Goal: Task Accomplishment & Management: Complete application form

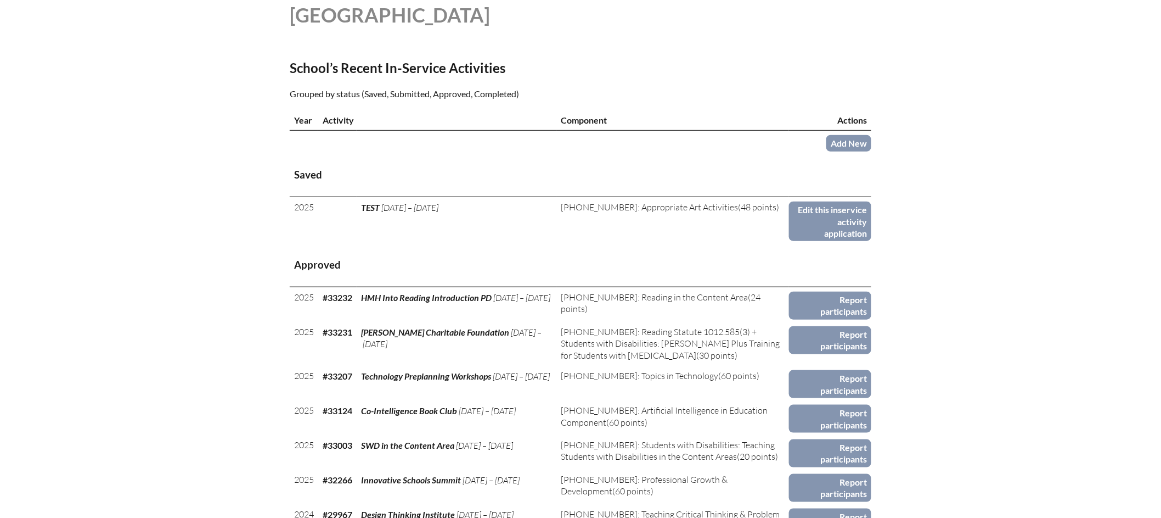
scroll to position [365, 0]
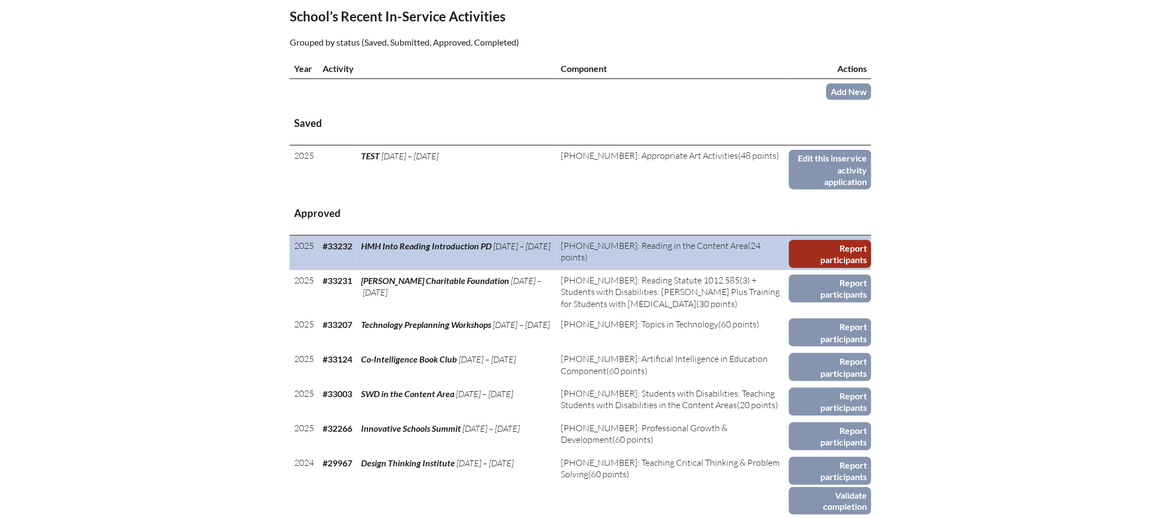
click at [832, 259] on link "Report participants" at bounding box center [830, 254] width 82 height 28
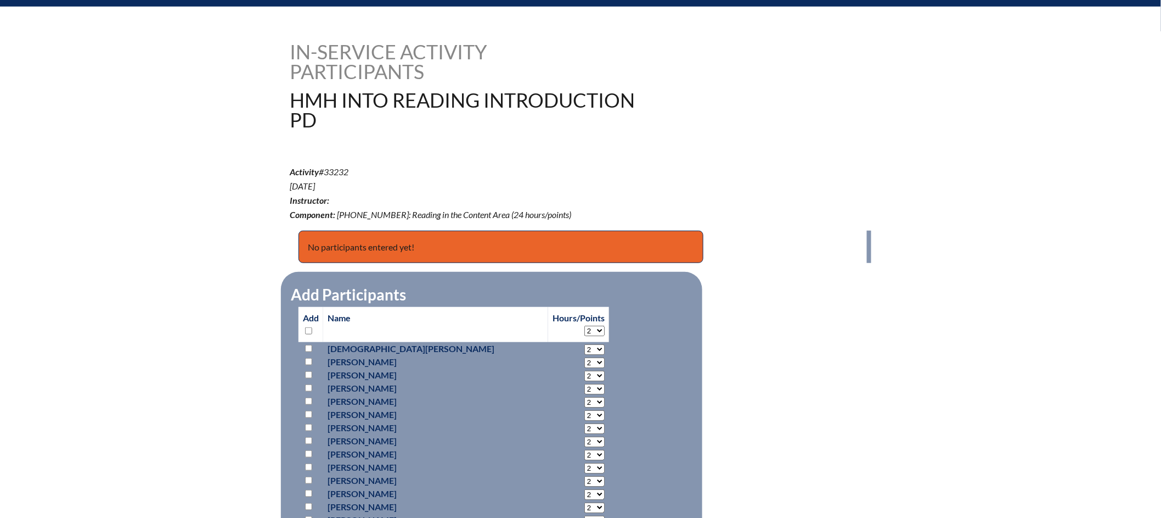
scroll to position [317, 0]
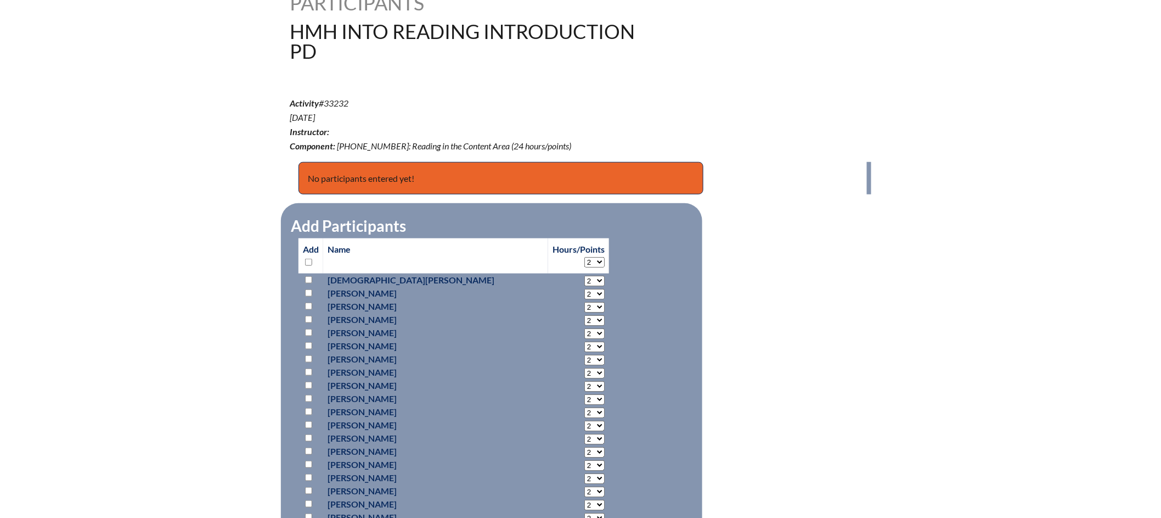
click at [308, 292] on input "checkbox" at bounding box center [308, 292] width 7 height 7
checkbox input "true"
click at [585, 289] on select "2 3 4 5 6 7 8 9 10 11 12 13 14 15 16 17 18 19 20 21 22 23" at bounding box center [595, 294] width 20 height 10
select select "6"
click at [585, 289] on select "2 3 4 5 6 7 8 9 10 11 12 13 14 15 16 17 18 19 20 21 22 23" at bounding box center [595, 294] width 20 height 10
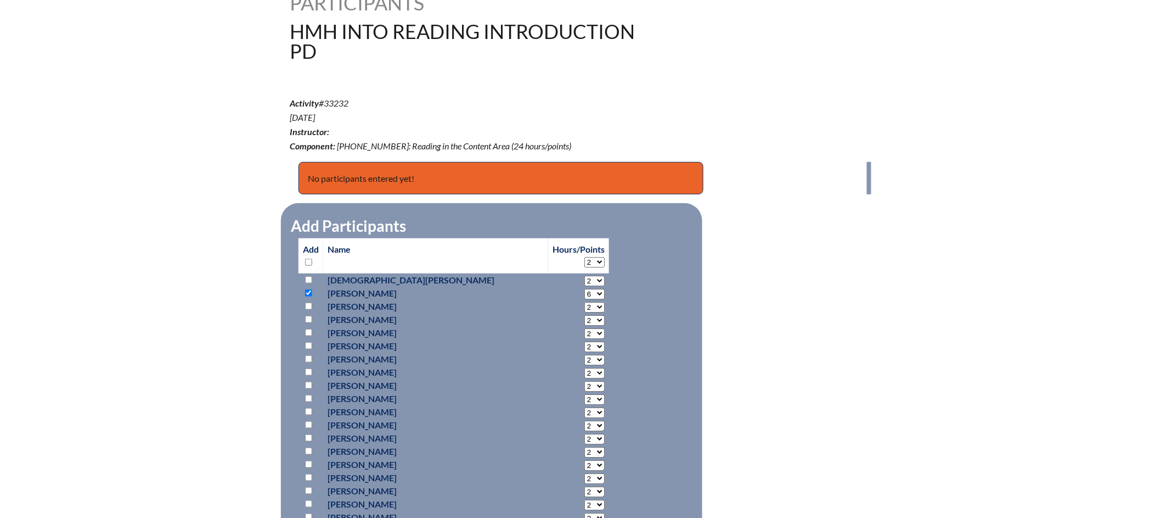
click at [310, 318] on input "checkbox" at bounding box center [308, 319] width 7 height 7
checkbox input "true"
click at [585, 319] on select "2 3 4 5 6 7 8 9 10 11 12 13 14 15 16 17 18 19 20 21 22 23" at bounding box center [595, 320] width 20 height 10
select select "6"
click at [585, 315] on select "2 3 4 5 6 7 8 9 10 11 12 13 14 15 16 17 18 19 20 21 22 23" at bounding box center [595, 320] width 20 height 10
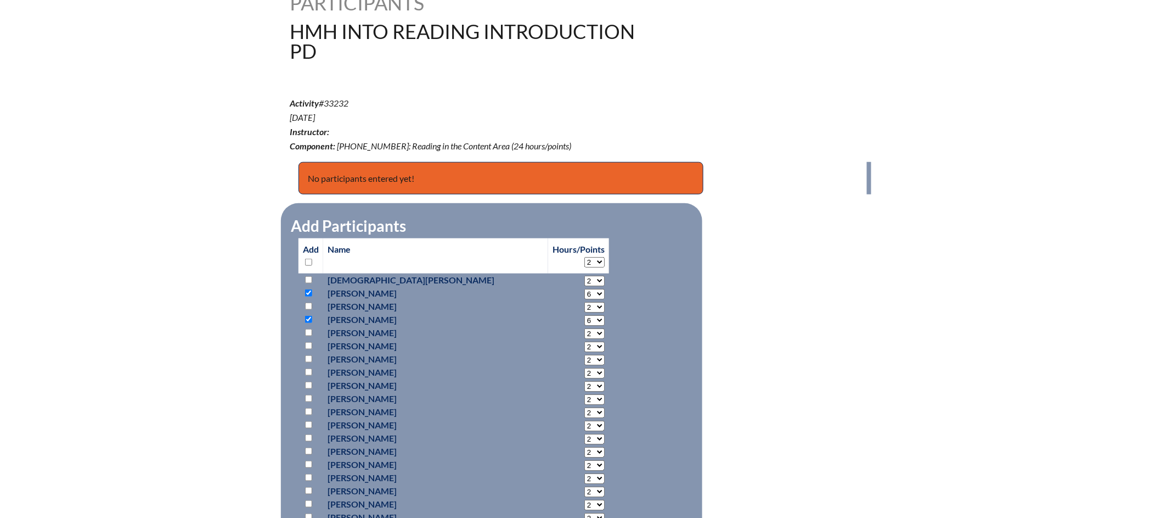
click at [306, 368] on input "checkbox" at bounding box center [308, 371] width 7 height 7
checkbox input "true"
click at [585, 371] on select "2 3 4 5 6 7 8 9 10 11 12 13 14 15 16 17 18 19 20 21 22 23" at bounding box center [595, 373] width 20 height 10
select select "6"
click at [585, 368] on select "2 3 4 5 6 7 8 9 10 11 12 13 14 15 16 17 18 19 20 21 22 23" at bounding box center [595, 373] width 20 height 10
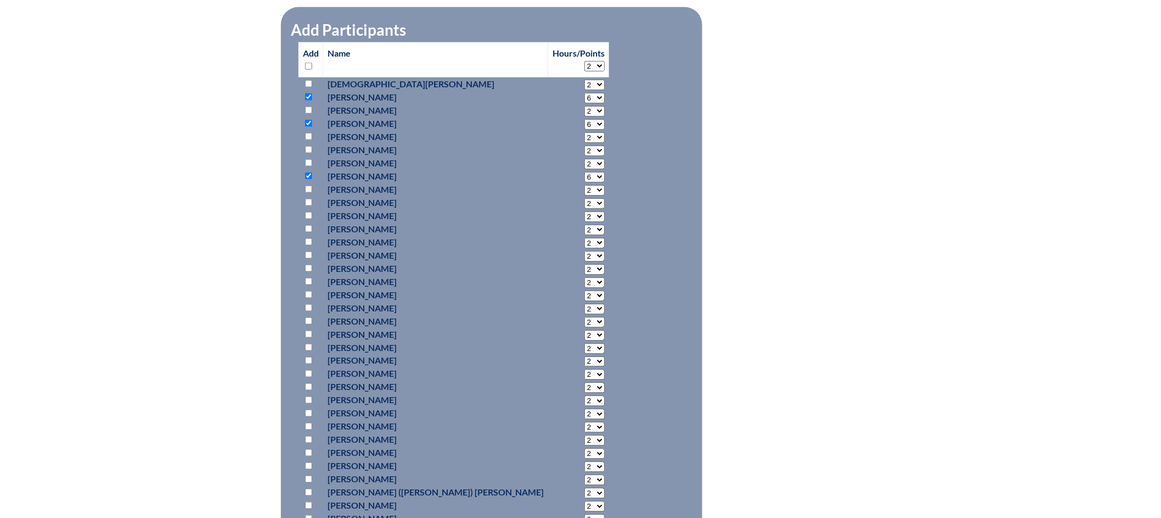
scroll to position [527, 0]
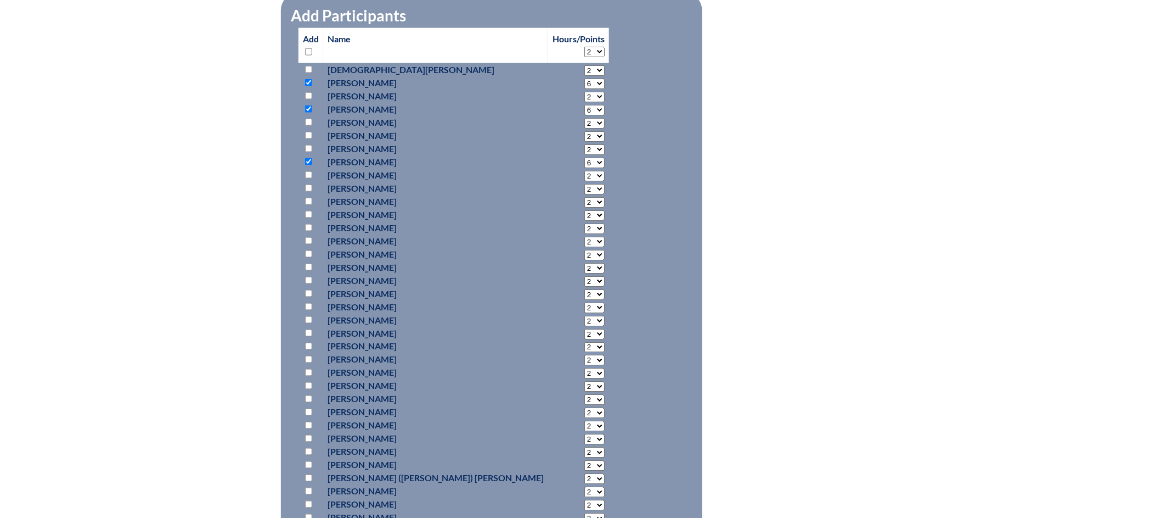
click at [306, 251] on input "checkbox" at bounding box center [308, 253] width 7 height 7
checkbox input "true"
click at [585, 253] on select "2 3 4 5 6 7 8 9 10 11 12 13 14 15 16 17 18 19 20 21 22 23" at bounding box center [595, 255] width 20 height 10
select select "6"
click at [585, 250] on select "2 3 4 5 6 7 8 9 10 11 12 13 14 15 16 17 18 19 20 21 22 23" at bounding box center [595, 255] width 20 height 10
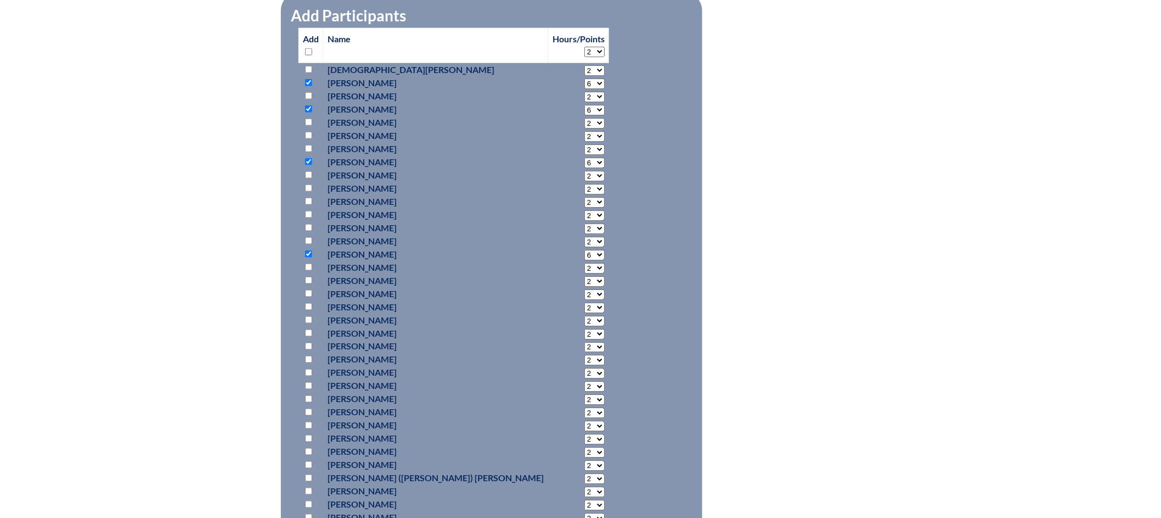
click at [307, 290] on input "checkbox" at bounding box center [308, 293] width 7 height 7
checkbox input "true"
click at [585, 290] on select "2 3 4 5 6 7 8 9 10 11 12 13 14 15 16 17 18 19 20 21 22 23" at bounding box center [595, 294] width 20 height 10
select select "6"
click at [585, 289] on select "2 3 4 5 6 7 8 9 10 11 12 13 14 15 16 17 18 19 20 21 22 23" at bounding box center [595, 294] width 20 height 10
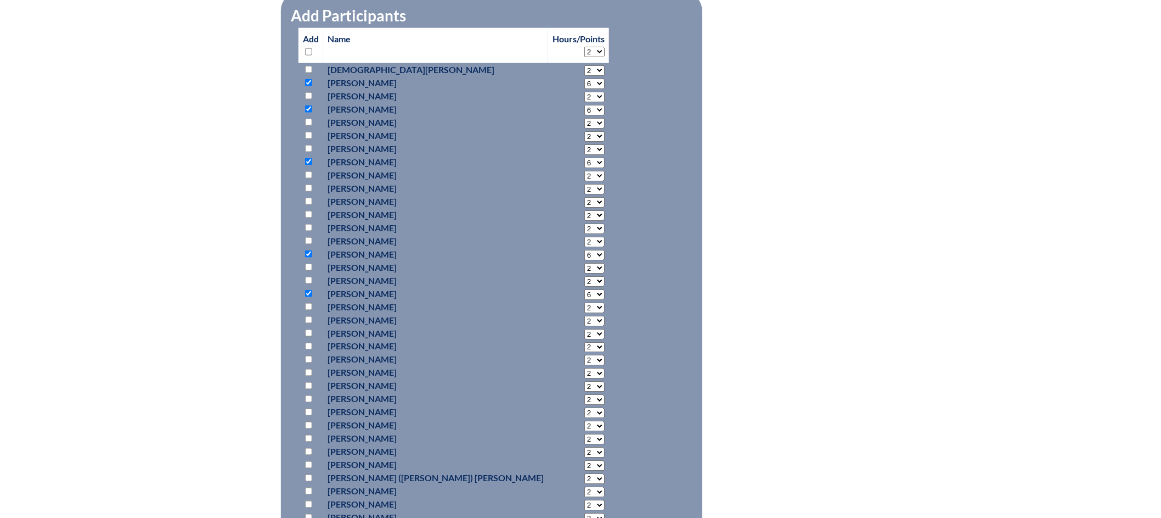
click at [310, 358] on input "checkbox" at bounding box center [308, 359] width 7 height 7
checkbox input "true"
click at [585, 358] on select "2 3 4 5 6 7 8 9 10 11 12 13 14 15 16 17 18 19 20 21 22 23" at bounding box center [595, 360] width 20 height 10
select select "6"
click at [585, 355] on select "2 3 4 5 6 7 8 9 10 11 12 13 14 15 16 17 18 19 20 21 22 23" at bounding box center [595, 360] width 20 height 10
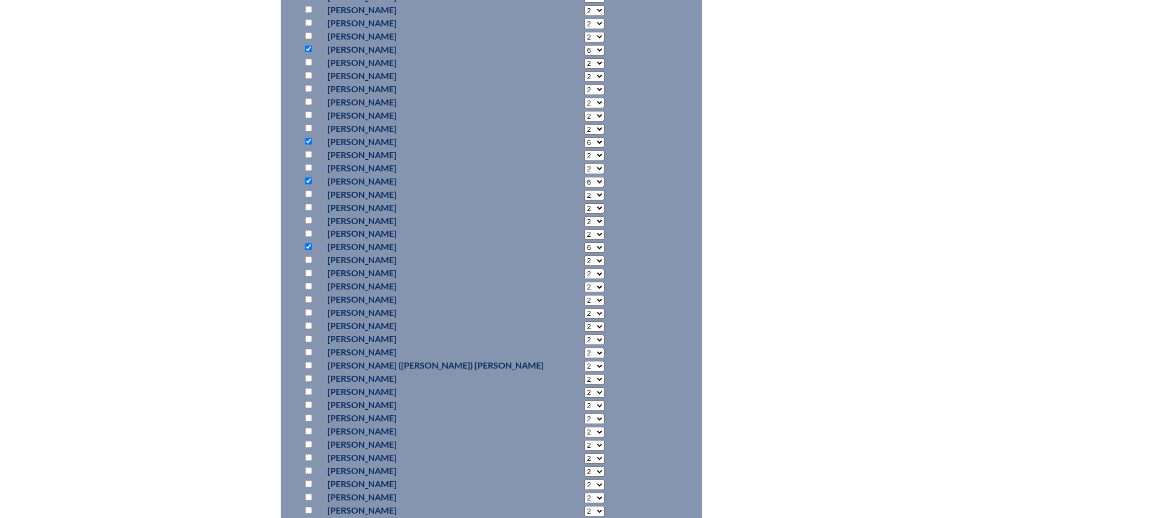
scroll to position [640, 0]
click at [310, 322] on input "checkbox" at bounding box center [308, 325] width 7 height 7
checkbox input "true"
click at [585, 323] on select "2 3 4 5 6 7 8 9 10 11 12 13 14 15 16 17 18 19 20 21 22 23" at bounding box center [595, 326] width 20 height 10
select select "6"
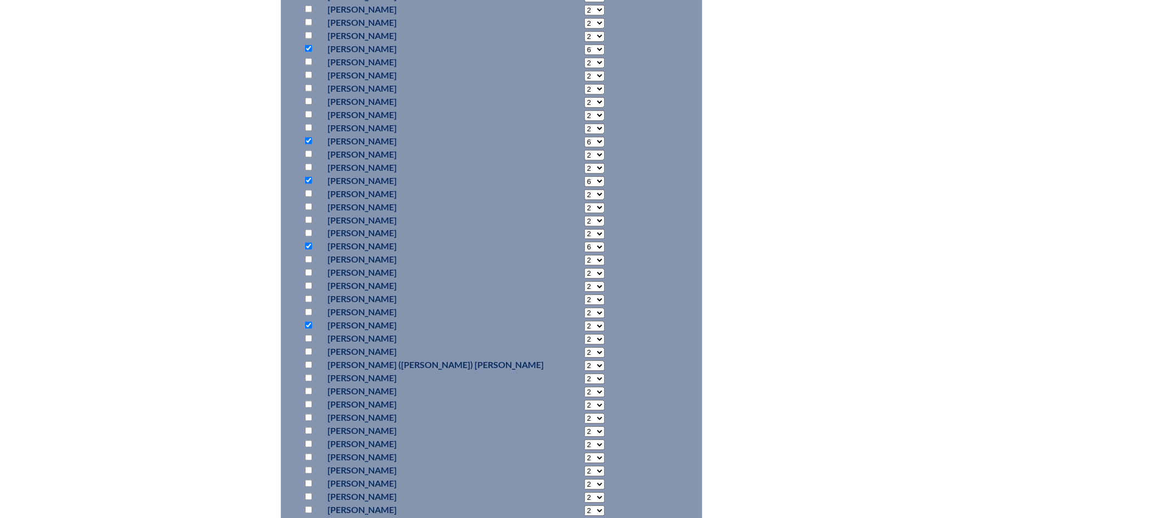
click at [585, 321] on select "2 3 4 5 6 7 8 9 10 11 12 13 14 15 16 17 18 19 20 21 22 23" at bounding box center [595, 326] width 20 height 10
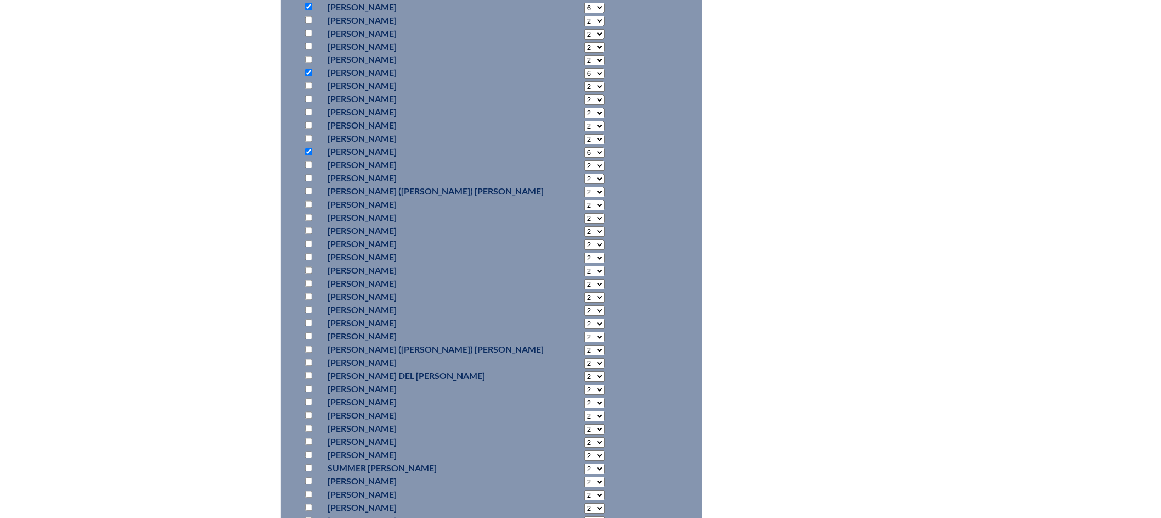
scroll to position [838, 0]
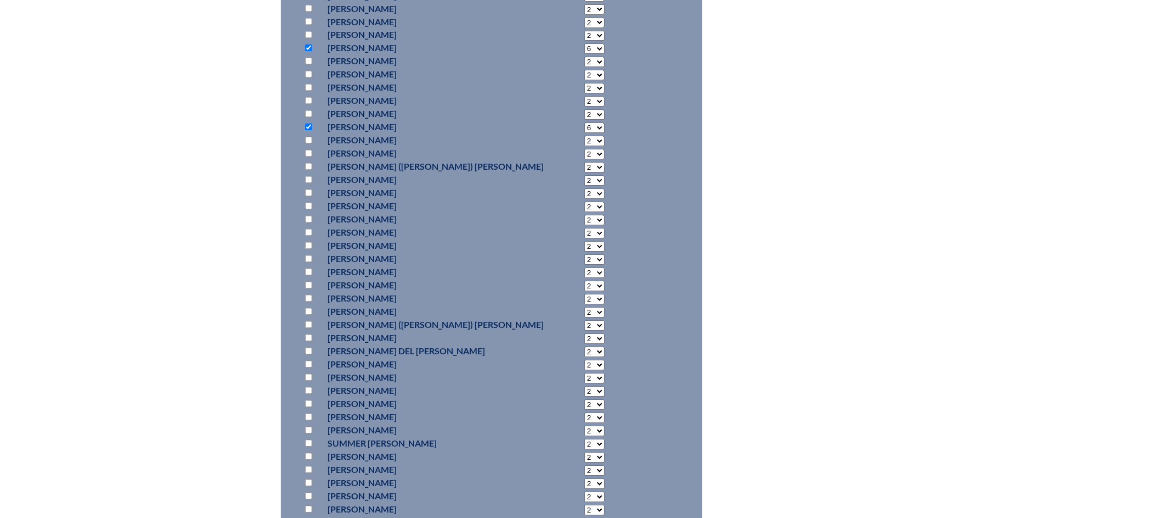
click at [307, 348] on input "checkbox" at bounding box center [308, 350] width 7 height 7
checkbox input "true"
click at [585, 347] on select "2 3 4 5 6 7 8 9 10 11 12 13 14 15 16 17 18 19 20 21 22 23" at bounding box center [595, 352] width 20 height 10
select select "6"
click at [585, 347] on select "2 3 4 5 6 7 8 9 10 11 12 13 14 15 16 17 18 19 20 21 22 23" at bounding box center [595, 352] width 20 height 10
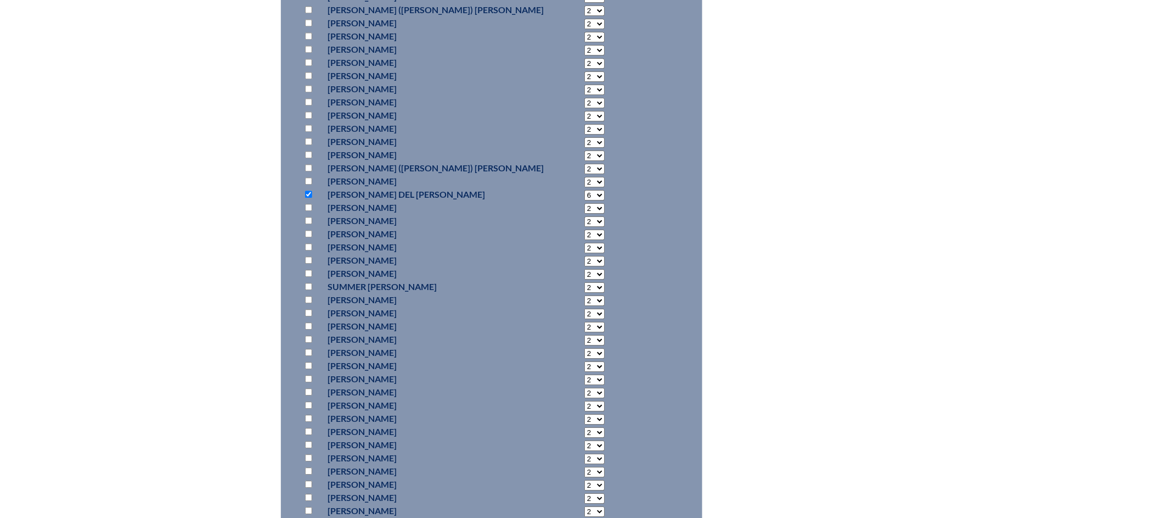
scroll to position [996, 0]
click at [307, 217] on input "checkbox" at bounding box center [308, 219] width 7 height 7
checkbox input "true"
click at [585, 218] on select "2 3 4 5 6 7 8 9 10 11 12 13 14 15 16 17 18 19 20 21 22 23" at bounding box center [595, 221] width 20 height 10
select select "6"
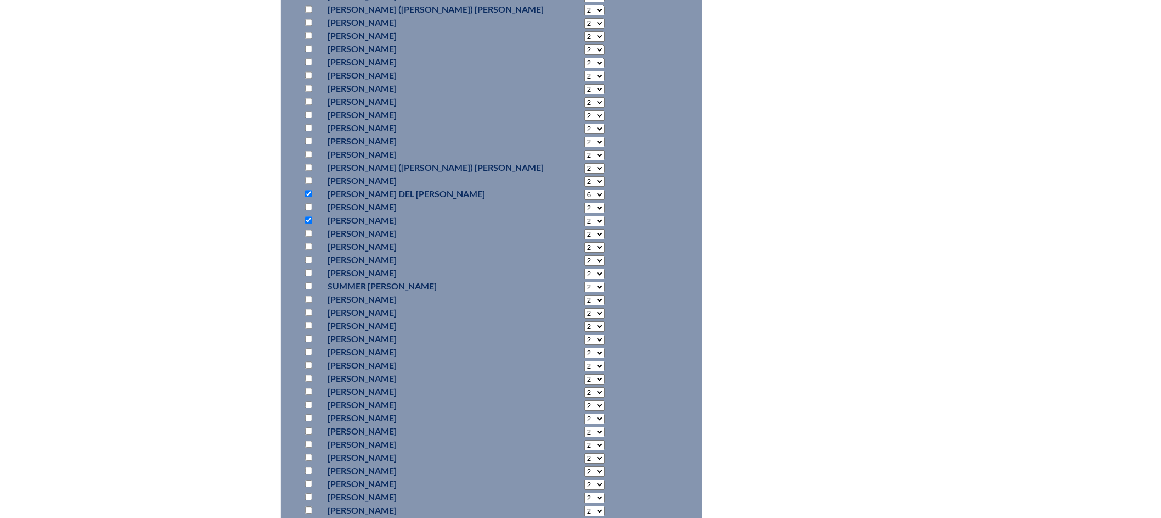
click at [585, 216] on select "2 3 4 5 6 7 8 9 10 11 12 13 14 15 16 17 18 19 20 21 22 23" at bounding box center [595, 221] width 20 height 10
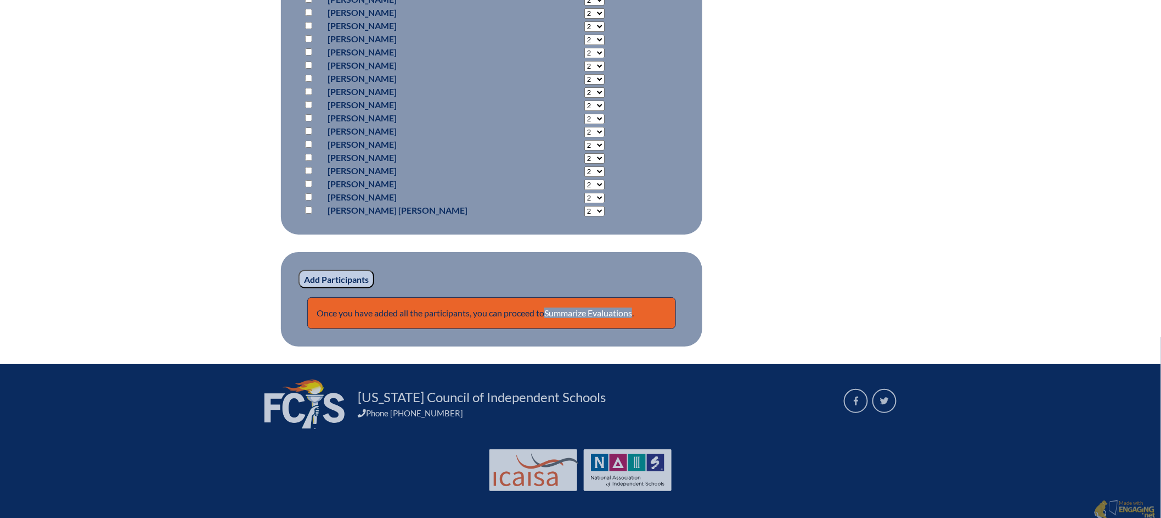
scroll to position [3433, 0]
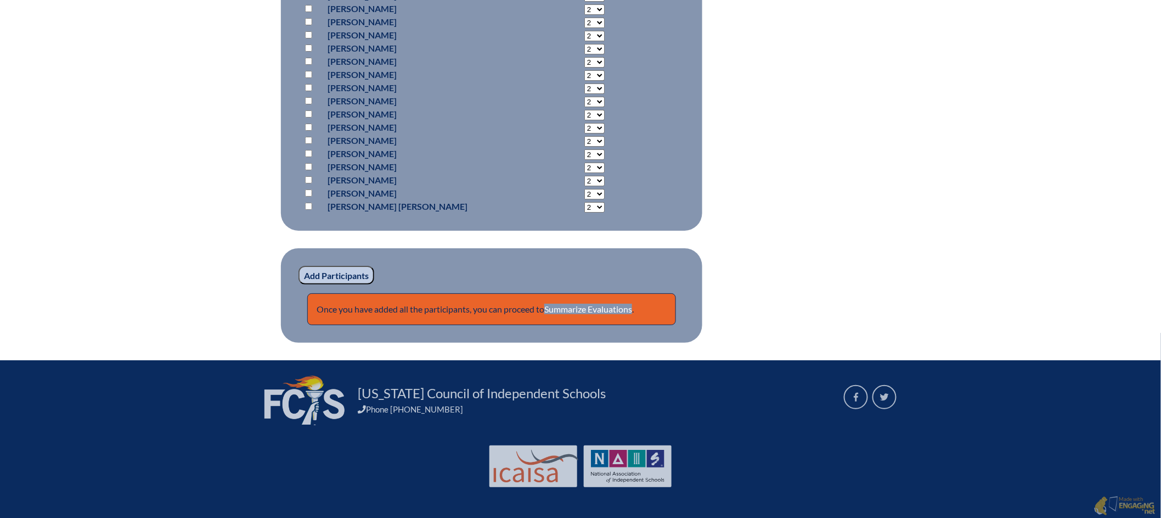
click at [340, 274] on input "Add Participants" at bounding box center [337, 275] width 76 height 19
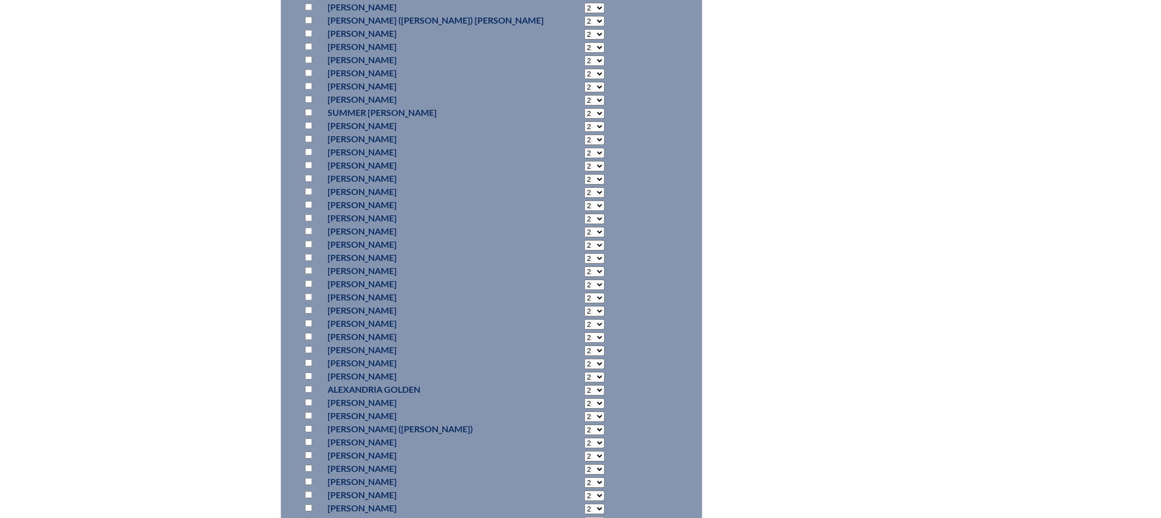
scroll to position [1260, 0]
click at [309, 317] on input "checkbox" at bounding box center [308, 320] width 7 height 7
checkbox input "true"
click at [585, 317] on select "2 3 4 5 6 7 8 9 10 11 12 13 14 15 16 17 18 19 20 21 22 23" at bounding box center [595, 322] width 20 height 10
select select "6"
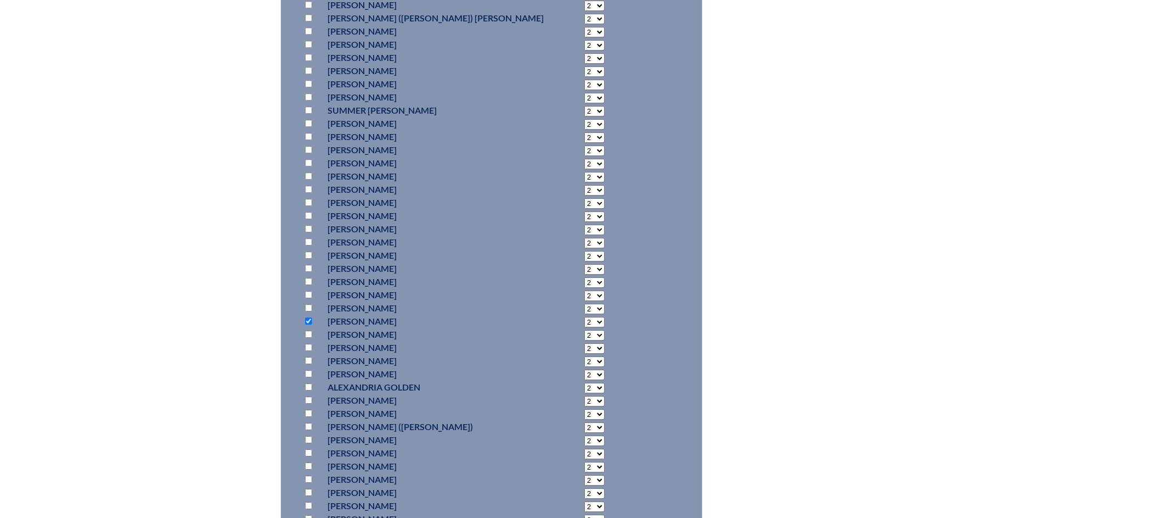
click at [585, 317] on select "2 3 4 5 6 7 8 9 10 11 12 13 14 15 16 17 18 19 20 21 22 23" at bounding box center [595, 322] width 20 height 10
click at [307, 386] on input "checkbox" at bounding box center [308, 389] width 7 height 7
checkbox input "true"
click at [585, 385] on select "2 3 4 5 6 7 8 9 10 11 12 13 14 15 16 17 18 19 20 21 22 23" at bounding box center [595, 390] width 20 height 10
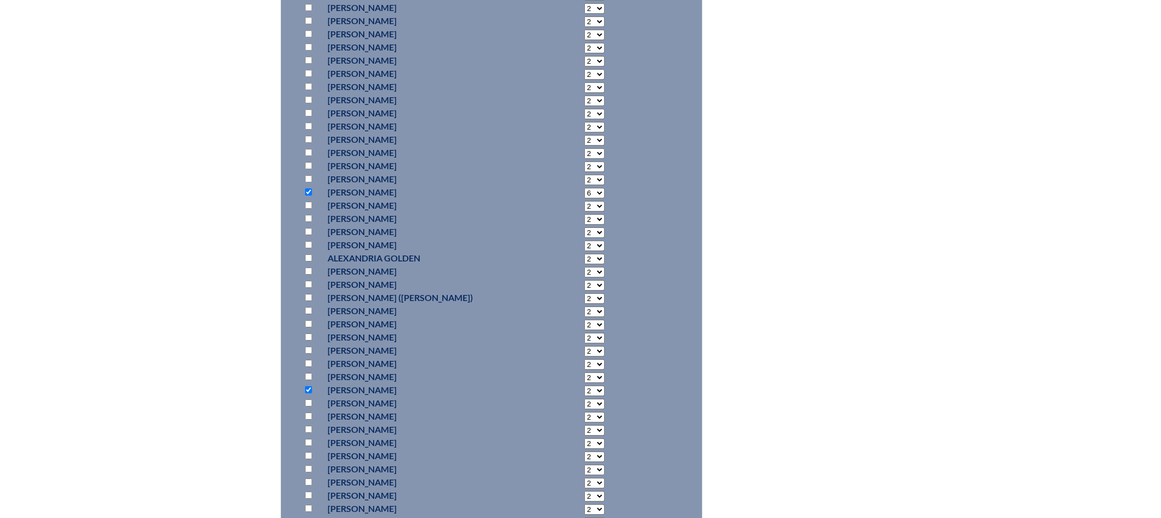
select select "6"
click at [585, 385] on select "2 3 4 5 6 7 8 9 10 11 12 13 14 15 16 17 18 19 20 21 22 23" at bounding box center [595, 390] width 20 height 10
click at [308, 478] on input "checkbox" at bounding box center [308, 481] width 7 height 7
checkbox input "true"
click at [311, 517] on input "checkbox" at bounding box center [308, 521] width 7 height 7
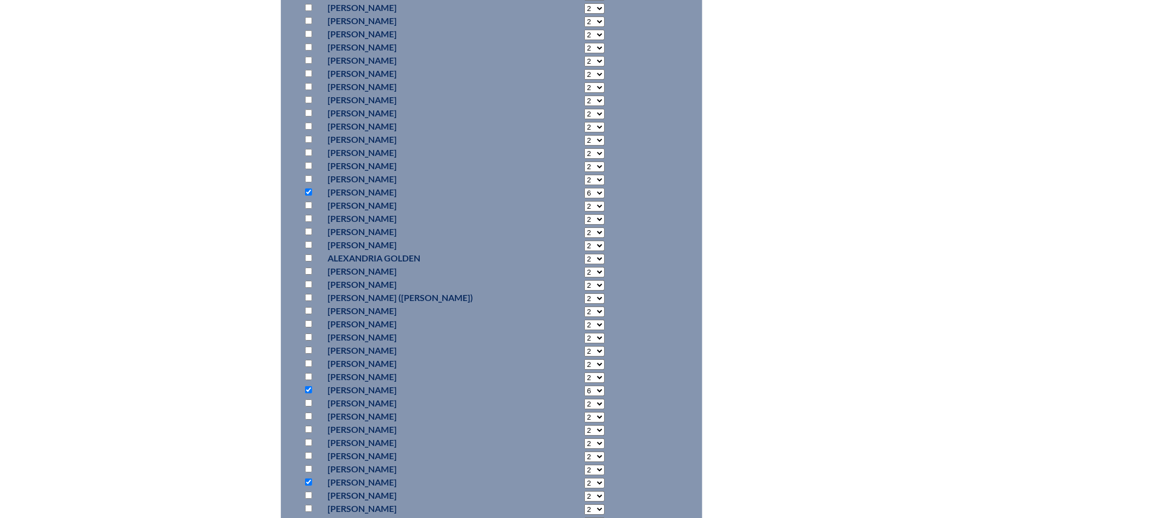
checkbox input "true"
click at [585, 478] on select "2 3 4 5 6 7 8 9 10 11 12 13 14 15 16 17 18 19 20 21 22 23" at bounding box center [595, 483] width 20 height 10
select select "6"
click at [585, 478] on select "2 3 4 5 6 7 8 9 10 11 12 13 14 15 16 17 18 19 20 21 22 23" at bounding box center [595, 483] width 20 height 10
click at [585, 517] on select "2 3 4 5 6 7 8 9 10 11 12 13 14 15 16 17 18 19 20 21 22 23" at bounding box center [595, 522] width 20 height 10
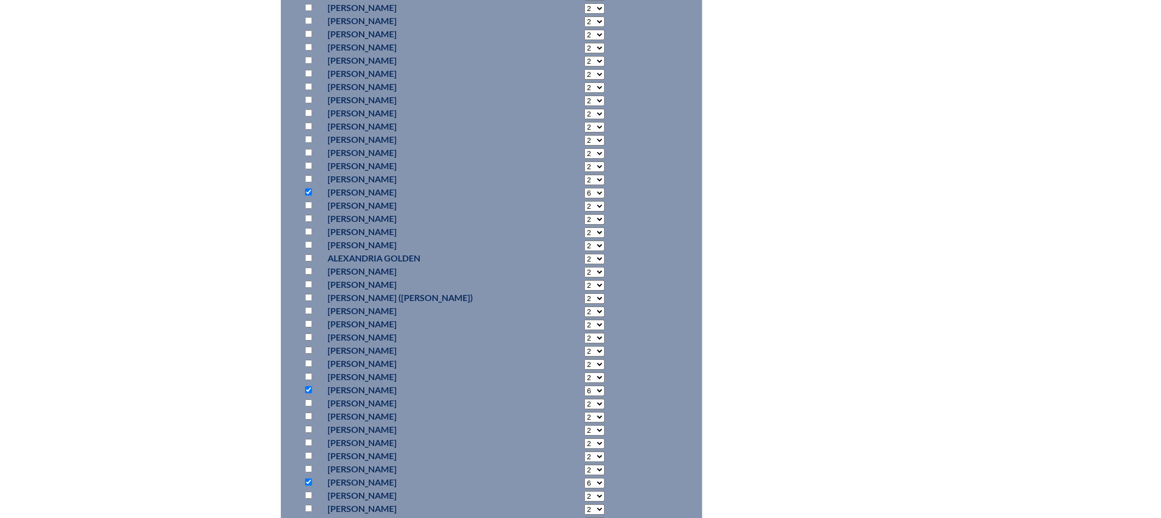
select select "6"
click at [585, 517] on select "2 3 4 5 6 7 8 9 10 11 12 13 14 15 16 17 18 19 20 21 22 23" at bounding box center [595, 522] width 20 height 10
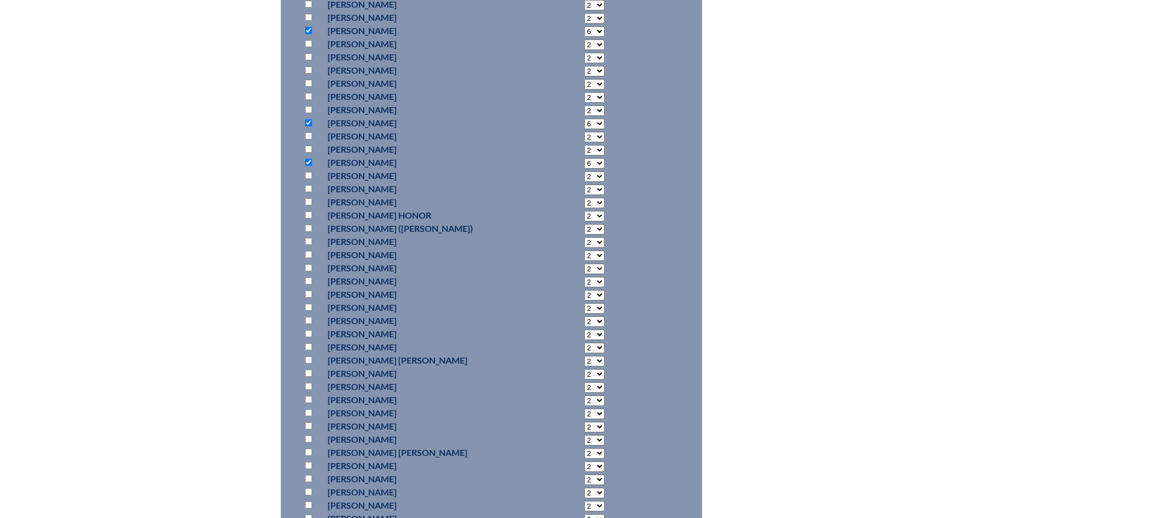
click at [308, 211] on input "checkbox" at bounding box center [308, 214] width 7 height 7
checkbox input "true"
click at [310, 224] on input "checkbox" at bounding box center [308, 227] width 7 height 7
checkbox input "true"
click at [585, 211] on select "2 3 4 5 6 7 8 9 10 11 12 13 14 15 16 17 18 19 20 21 22 23" at bounding box center [595, 216] width 20 height 10
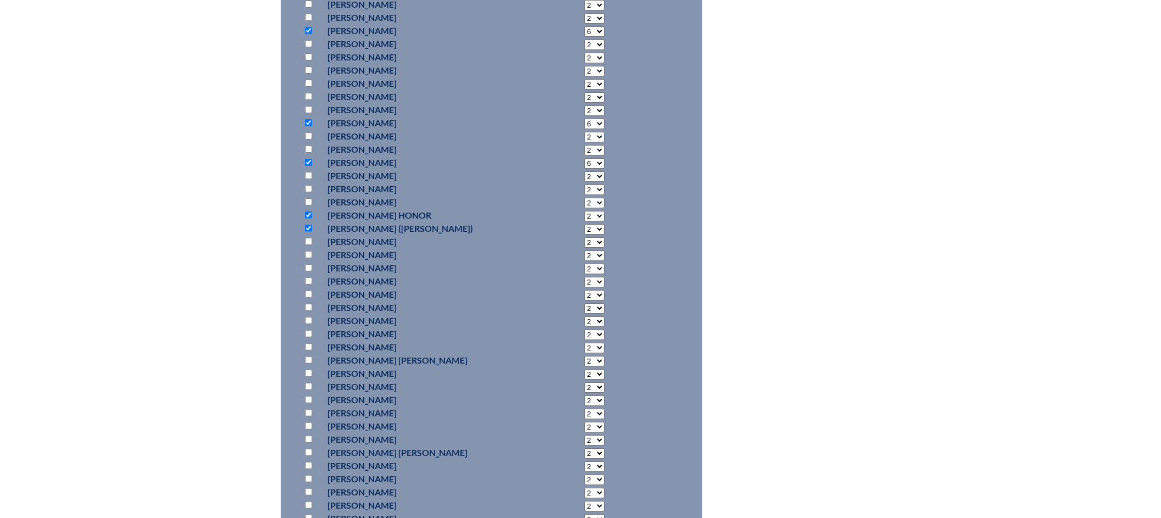
select select "6"
click at [585, 211] on select "2 3 4 5 6 7 8 9 10 11 12 13 14 15 16 17 18 19 20 21 22 23" at bounding box center [595, 216] width 20 height 10
click at [585, 224] on select "2 3 4 5 6 7 8 9 10 11 12 13 14 15 16 17 18 19 20 21 22 23" at bounding box center [595, 229] width 20 height 10
select select "6"
click at [585, 224] on select "2 3 4 5 6 7 8 9 10 11 12 13 14 15 16 17 18 19 20 21 22 23" at bounding box center [595, 229] width 20 height 10
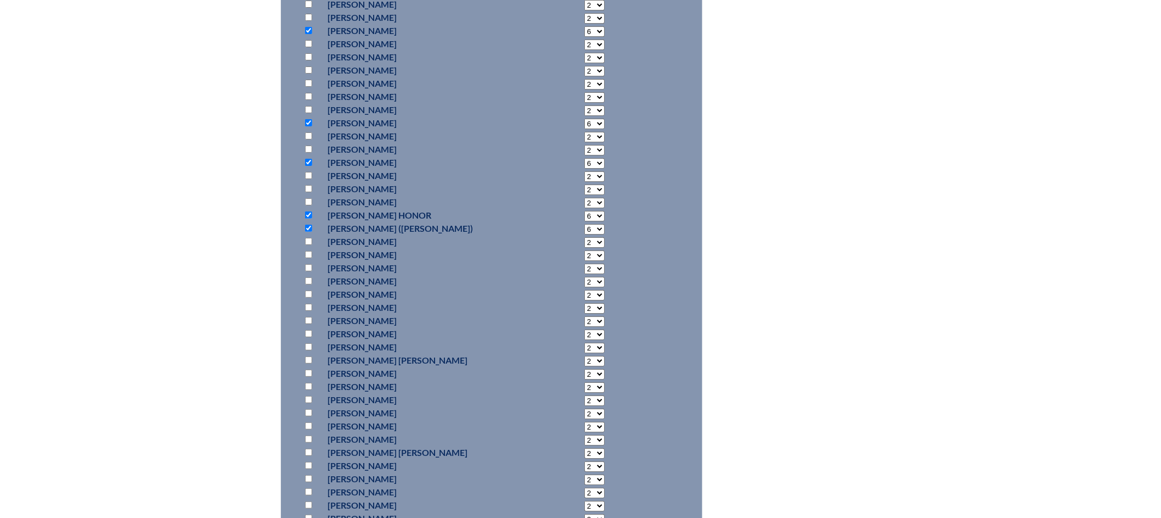
click at [306, 277] on input "checkbox" at bounding box center [308, 280] width 7 height 7
checkbox input "true"
click at [585, 277] on select "2 3 4 5 6 7 8 9 10 11 12 13 14 15 16 17 18 19 20 21 22 23" at bounding box center [595, 282] width 20 height 10
select select "6"
click at [585, 277] on select "2 3 4 5 6 7 8 9 10 11 12 13 14 15 16 17 18 19 20 21 22 23" at bounding box center [595, 282] width 20 height 10
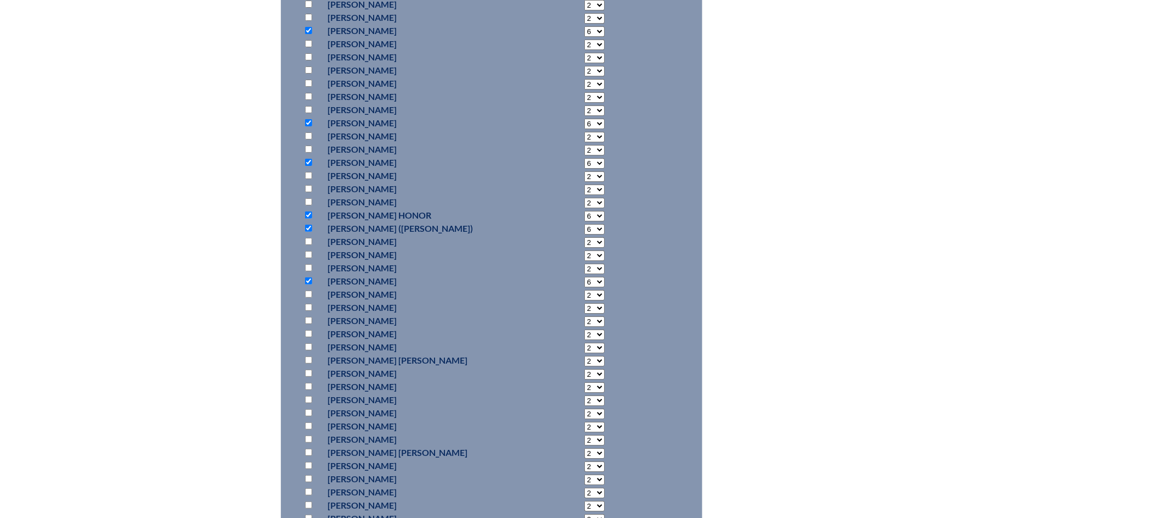
click at [306, 317] on input "checkbox" at bounding box center [308, 320] width 7 height 7
checkbox input "true"
click at [585, 316] on select "2 3 4 5 6 7 8 9 10 11 12 13 14 15 16 17 18 19 20 21 22 23" at bounding box center [595, 321] width 20 height 10
select select "6"
click at [585, 316] on select "2 3 4 5 6 7 8 9 10 11 12 13 14 15 16 17 18 19 20 21 22 23" at bounding box center [595, 321] width 20 height 10
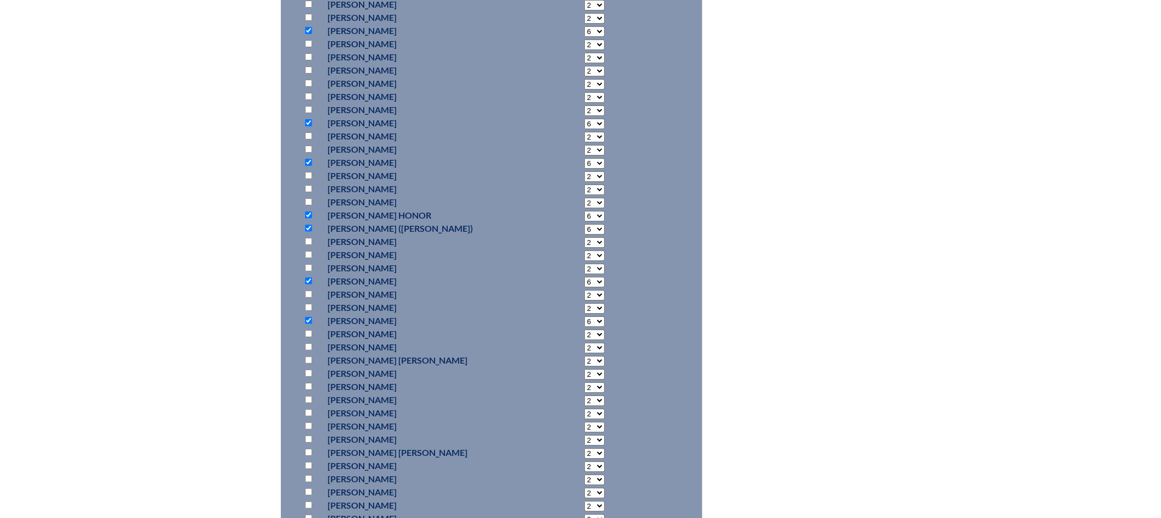
click at [307, 369] on input "checkbox" at bounding box center [308, 372] width 7 height 7
checkbox input "true"
click at [585, 369] on select "2 3 4 5 6 7 8 9 10 11 12 13 14 15 16 17 18 19 20 21 22 23" at bounding box center [595, 374] width 20 height 10
select select "6"
click at [585, 369] on select "2 3 4 5 6 7 8 9 10 11 12 13 14 15 16 17 18 19 20 21 22 23" at bounding box center [595, 374] width 20 height 10
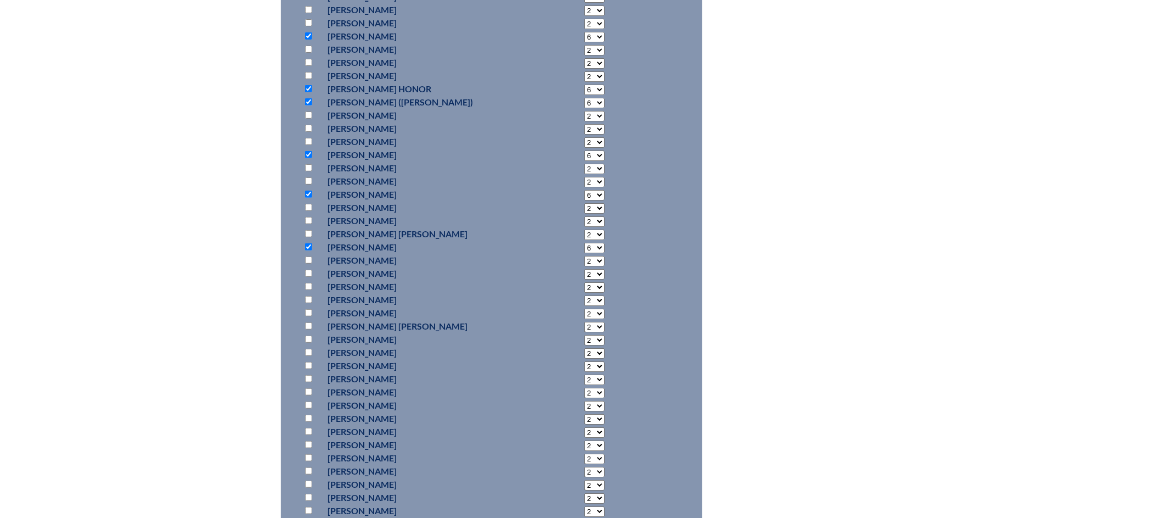
scroll to position [1890, 0]
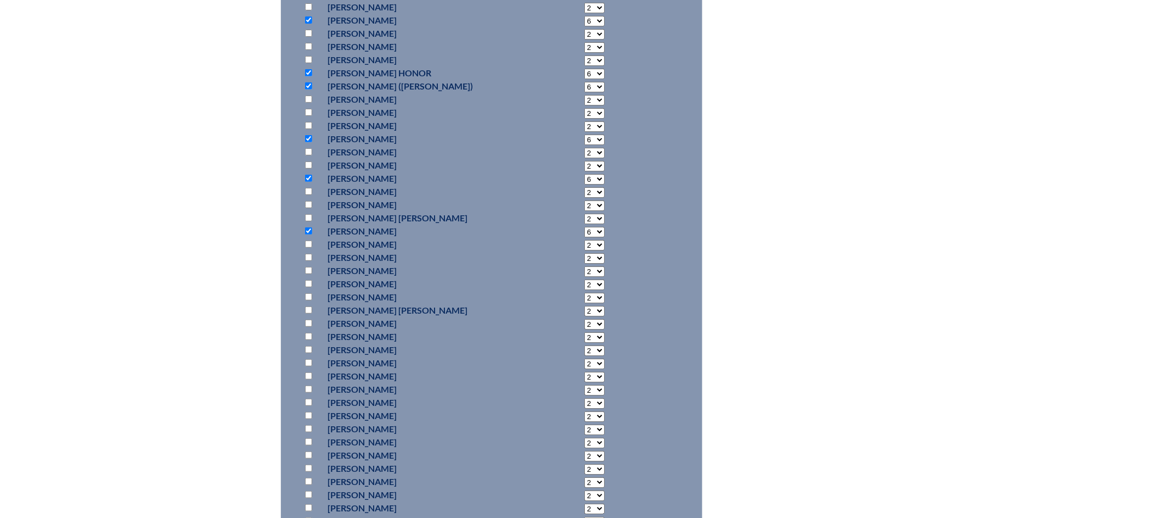
click at [306, 346] on input "checkbox" at bounding box center [308, 349] width 7 height 7
checkbox input "true"
click at [585, 345] on select "2 3 4 5 6 7 8 9 10 11 12 13 14 15 16 17 18 19 20 21 22 23" at bounding box center [595, 350] width 20 height 10
select select "6"
click at [585, 345] on select "2 3 4 5 6 7 8 9 10 11 12 13 14 15 16 17 18 19 20 21 22 23" at bounding box center [595, 350] width 20 height 10
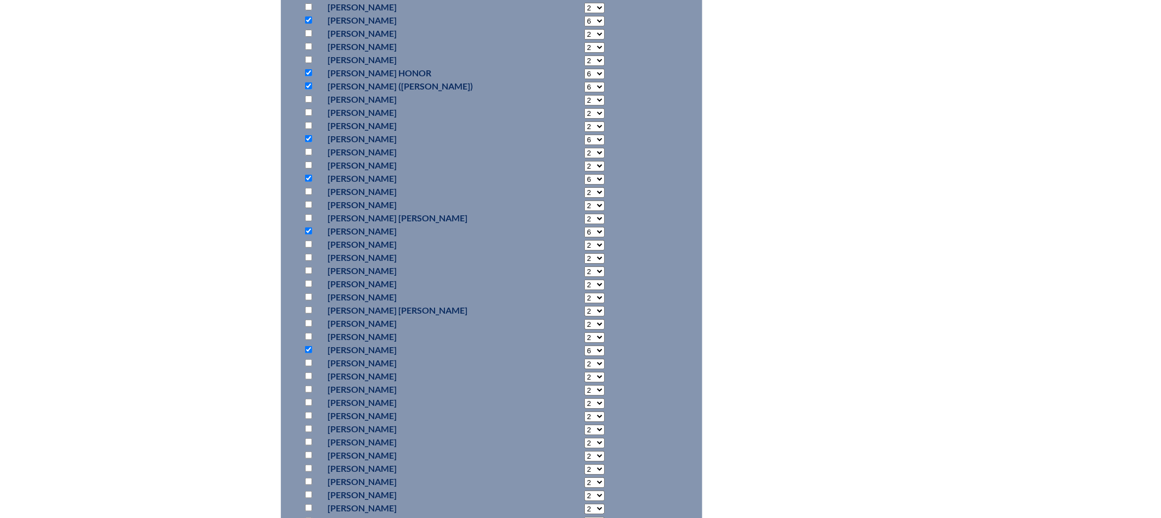
click at [307, 398] on input "checkbox" at bounding box center [308, 401] width 7 height 7
checkbox input "true"
click at [585, 398] on select "2 3 4 5 6 7 8 9 10 11 12 13 14 15 16 17 18 19 20 21 22 23" at bounding box center [595, 403] width 20 height 10
select select "6"
click at [585, 398] on select "2 3 4 5 6 7 8 9 10 11 12 13 14 15 16 17 18 19 20 21 22 23" at bounding box center [595, 403] width 20 height 10
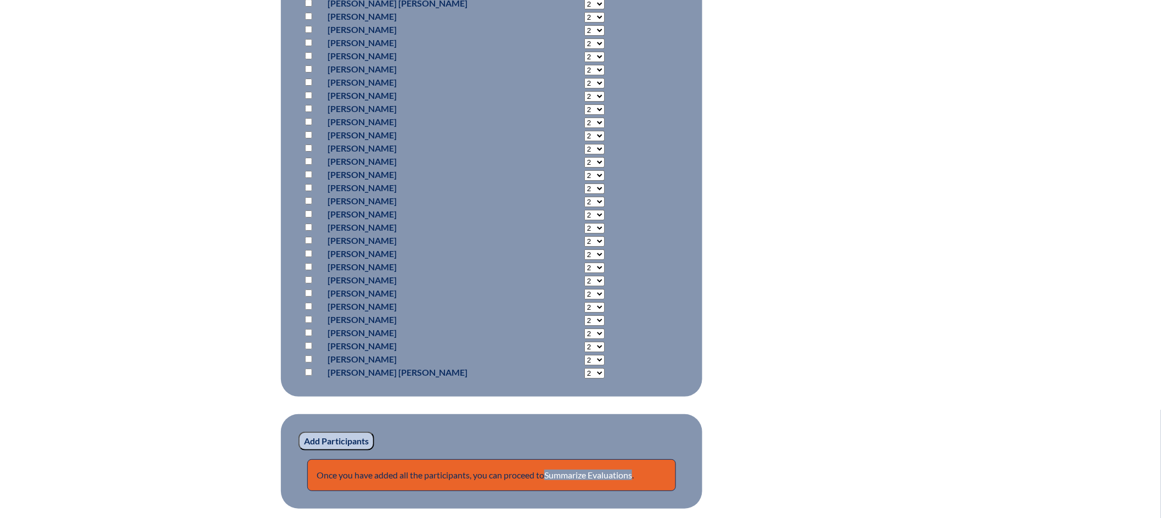
scroll to position [3451, 0]
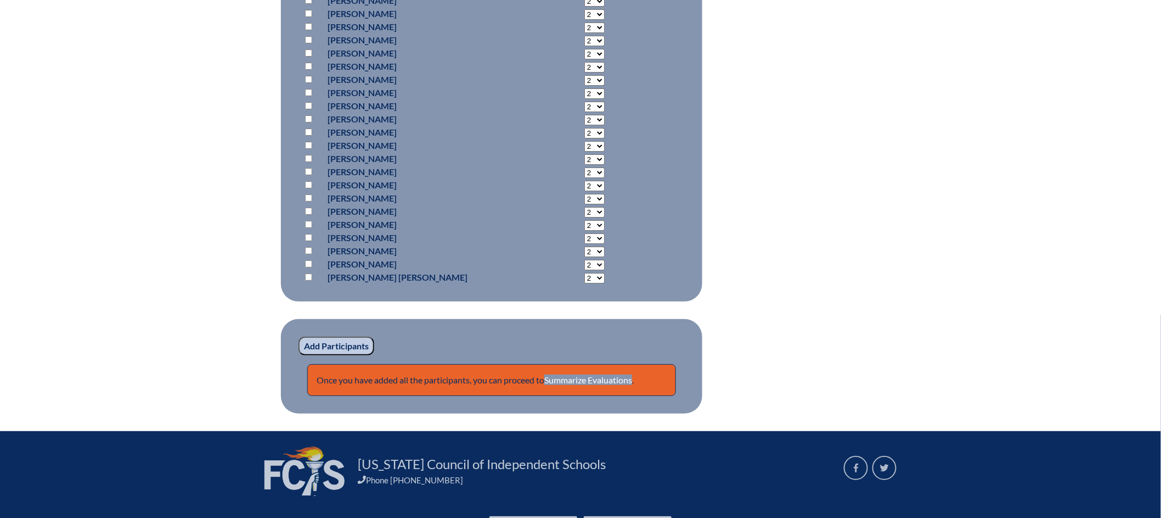
click at [338, 338] on input "Add Participants" at bounding box center [337, 345] width 76 height 19
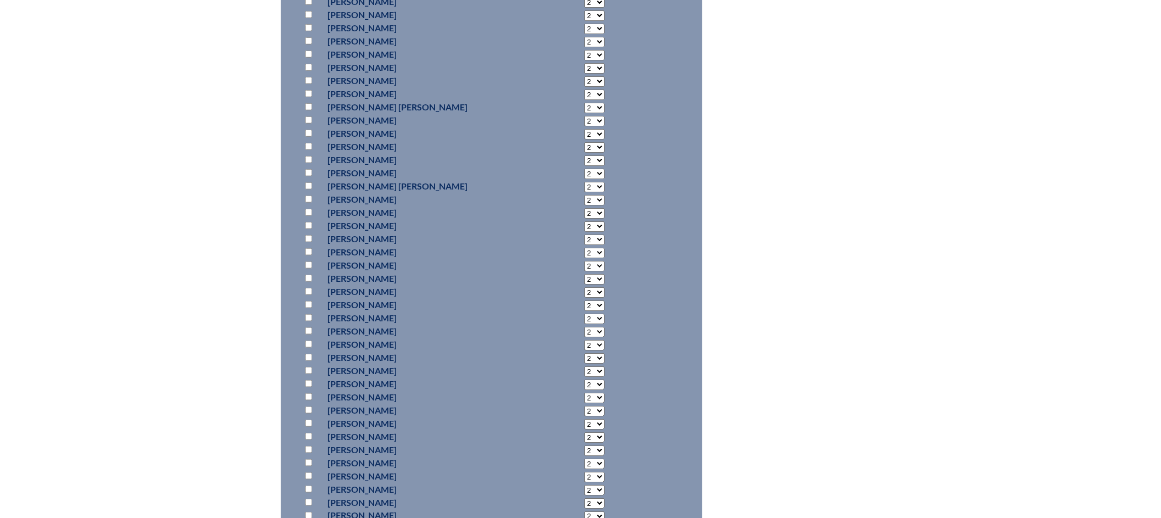
scroll to position [2101, 0]
click at [309, 298] on input "checkbox" at bounding box center [308, 301] width 7 height 7
checkbox input "true"
click at [310, 325] on input "checkbox" at bounding box center [308, 327] width 7 height 7
checkbox input "true"
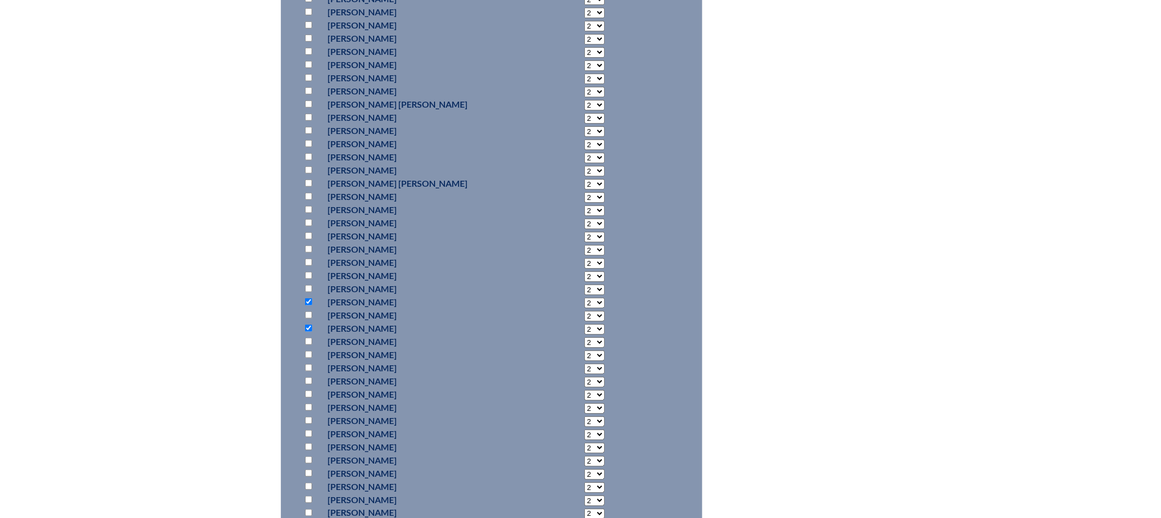
click at [310, 338] on input "checkbox" at bounding box center [308, 341] width 7 height 7
checkbox input "true"
click at [585, 300] on select "2 3 4 5 6 7 8 9 10 11 12 13 14 15 16 17 18 19 20 21 22 23" at bounding box center [595, 302] width 20 height 10
select select "6"
click at [585, 297] on select "2 3 4 5 6 7 8 9 10 11 12 13 14 15 16 17 18 19 20 21 22 23" at bounding box center [595, 302] width 20 height 10
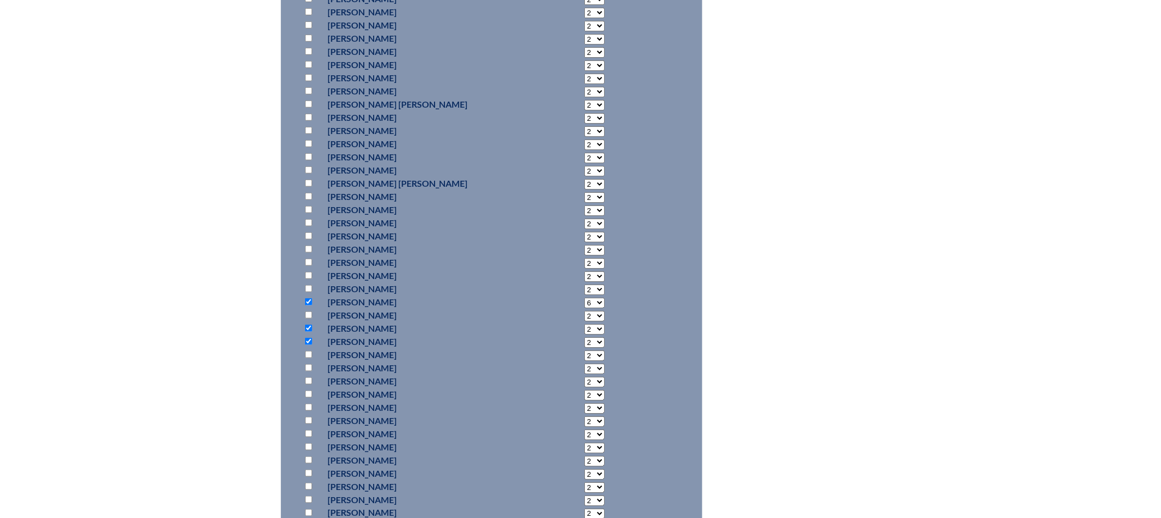
click at [585, 328] on select "2 3 4 5 6 7 8 9 10 11 12 13 14 15 16 17 18 19 20 21 22 23" at bounding box center [595, 329] width 20 height 10
select select "6"
click at [585, 324] on select "2 3 4 5 6 7 8 9 10 11 12 13 14 15 16 17 18 19 20 21 22 23" at bounding box center [595, 329] width 20 height 10
click at [585, 338] on select "2 3 4 5 6 7 8 9 10 11 12 13 14 15 16 17 18 19 20 21 22 23" at bounding box center [595, 342] width 20 height 10
select select "6"
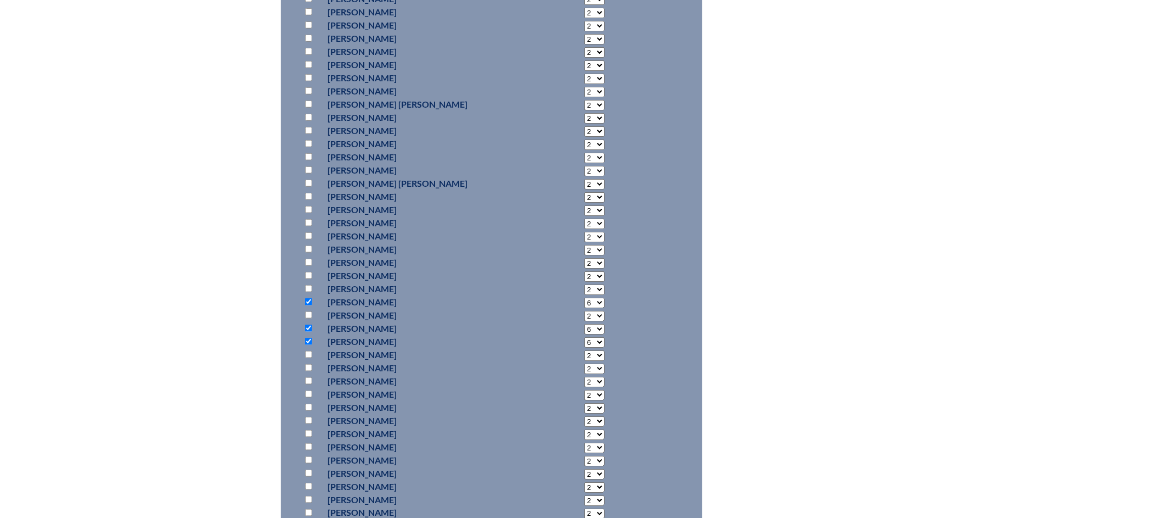
click at [585, 337] on select "2 3 4 5 6 7 8 9 10 11 12 13 14 15 16 17 18 19 20 21 22 23" at bounding box center [595, 342] width 20 height 10
click at [309, 218] on input "checkbox" at bounding box center [308, 221] width 7 height 7
checkbox input "true"
click at [308, 271] on input "checkbox" at bounding box center [308, 274] width 7 height 7
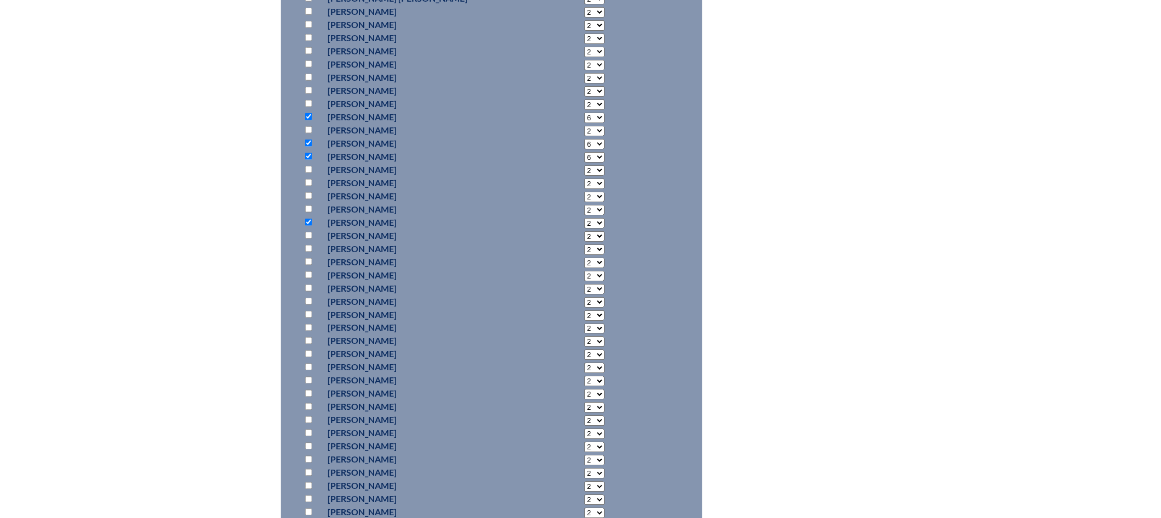
checkbox input "true"
click at [585, 218] on select "2 3 4 5 6 7 8 9 10 11 12 13 14 15 16 17 18 19 20 21 22 23" at bounding box center [595, 223] width 20 height 10
select select "6"
click at [585, 218] on select "2 3 4 5 6 7 8 9 10 11 12 13 14 15 16 17 18 19 20 21 22 23" at bounding box center [595, 223] width 20 height 10
click at [585, 274] on select "2 3 4 5 6 7 8 9 10 11 12 13 14 15 16 17 18 19 20 21 22 23" at bounding box center [595, 276] width 20 height 10
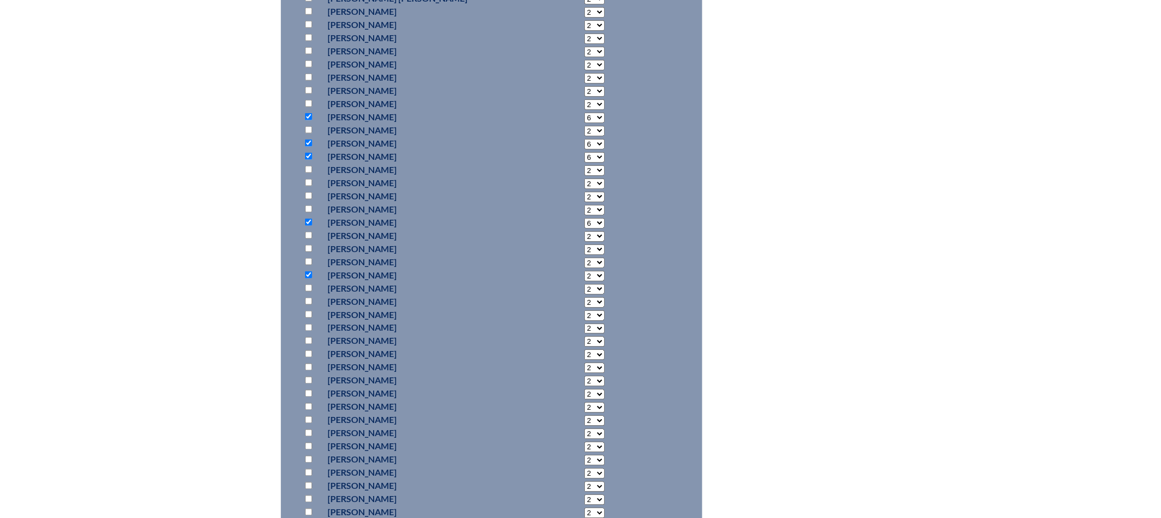
select select "6"
click at [585, 271] on select "2 3 4 5 6 7 8 9 10 11 12 13 14 15 16 17 18 19 20 21 22 23" at bounding box center [595, 276] width 20 height 10
click at [305, 194] on input "checkbox" at bounding box center [308, 195] width 7 height 7
checkbox input "true"
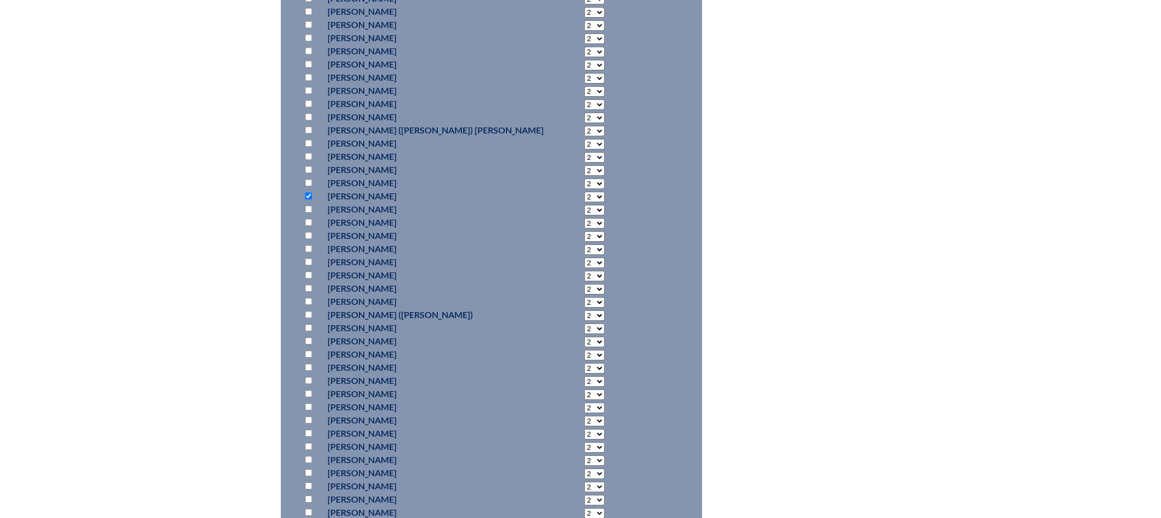
click at [585, 197] on select "2 3 4 5 6 7 8 9 10 11 12 13 14 15 16 17 18 19 20 21 22 23" at bounding box center [595, 197] width 20 height 10
select select "6"
click at [585, 192] on select "2 3 4 5 6 7 8 9 10 11 12 13 14 15 16 17 18 19 20 21 22 23" at bounding box center [595, 197] width 20 height 10
click at [311, 248] on input "checkbox" at bounding box center [308, 248] width 7 height 7
checkbox input "true"
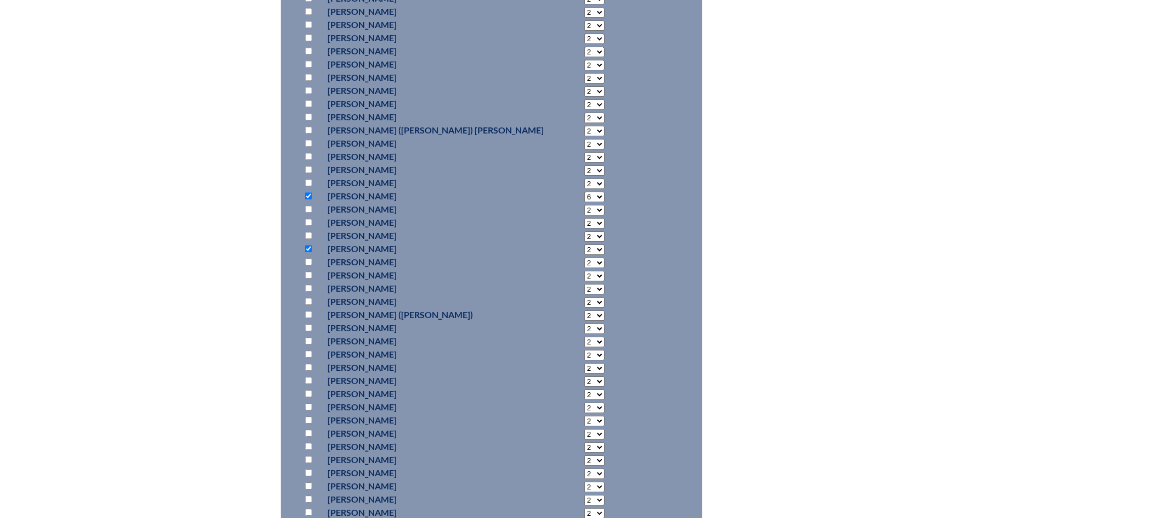
click at [585, 247] on select "2 3 4 5 6 7 8 9 10 11 12 13 14 15 16 17 18 19 20 21 22 23" at bounding box center [595, 249] width 20 height 10
select select "6"
click at [585, 244] on select "2 3 4 5 6 7 8 9 10 11 12 13 14 15 16 17 18 19 20 21 22 23" at bounding box center [595, 249] width 20 height 10
click at [308, 274] on input "checkbox" at bounding box center [308, 274] width 7 height 7
checkbox input "true"
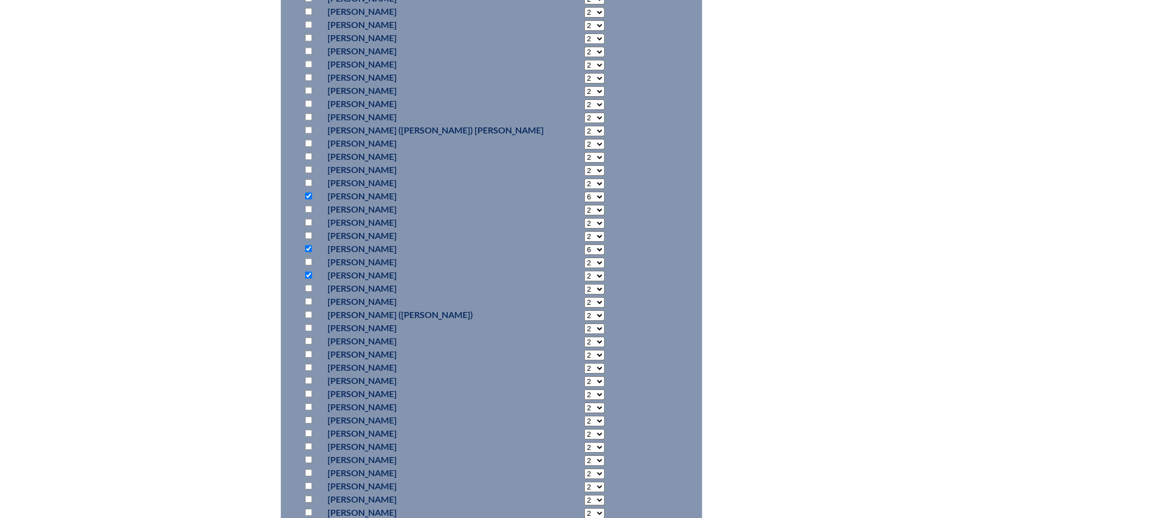
click at [585, 272] on select "2 3 4 5 6 7 8 9 10 11 12 13 14 15 16 17 18 19 20 21 22 23" at bounding box center [595, 276] width 20 height 10
select select "6"
click at [585, 271] on select "2 3 4 5 6 7 8 9 10 11 12 13 14 15 16 17 18 19 20 21 22 23" at bounding box center [595, 276] width 20 height 10
click at [308, 456] on input "checkbox" at bounding box center [308, 459] width 7 height 7
checkbox input "true"
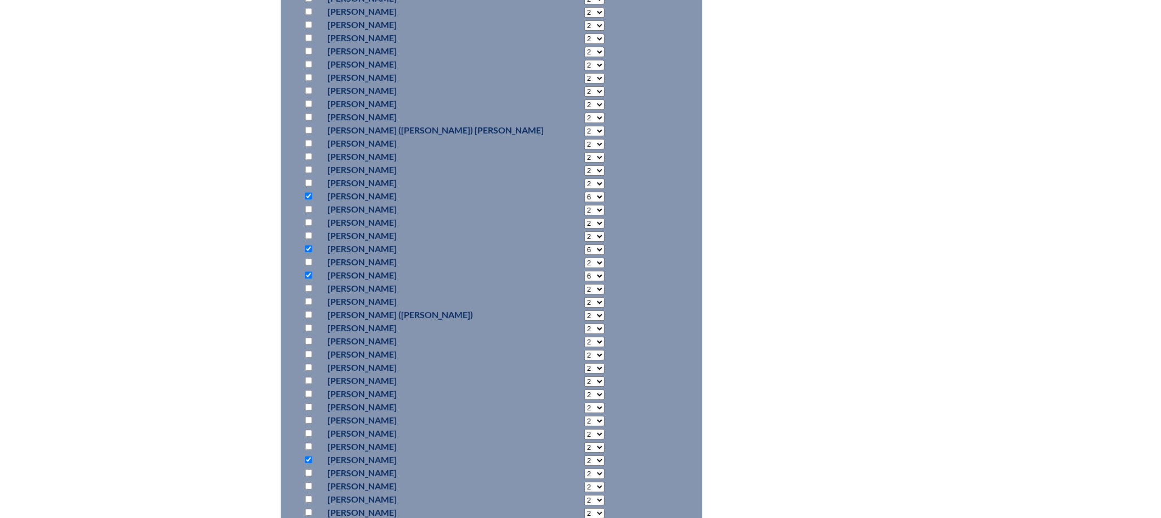
click at [585, 458] on select "2 3 4 5 6 7 8 9 10 11 12 13 14 15 16 17 18 19 20 21 22 23" at bounding box center [595, 460] width 20 height 10
select select "6"
click at [585, 455] on select "2 3 4 5 6 7 8 9 10 11 12 13 14 15 16 17 18 19 20 21 22 23" at bounding box center [595, 460] width 20 height 10
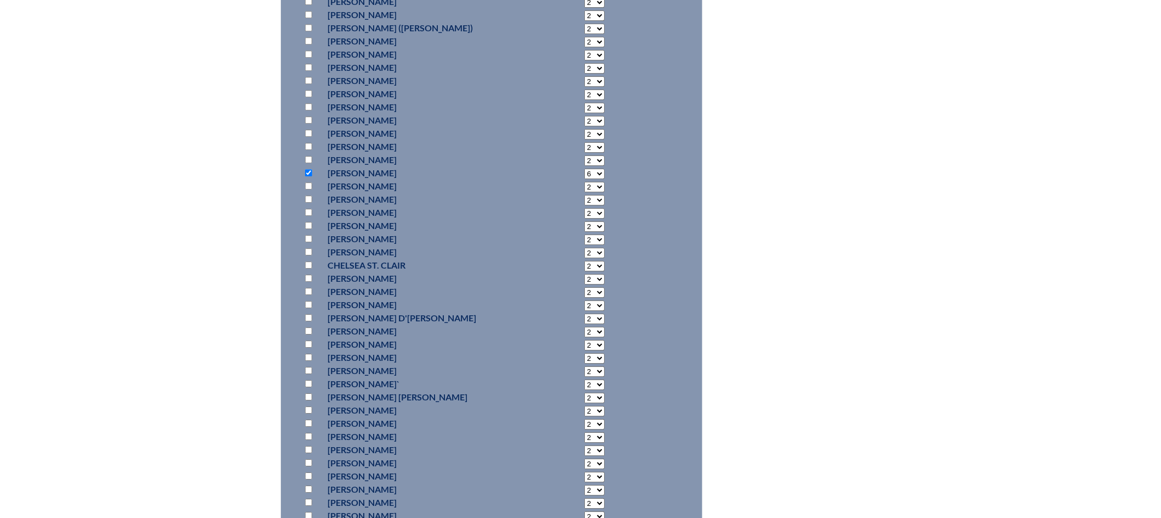
click at [310, 277] on input "checkbox" at bounding box center [308, 277] width 7 height 7
checkbox input "true"
click at [585, 278] on select "2 3 4 5 6 7 8 9 10 11 12 13 14 15 16 17 18 19 20 21 22 23" at bounding box center [595, 279] width 20 height 10
select select "6"
click at [585, 274] on select "2 3 4 5 6 7 8 9 10 11 12 13 14 15 16 17 18 19 20 21 22 23" at bounding box center [595, 279] width 20 height 10
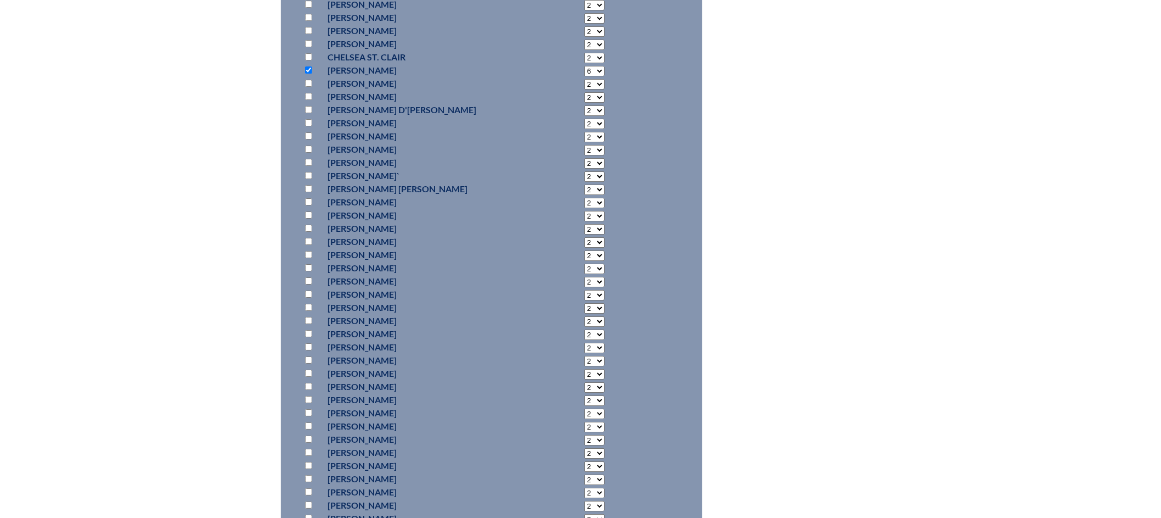
scroll to position [3236, 0]
click at [309, 245] on input "checkbox" at bounding box center [308, 247] width 7 height 7
checkbox input "true"
click at [585, 247] on select "2 3 4 5 6 7 8 9 10 11 12 13 14 15 16 17 18 19 20 21 22 23" at bounding box center [595, 248] width 20 height 10
select select "6"
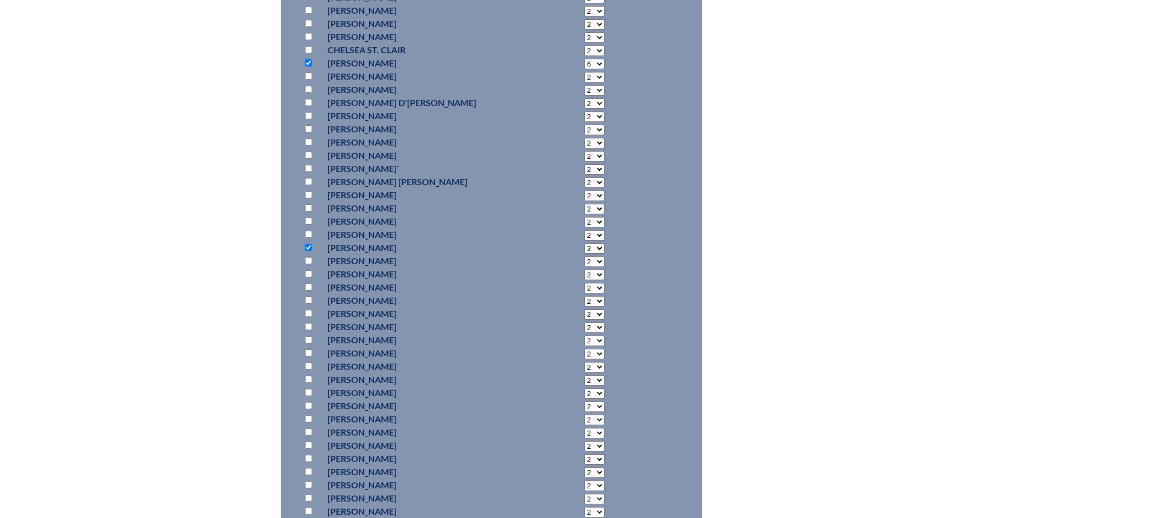
click at [585, 243] on select "2 3 4 5 6 7 8 9 10 11 12 13 14 15 16 17 18 19 20 21 22 23" at bounding box center [595, 248] width 20 height 10
click at [308, 260] on input "checkbox" at bounding box center [308, 260] width 7 height 7
checkbox input "true"
click at [585, 259] on select "2 3 4 5 6 7 8 9 10 11 12 13 14 15 16 17 18 19 20 21 22 23" at bounding box center [595, 261] width 20 height 10
select select "6"
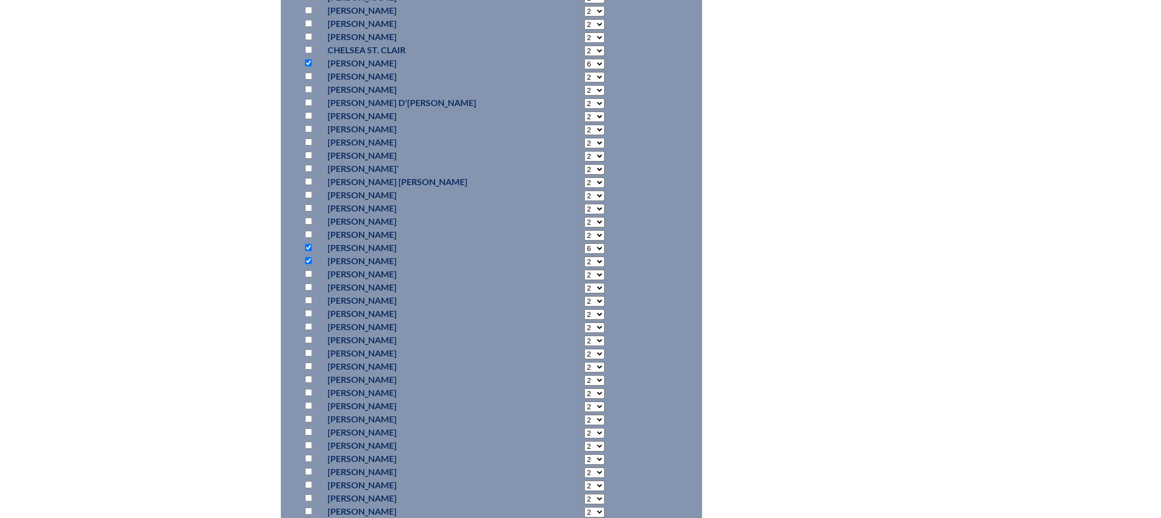
click at [585, 256] on select "2 3 4 5 6 7 8 9 10 11 12 13 14 15 16 17 18 19 20 21 22 23" at bounding box center [595, 261] width 20 height 10
click at [307, 444] on input "checkbox" at bounding box center [308, 444] width 7 height 7
checkbox input "true"
click at [585, 443] on select "2 3 4 5 6 7 8 9 10 11 12 13 14 15 16 17 18 19 20 21 22 23" at bounding box center [595, 446] width 20 height 10
select select "6"
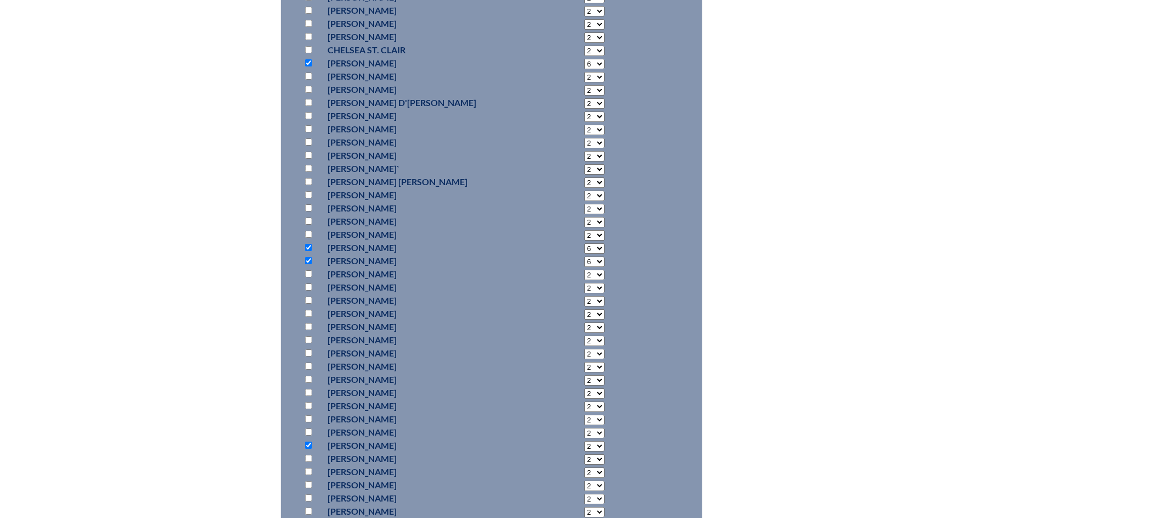
click at [585, 441] on select "2 3 4 5 6 7 8 9 10 11 12 13 14 15 16 17 18 19 20 21 22 23" at bounding box center [595, 446] width 20 height 10
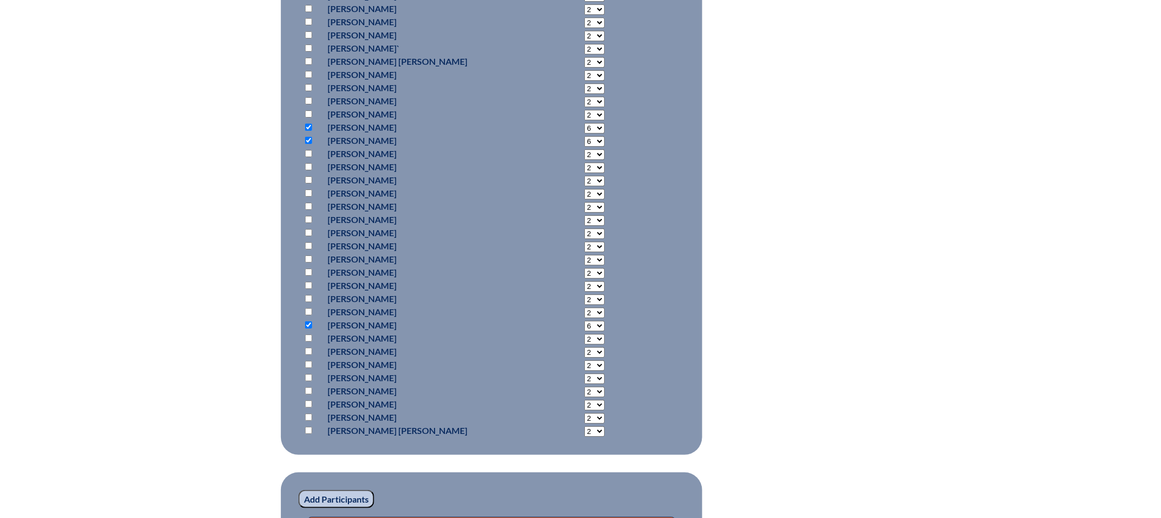
scroll to position [3356, 0]
click at [308, 334] on input "checkbox" at bounding box center [308, 337] width 7 height 7
checkbox input "true"
click at [585, 336] on select "2 3 4 5 6 7 8 9 10 11 12 13 14 15 16 17 18 19 20 21 22 23" at bounding box center [595, 338] width 20 height 10
select select "6"
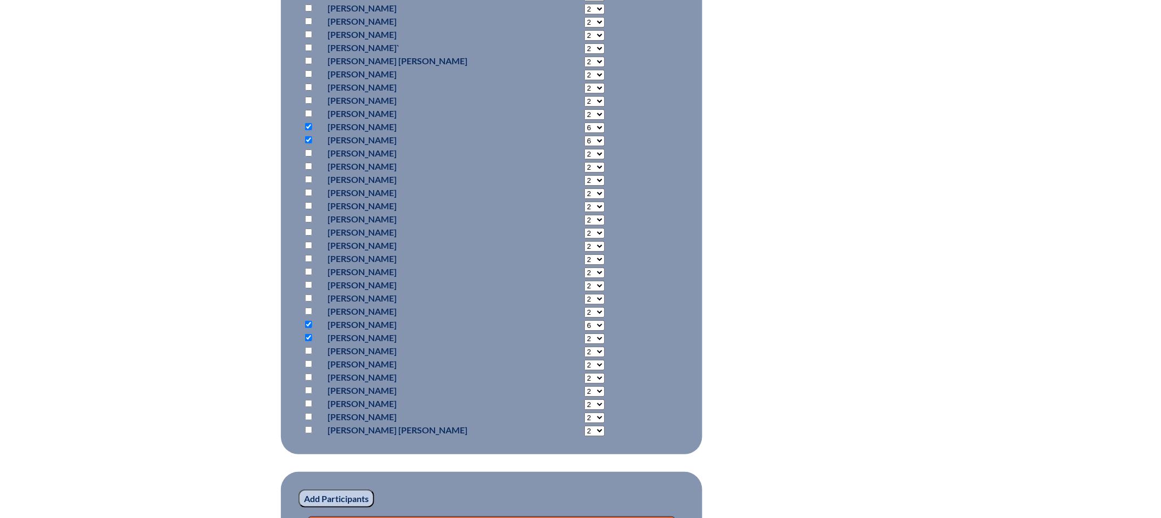
click at [585, 333] on select "2 3 4 5 6 7 8 9 10 11 12 13 14 15 16 17 18 19 20 21 22 23" at bounding box center [595, 338] width 20 height 10
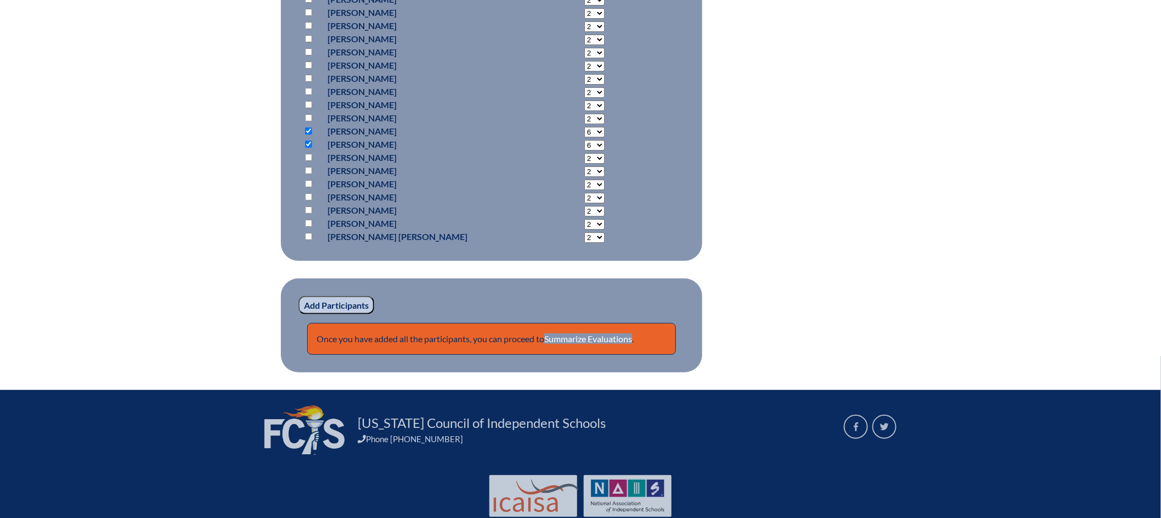
scroll to position [3579, 0]
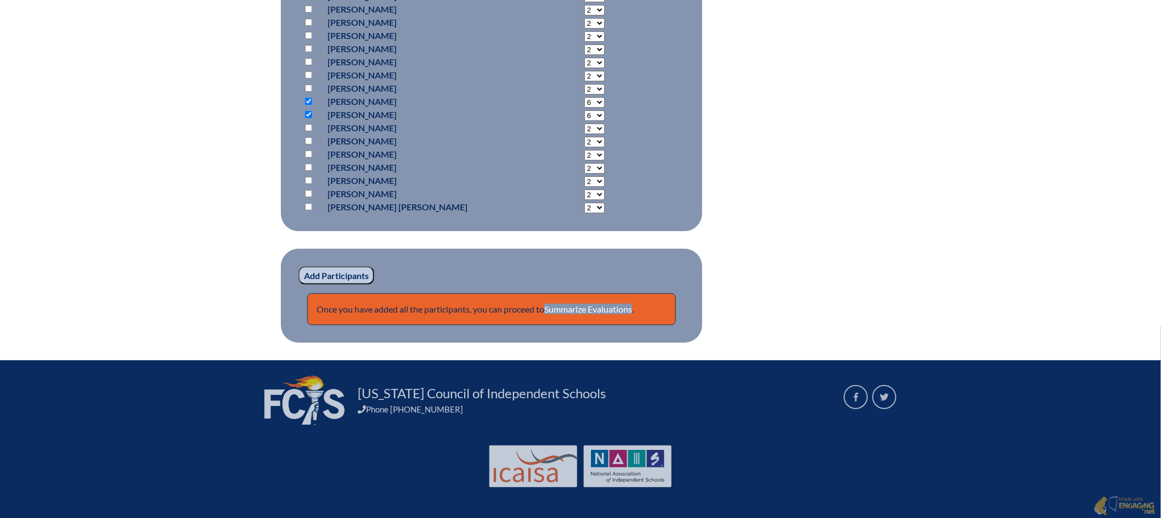
click at [335, 275] on input "Add Participants" at bounding box center [337, 275] width 76 height 19
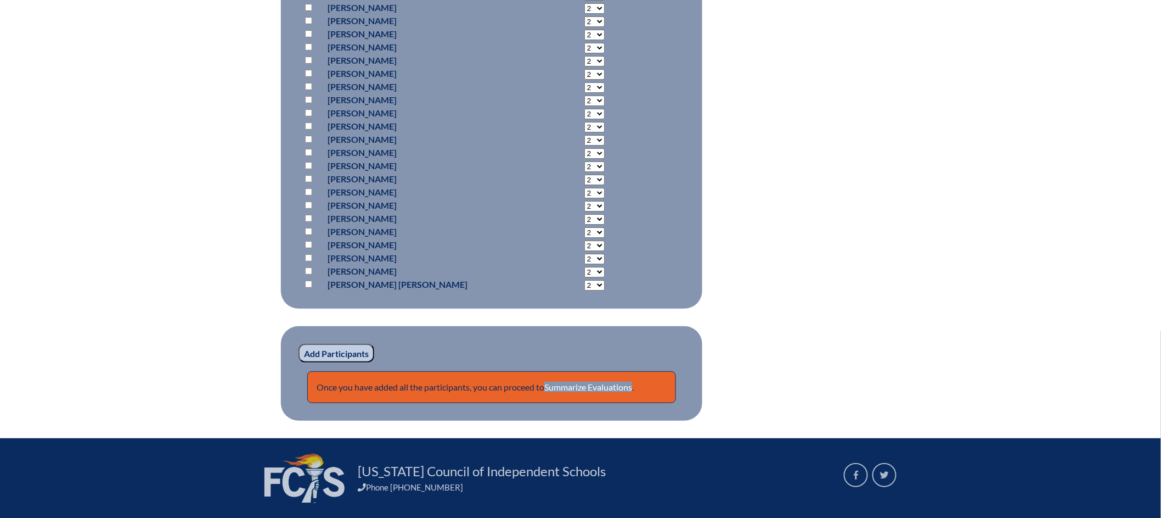
scroll to position [3637, 0]
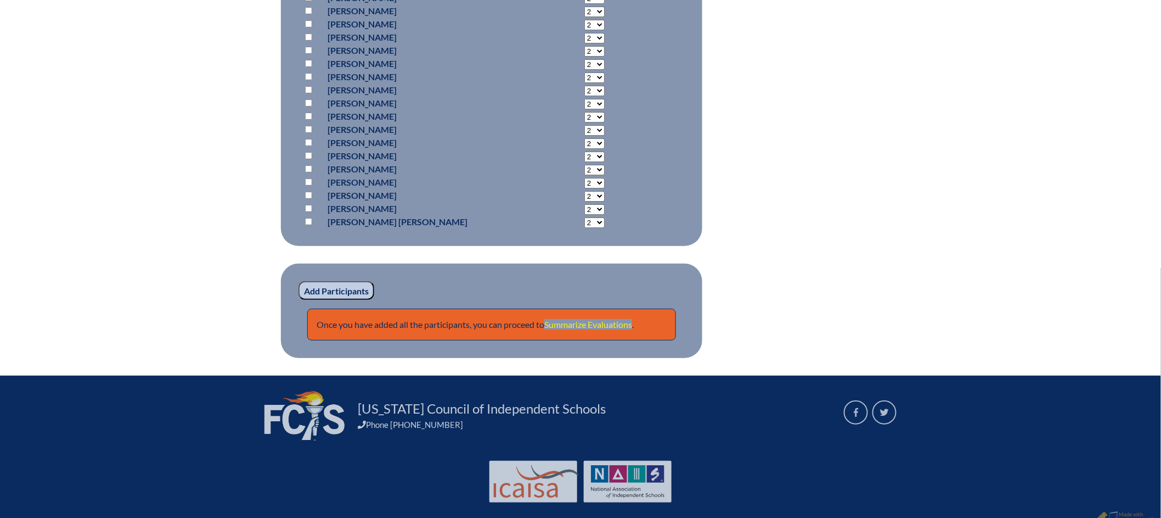
click at [609, 319] on link "Summarize Evaluations" at bounding box center [588, 324] width 88 height 10
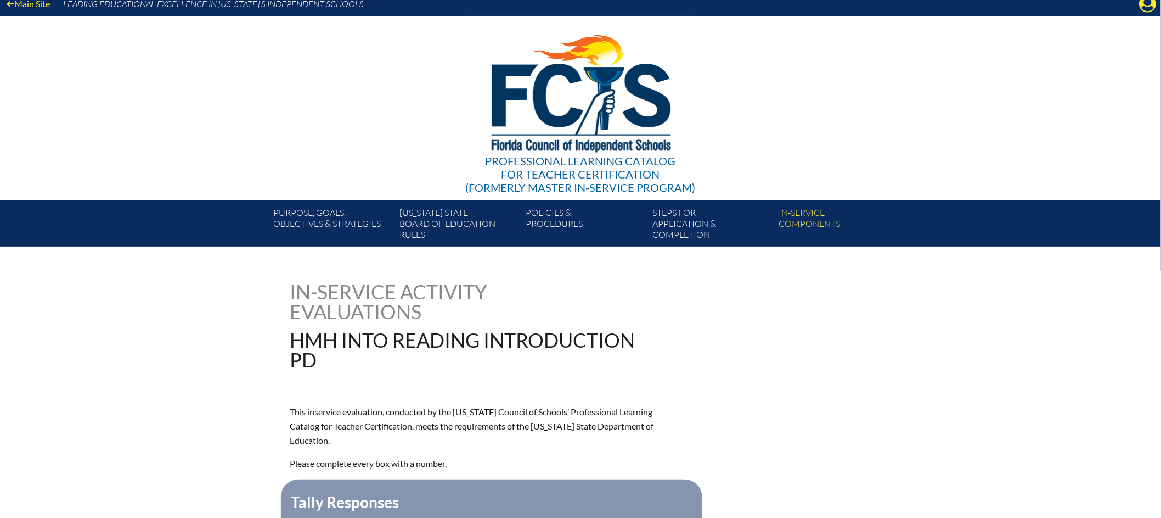
scroll to position [339, 0]
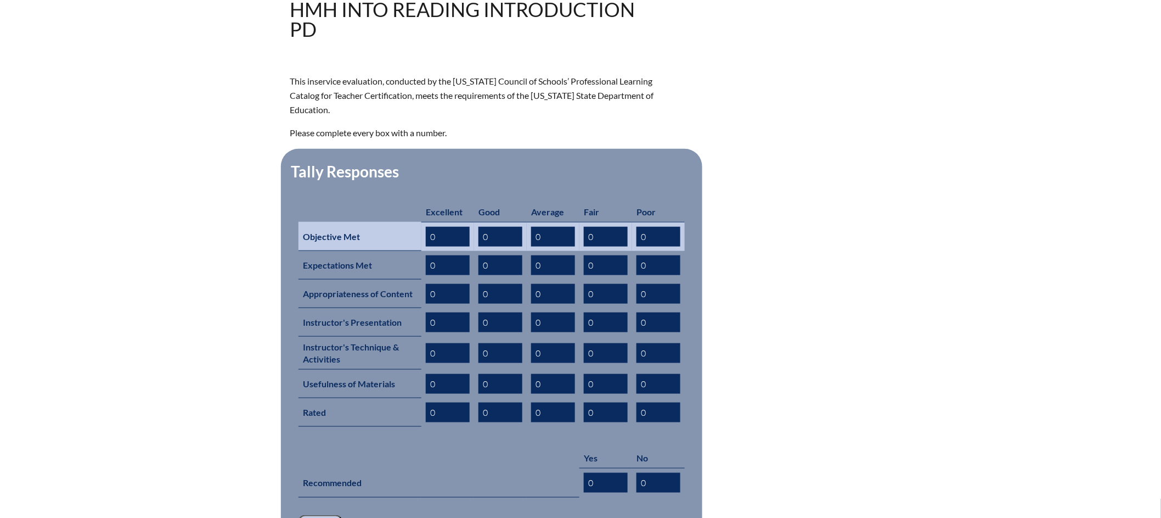
drag, startPoint x: 413, startPoint y: 218, endPoint x: 400, endPoint y: 217, distance: 12.6
click at [400, 222] on tr "Objective Met 0 0 0 0 0" at bounding box center [492, 236] width 386 height 29
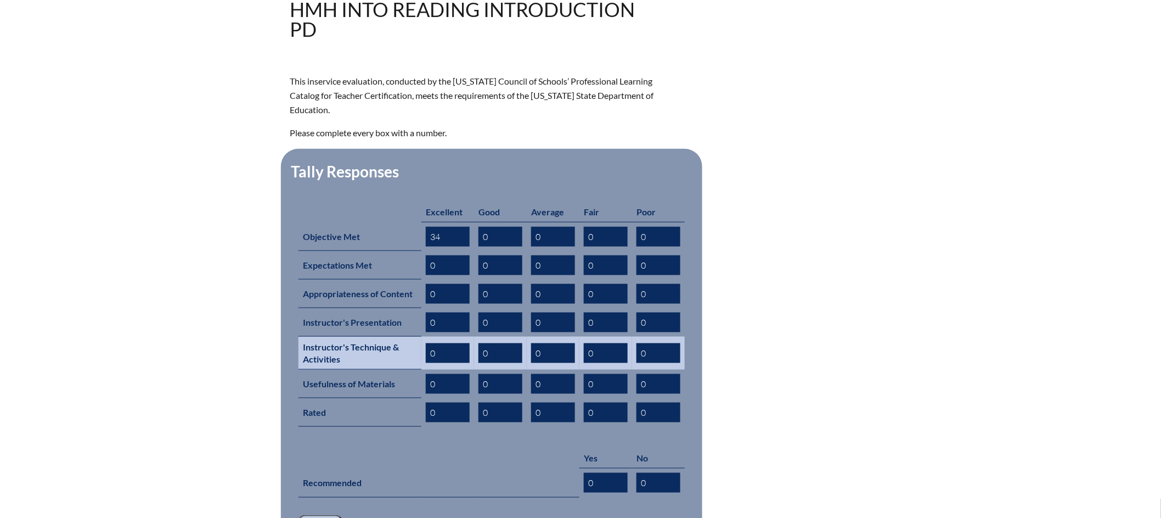
type input "34"
drag, startPoint x: 448, startPoint y: 330, endPoint x: 415, endPoint y: 331, distance: 33.5
click at [412, 336] on tr "Instructor's Technique & Activities 0 0 0 0 0" at bounding box center [492, 352] width 386 height 33
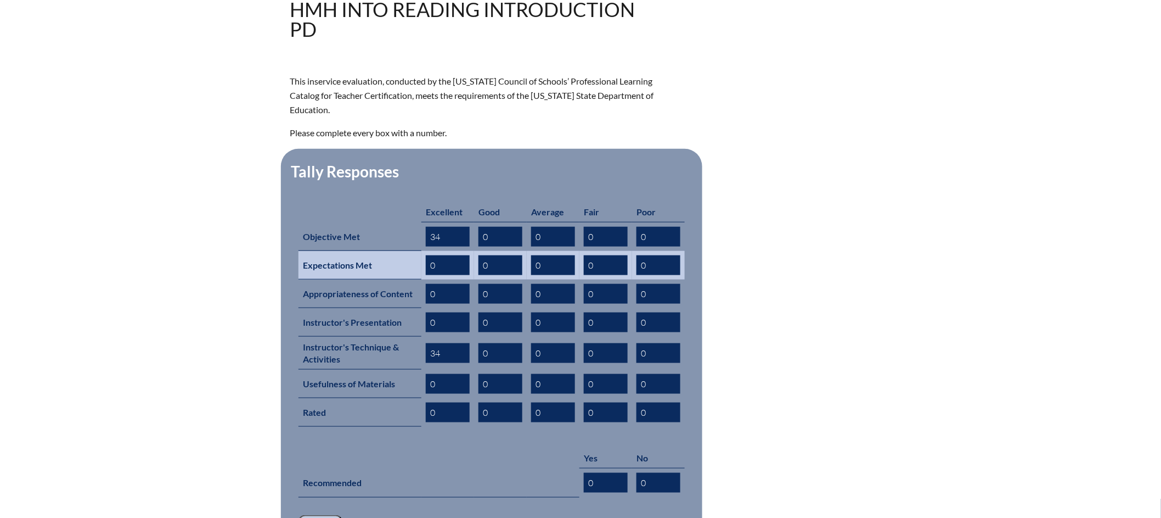
type input "34"
drag, startPoint x: 448, startPoint y: 244, endPoint x: 403, endPoint y: 243, distance: 45.0
click at [403, 251] on tr "Expectations Met 0 0 0 0 0" at bounding box center [492, 265] width 386 height 29
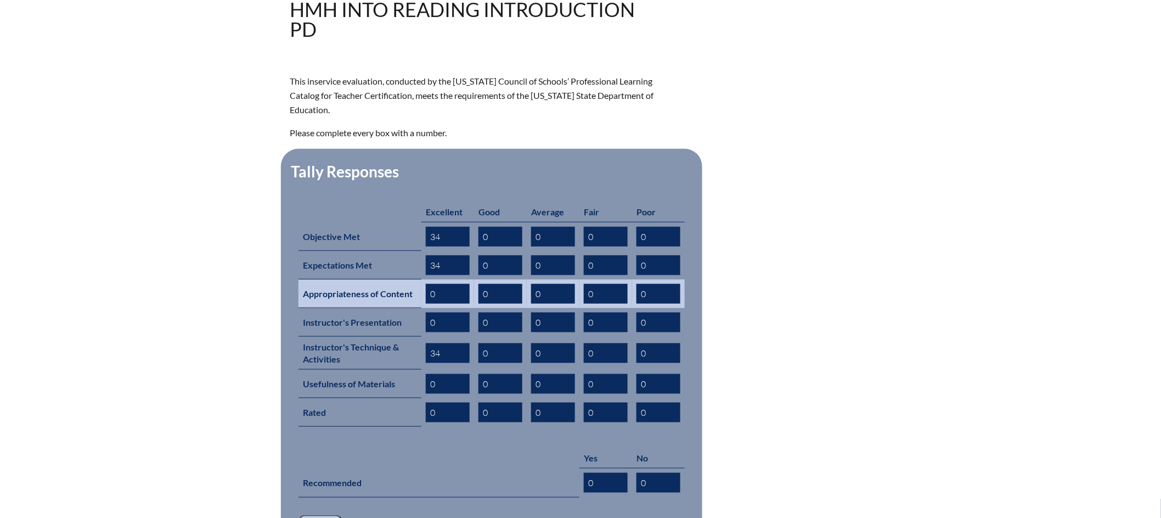
type input "34"
drag, startPoint x: 439, startPoint y: 276, endPoint x: 408, endPoint y: 276, distance: 30.7
click at [408, 279] on tr "Appropriateness of Content 0 0 0 0 0" at bounding box center [492, 293] width 386 height 29
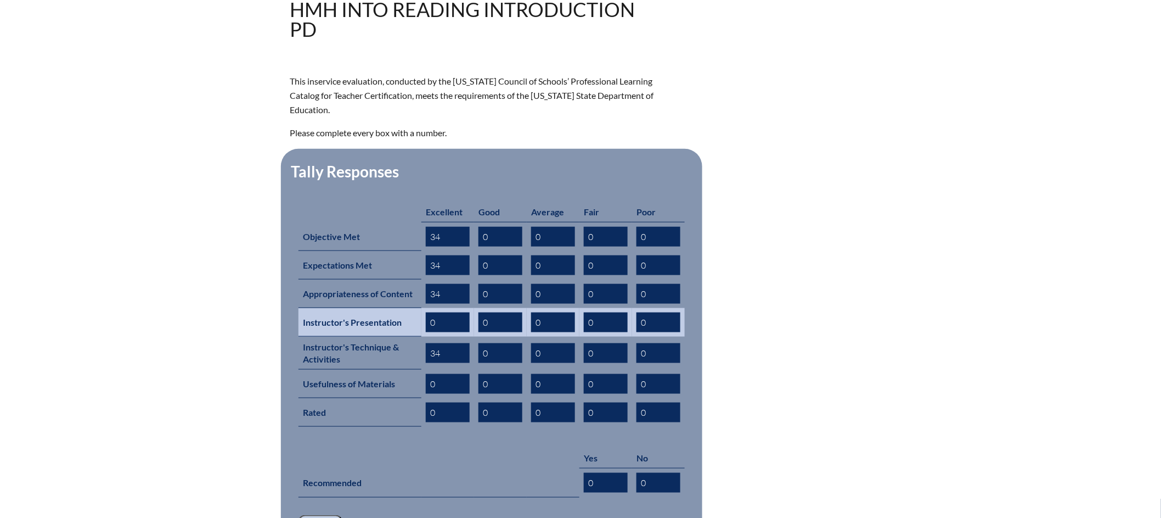
type input "34"
drag, startPoint x: 437, startPoint y: 302, endPoint x: 414, endPoint y: 302, distance: 22.5
click at [414, 308] on tr "Instructor's Presentation 0 0 0 0 0" at bounding box center [492, 322] width 386 height 29
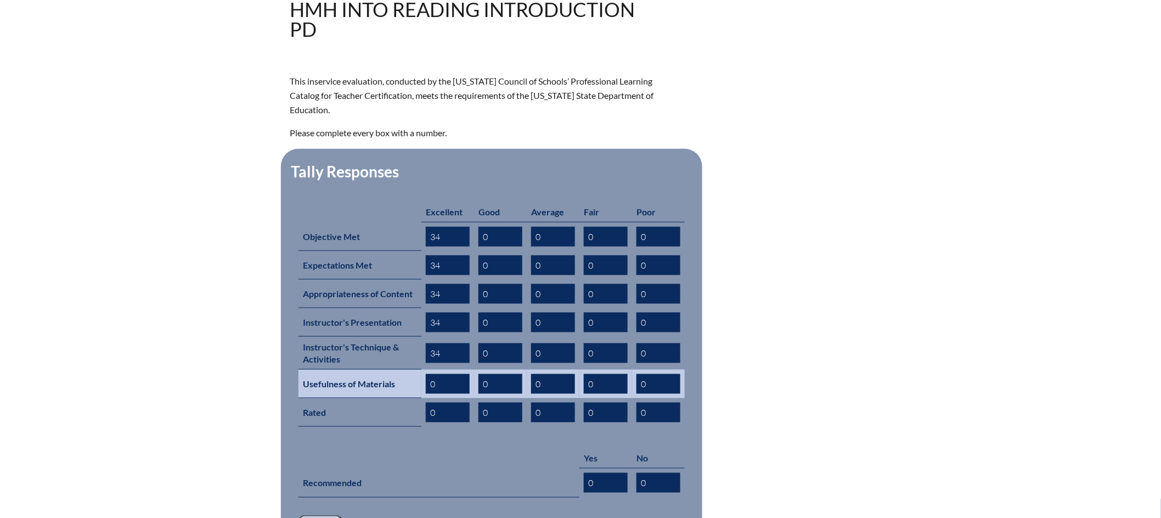
type input "34"
drag, startPoint x: 491, startPoint y: 366, endPoint x: 467, endPoint y: 368, distance: 24.3
click at [468, 369] on tr "Usefulness of Materials 0 0 0 0 0" at bounding box center [492, 383] width 386 height 29
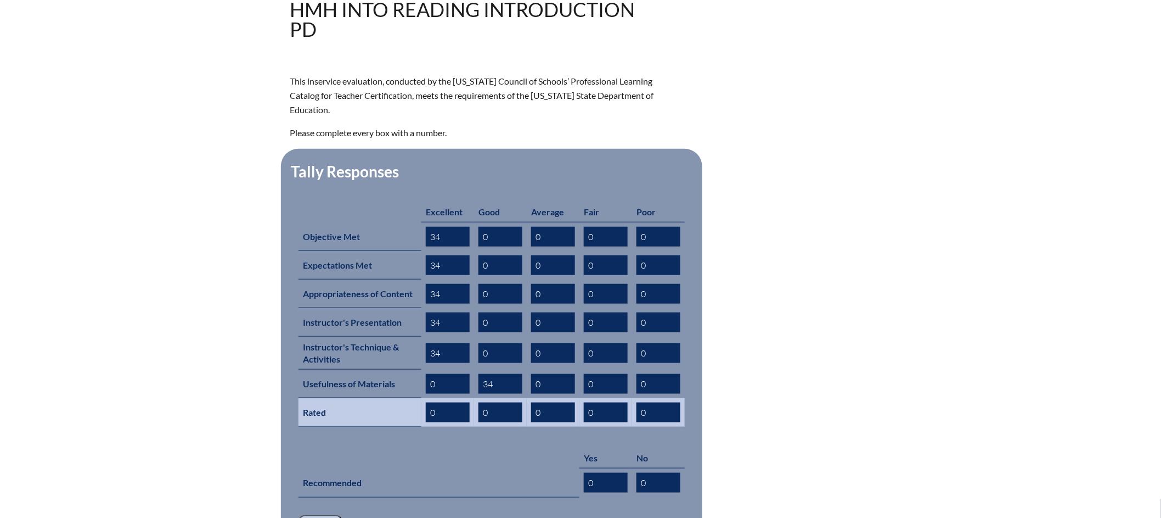
type input "34"
drag, startPoint x: 435, startPoint y: 395, endPoint x: 415, endPoint y: 395, distance: 19.8
click at [415, 398] on tr "Rated 0 0 0 0 0" at bounding box center [492, 412] width 386 height 29
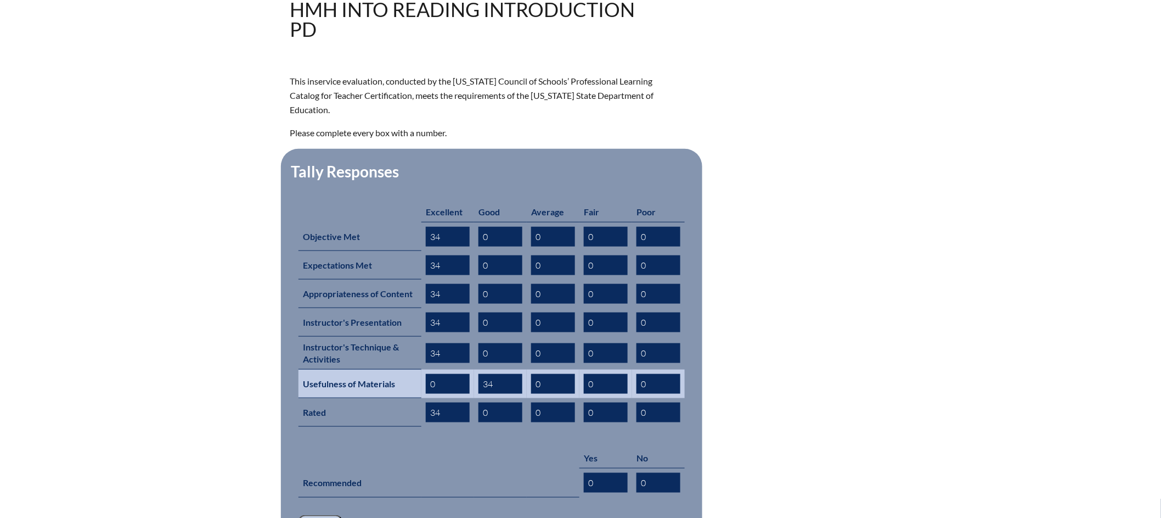
type input "34"
click at [480, 374] on input "34" at bounding box center [501, 384] width 44 height 20
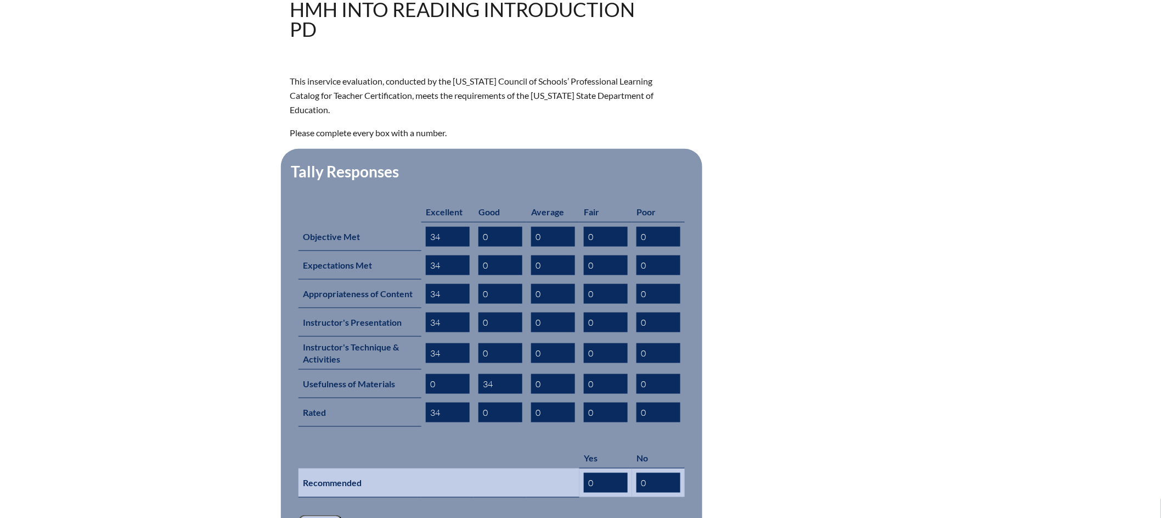
drag, startPoint x: 488, startPoint y: 474, endPoint x: 573, endPoint y: 468, distance: 85.3
click at [489, 473] on th "Recommended" at bounding box center [439, 482] width 281 height 29
drag, startPoint x: 601, startPoint y: 465, endPoint x: 573, endPoint y: 465, distance: 28.0
click at [573, 468] on tr "Recommended 0 0" at bounding box center [492, 482] width 386 height 29
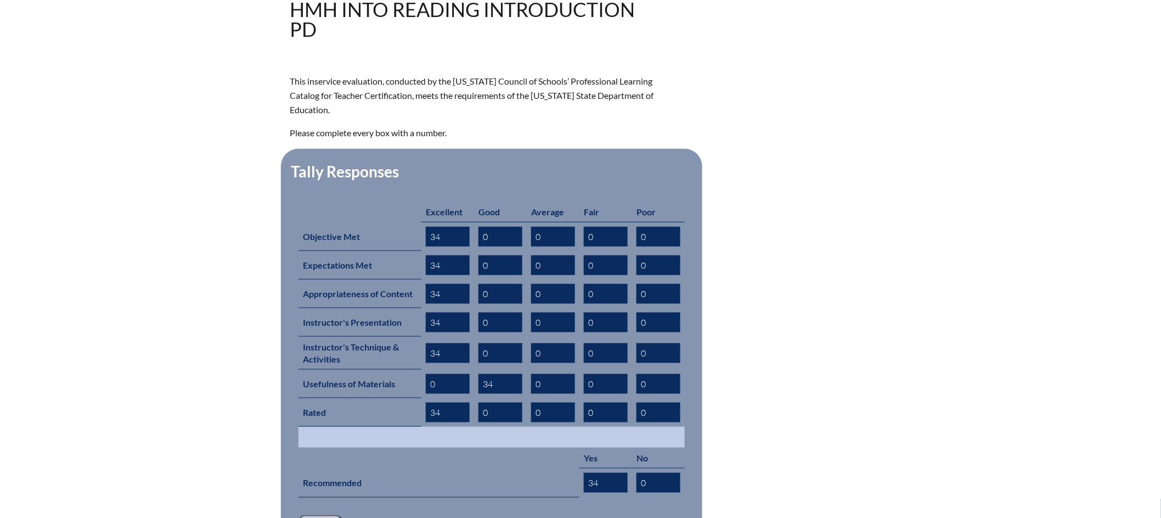
type input "34"
click at [496, 426] on td at bounding box center [492, 436] width 386 height 21
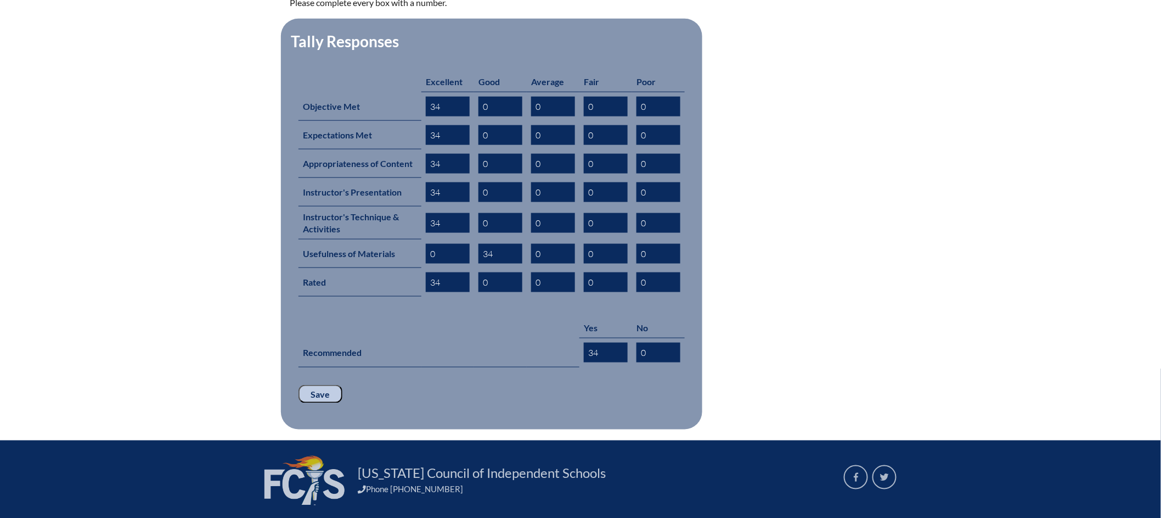
scroll to position [529, 0]
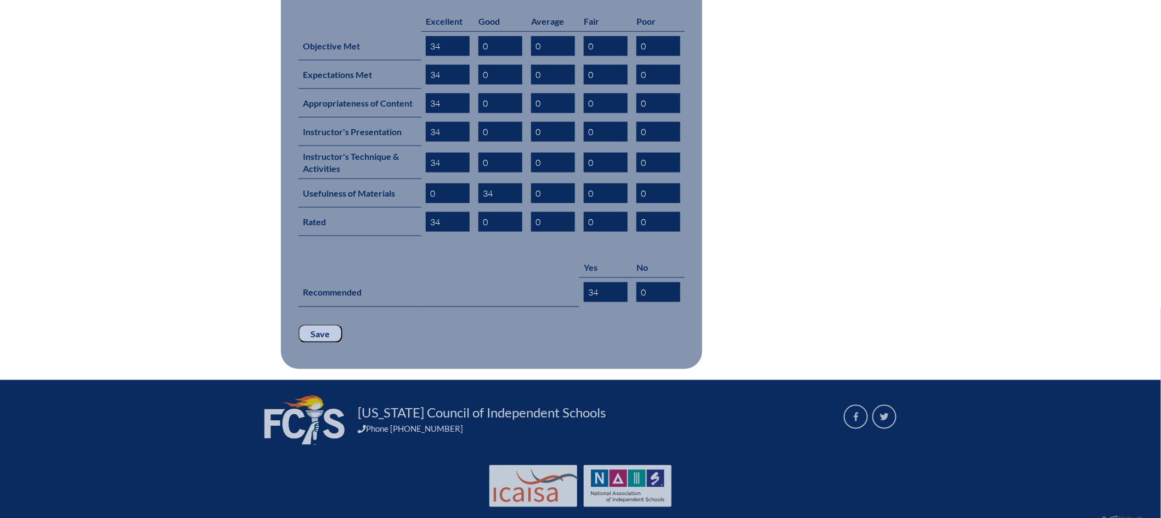
click at [314, 324] on input "Save" at bounding box center [321, 333] width 44 height 19
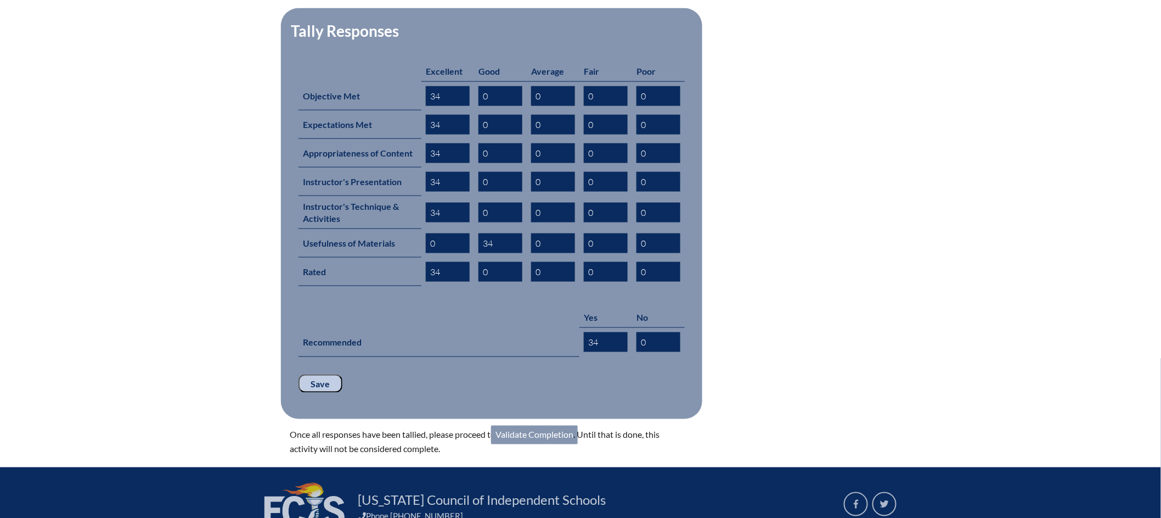
scroll to position [501, 0]
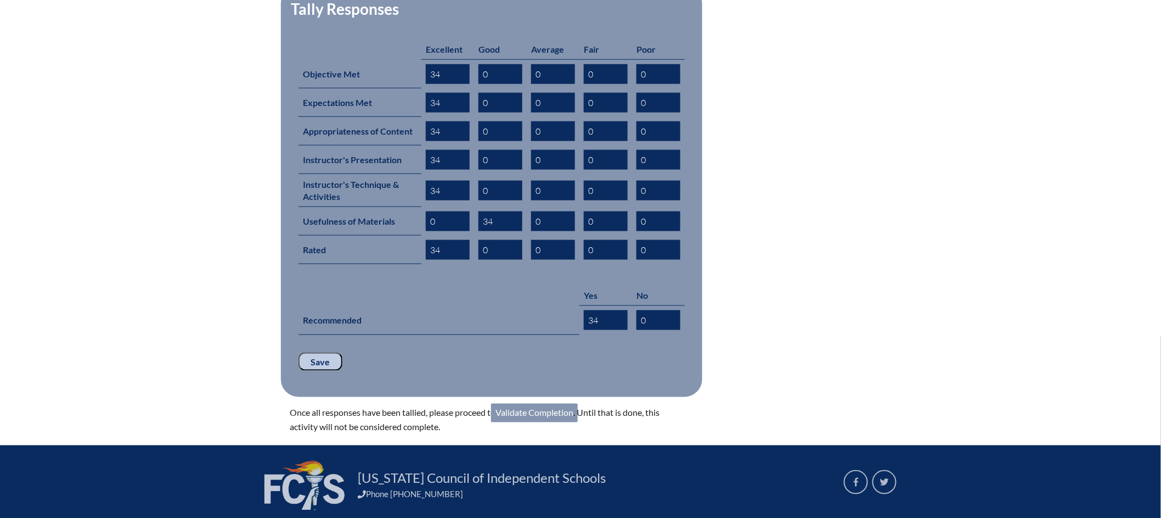
click at [553, 403] on link "Validate Completion" at bounding box center [534, 412] width 87 height 19
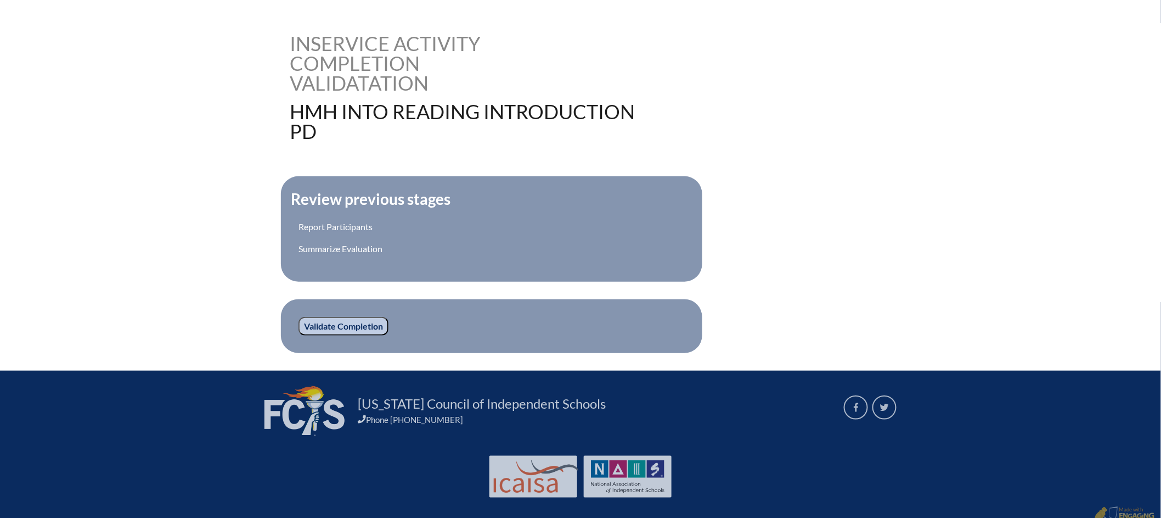
scroll to position [265, 0]
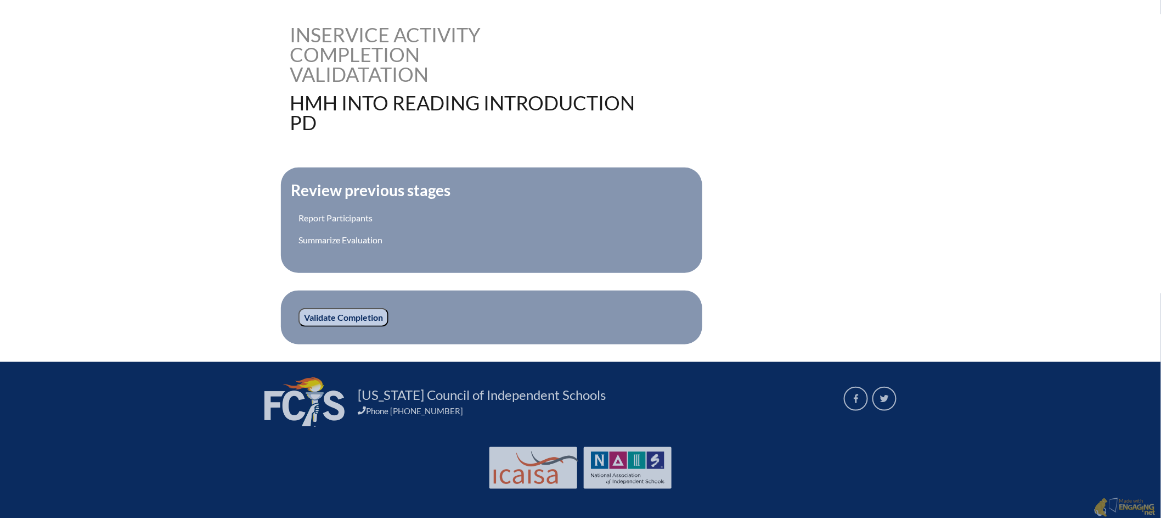
click at [319, 312] on input "Validate Completion" at bounding box center [344, 317] width 90 height 19
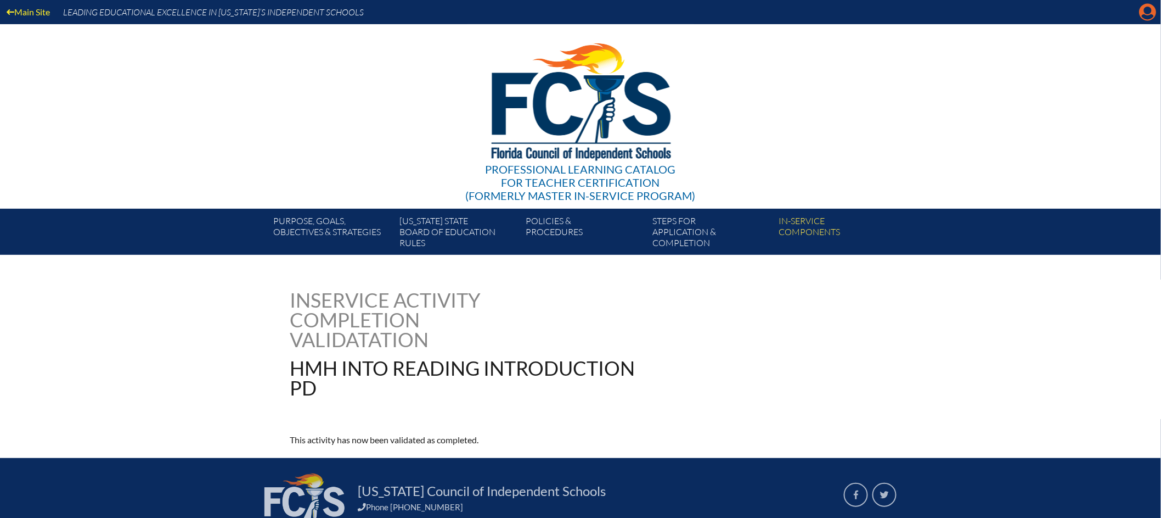
click at [1147, 9] on icon "Manage account" at bounding box center [1148, 12] width 18 height 18
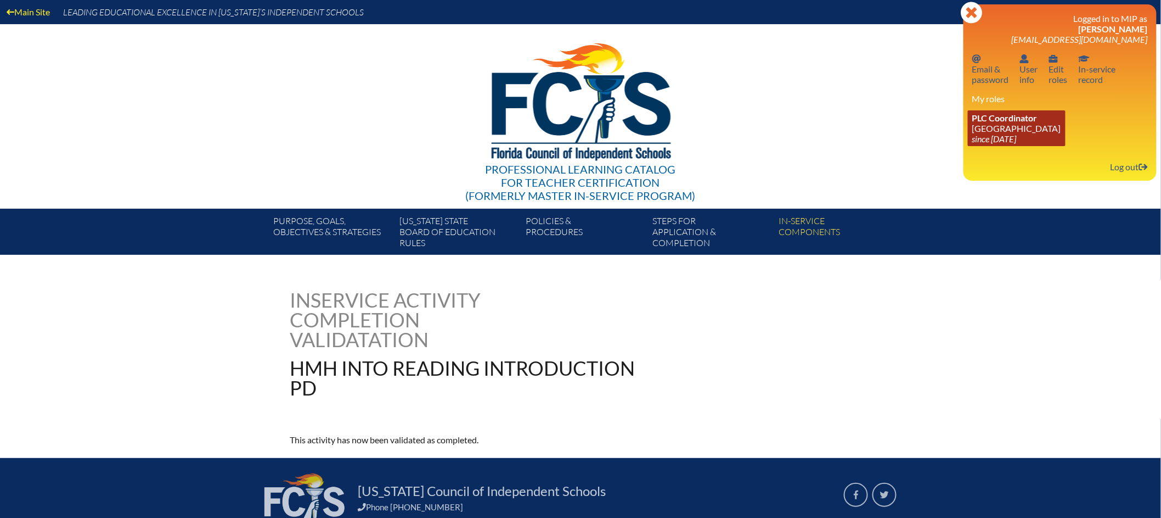
click at [1017, 133] on icon "since [DATE]" at bounding box center [995, 138] width 44 height 10
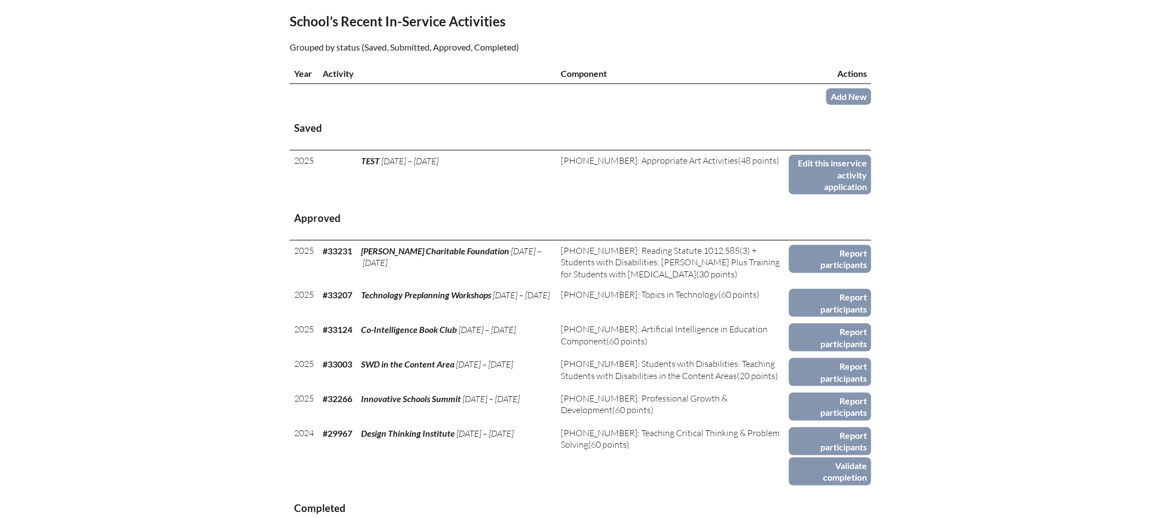
scroll to position [358, 0]
click at [853, 106] on link "Add New" at bounding box center [849, 98] width 45 height 16
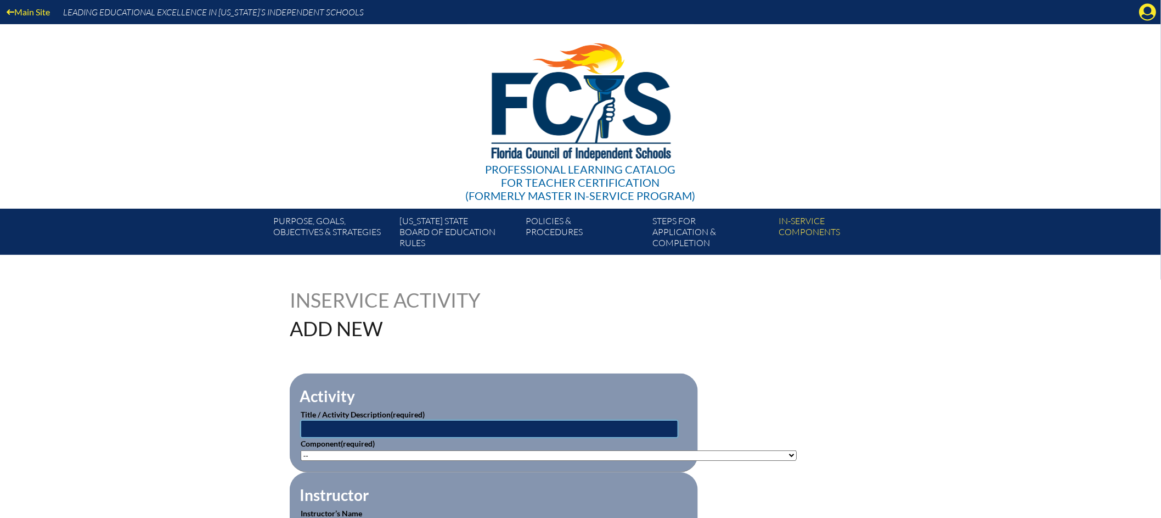
click at [599, 429] on input "text" at bounding box center [490, 429] width 378 height 18
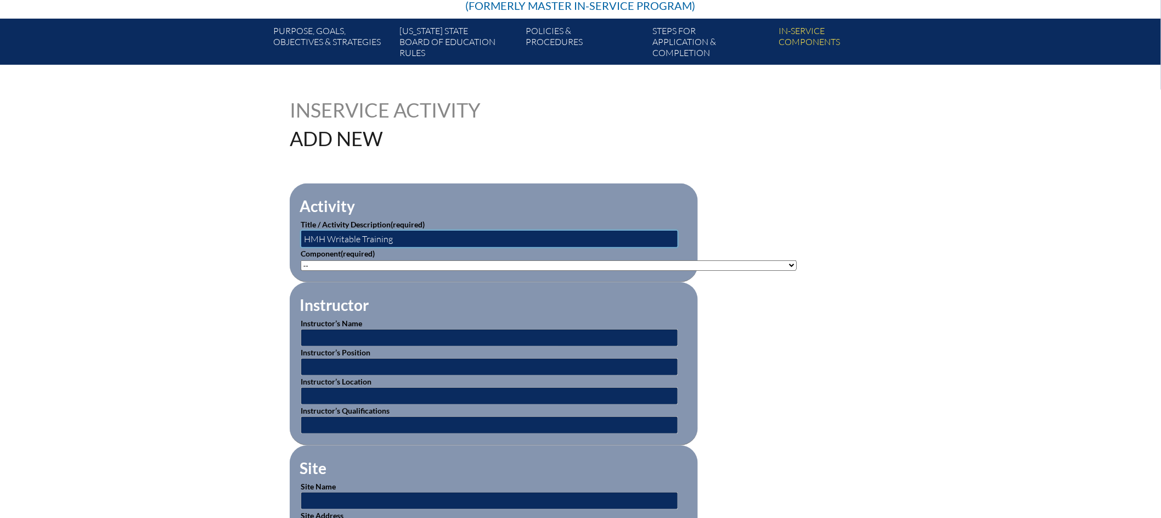
scroll to position [218, 0]
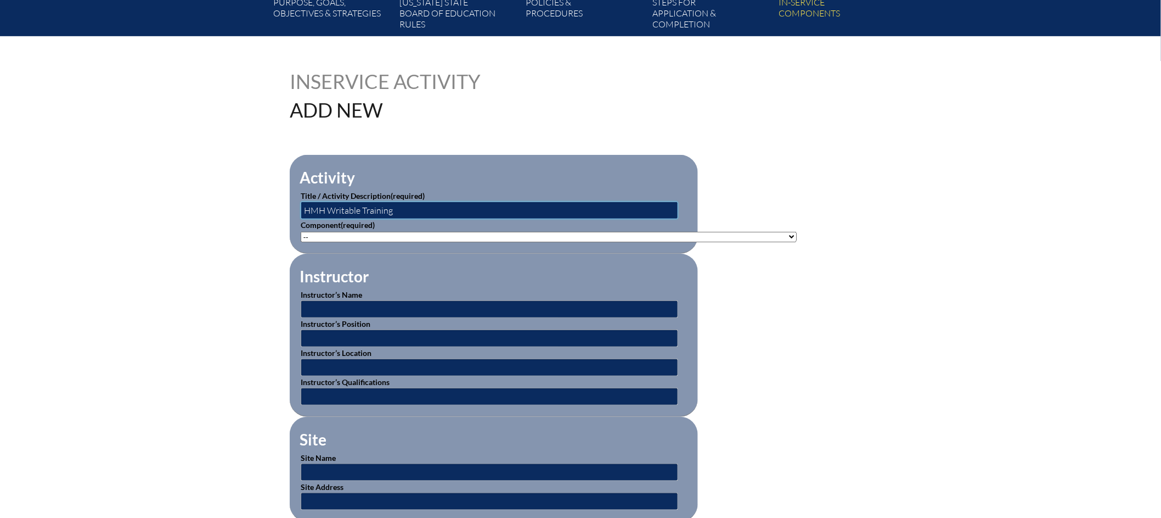
type input "HMH Writable Training"
click at [617, 232] on select"]"] "-- [PHONE_NUMBER]: Appropriate Art Activities [PHONE_NUMBER]: Concept and Art P…" at bounding box center [549, 237] width 496 height 10
select select"]"] "20444"
click at [301, 232] on select"]"] "-- [PHONE_NUMBER]: Appropriate Art Activities [PHONE_NUMBER]: Concept and Art P…" at bounding box center [549, 237] width 496 height 10
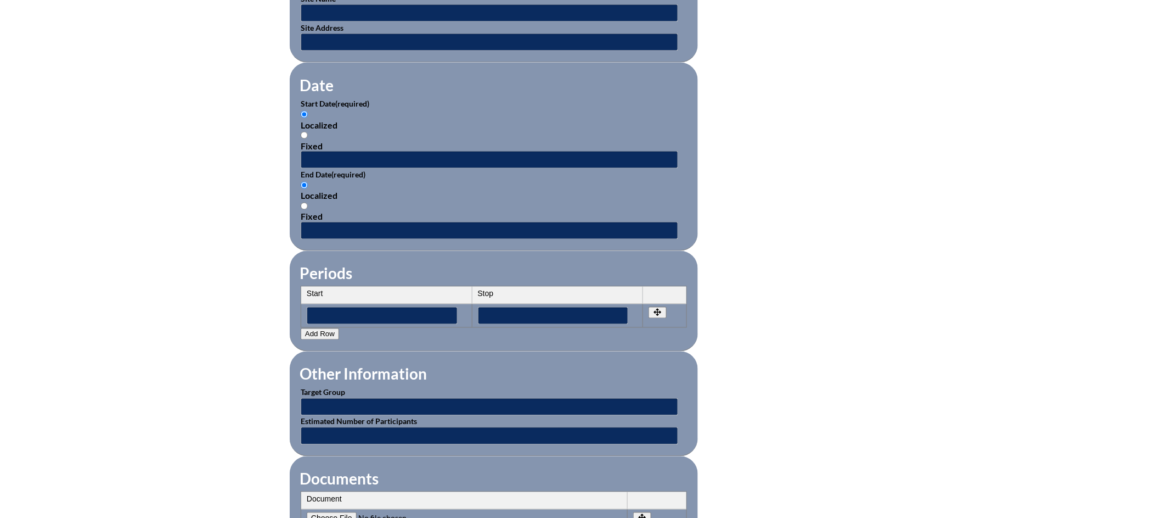
scroll to position [666, 0]
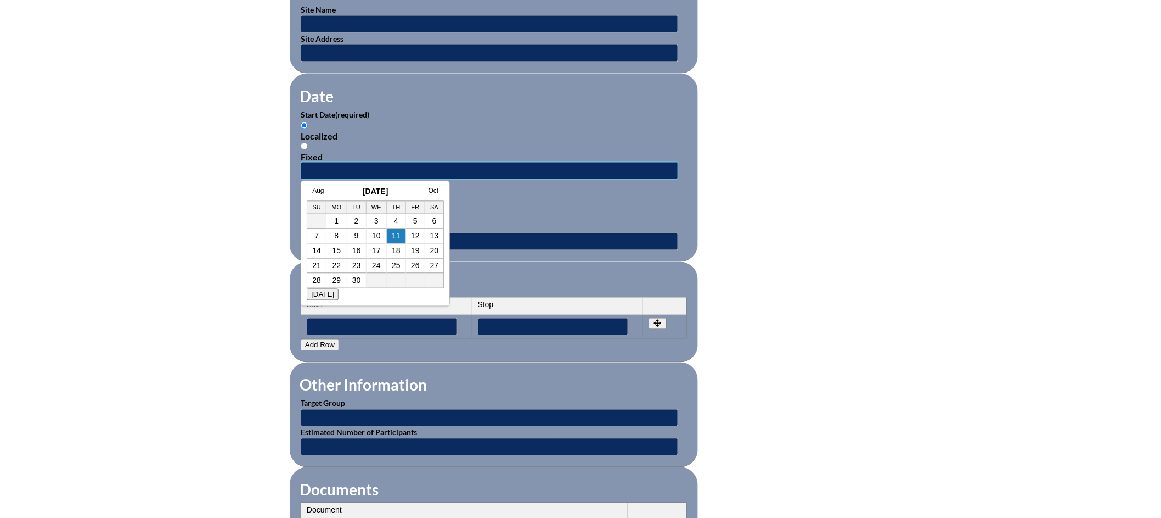
click at [355, 168] on input "text" at bounding box center [490, 171] width 378 height 18
click at [319, 190] on link "Aug" at bounding box center [318, 191] width 12 height 8
click at [386, 269] on link "21" at bounding box center [385, 265] width 9 height 9
type input "[DATE] 2:46 PM"
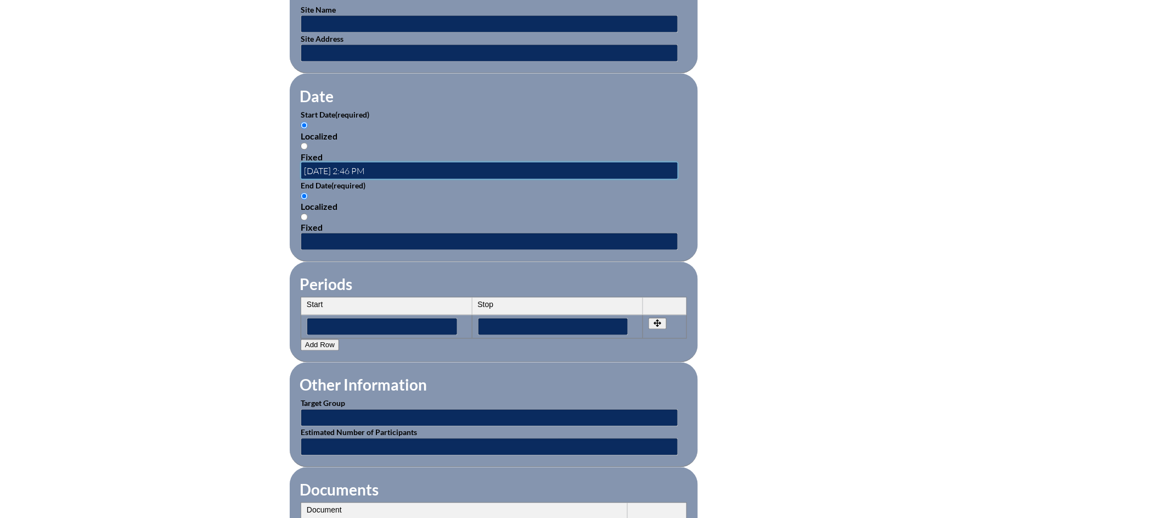
scroll to position [0, 0]
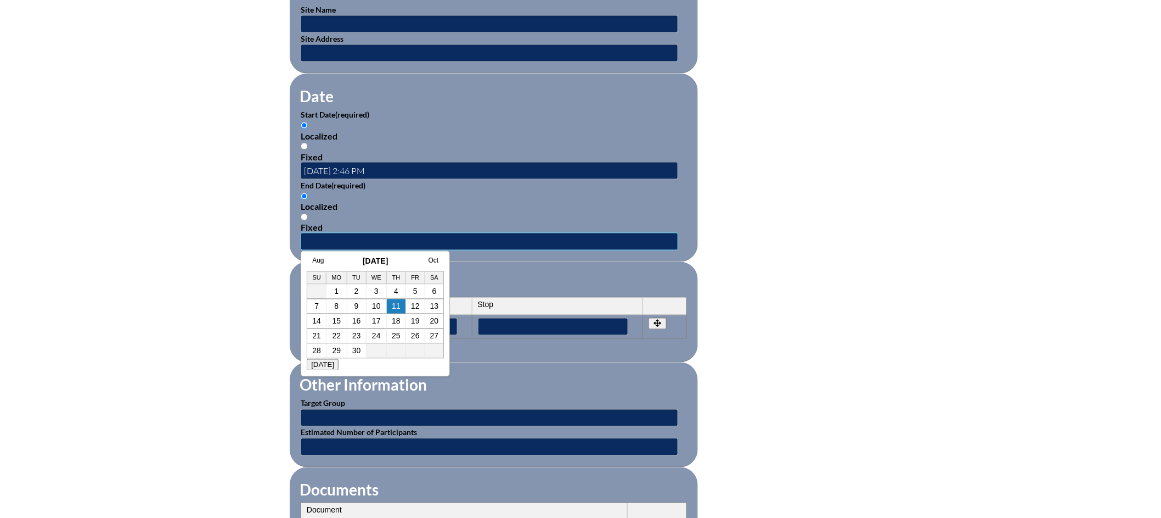
click at [390, 235] on input "text" at bounding box center [490, 242] width 378 height 18
click at [319, 260] on link "Aug" at bounding box center [318, 261] width 12 height 8
click at [388, 338] on link "21" at bounding box center [385, 336] width 9 height 9
type input "[DATE] 2:46 PM"
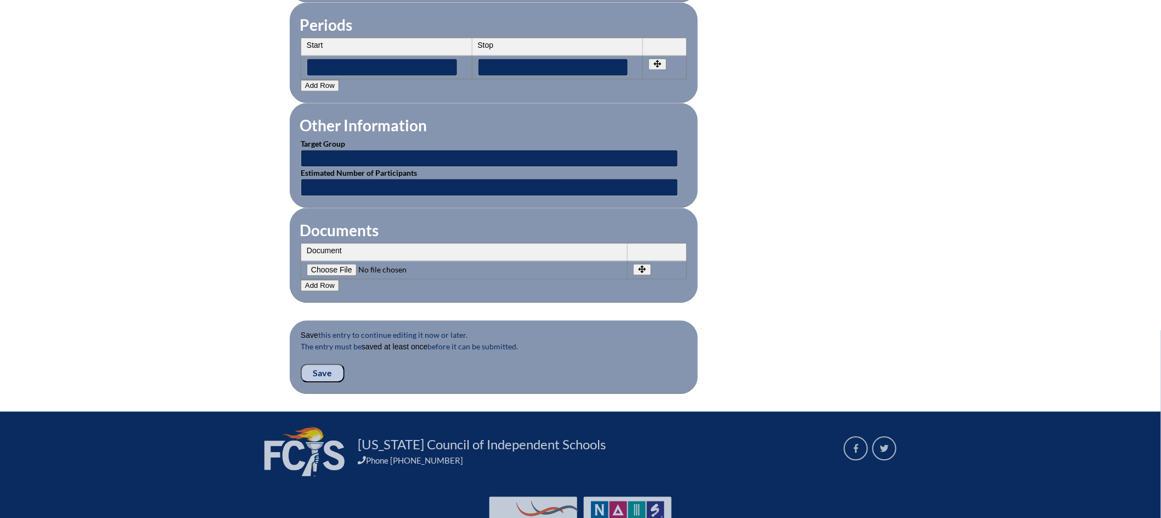
scroll to position [929, 0]
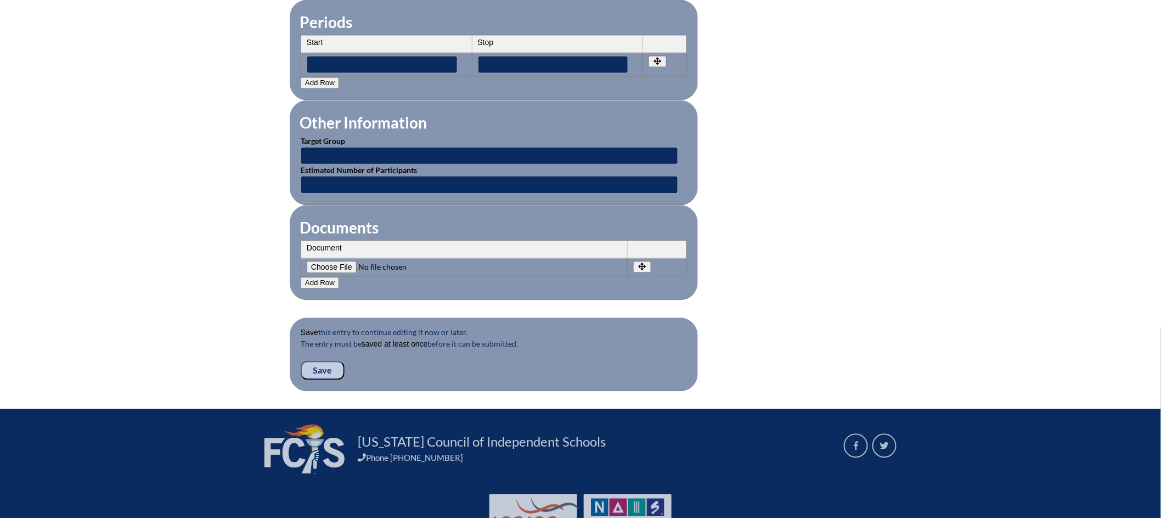
click at [345, 261] on input"] "file" at bounding box center [381, 267] width 149 height 12
type input"] "C:\fakepath\Scan [DATE] 4.01 PM - [PERSON_NAME].pdf"
click at [326, 362] on input "Save" at bounding box center [323, 370] width 44 height 19
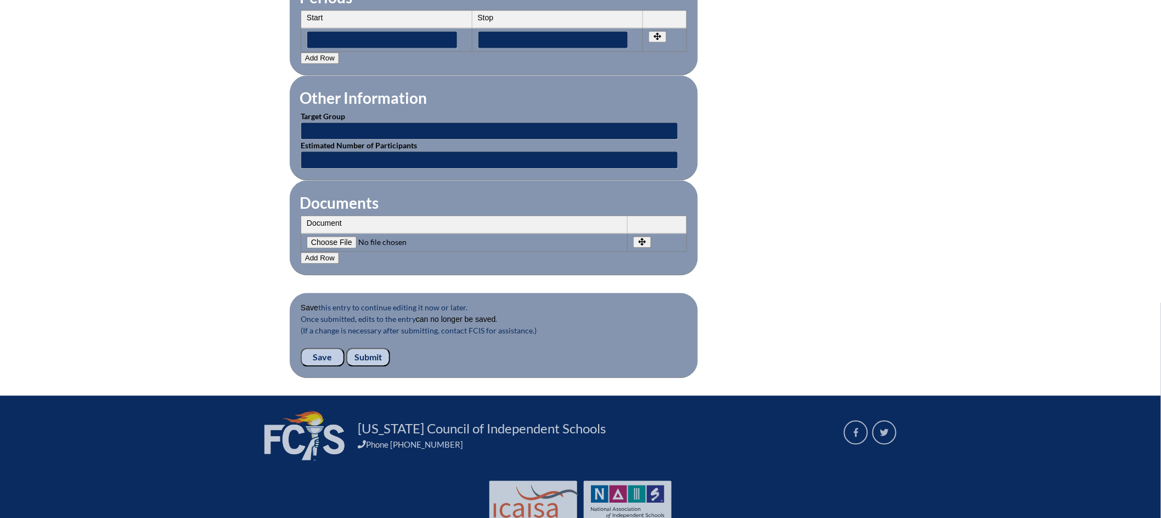
scroll to position [980, 0]
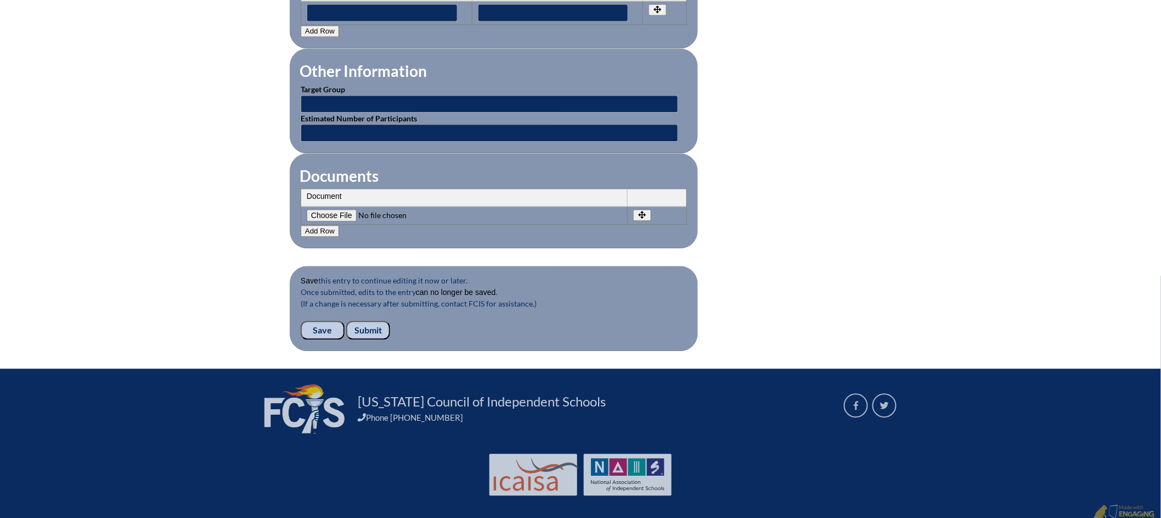
click at [376, 323] on input "Submit" at bounding box center [368, 330] width 44 height 19
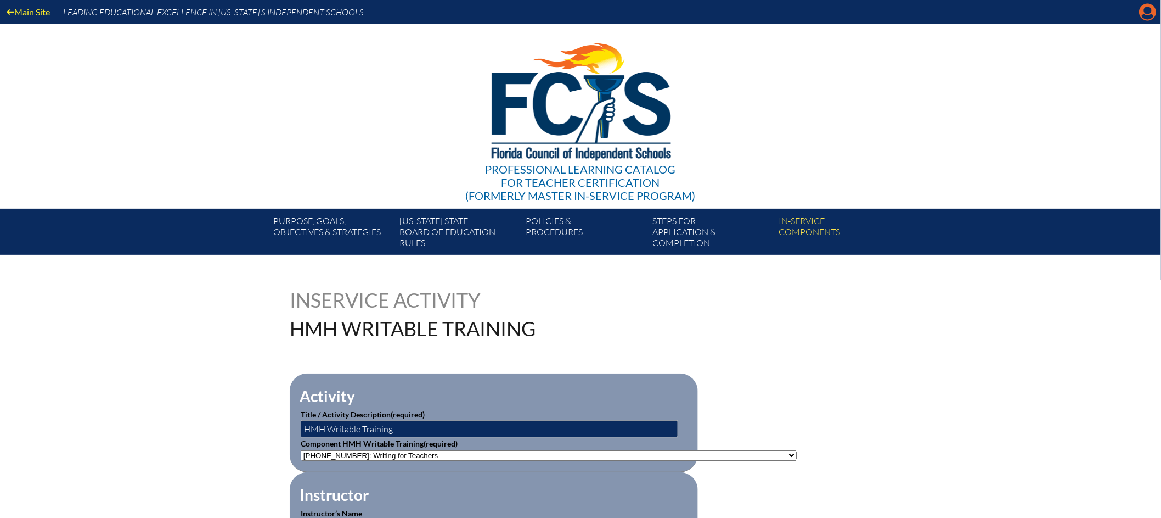
click at [1143, 14] on icon at bounding box center [1148, 12] width 17 height 17
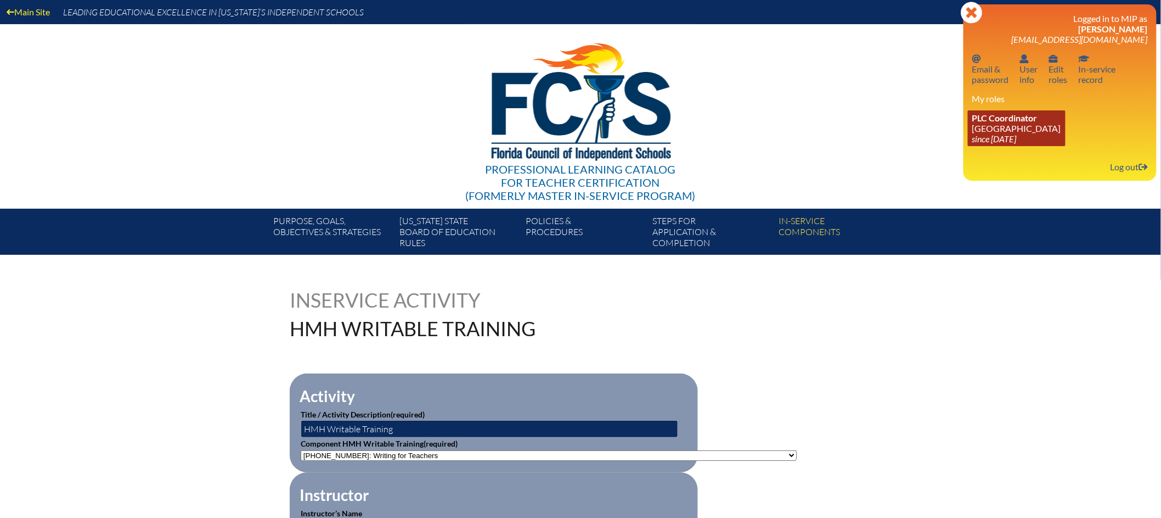
click at [968, 126] on link "PLC Coordinator [GEOGRAPHIC_DATA] since [DATE]" at bounding box center [1017, 128] width 98 height 36
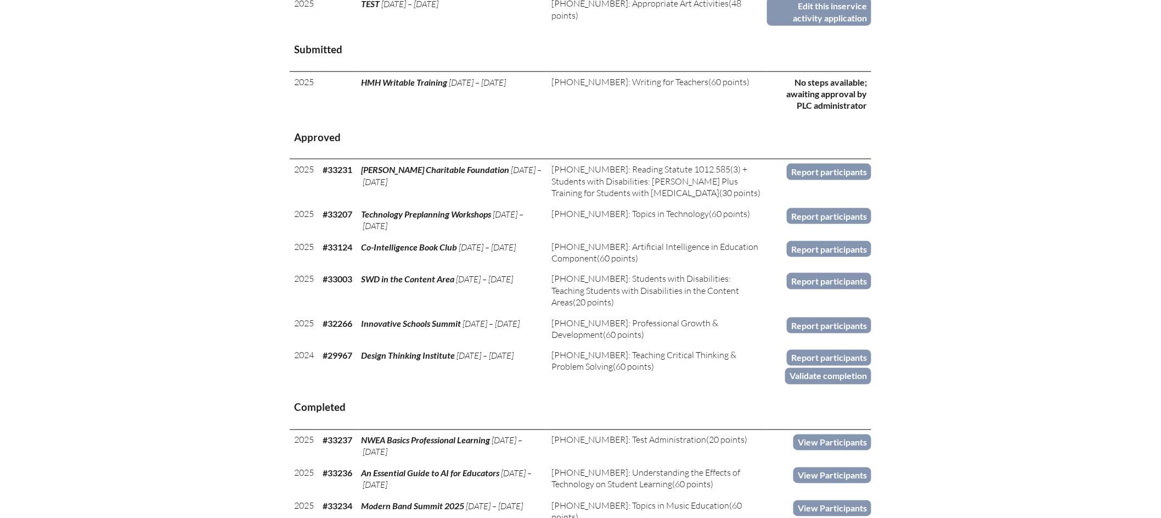
scroll to position [519, 0]
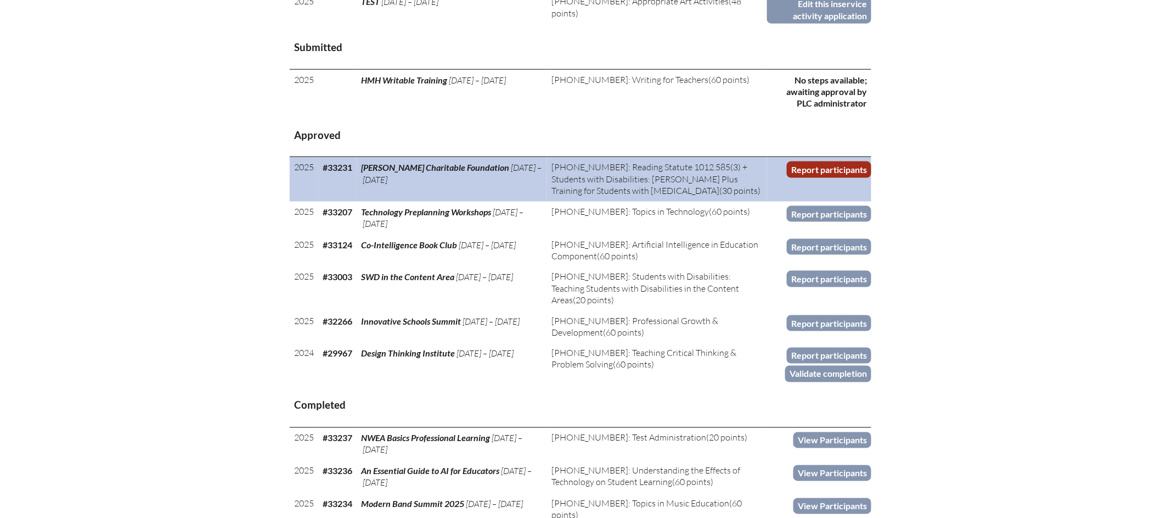
click at [849, 177] on link "Report participants" at bounding box center [829, 169] width 85 height 16
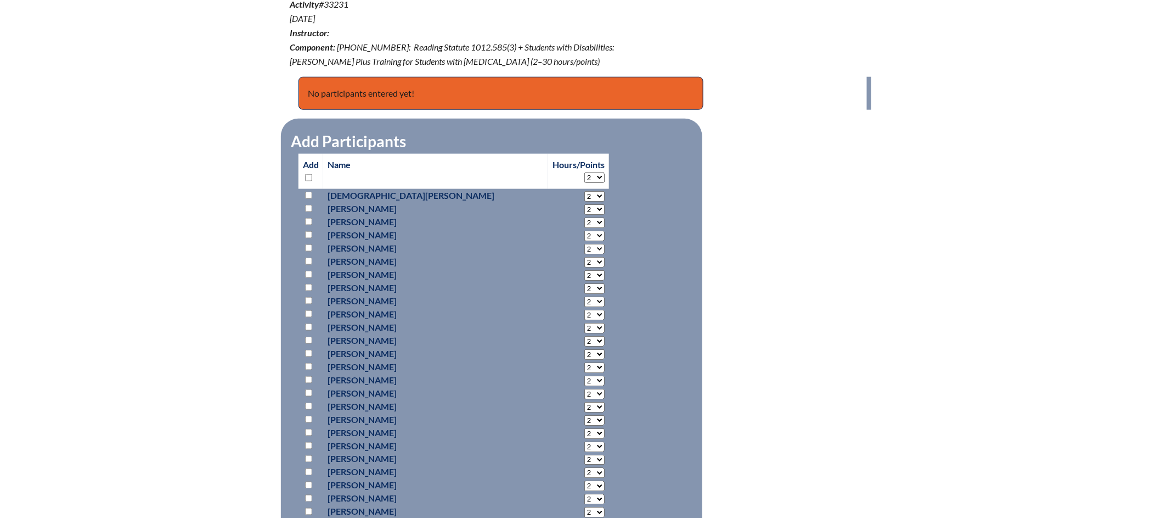
scroll to position [430, 0]
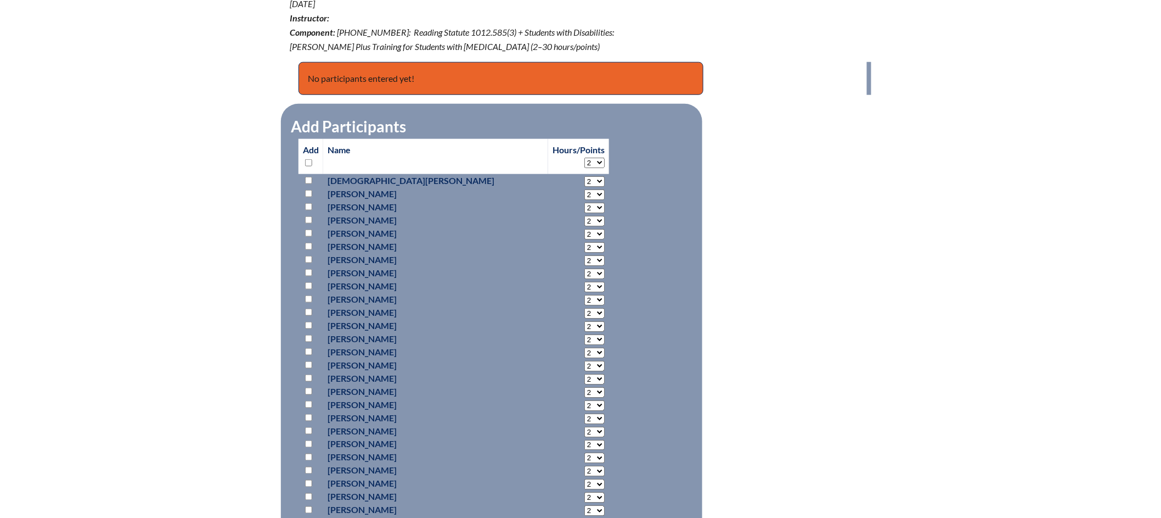
click at [309, 144] on p "Add" at bounding box center [311, 156] width 16 height 26
click at [308, 269] on input "checkbox" at bounding box center [308, 272] width 7 height 7
checkbox input "true"
click at [585, 268] on select "2 3 4 5 6 7 8 9 10 11 12 13 14 15 16 17 18 19 20 21 22 23" at bounding box center [595, 273] width 20 height 10
select select "6"
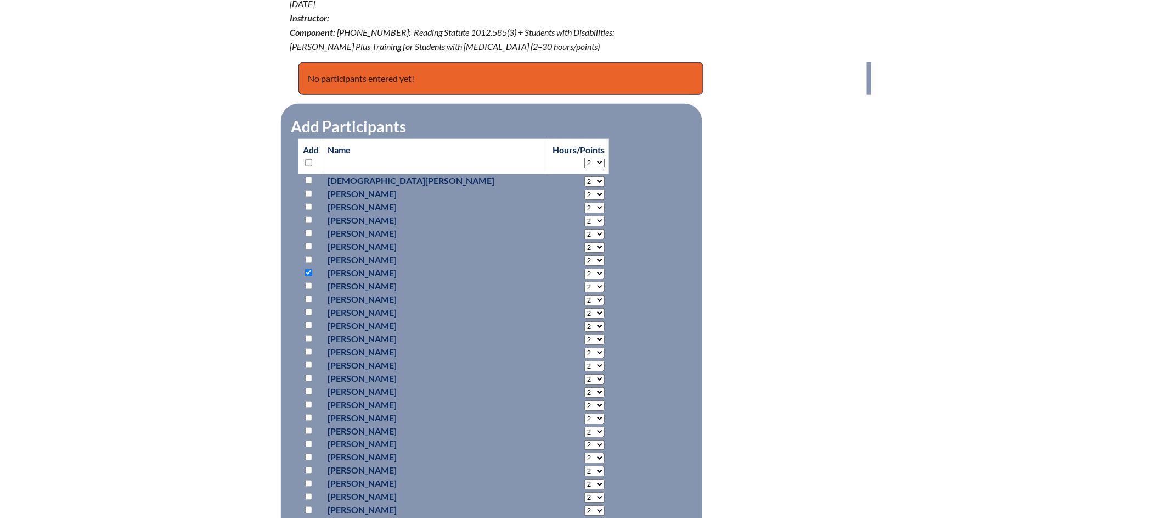
click at [585, 268] on select "2 3 4 5 6 7 8 9 10 11 12 13 14 15 16 17 18 19 20 21 22 23" at bounding box center [595, 273] width 20 height 10
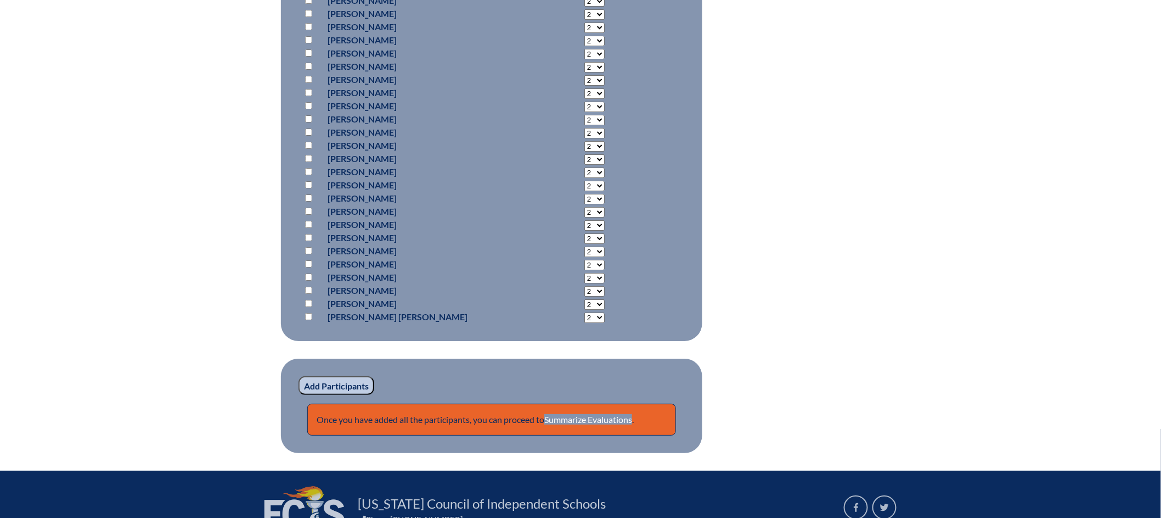
scroll to position [3428, 0]
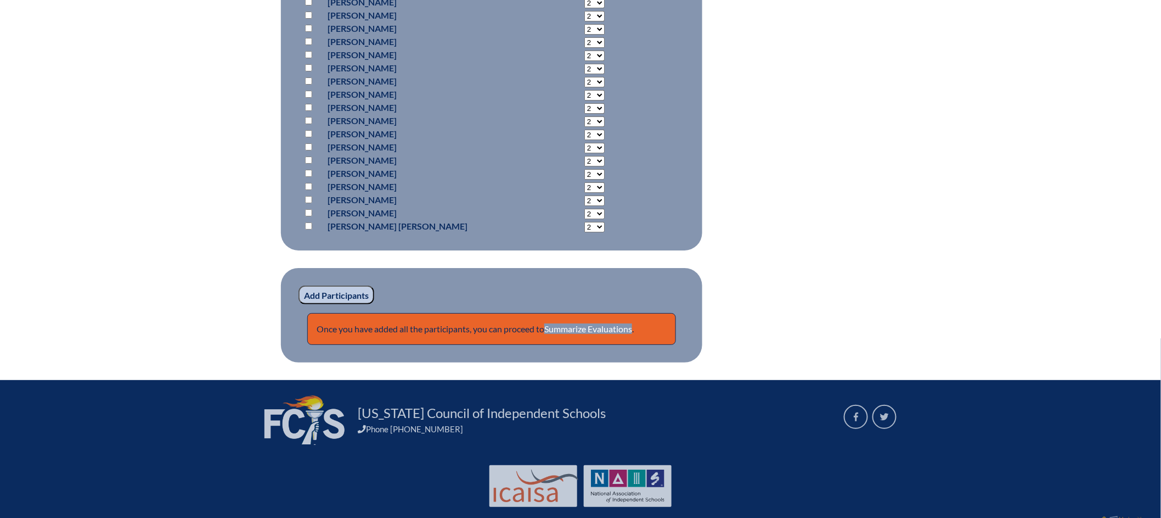
click at [352, 285] on input "Add Participants" at bounding box center [337, 294] width 76 height 19
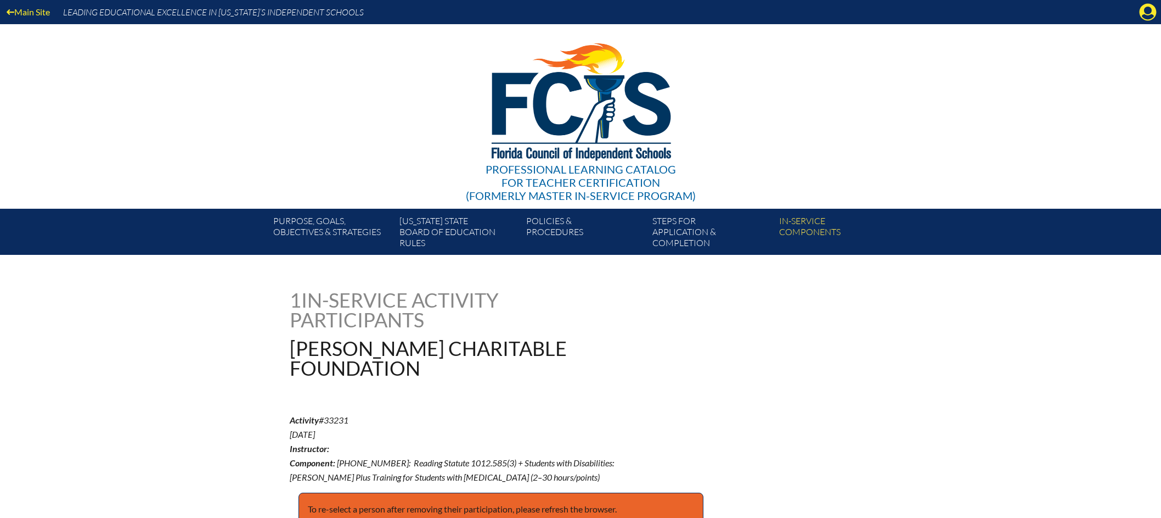
scroll to position [3473, 0]
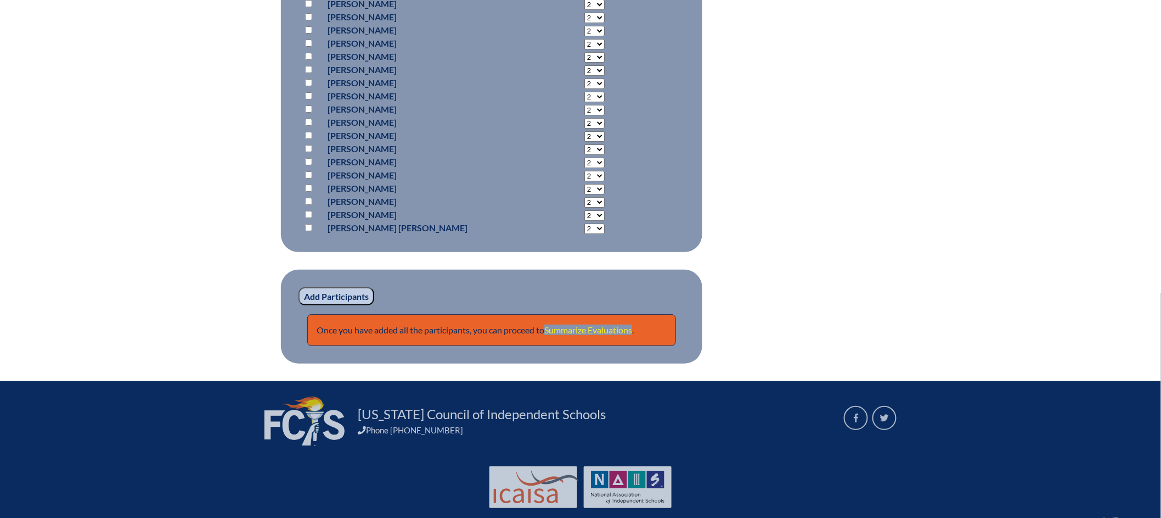
click at [609, 324] on link "Summarize Evaluations" at bounding box center [588, 329] width 88 height 10
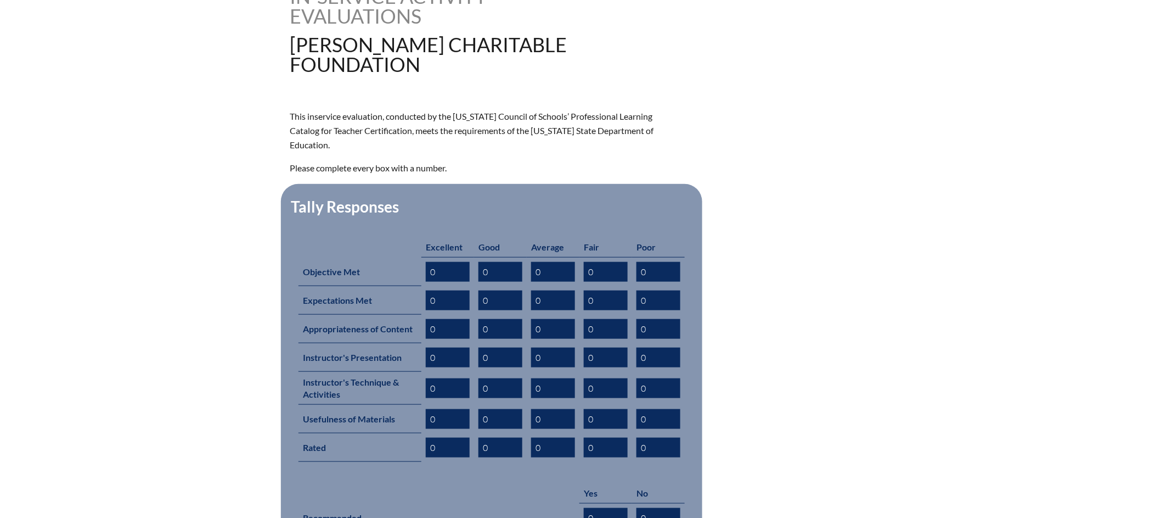
scroll to position [339, 0]
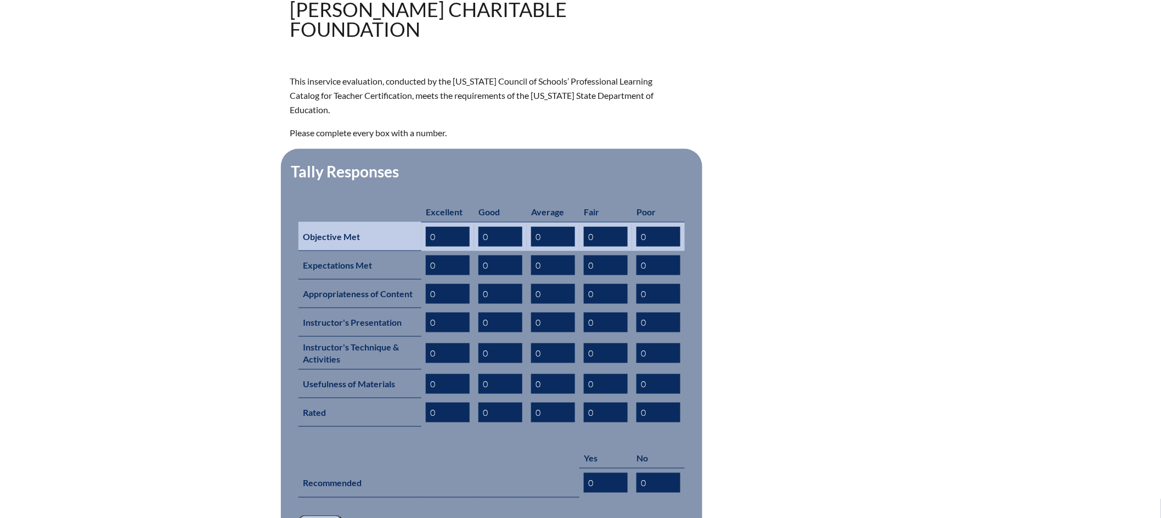
drag, startPoint x: 443, startPoint y: 202, endPoint x: 420, endPoint y: 201, distance: 23.1
click at [420, 222] on tr "Objective Met 0 0 0 0 0" at bounding box center [492, 236] width 386 height 29
click at [451, 227] on input "0" at bounding box center [448, 237] width 44 height 20
click at [424, 222] on td "0" at bounding box center [448, 236] width 53 height 29
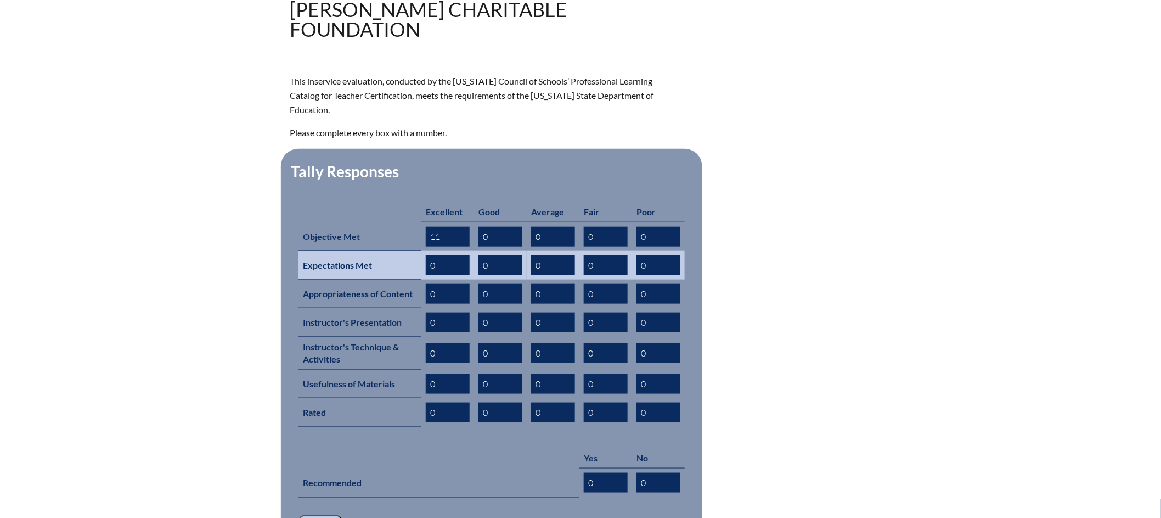
type input "11"
drag, startPoint x: 446, startPoint y: 229, endPoint x: 425, endPoint y: 228, distance: 20.9
click at [425, 251] on td "0" at bounding box center [448, 265] width 53 height 29
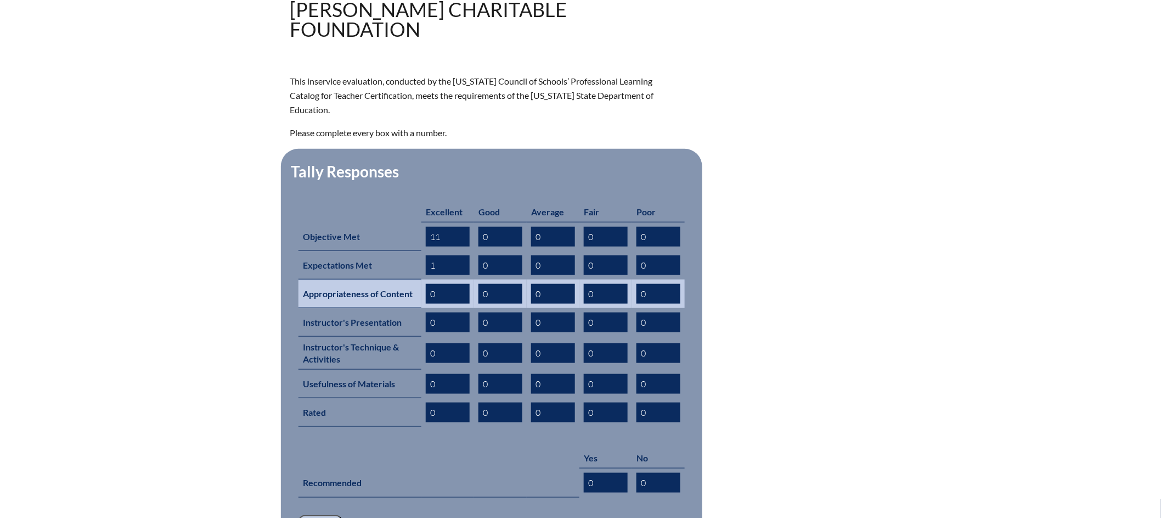
type input "1"
drag, startPoint x: 443, startPoint y: 256, endPoint x: 424, endPoint y: 258, distance: 18.7
click at [424, 279] on td "0" at bounding box center [448, 293] width 53 height 29
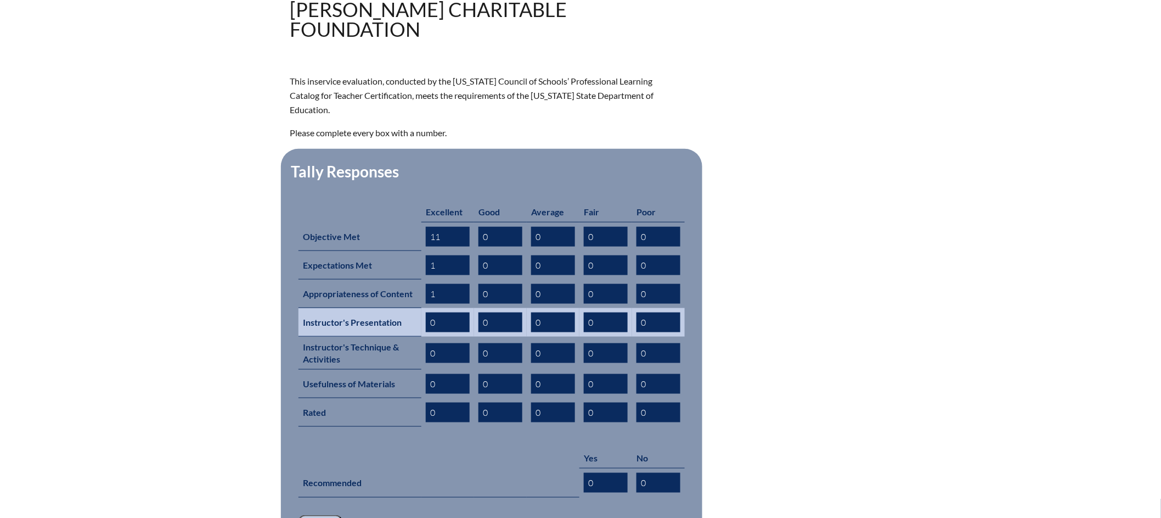
type input "1"
drag, startPoint x: 441, startPoint y: 285, endPoint x: 417, endPoint y: 283, distance: 23.7
click at [417, 308] on tr "Instructor's Presentation 0 0 0 0 0" at bounding box center [492, 322] width 386 height 29
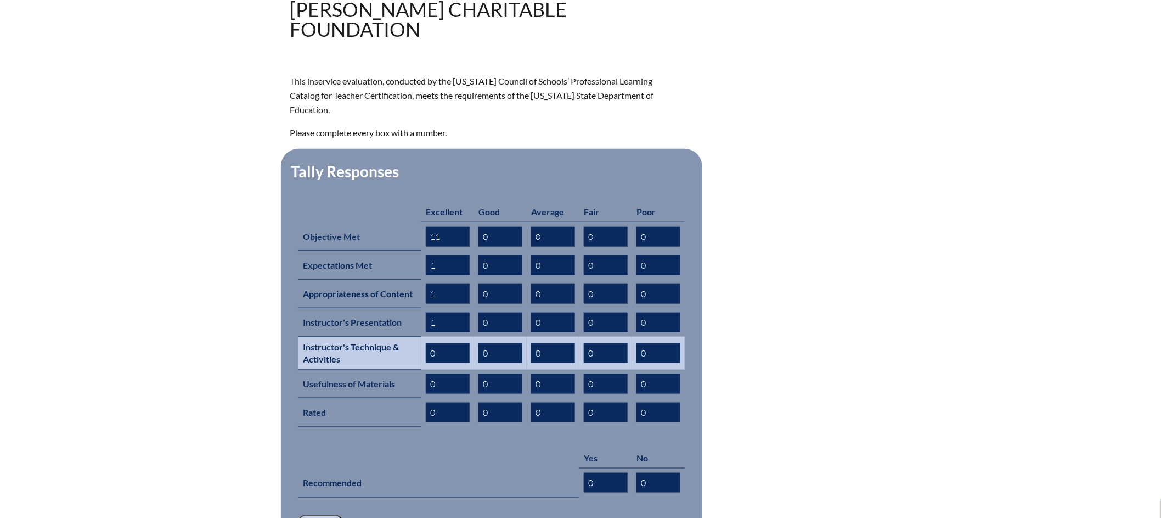
type input "1"
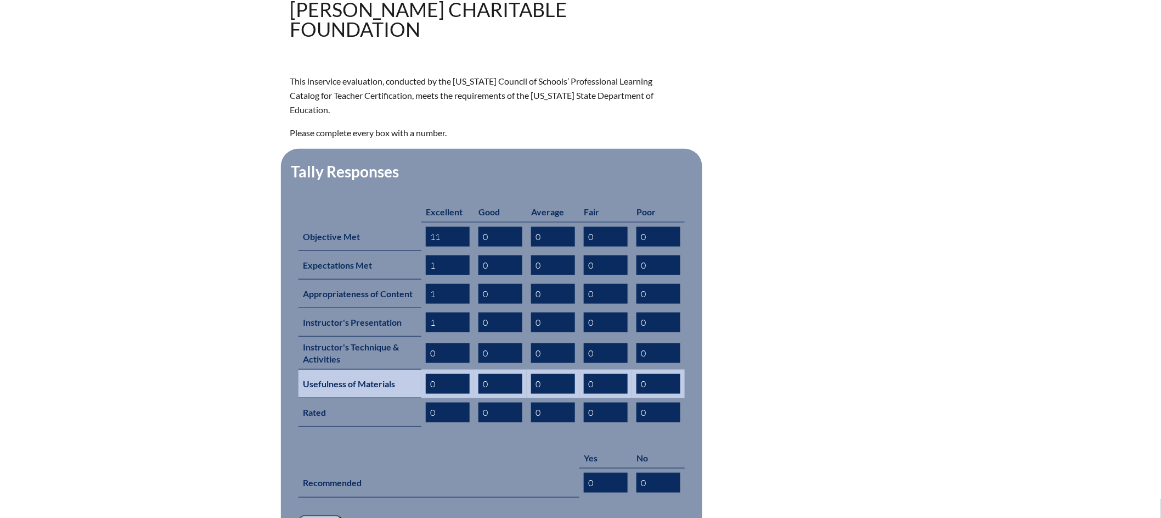
drag, startPoint x: 451, startPoint y: 316, endPoint x: 457, endPoint y: 335, distance: 20.1
click at [411, 336] on tr "Instructor's Technique & Activities 0 0 0 0 0" at bounding box center [492, 352] width 386 height 33
type input "1"
drag, startPoint x: 497, startPoint y: 350, endPoint x: 479, endPoint y: 349, distance: 18.7
click at [479, 374] on input "0" at bounding box center [501, 384] width 44 height 20
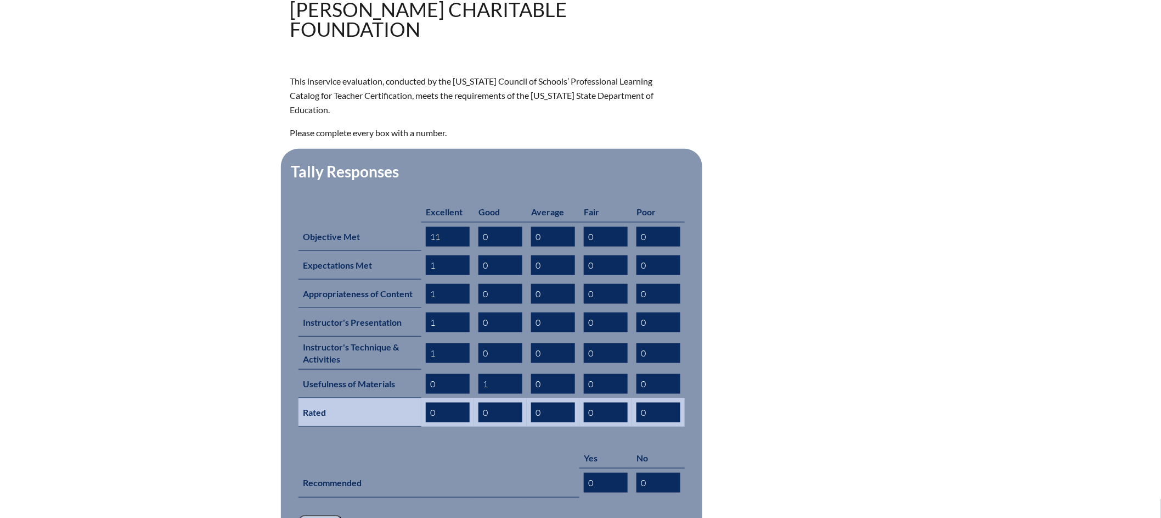
type input "1"
drag, startPoint x: 492, startPoint y: 378, endPoint x: 477, endPoint y: 377, distance: 15.4
click at [477, 398] on td "0" at bounding box center [500, 412] width 53 height 29
drag, startPoint x: 431, startPoint y: 372, endPoint x: 420, endPoint y: 372, distance: 10.4
click at [420, 398] on tr "Rated 0 0 0 0 0" at bounding box center [492, 412] width 386 height 29
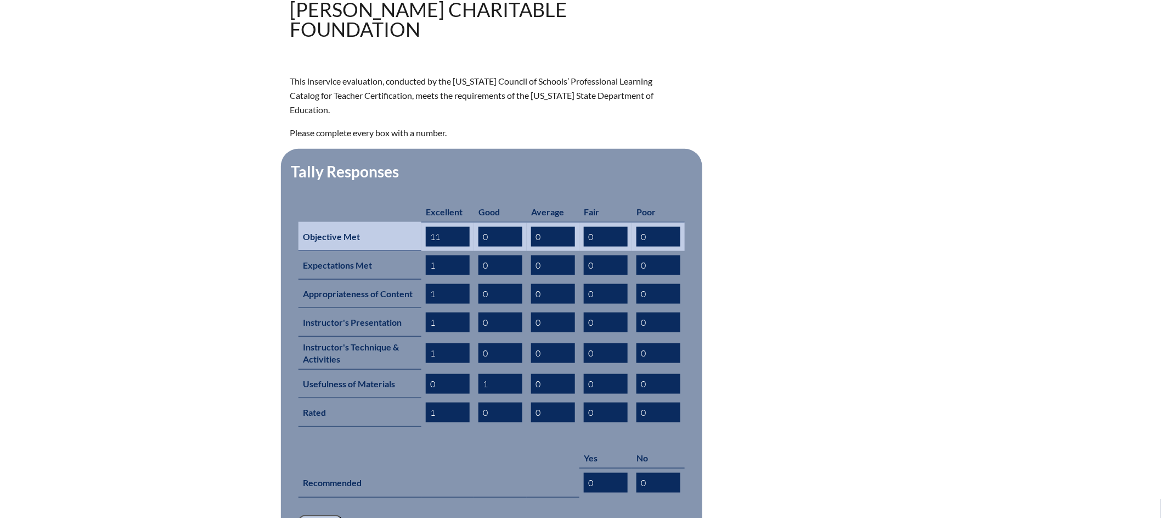
type input "1"
click at [452, 227] on input "11" at bounding box center [448, 237] width 44 height 20
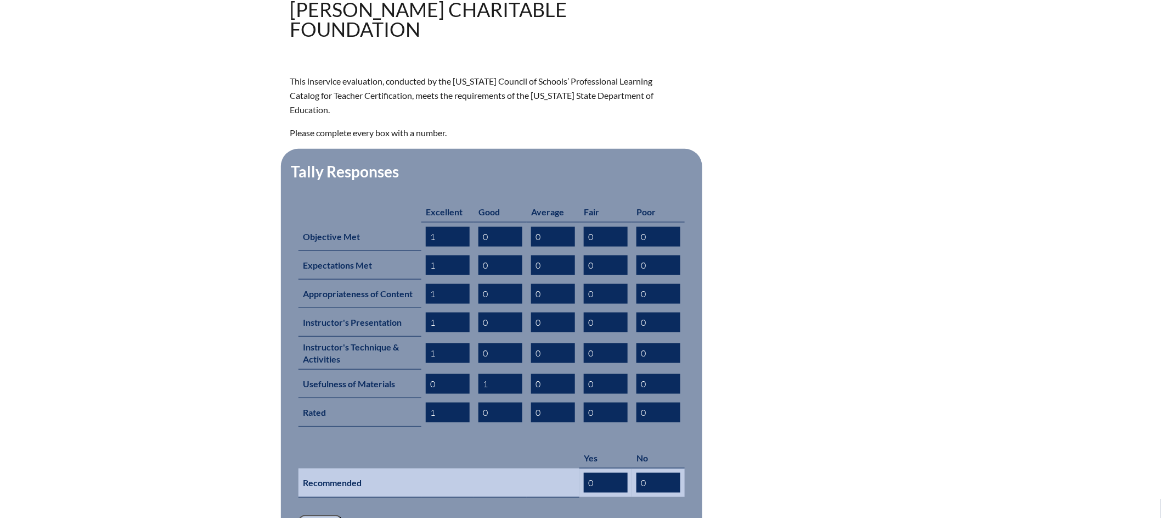
type input "1"
drag, startPoint x: 608, startPoint y: 440, endPoint x: 566, endPoint y: 445, distance: 41.5
click at [567, 468] on tr "Recommended 0 0" at bounding box center [492, 482] width 386 height 29
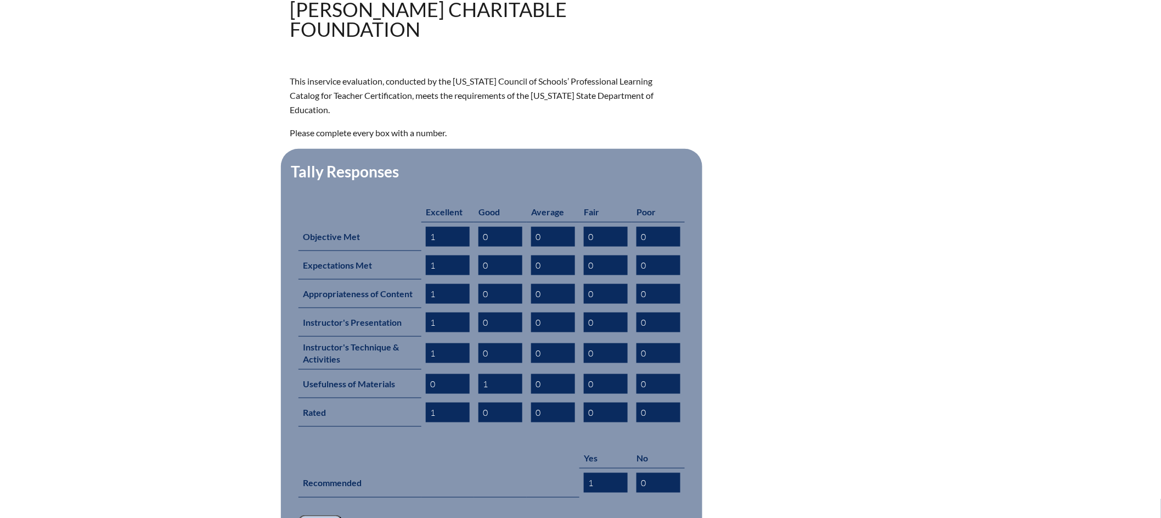
type input "1"
click at [316, 515] on input "Save" at bounding box center [321, 524] width 44 height 19
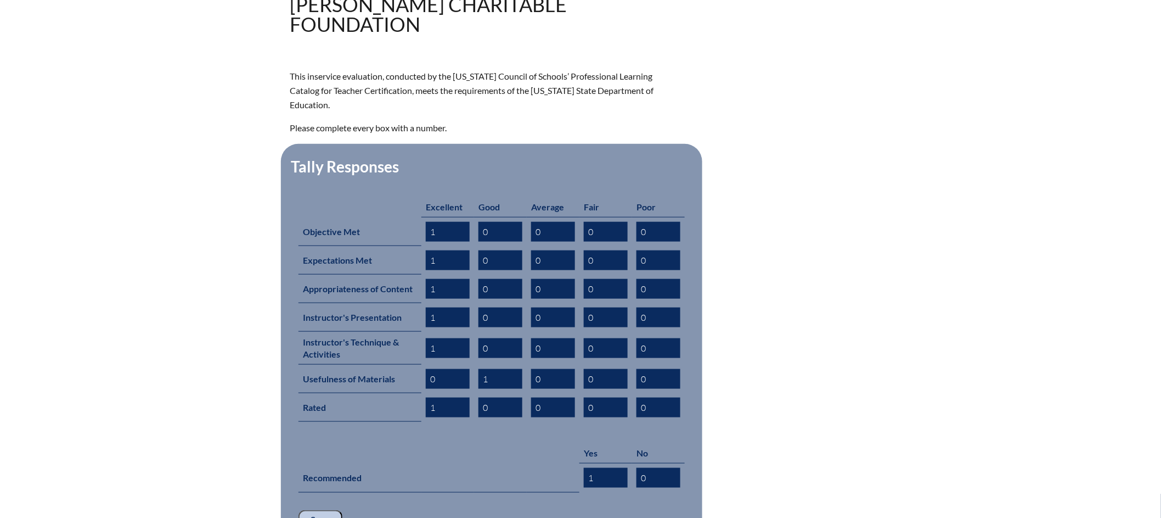
click at [325, 510] on input "Save" at bounding box center [321, 519] width 44 height 19
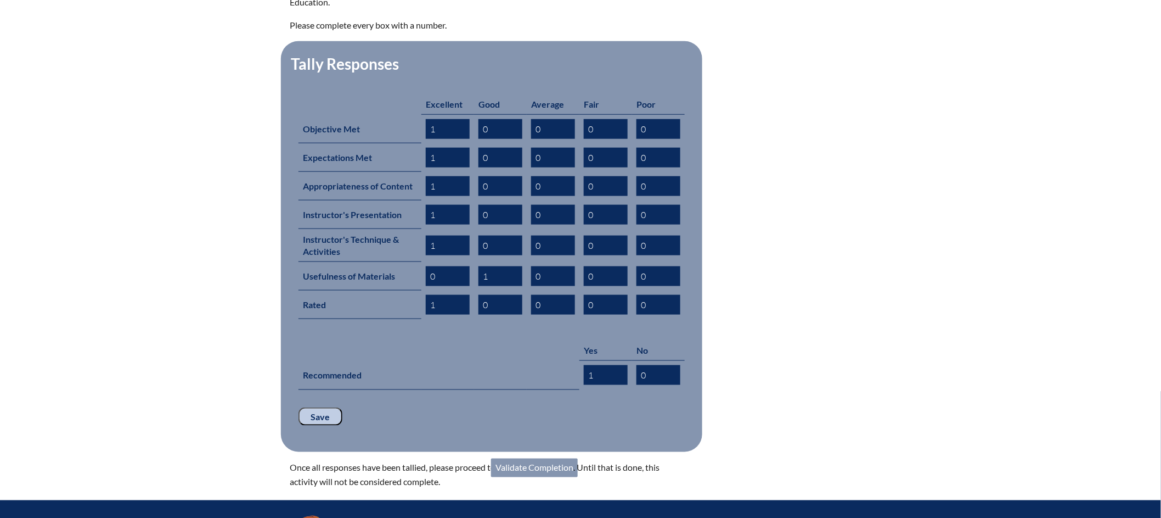
scroll to position [485, 0]
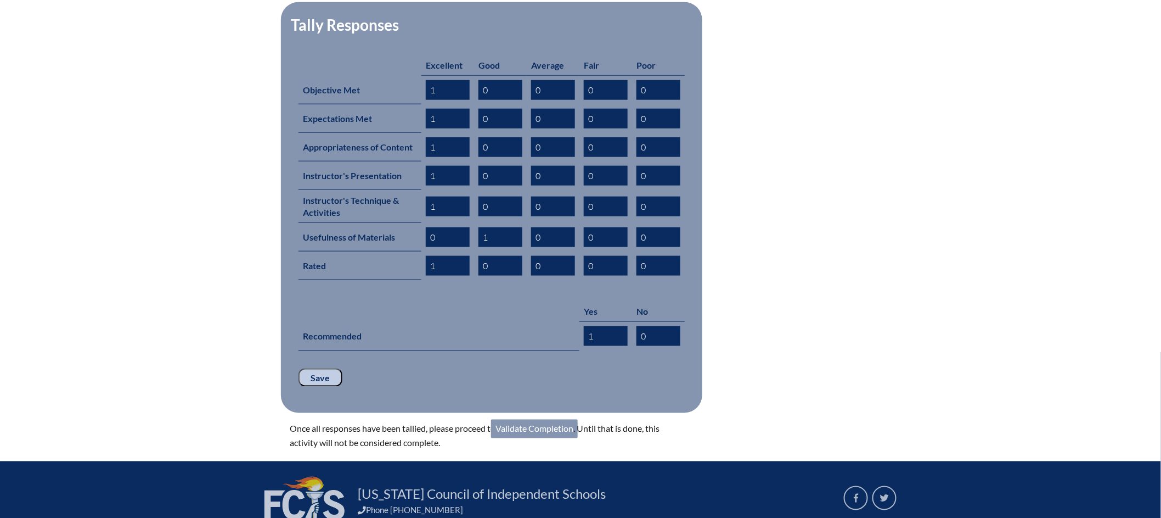
click at [547, 419] on link "Validate Completion" at bounding box center [534, 428] width 87 height 19
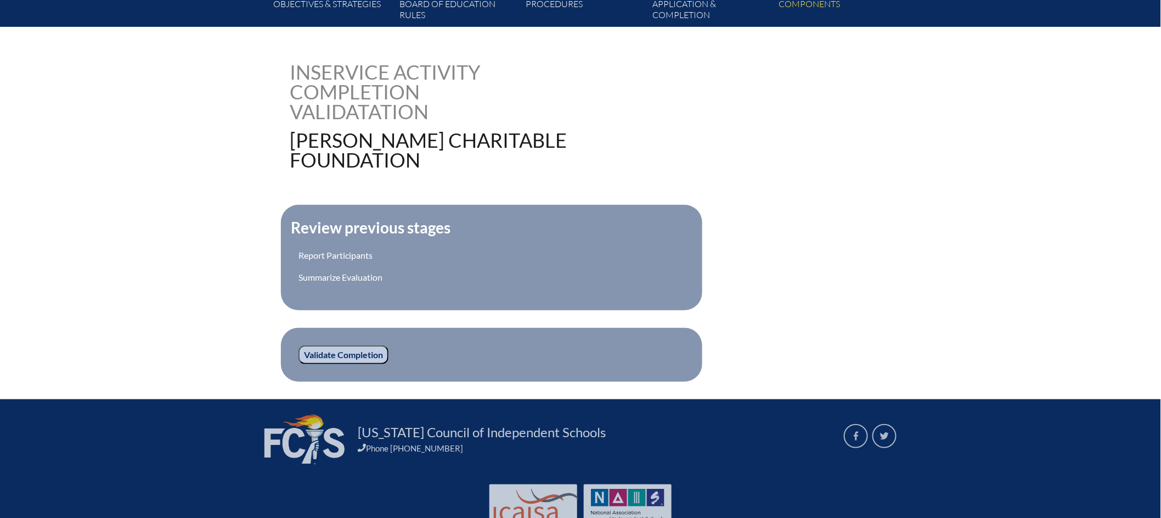
scroll to position [245, 0]
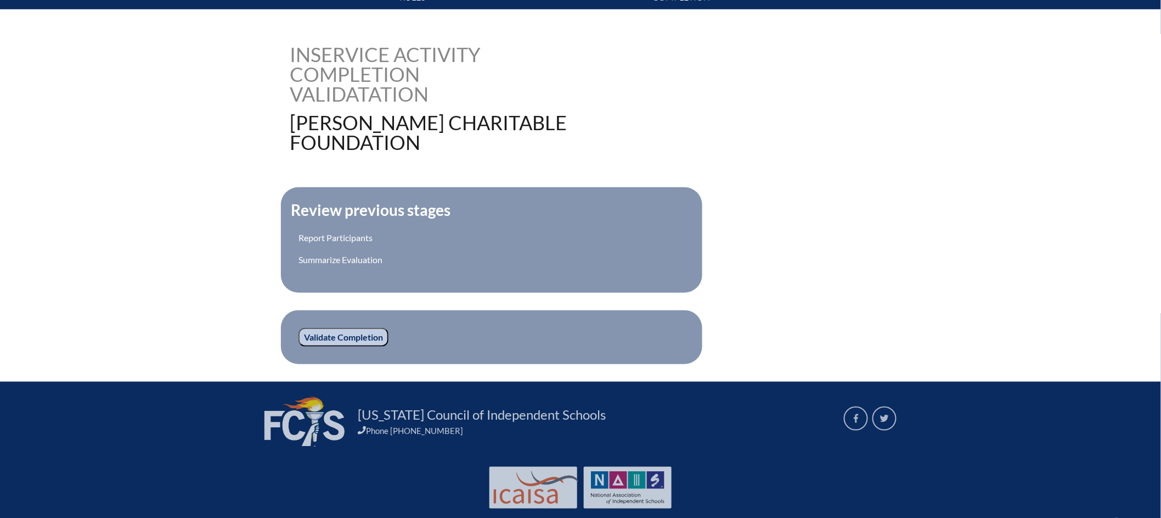
click at [361, 328] on input "Validate Completion" at bounding box center [344, 337] width 90 height 19
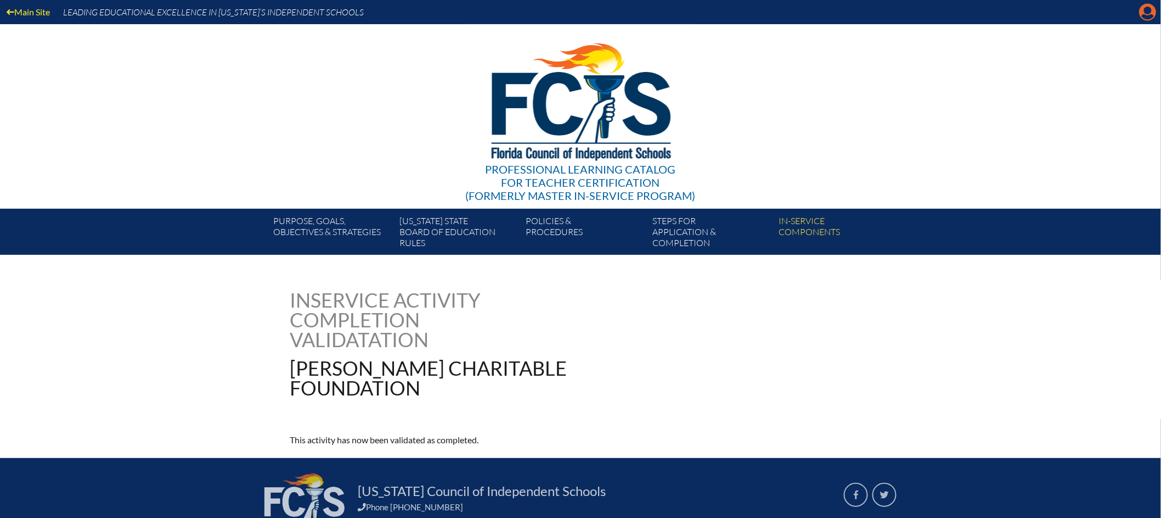
click at [1155, 8] on icon at bounding box center [1148, 12] width 17 height 17
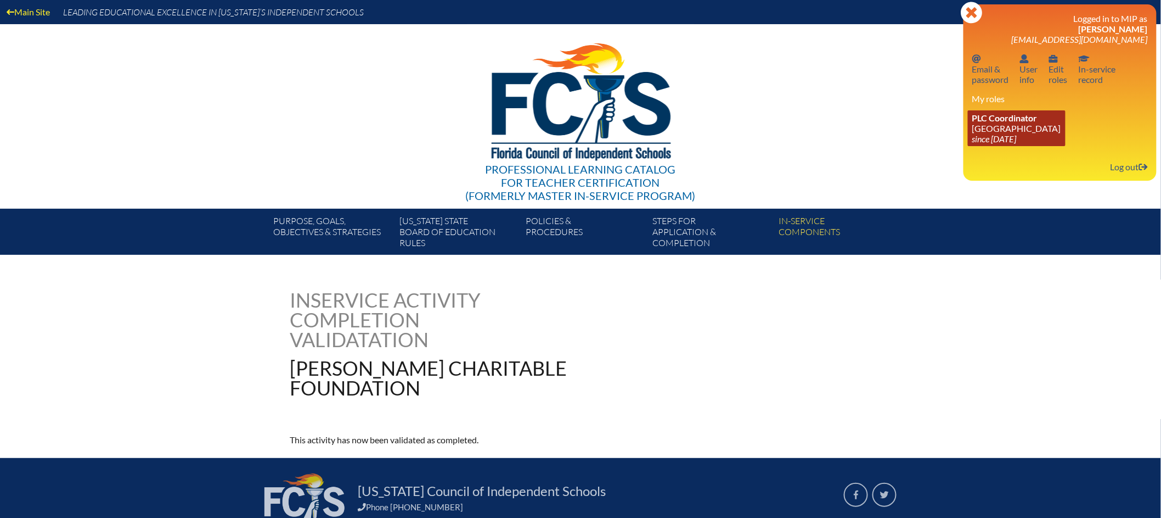
click at [1043, 127] on link "PLC Coordinator [GEOGRAPHIC_DATA] since [DATE]" at bounding box center [1017, 128] width 98 height 36
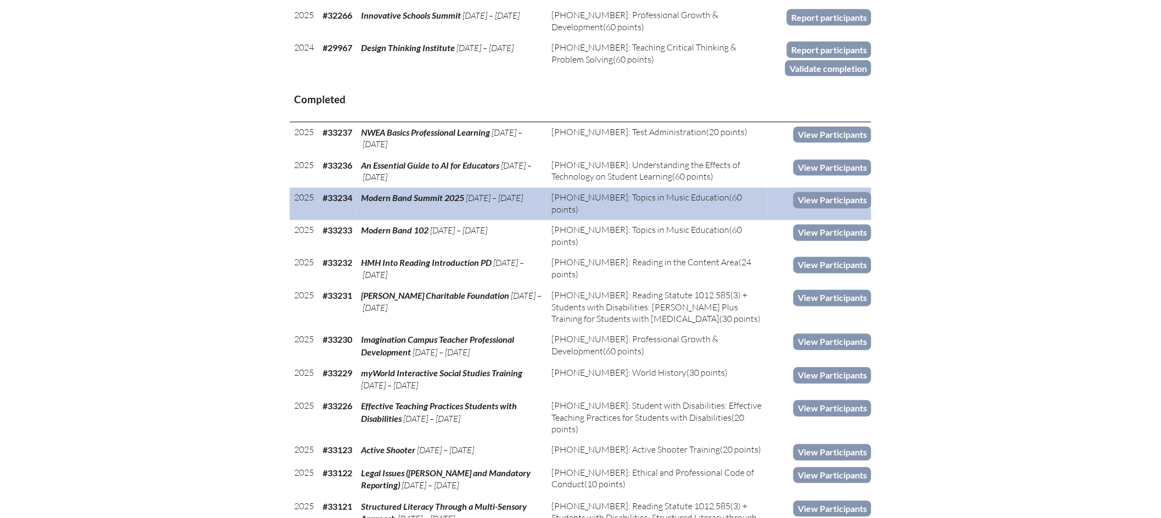
scroll to position [889, 0]
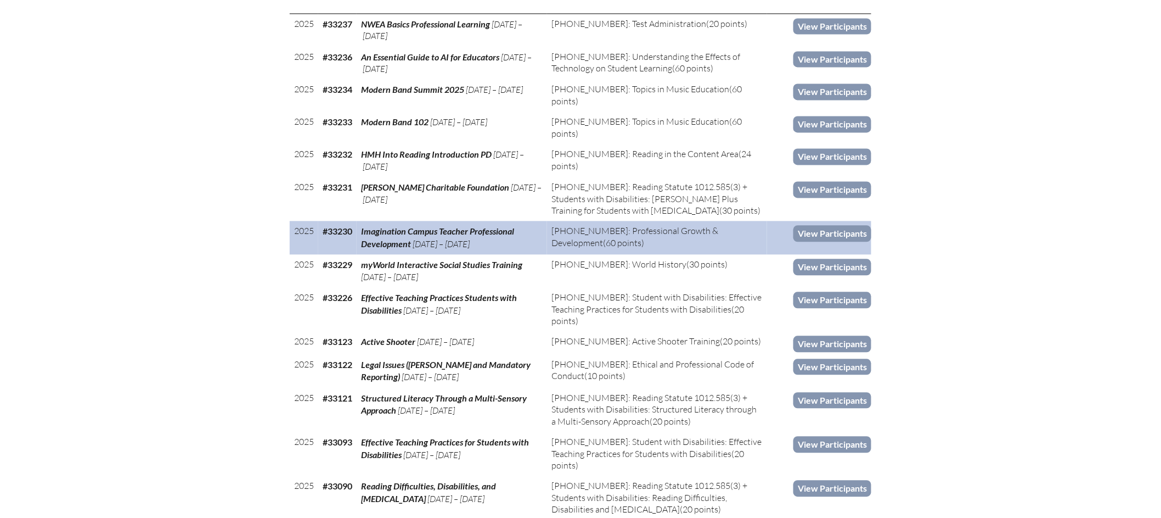
click at [483, 226] on span "Imagination Campus Teacher Professional Development" at bounding box center [437, 237] width 153 height 23
click at [840, 232] on link "View Participants" at bounding box center [833, 233] width 78 height 16
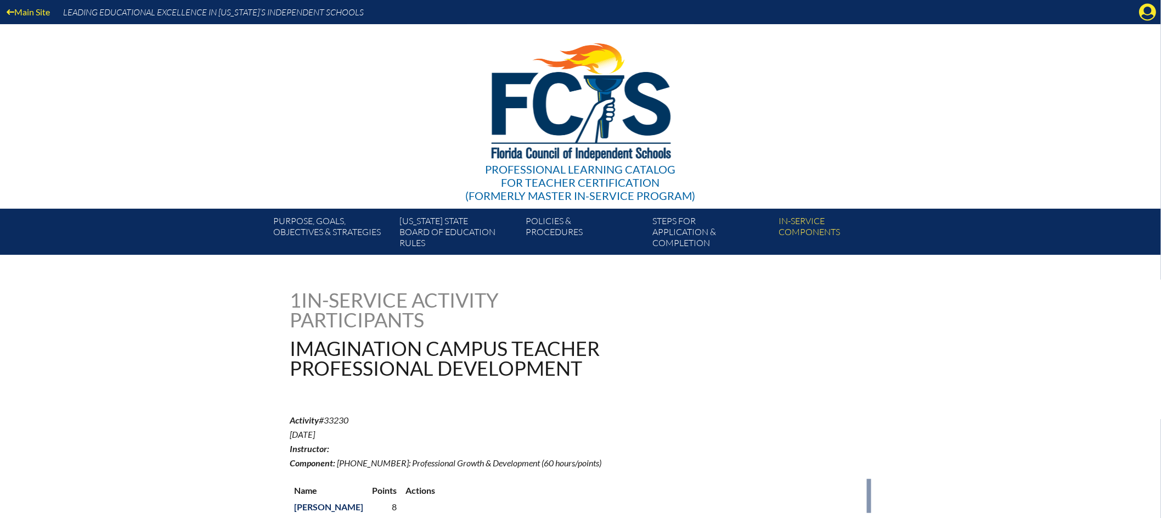
click at [1158, 4] on div "Main Site Leading Educational Excellence in [US_STATE]’s Independent Schools Pr…" at bounding box center [580, 127] width 1161 height 255
click at [1039, 96] on div "Main Site Leading Educational Excellence in Florida’s Independent Schools Profe…" at bounding box center [580, 127] width 1161 height 255
click at [1150, 14] on icon "Manage account" at bounding box center [1148, 12] width 18 height 18
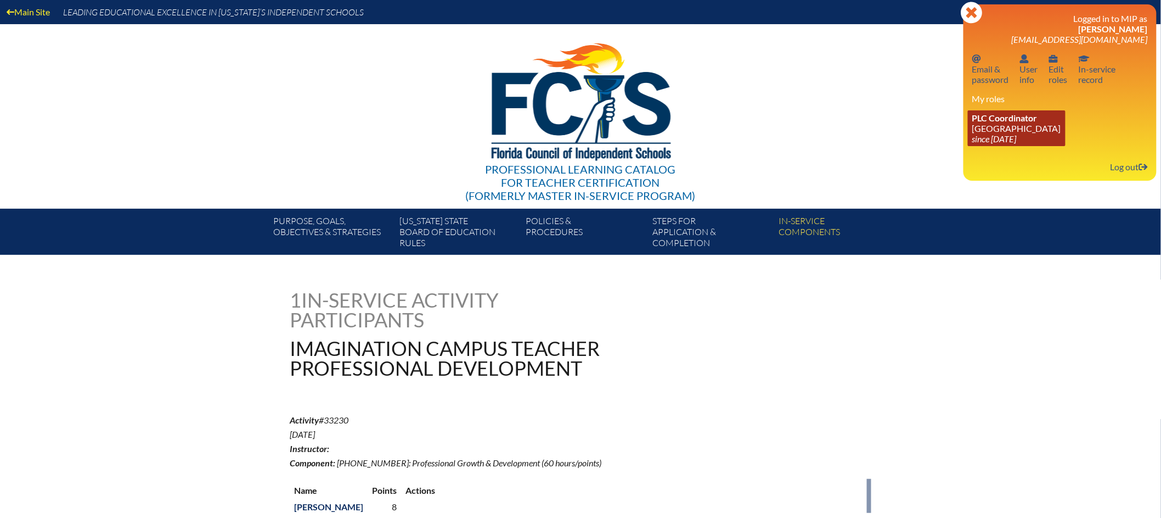
click at [998, 138] on icon "since [DATE]" at bounding box center [995, 138] width 44 height 10
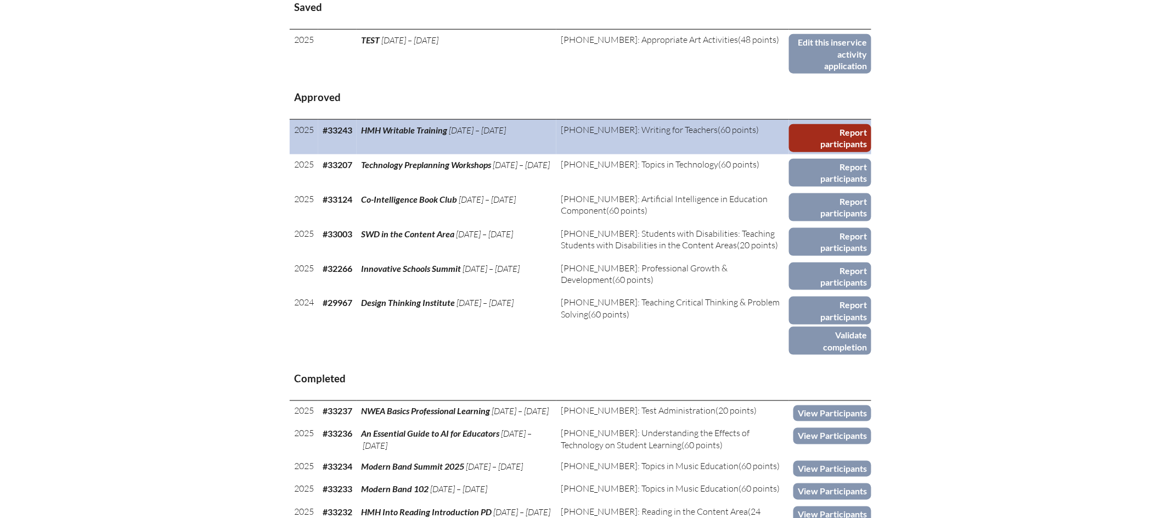
scroll to position [245, 0]
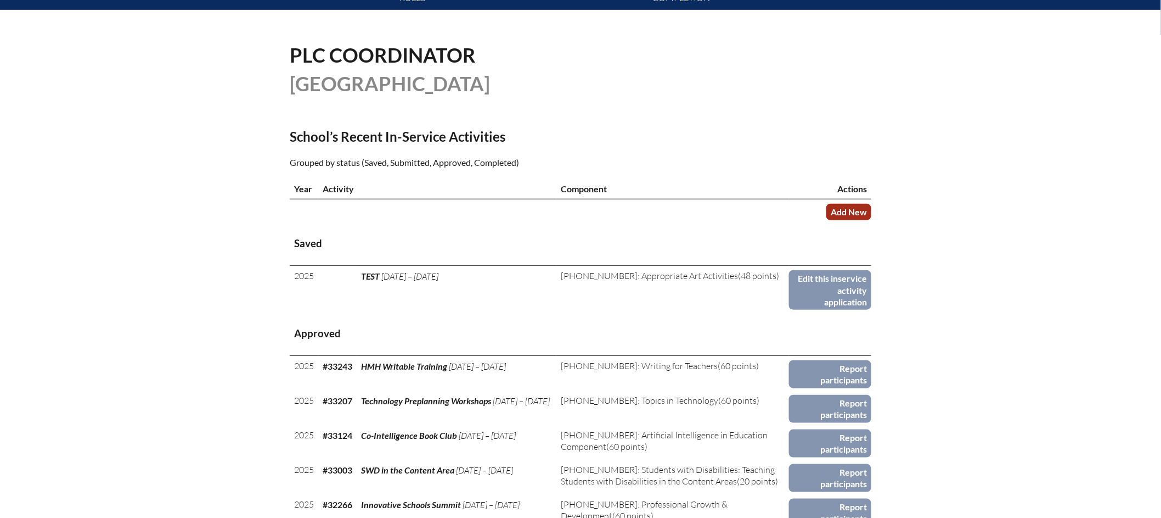
click at [847, 220] on link "Add New" at bounding box center [849, 212] width 45 height 16
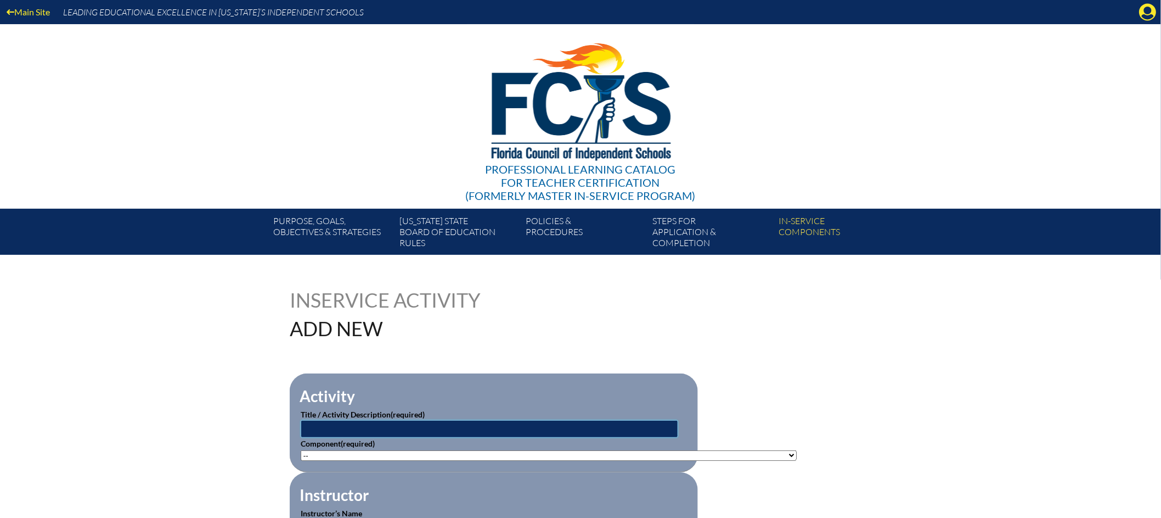
click at [428, 424] on input "text" at bounding box center [490, 429] width 378 height 18
type input "Mathodology: Building Thinking Classrooms"
click at [621, 452] on select"]"] "-- 1-000-001: Appropriate Art Activities 1-000-002: Concept and Art Process for…" at bounding box center [549, 455] width 496 height 10
select select"]"] "20395"
click at [301, 450] on select"]"] "-- 1-000-001: Appropriate Art Activities 1-000-002: Concept and Art Process for…" at bounding box center [549, 455] width 496 height 10
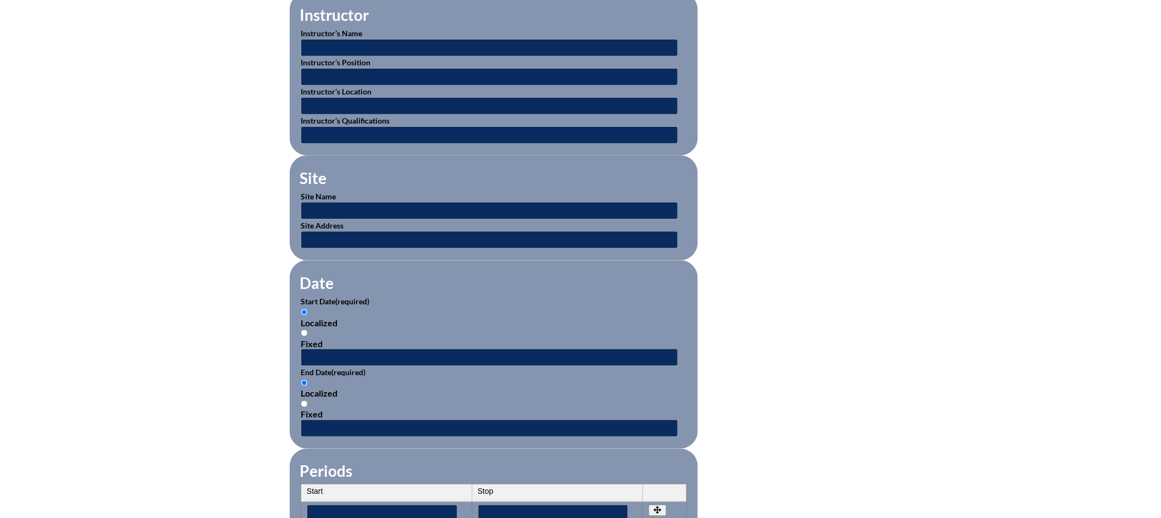
scroll to position [580, 0]
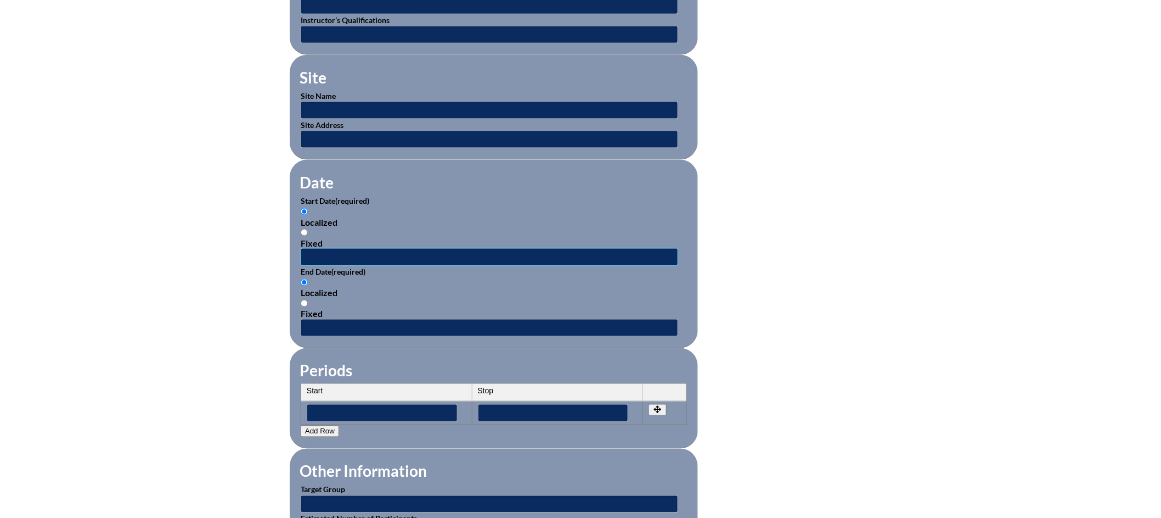
click at [352, 254] on input "text" at bounding box center [490, 257] width 378 height 18
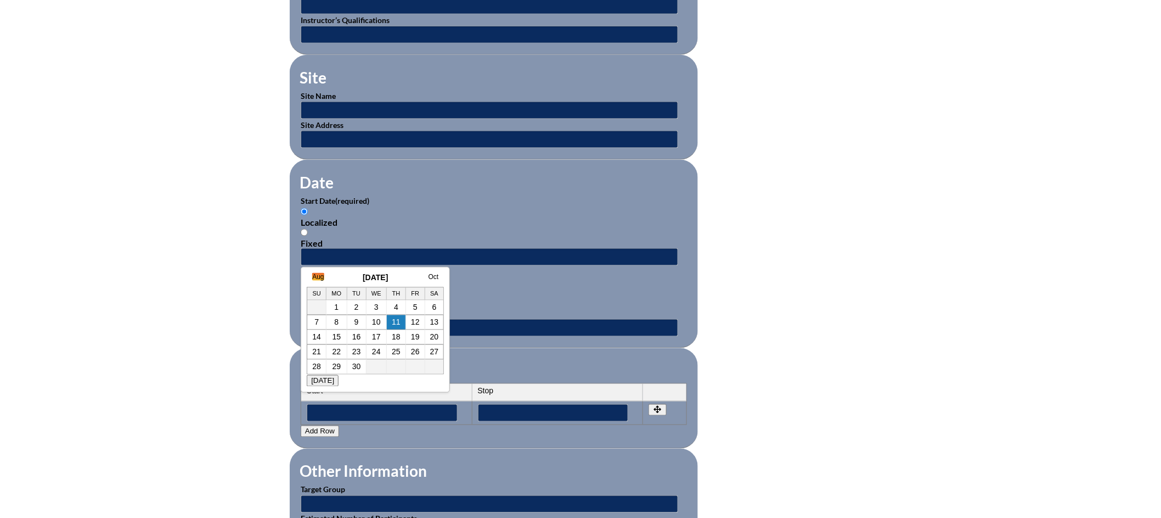
click at [318, 278] on link "Aug" at bounding box center [318, 277] width 12 height 8
click at [310, 276] on link "July" at bounding box center [307, 277] width 12 height 8
click at [377, 338] on link "17" at bounding box center [374, 337] width 9 height 9
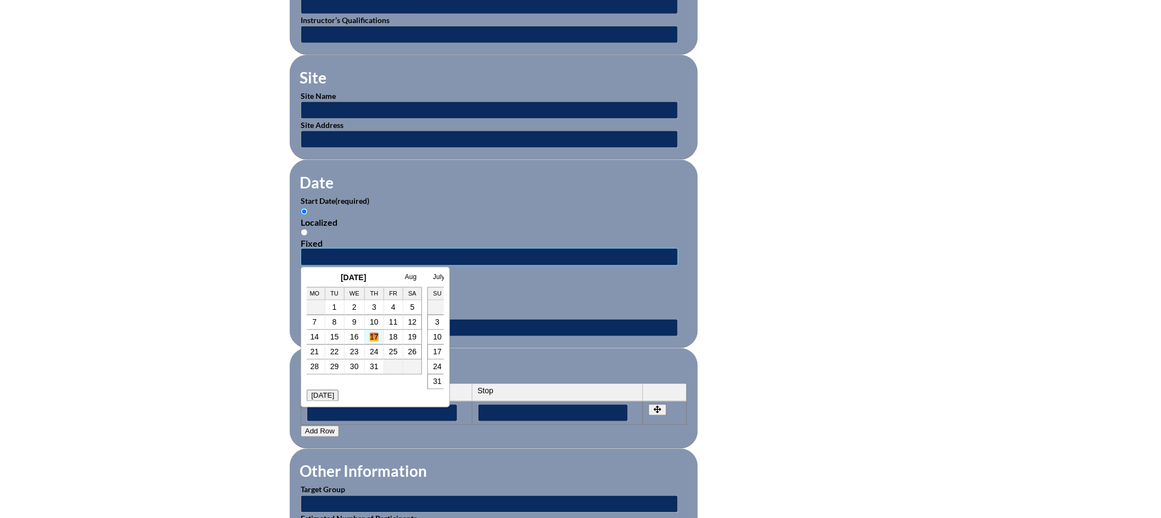
type input "2025-07-17 2:54 PM"
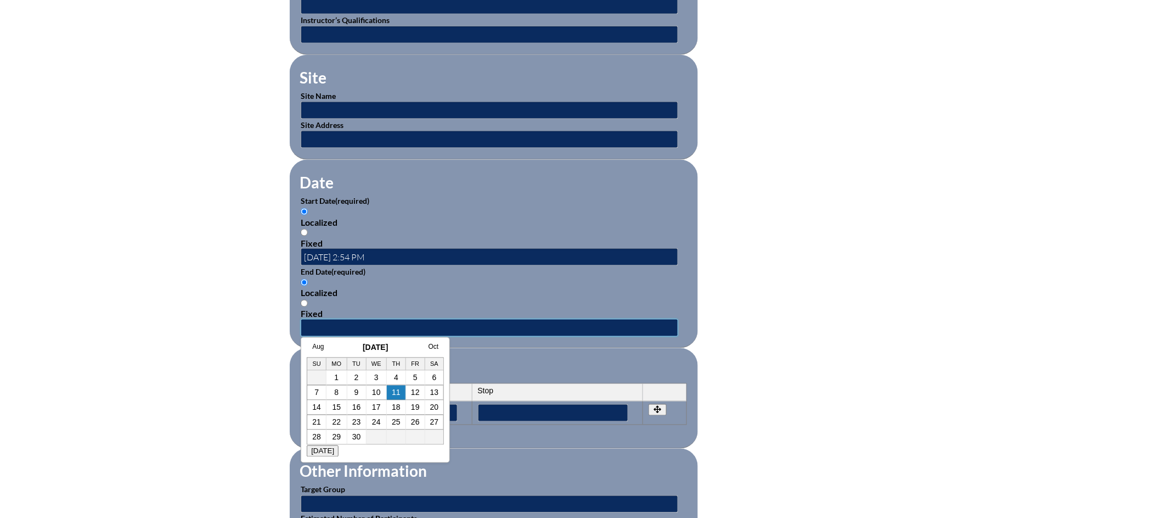
click at [367, 322] on input "text" at bounding box center [490, 328] width 378 height 18
click at [320, 346] on link "Aug" at bounding box center [318, 347] width 12 height 8
click at [310, 346] on link "July" at bounding box center [307, 347] width 12 height 8
click at [399, 411] on td "18" at bounding box center [393, 407] width 19 height 15
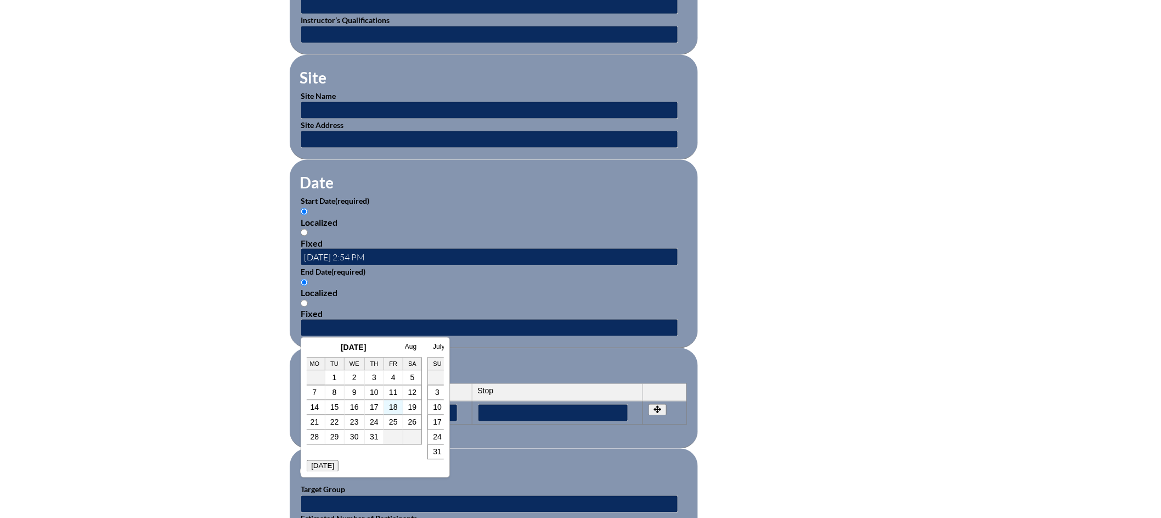
click at [398, 409] on td "18" at bounding box center [393, 407] width 19 height 15
click at [395, 408] on link "18" at bounding box center [393, 407] width 9 height 9
type input "2025-07-18 2:54 PM"
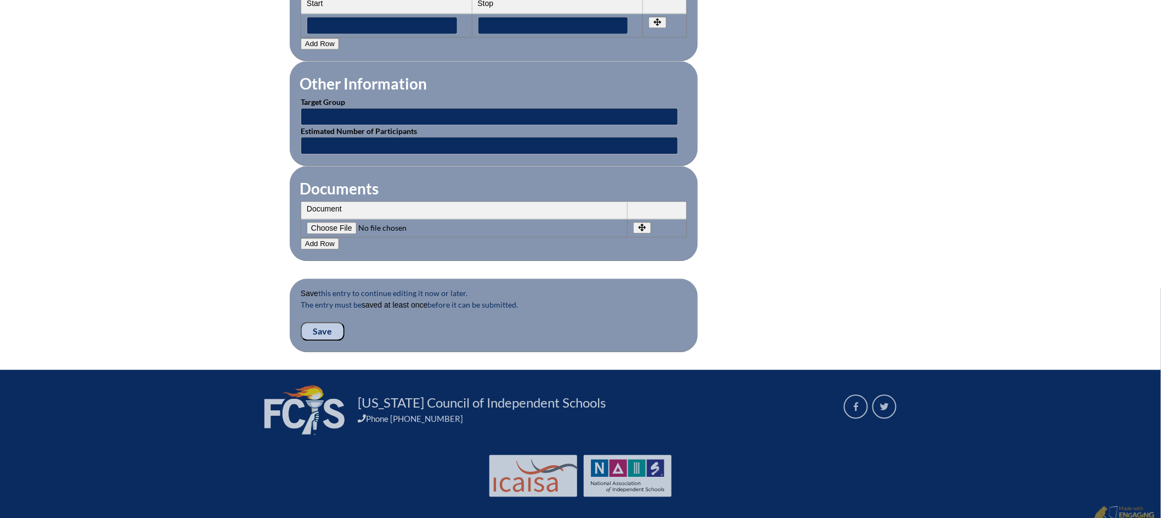
scroll to position [969, 0]
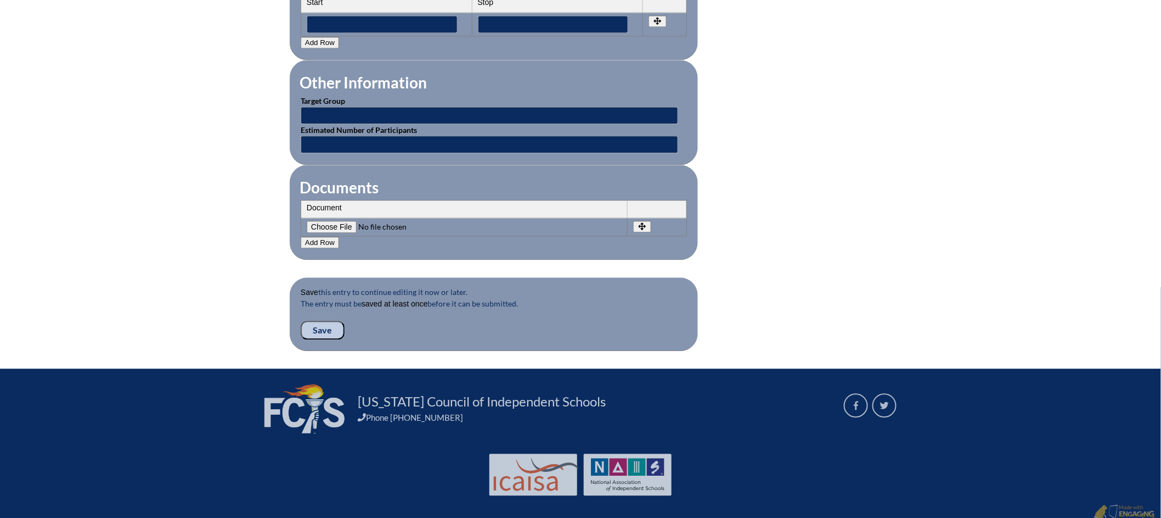
click at [335, 221] on input"] "file" at bounding box center [381, 227] width 149 height 12
type input"] "C:\fakepath\certificate - Shannon Shure.pdf"
click at [324, 321] on input "Save" at bounding box center [323, 330] width 44 height 19
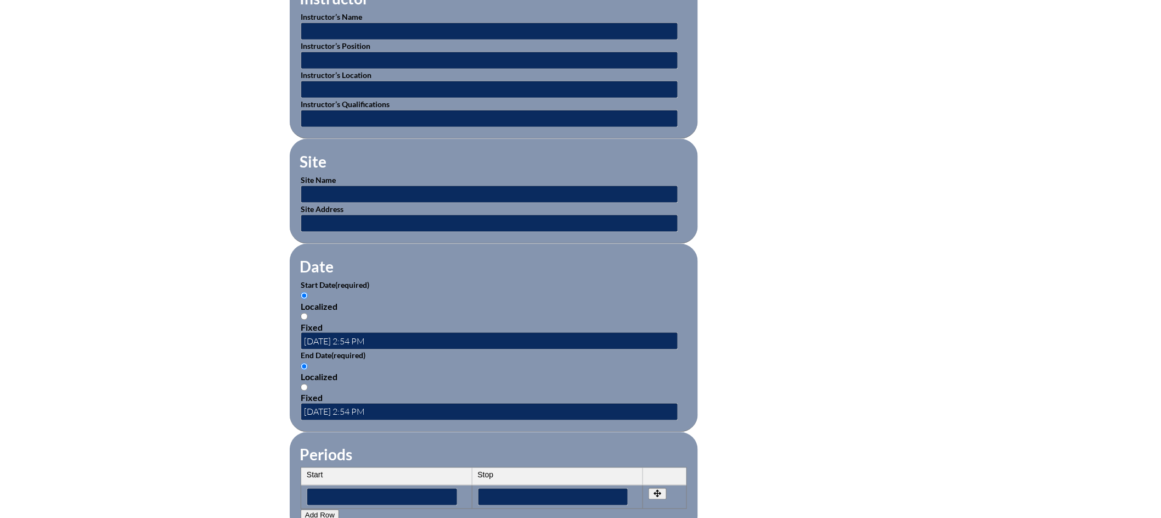
scroll to position [1101, 0]
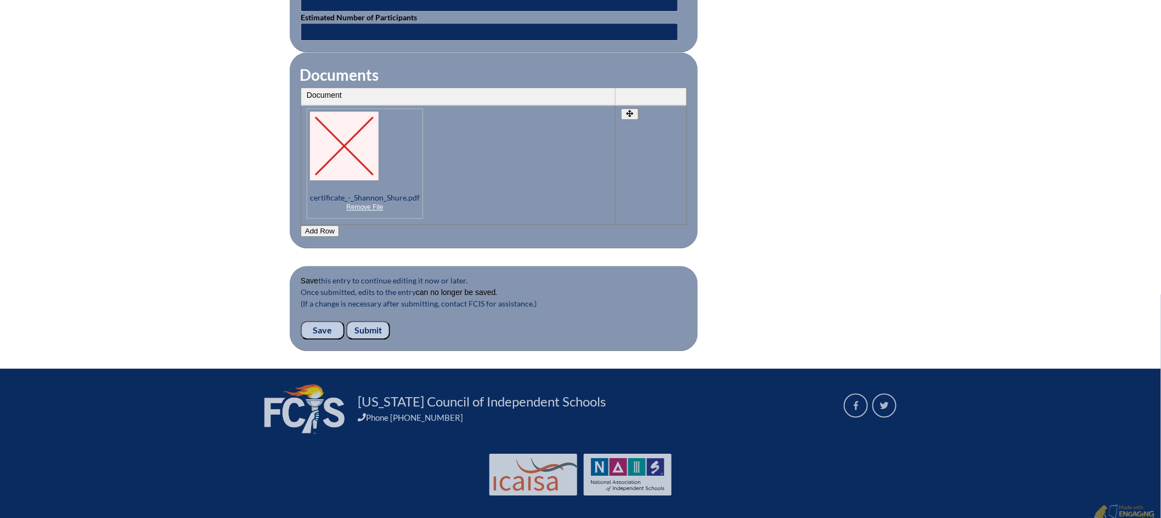
click at [371, 321] on input "Submit" at bounding box center [368, 330] width 44 height 19
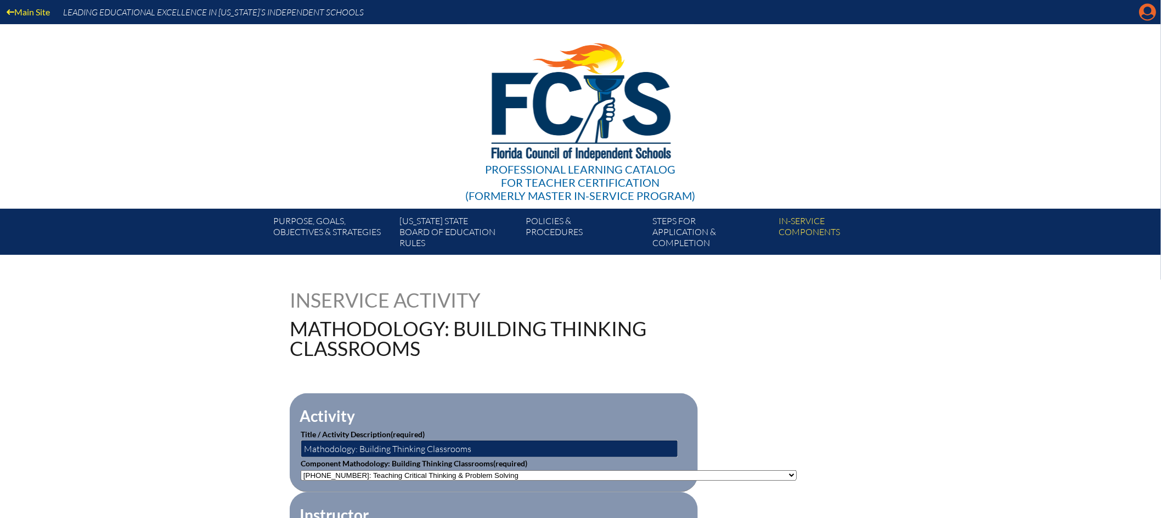
click at [1142, 15] on icon at bounding box center [1148, 12] width 17 height 17
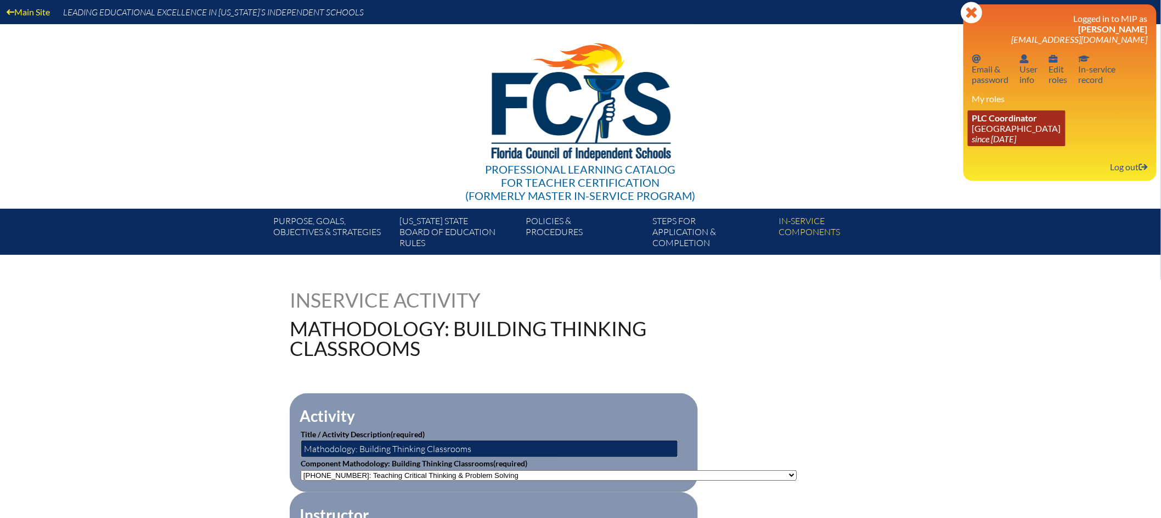
click at [1024, 128] on link "PLC Coordinator [GEOGRAPHIC_DATA] since [DATE]" at bounding box center [1017, 128] width 98 height 36
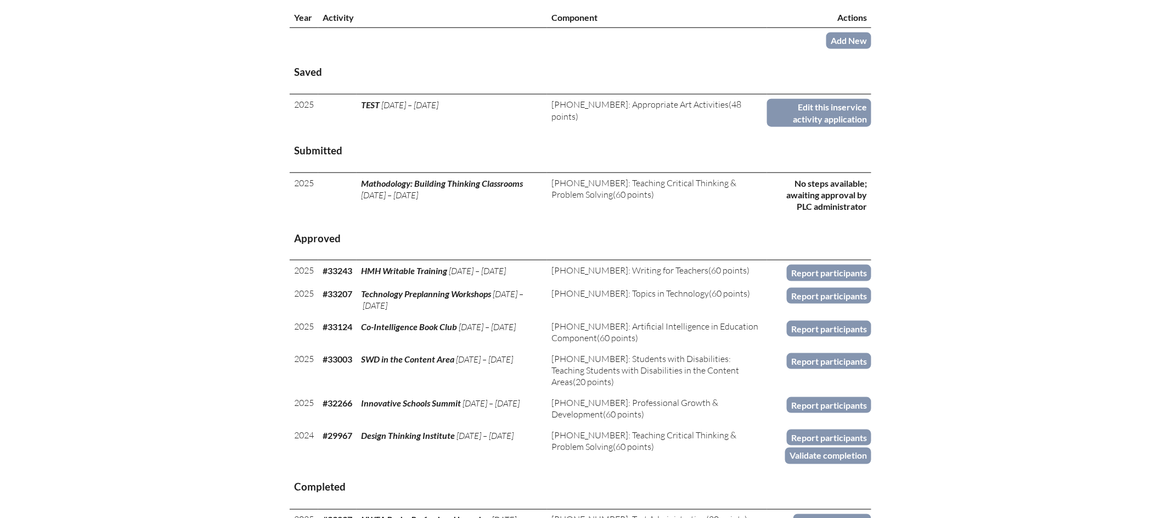
scroll to position [431, 0]
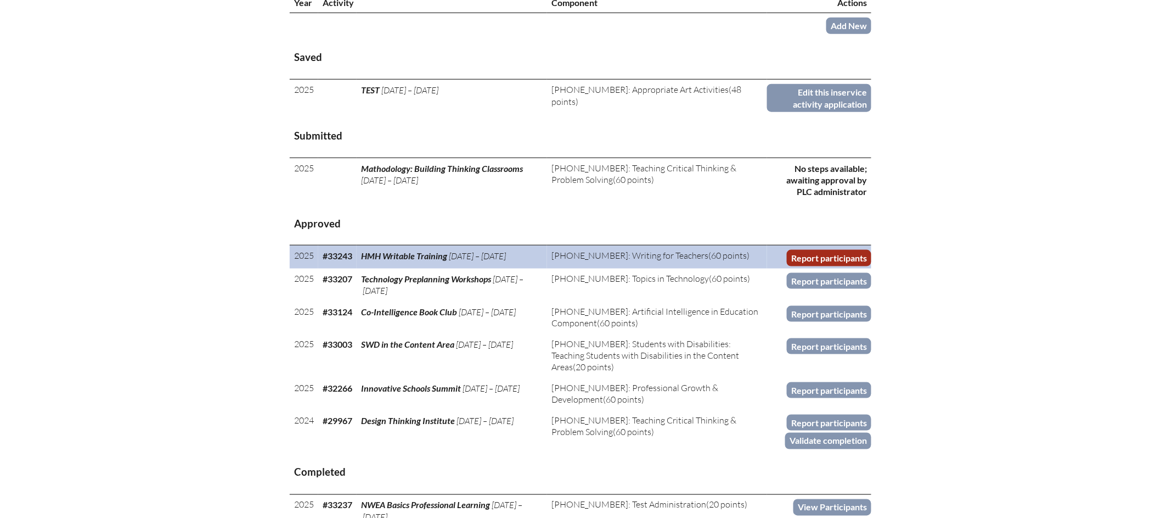
click at [826, 266] on link "Report participants" at bounding box center [829, 258] width 85 height 16
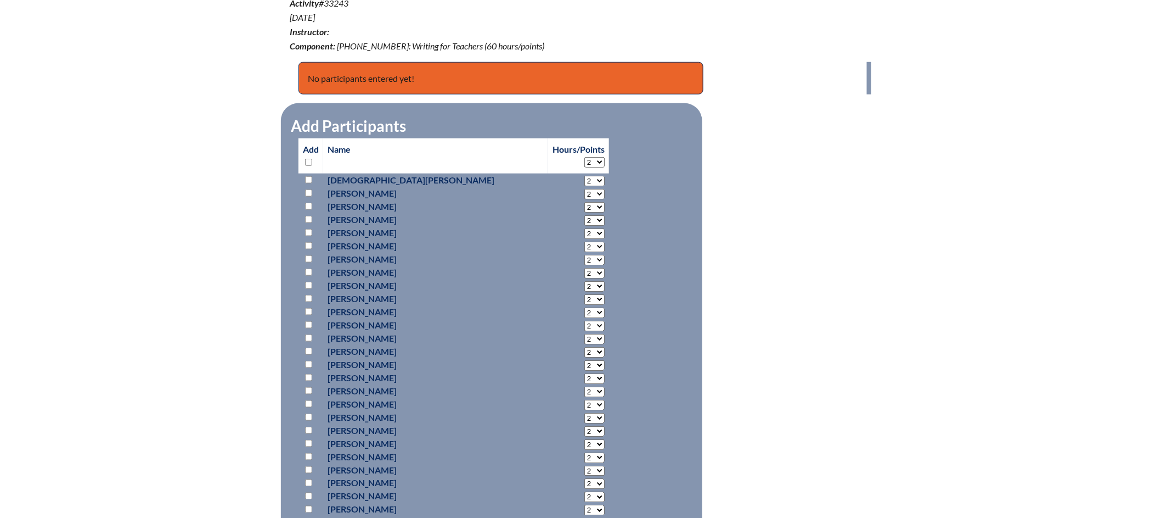
scroll to position [401, 0]
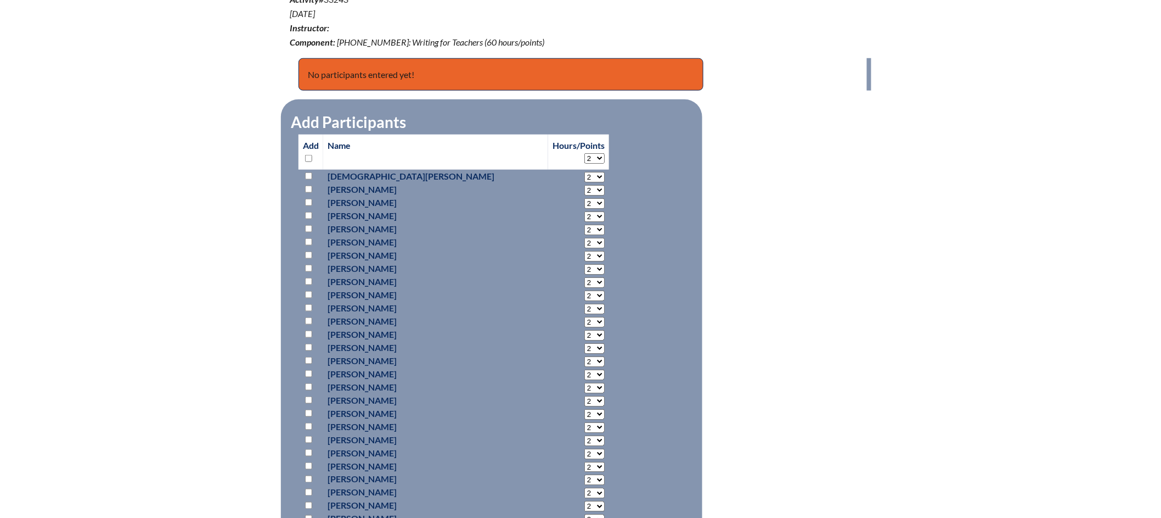
click at [311, 188] on input "checkbox" at bounding box center [308, 189] width 7 height 7
checkbox input "true"
click at [310, 212] on input "checkbox" at bounding box center [308, 215] width 7 height 7
checkbox input "true"
click at [308, 267] on input "checkbox" at bounding box center [308, 268] width 7 height 7
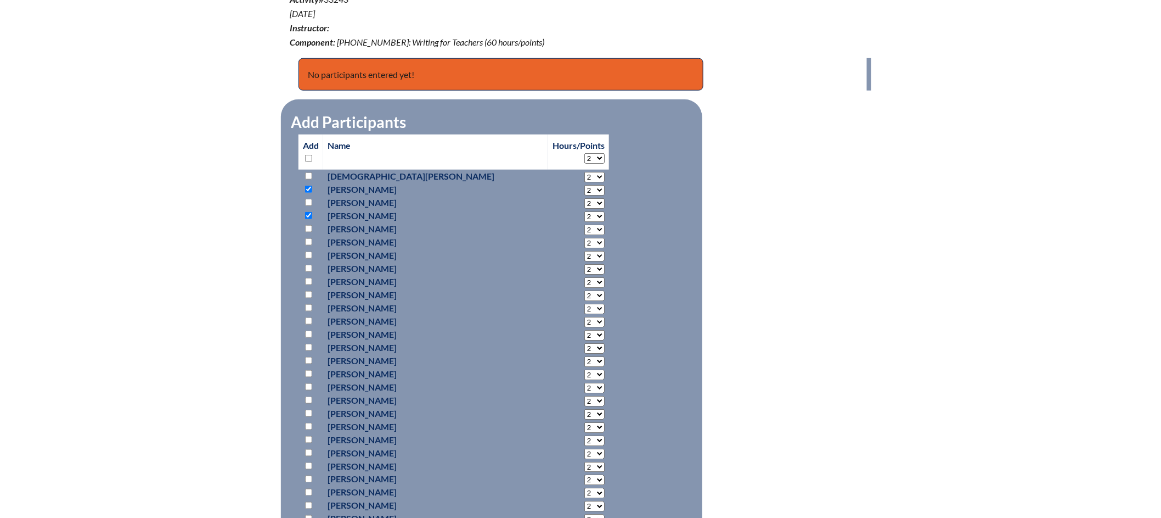
checkbox input "true"
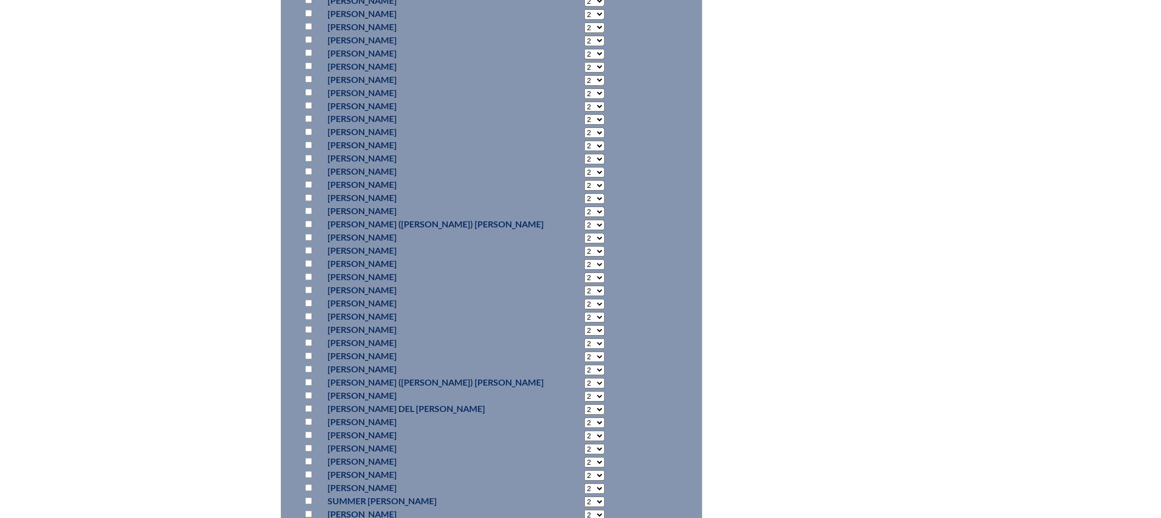
scroll to position [761, 0]
click at [309, 406] on input "checkbox" at bounding box center [308, 408] width 7 height 7
checkbox input "true"
click at [308, 286] on input "checkbox" at bounding box center [308, 287] width 7 height 7
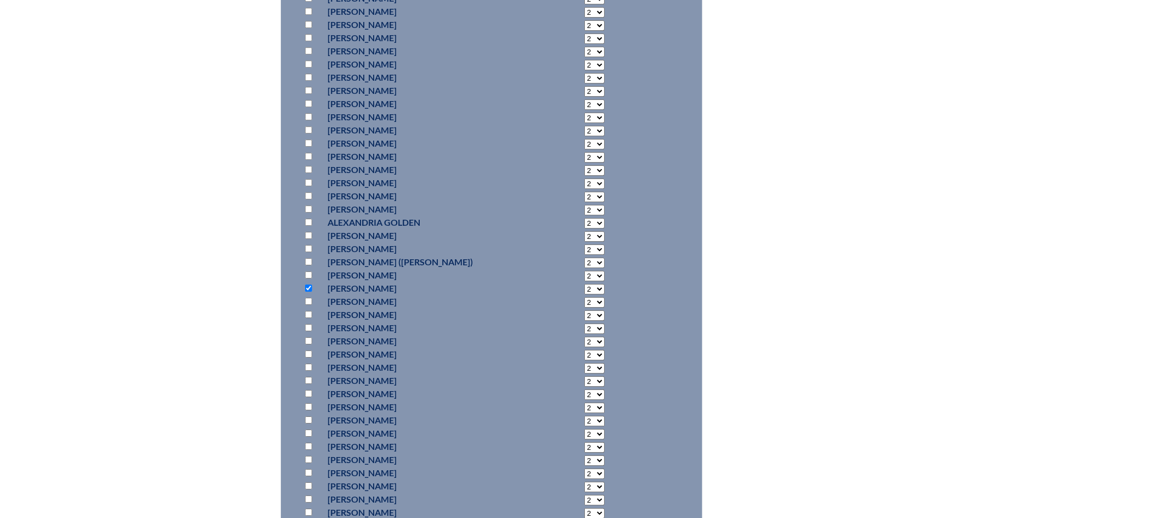
click at [308, 286] on input "checkbox" at bounding box center [308, 287] width 7 height 7
checkbox input "false"
click at [309, 478] on input "checkbox" at bounding box center [308, 478] width 7 height 7
checkbox input "true"
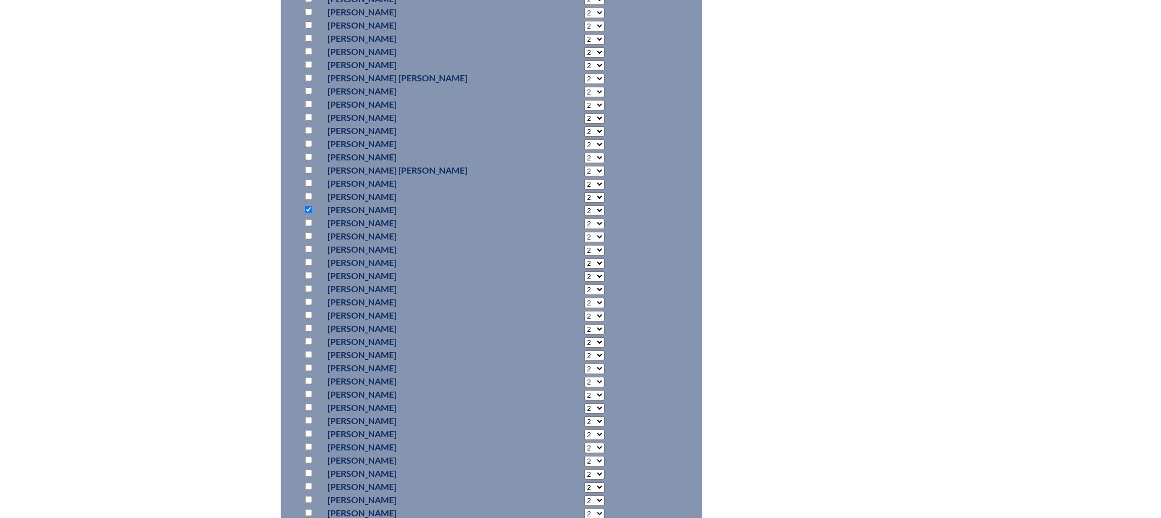
scroll to position [1923, 0]
click at [308, 261] on input "checkbox" at bounding box center [308, 260] width 7 height 7
checkbox input "true"
click at [310, 352] on input "checkbox" at bounding box center [308, 352] width 7 height 7
checkbox input "true"
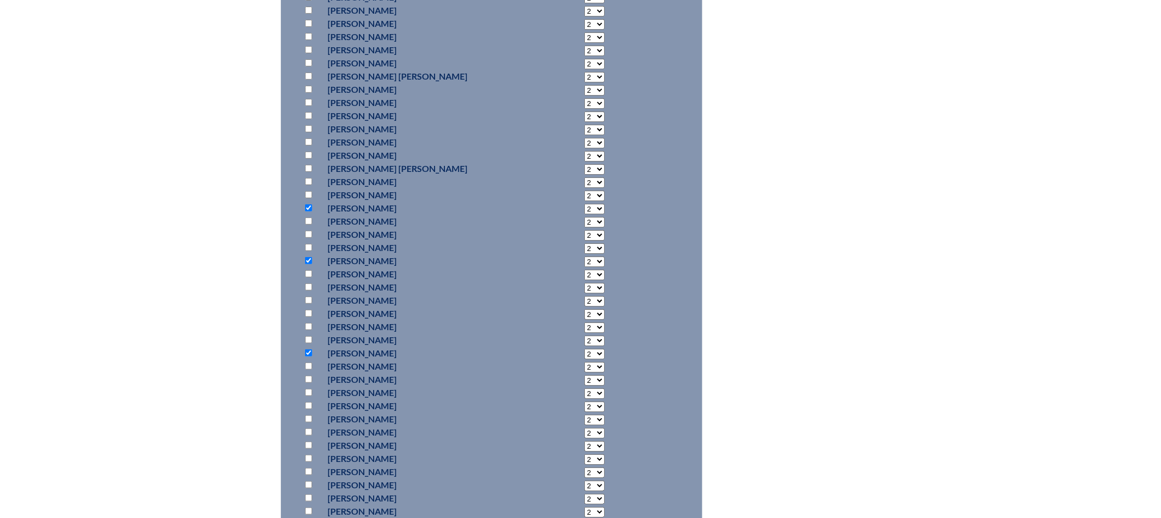
click at [308, 468] on input "checkbox" at bounding box center [308, 471] width 7 height 7
checkbox input "true"
click at [308, 305] on input "checkbox" at bounding box center [308, 306] width 7 height 7
checkbox input "true"
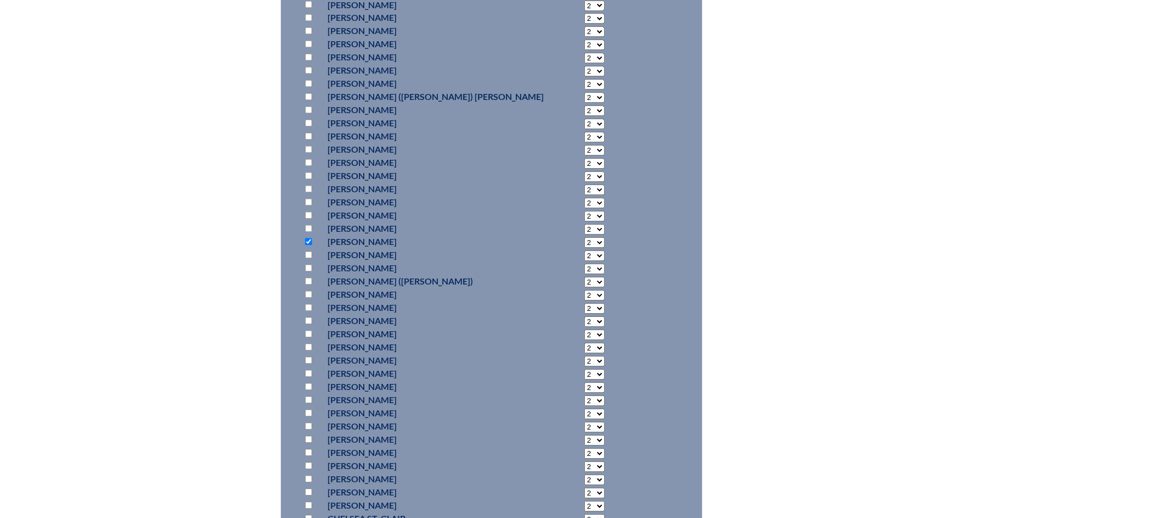
scroll to position [2637, 0]
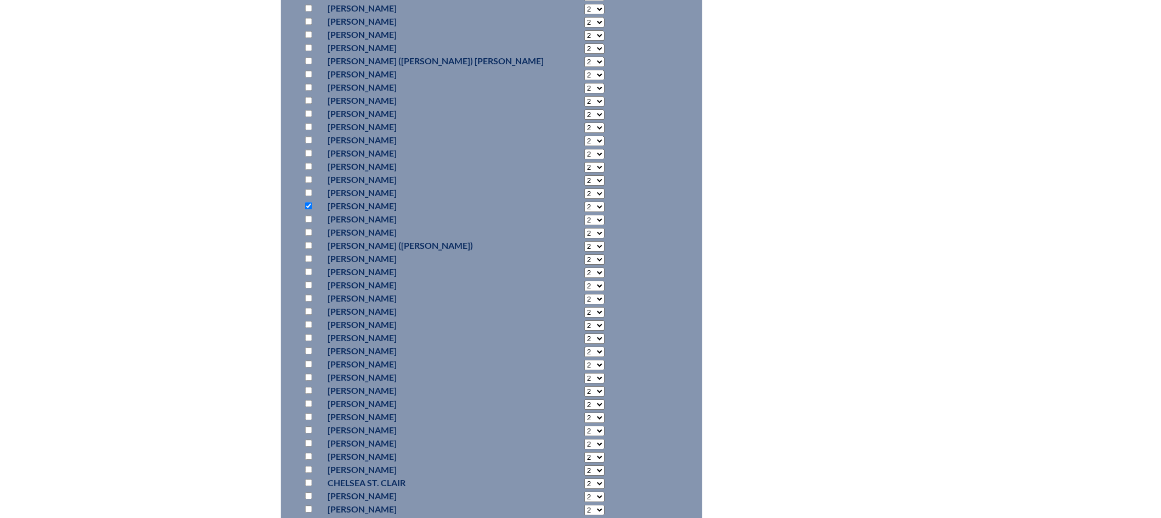
click at [309, 495] on input "checkbox" at bounding box center [308, 495] width 7 height 7
checkbox input "true"
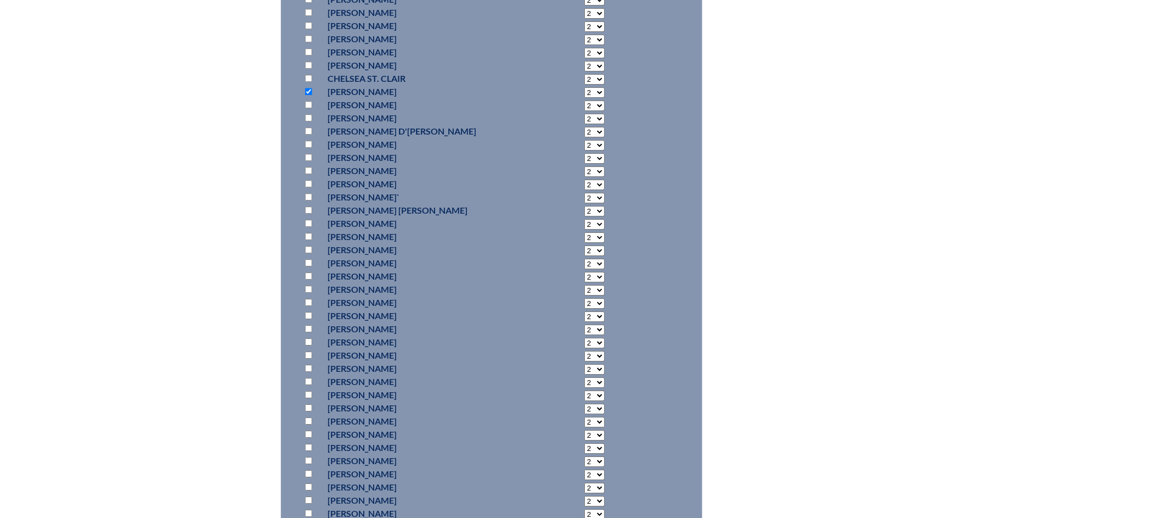
scroll to position [3125, 0]
click at [310, 374] on input "checkbox" at bounding box center [308, 376] width 7 height 7
checkbox input "true"
click at [308, 399] on input "checkbox" at bounding box center [308, 402] width 7 height 7
checkbox input "true"
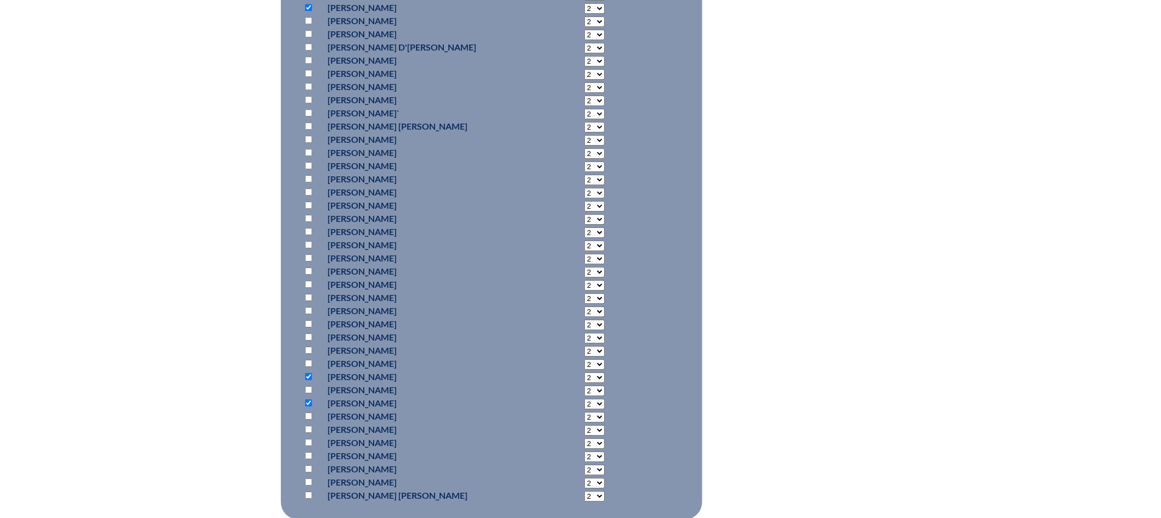
drag, startPoint x: 310, startPoint y: 481, endPoint x: 310, endPoint y: 496, distance: 14.3
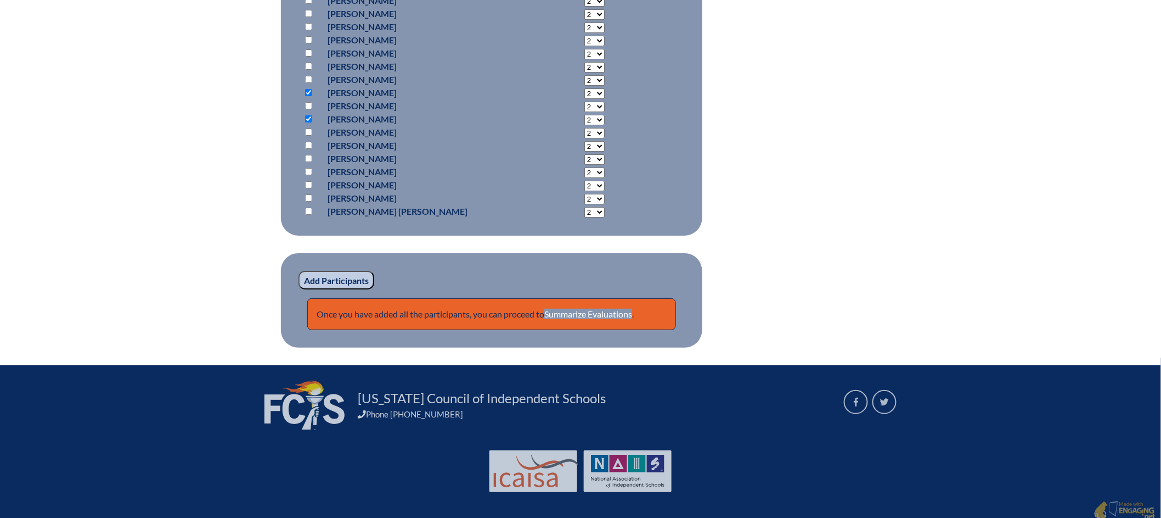
scroll to position [3414, 0]
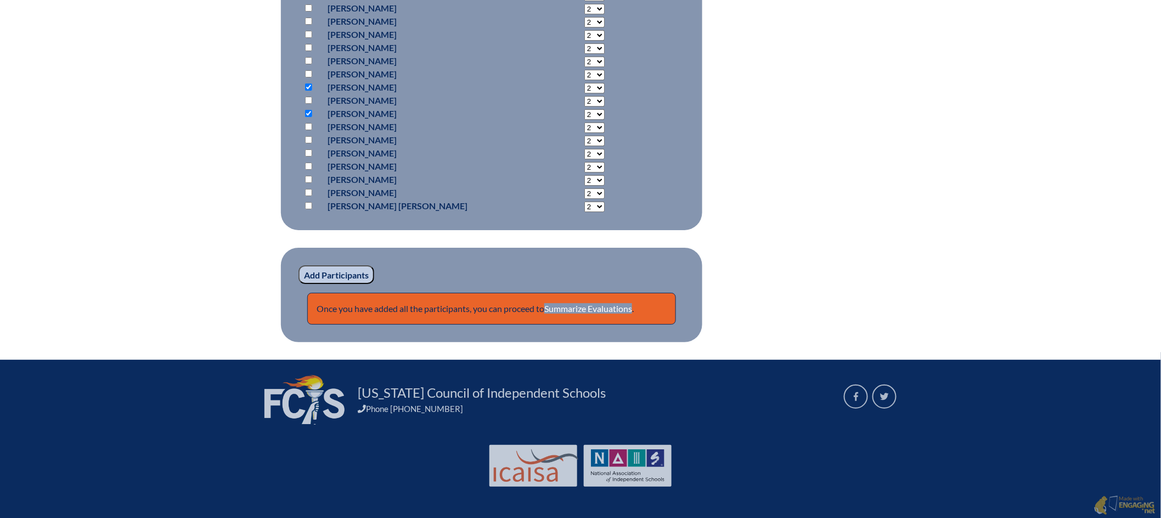
click at [329, 274] on input "Add Participants" at bounding box center [337, 274] width 76 height 19
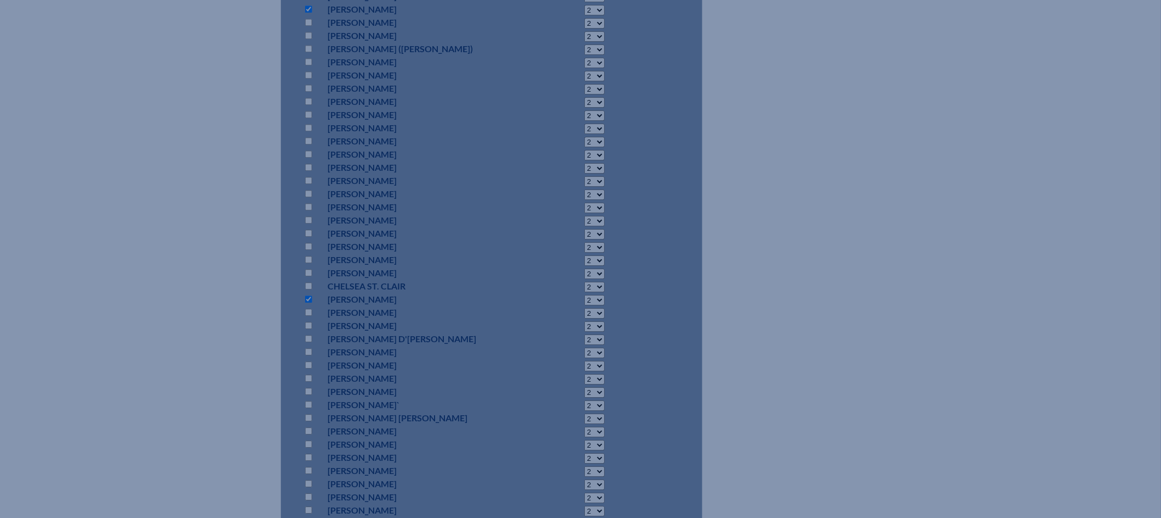
scroll to position [2410, 0]
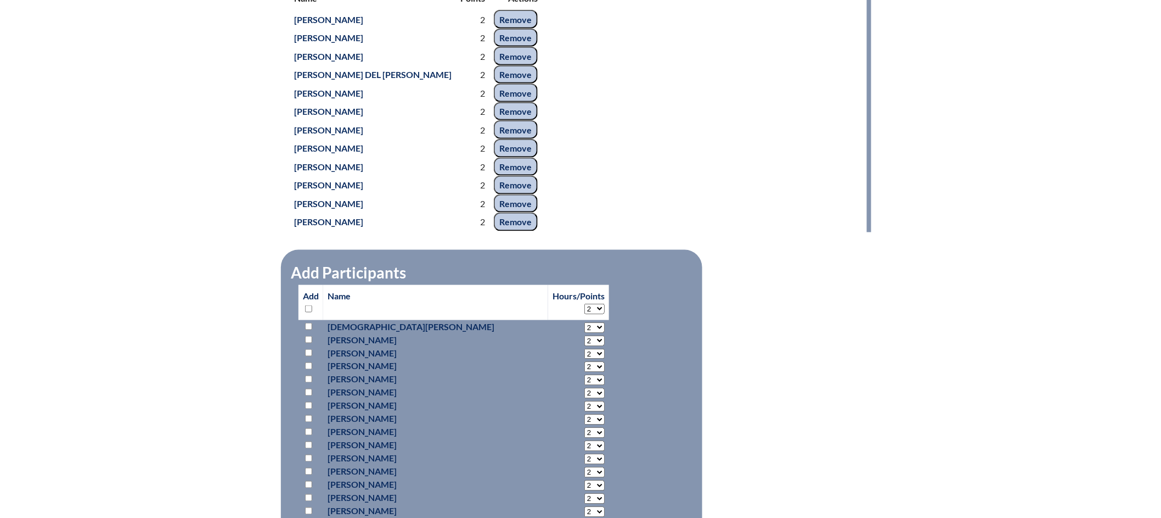
scroll to position [272, 0]
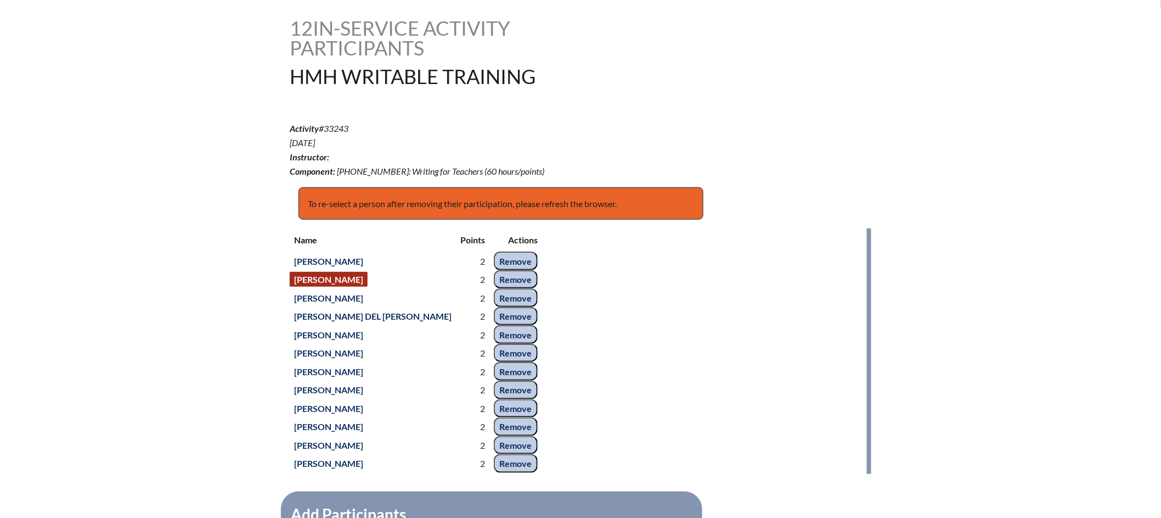
click at [349, 287] on link "[PERSON_NAME]" at bounding box center [329, 279] width 78 height 15
click at [347, 305] on link "[PERSON_NAME]" at bounding box center [329, 297] width 78 height 15
click at [343, 323] on link "[PERSON_NAME] del [PERSON_NAME]" at bounding box center [373, 315] width 166 height 15
click at [337, 342] on link "[PERSON_NAME]" at bounding box center [329, 334] width 78 height 15
click at [338, 360] on link "[PERSON_NAME]" at bounding box center [329, 352] width 78 height 15
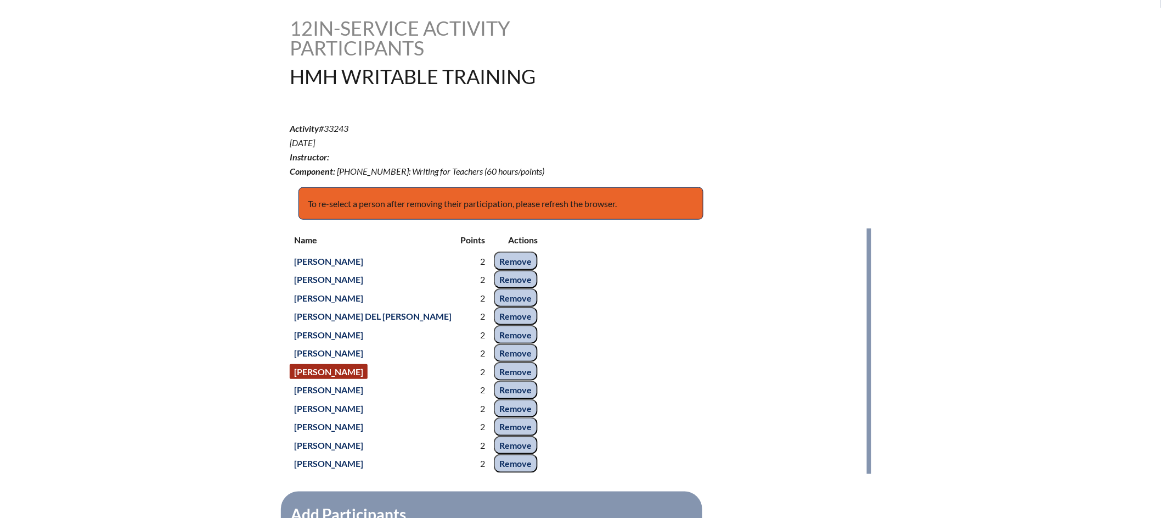
drag, startPoint x: 336, startPoint y: 381, endPoint x: 336, endPoint y: 389, distance: 7.1
click at [336, 379] on link "[PERSON_NAME]" at bounding box center [329, 371] width 78 height 15
drag, startPoint x: 336, startPoint y: 398, endPoint x: 336, endPoint y: 411, distance: 12.1
click at [336, 397] on link "[PERSON_NAME]" at bounding box center [329, 389] width 78 height 15
click at [339, 431] on link "[PERSON_NAME]" at bounding box center [329, 426] width 78 height 15
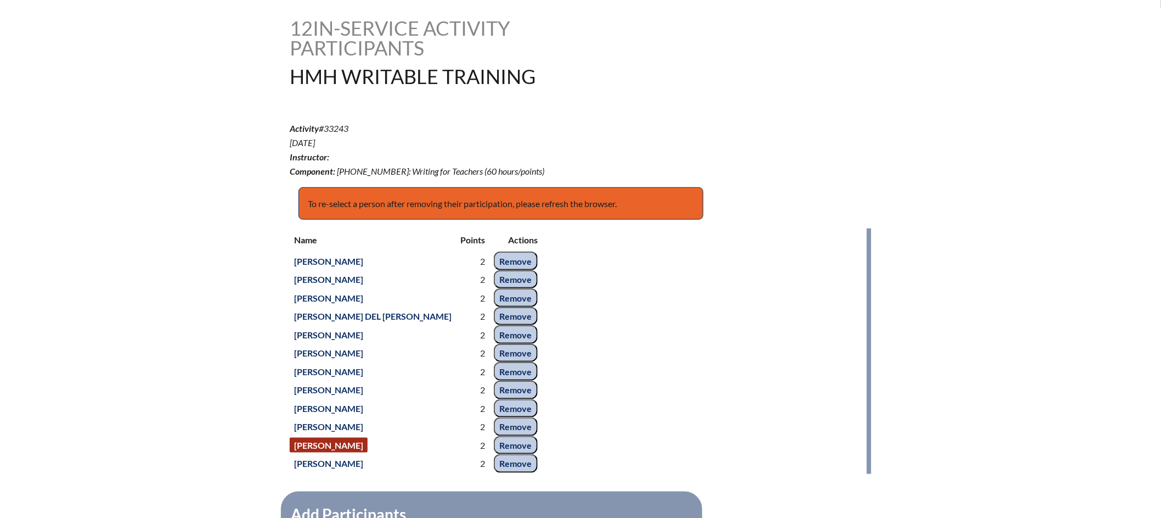
click at [336, 448] on link "[PERSON_NAME]" at bounding box center [329, 444] width 78 height 15
click at [337, 462] on link "[PERSON_NAME]" at bounding box center [329, 463] width 78 height 15
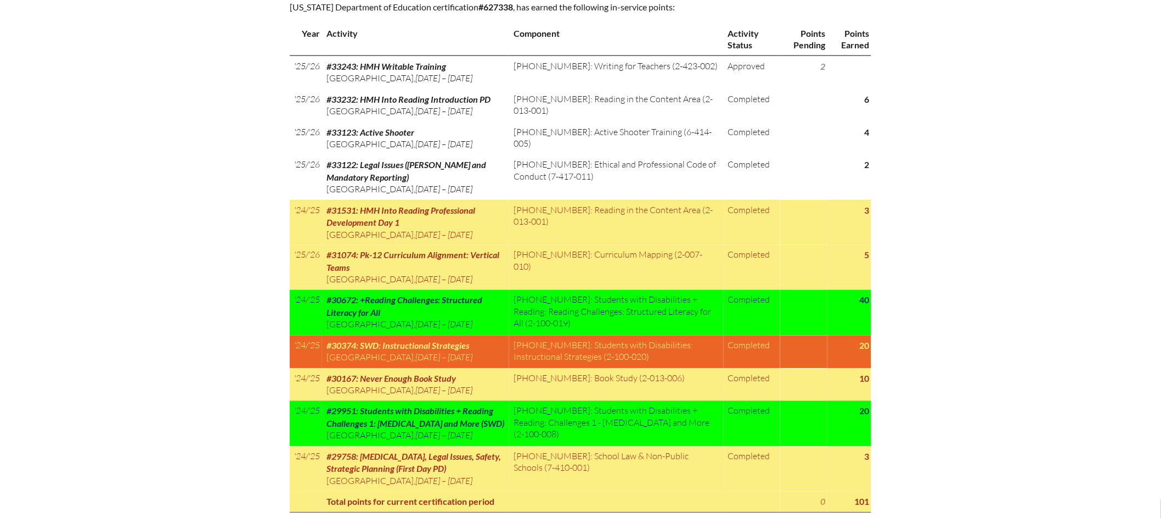
scroll to position [690, 0]
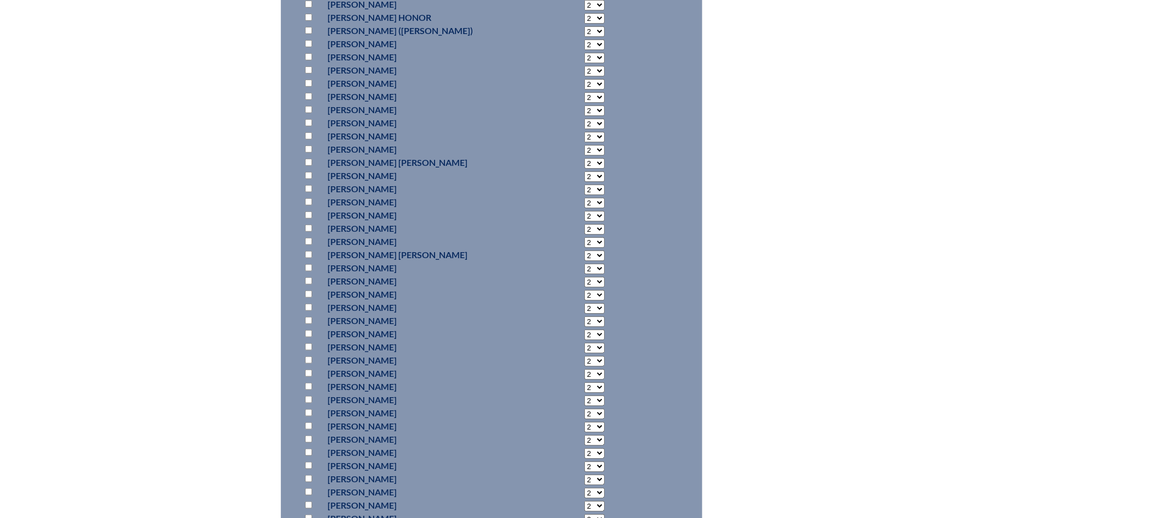
scroll to position [2082, 0]
click at [307, 342] on input "checkbox" at bounding box center [308, 338] width 7 height 7
checkbox input "true"
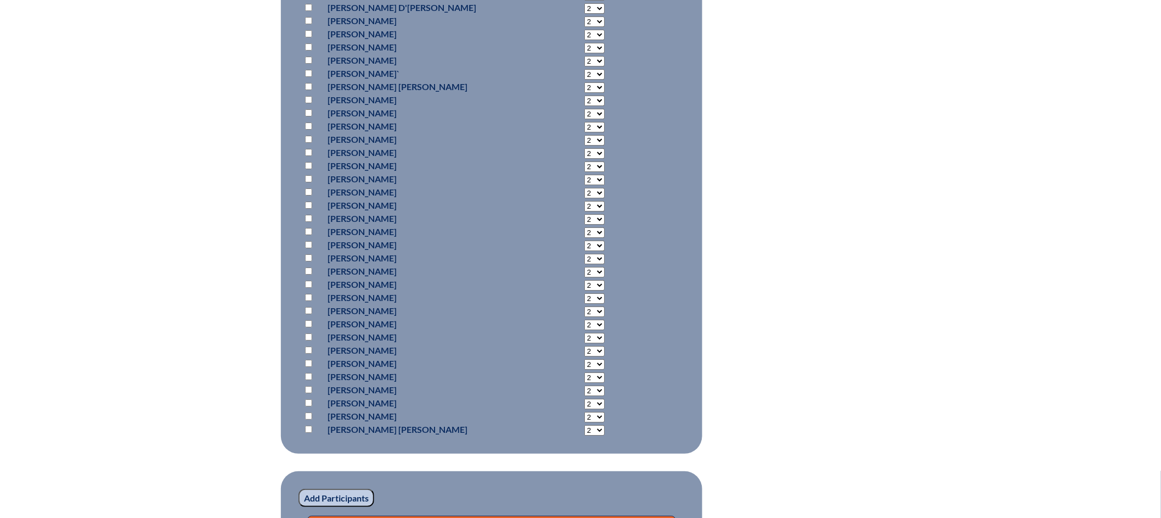
scroll to position [3525, 0]
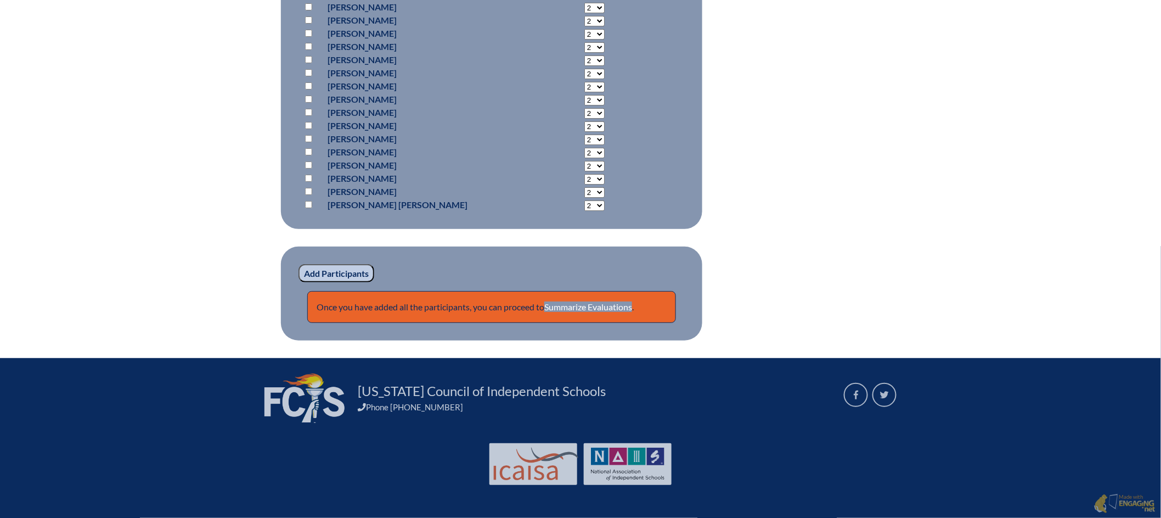
click at [339, 273] on input "Add Participants" at bounding box center [337, 273] width 76 height 19
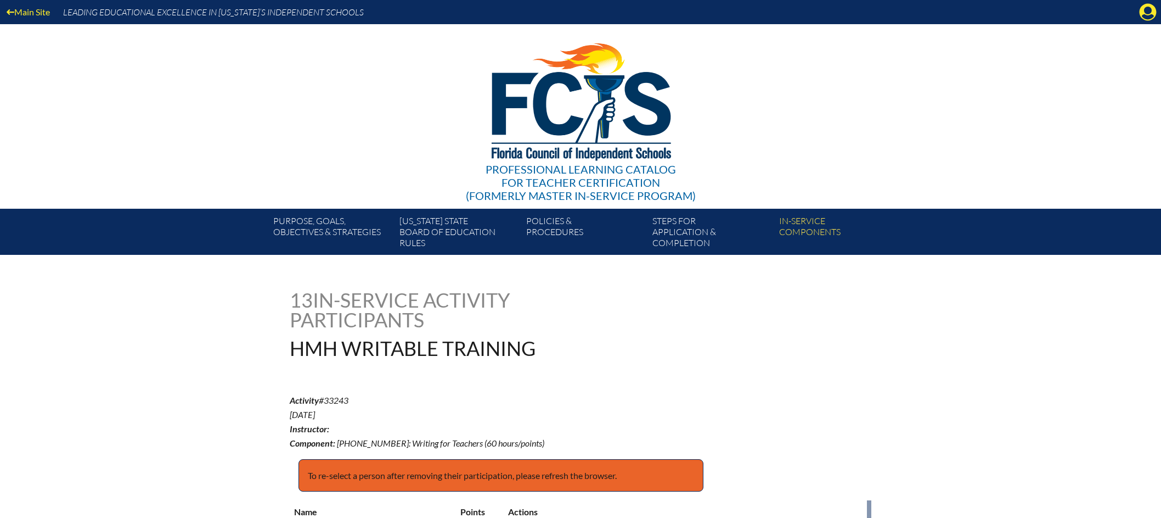
scroll to position [3530, 0]
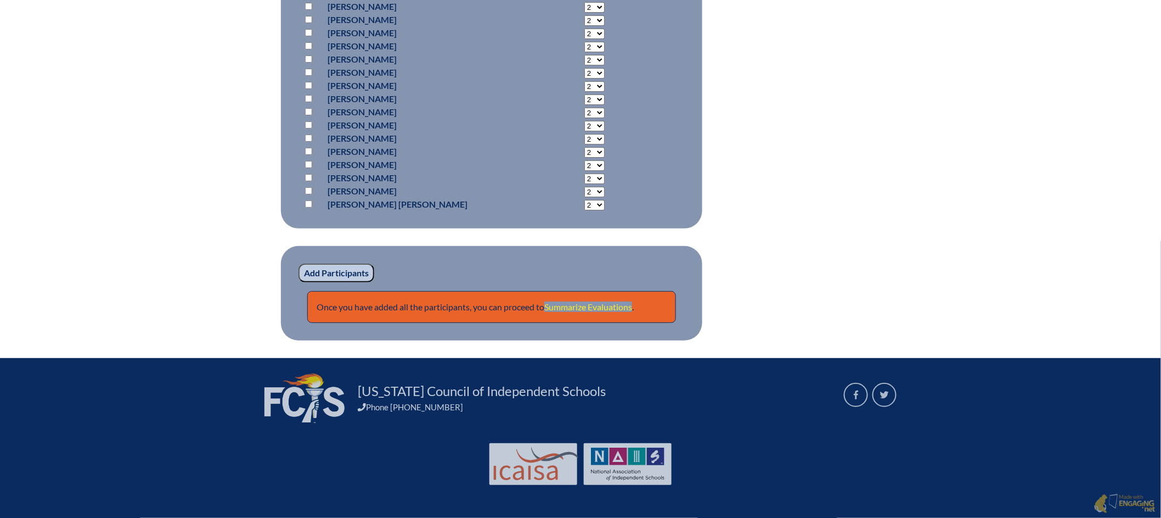
click at [594, 308] on link "Summarize Evaluations" at bounding box center [588, 306] width 88 height 10
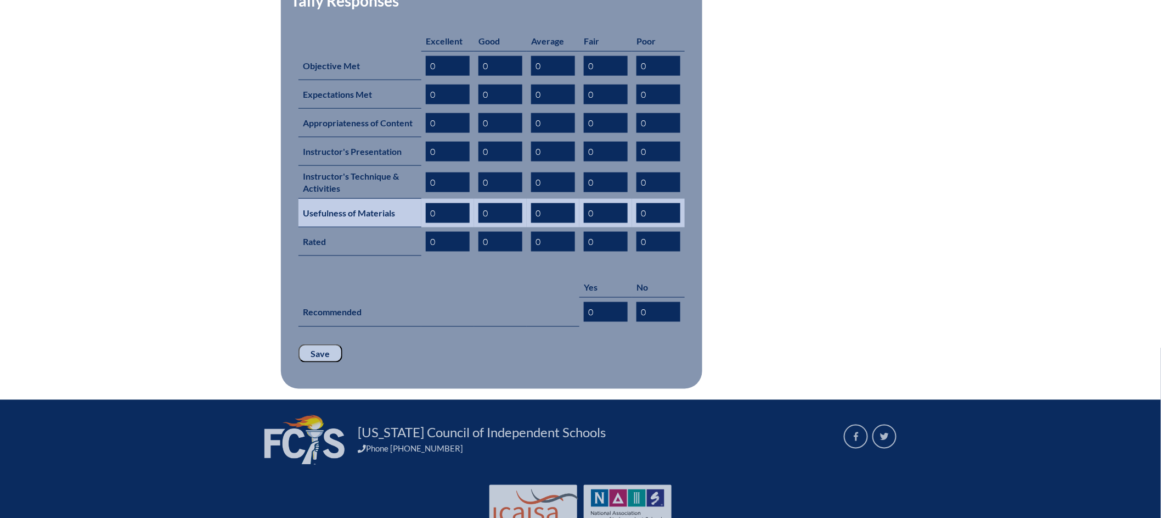
scroll to position [495, 0]
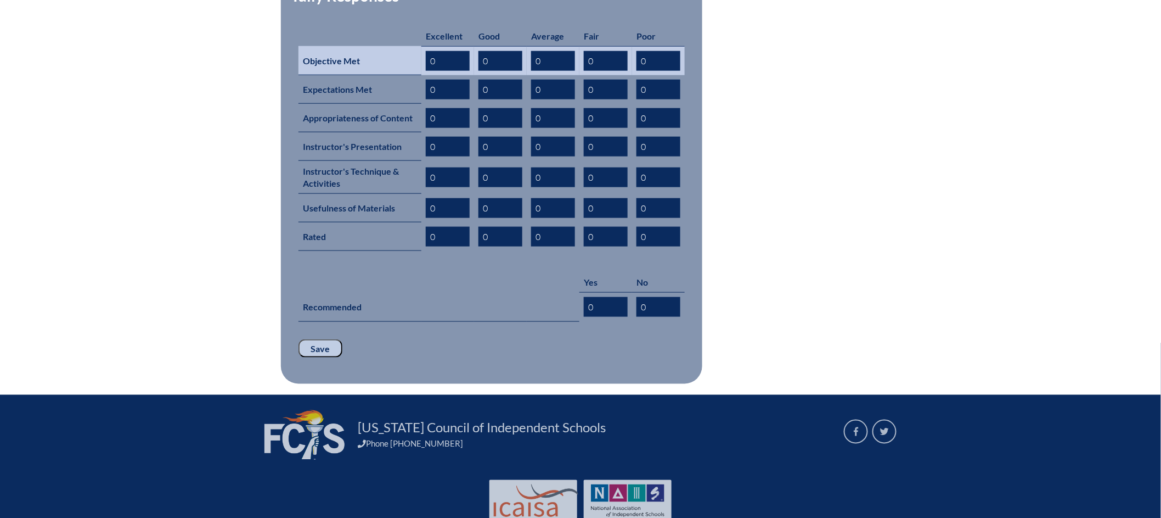
drag, startPoint x: 416, startPoint y: 47, endPoint x: 407, endPoint y: 49, distance: 8.5
click at [409, 47] on tr "Objective Met 0 0 0 0 0" at bounding box center [492, 60] width 386 height 29
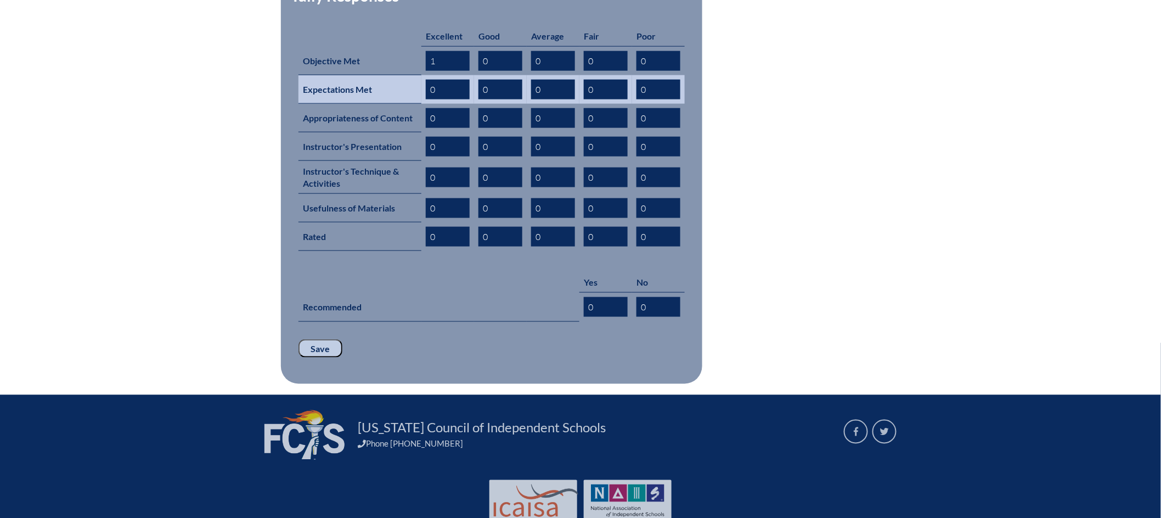
type input "1"
drag, startPoint x: 443, startPoint y: 72, endPoint x: 426, endPoint y: 74, distance: 16.5
click at [426, 80] on input "0" at bounding box center [448, 90] width 44 height 20
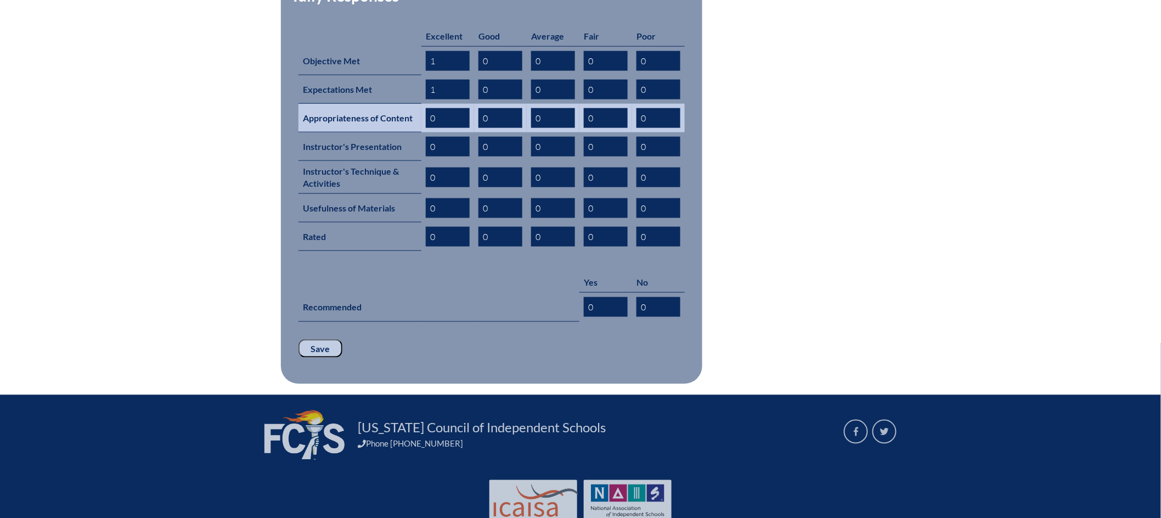
type input "1"
drag, startPoint x: 440, startPoint y: 97, endPoint x: 425, endPoint y: 102, distance: 15.1
click at [425, 104] on td "0" at bounding box center [448, 118] width 53 height 29
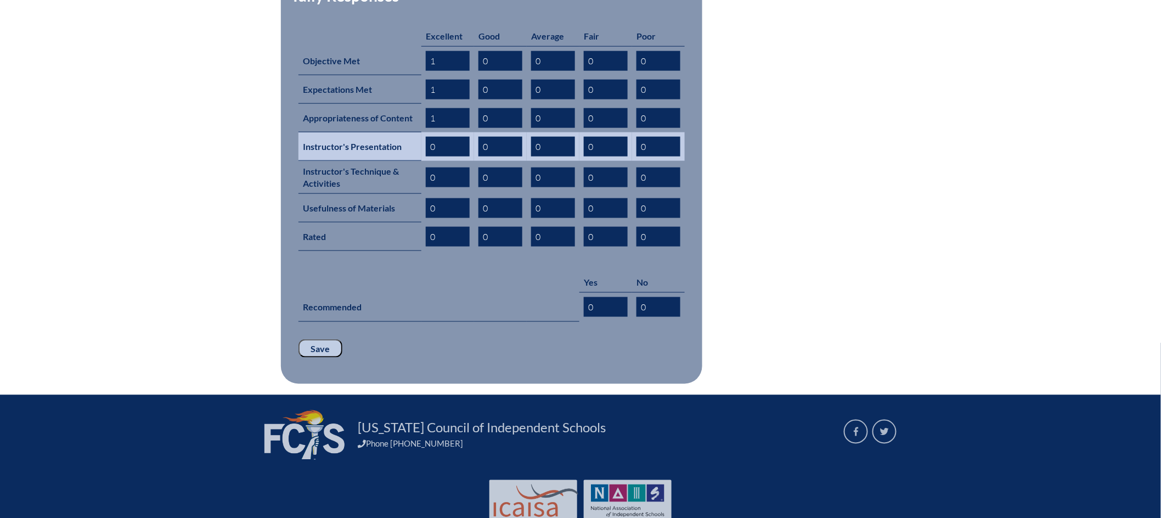
type input "1"
drag, startPoint x: 437, startPoint y: 127, endPoint x: 425, endPoint y: 131, distance: 12.7
click at [426, 137] on input "0" at bounding box center [448, 147] width 44 height 20
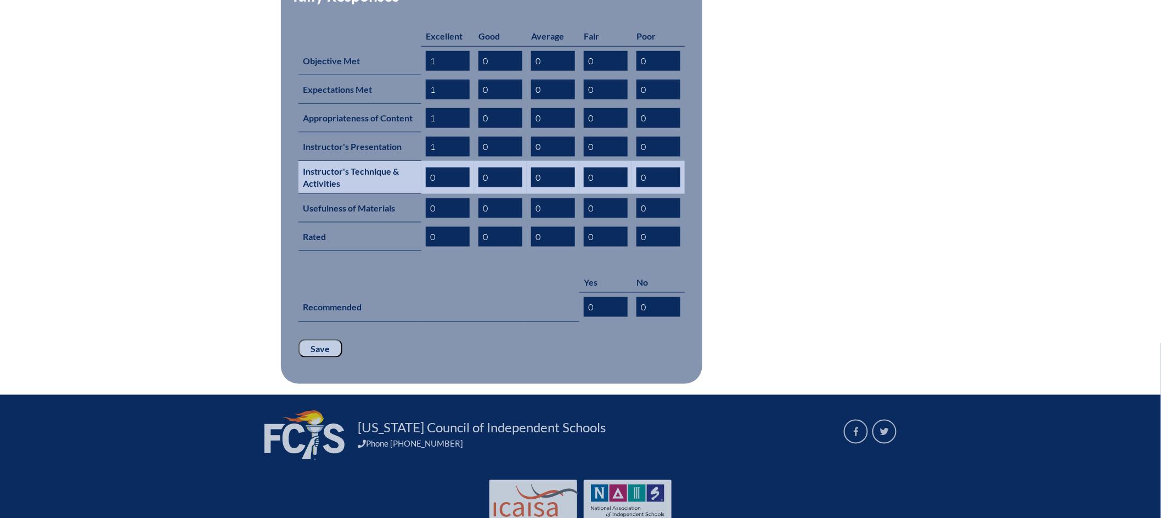
type input "1"
drag, startPoint x: 442, startPoint y: 165, endPoint x: 421, endPoint y: 170, distance: 22.0
click at [416, 166] on tr "Instructor's Technique & Activities 0 0 0 0 0" at bounding box center [492, 177] width 386 height 33
drag, startPoint x: 433, startPoint y: 158, endPoint x: 422, endPoint y: 158, distance: 11.0
click at [422, 161] on td "0" at bounding box center [448, 177] width 53 height 33
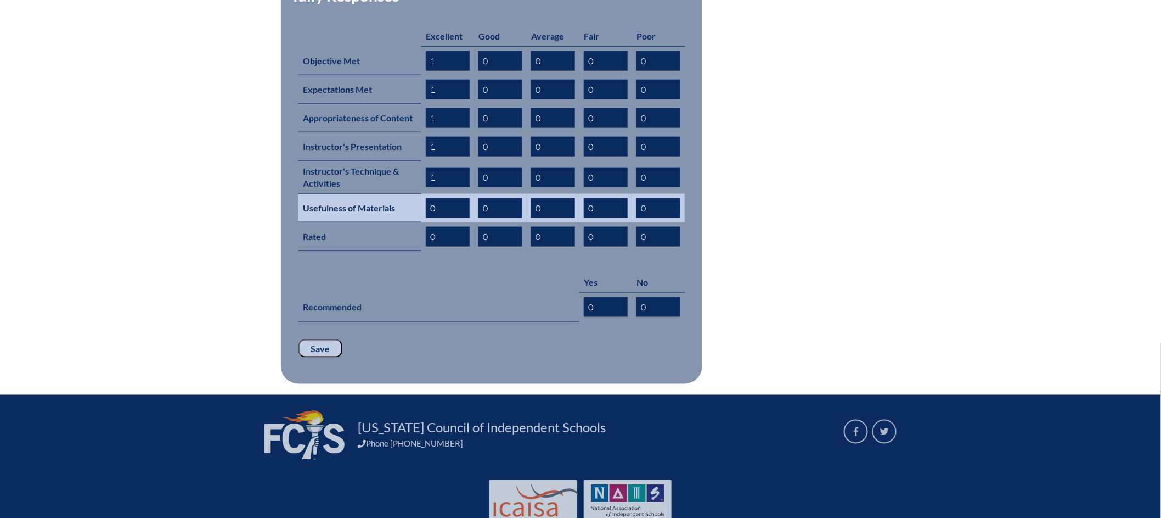
type input "1"
drag, startPoint x: 425, startPoint y: 187, endPoint x: 416, endPoint y: 188, distance: 9.3
click at [416, 194] on tr "Usefulness of Materials 0 0 0 0 0" at bounding box center [492, 208] width 386 height 29
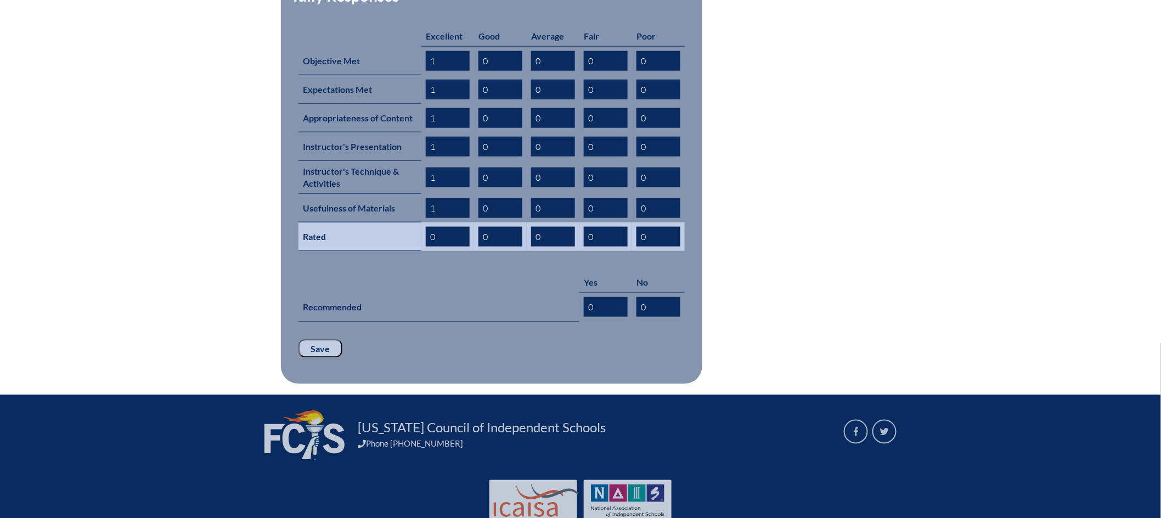
type input "1"
drag, startPoint x: 440, startPoint y: 216, endPoint x: 418, endPoint y: 220, distance: 22.3
click at [418, 222] on tr "Rated 0 0 0 0 0" at bounding box center [492, 236] width 386 height 29
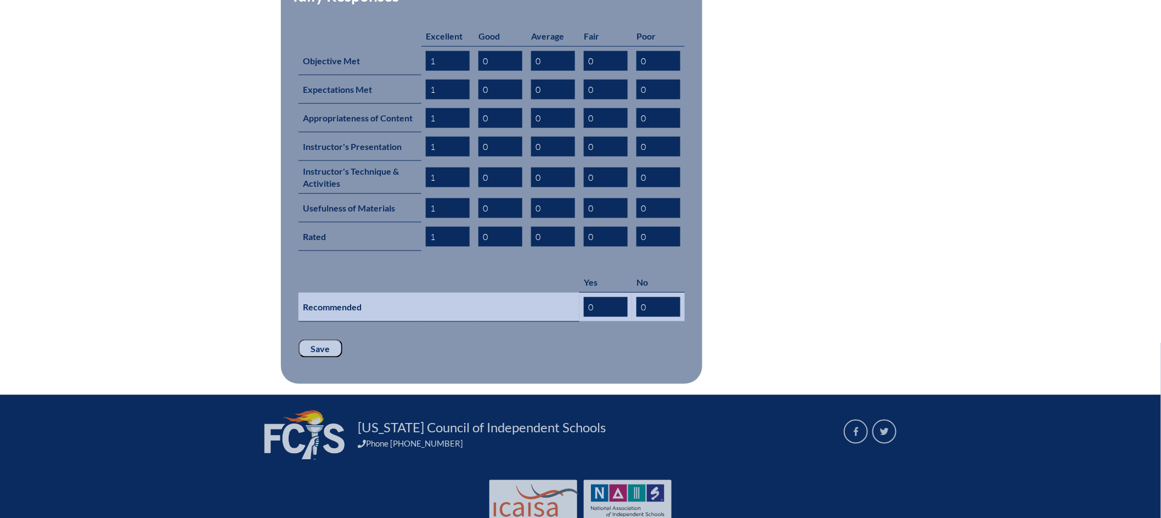
type input "1"
drag, startPoint x: 581, startPoint y: 287, endPoint x: 552, endPoint y: 289, distance: 29.2
click at [555, 293] on tr "Recommended 0 0" at bounding box center [492, 307] width 386 height 29
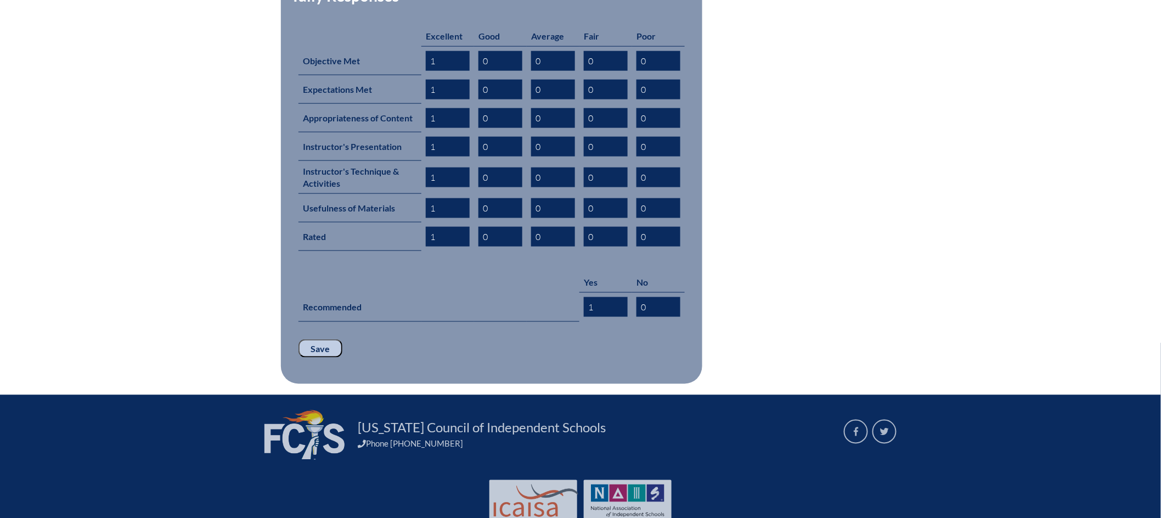
type input "1"
click at [322, 339] on input "Save" at bounding box center [321, 348] width 44 height 19
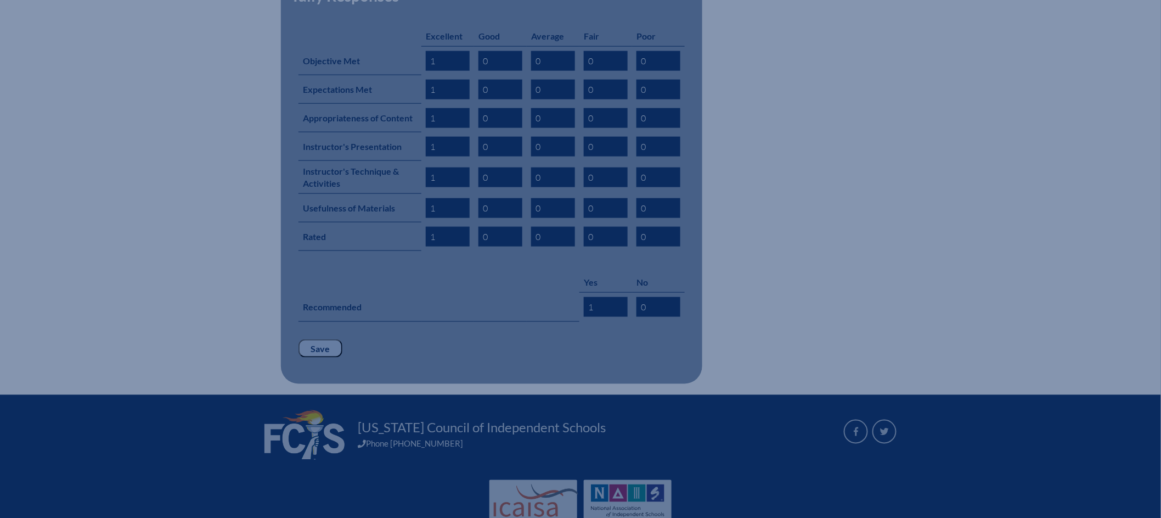
drag, startPoint x: 322, startPoint y: 328, endPoint x: 297, endPoint y: 331, distance: 24.9
click at [297, 331] on fieldset "Tally Responses Excellent Good Average Fair Poor Objective Met 1 0 0 0 0 Expect…" at bounding box center [492, 178] width 422 height 411
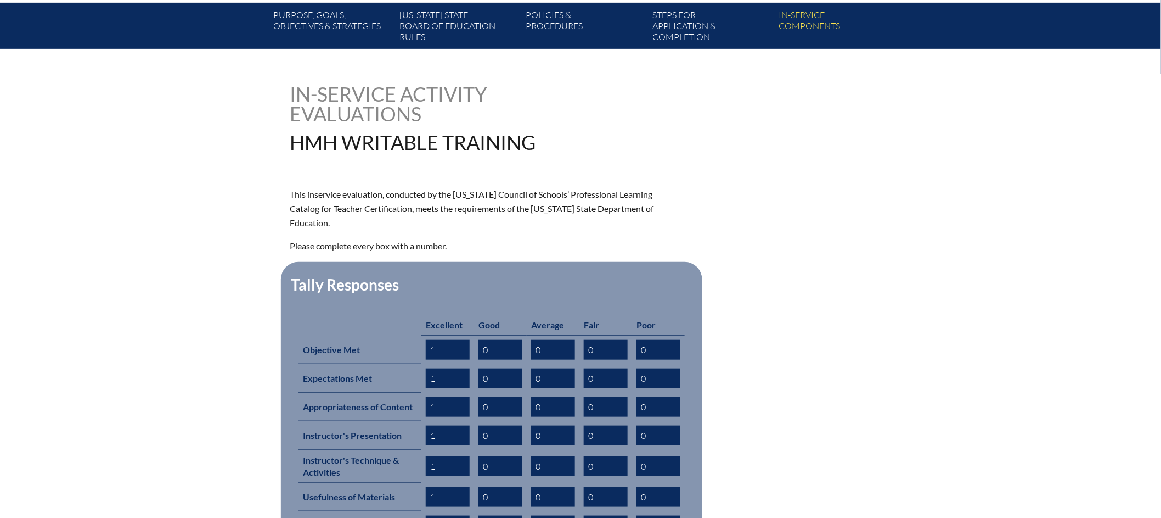
scroll to position [207, 0]
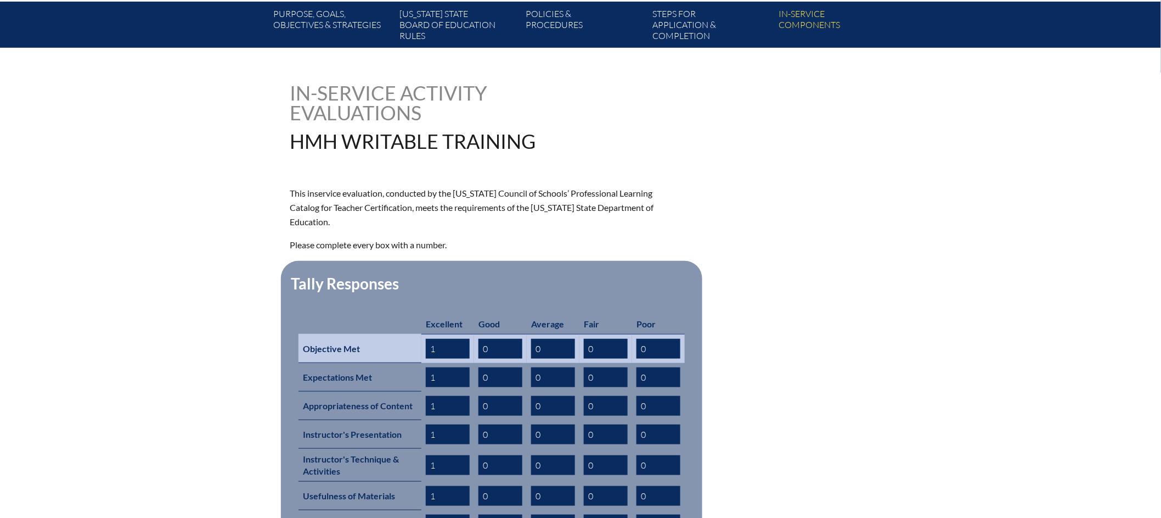
click at [444, 339] on input "1" at bounding box center [448, 349] width 44 height 20
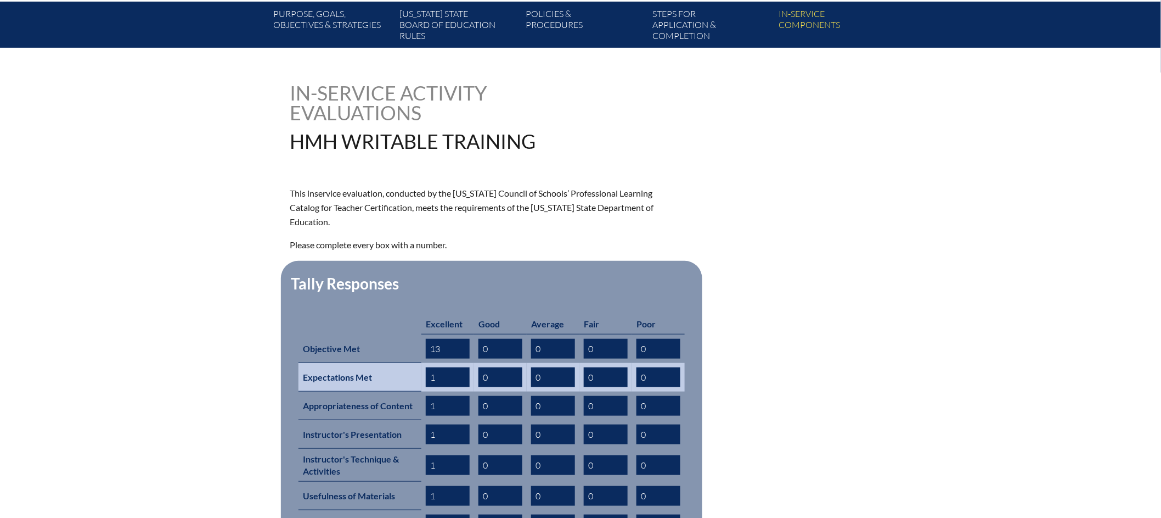
type input "13"
click at [450, 367] on input "1" at bounding box center [448, 377] width 44 height 20
click at [448, 367] on input "1" at bounding box center [448, 377] width 44 height 20
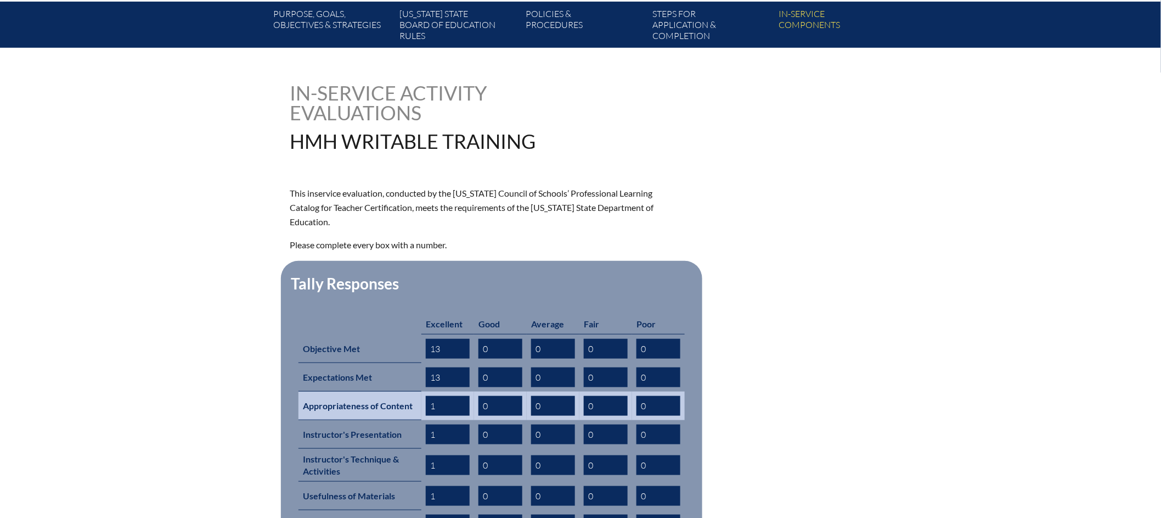
type input "13"
click at [446, 396] on input "1" at bounding box center [448, 406] width 44 height 20
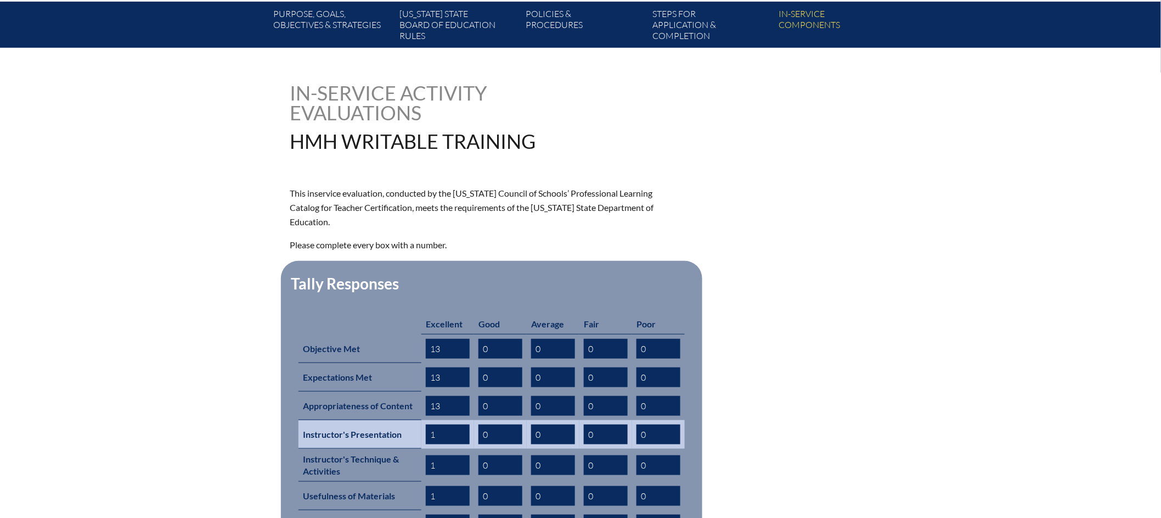
type input "13"
click at [456, 424] on input "1" at bounding box center [448, 434] width 44 height 20
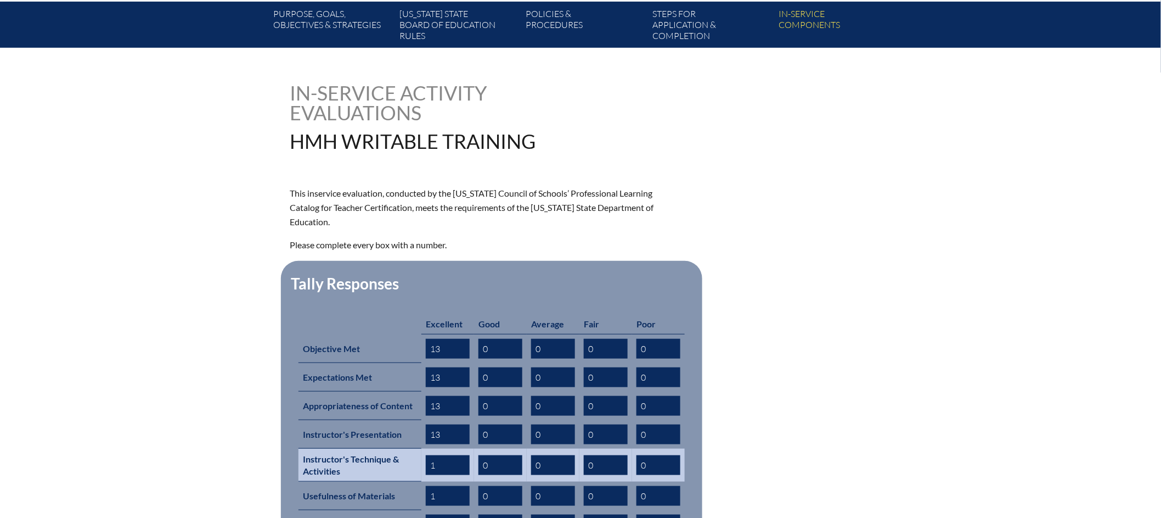
type input "13"
click at [453, 455] on input "1" at bounding box center [448, 465] width 44 height 20
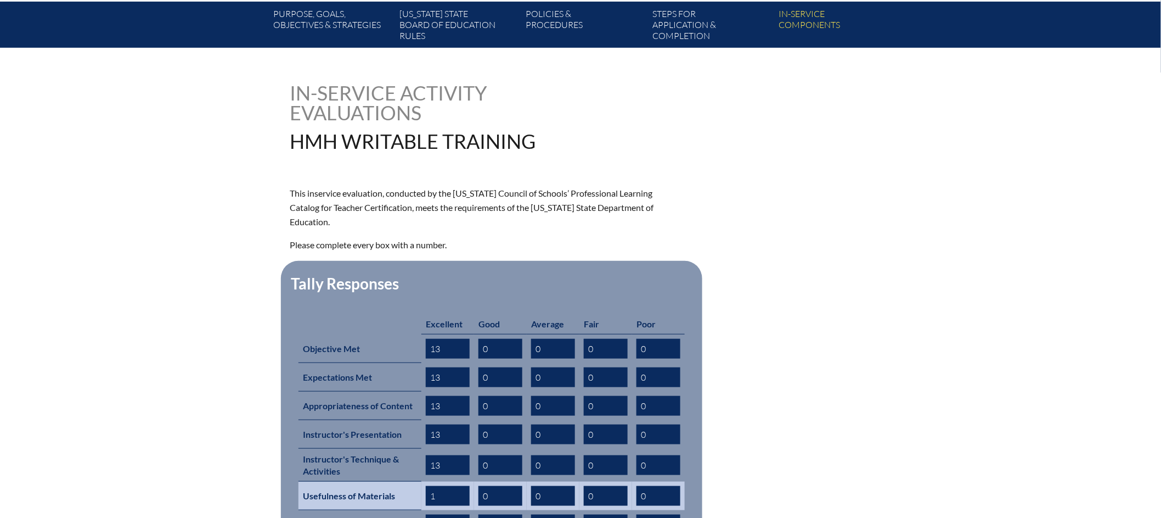
type input "13"
click at [448, 486] on input "1" at bounding box center [448, 496] width 44 height 20
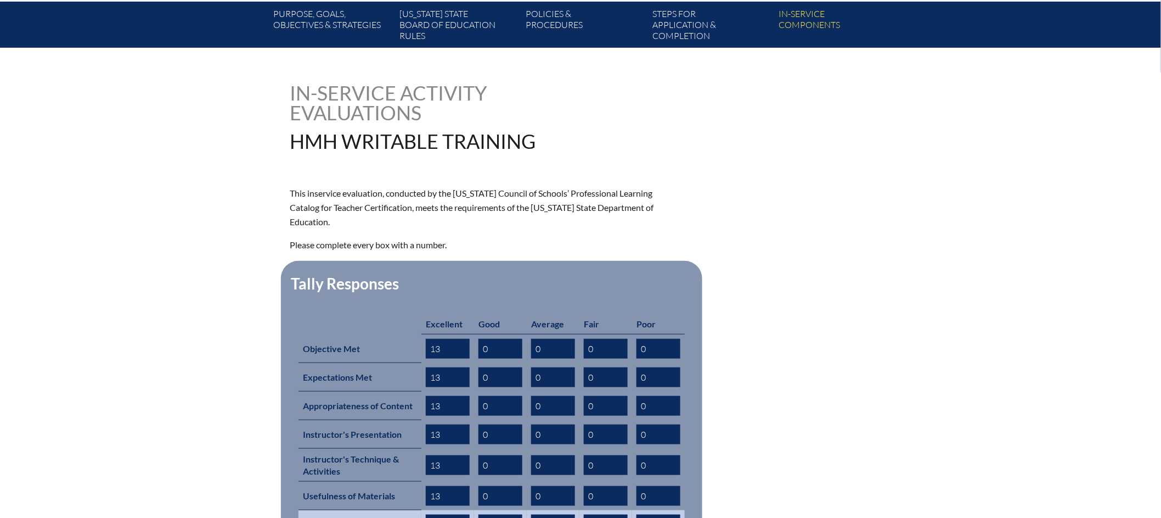
type input "13"
click at [448, 514] on input "1" at bounding box center [448, 524] width 44 height 20
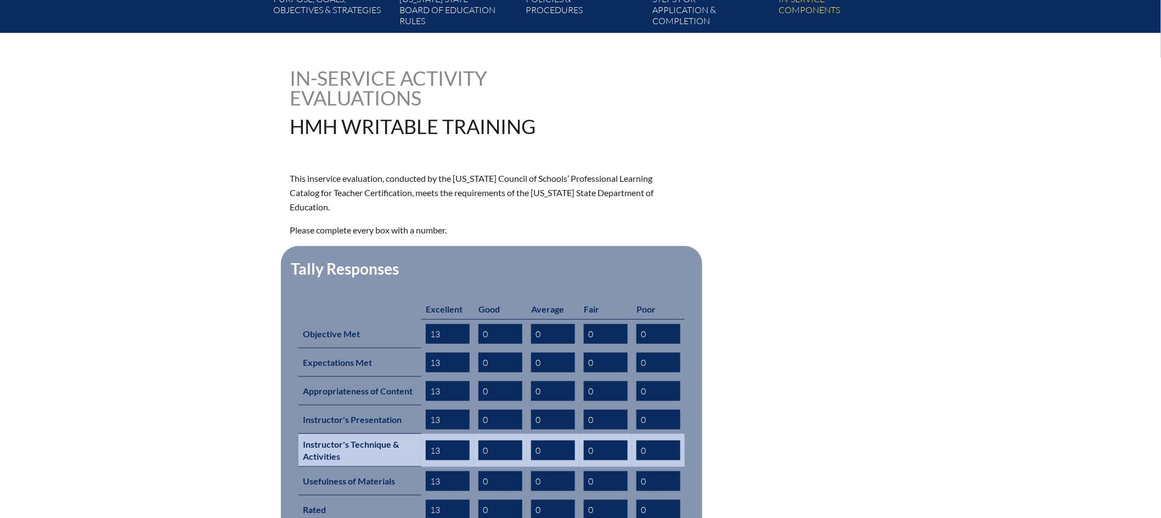
scroll to position [404, 0]
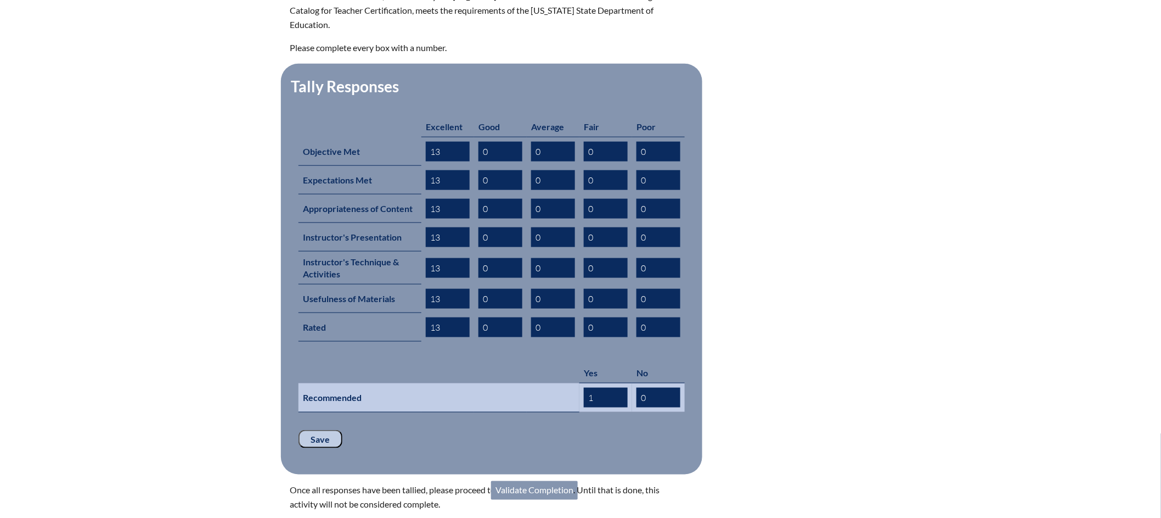
type input "13"
click at [607, 388] on input "1" at bounding box center [606, 398] width 44 height 20
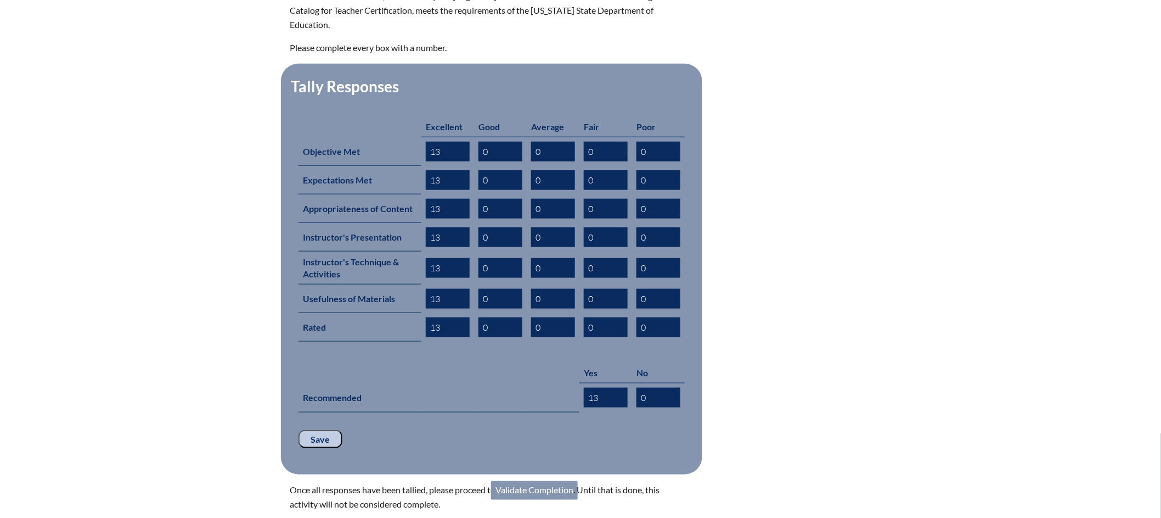
type input "13"
click at [315, 430] on input "Save" at bounding box center [321, 439] width 44 height 19
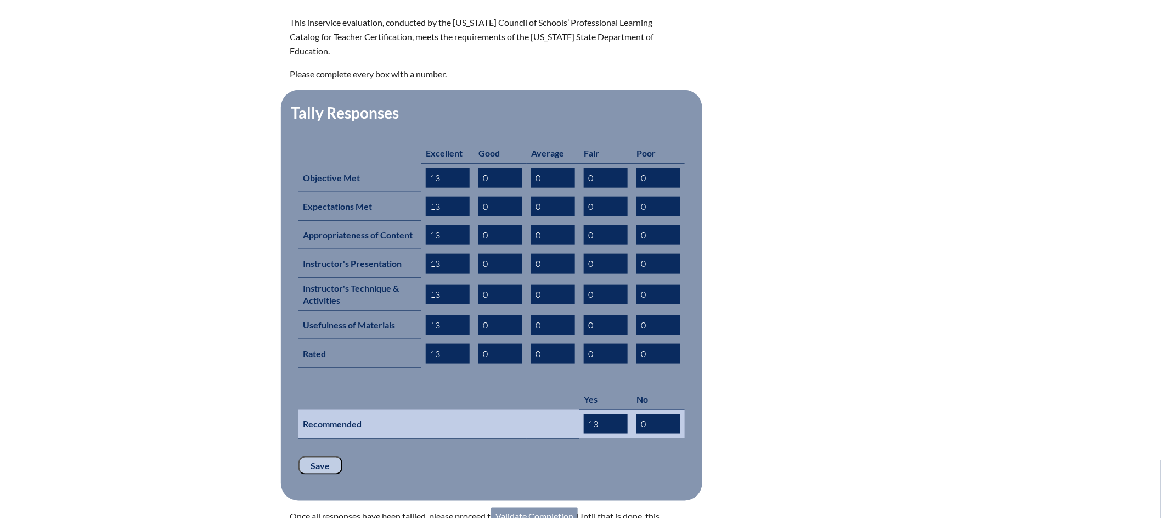
scroll to position [547, 0]
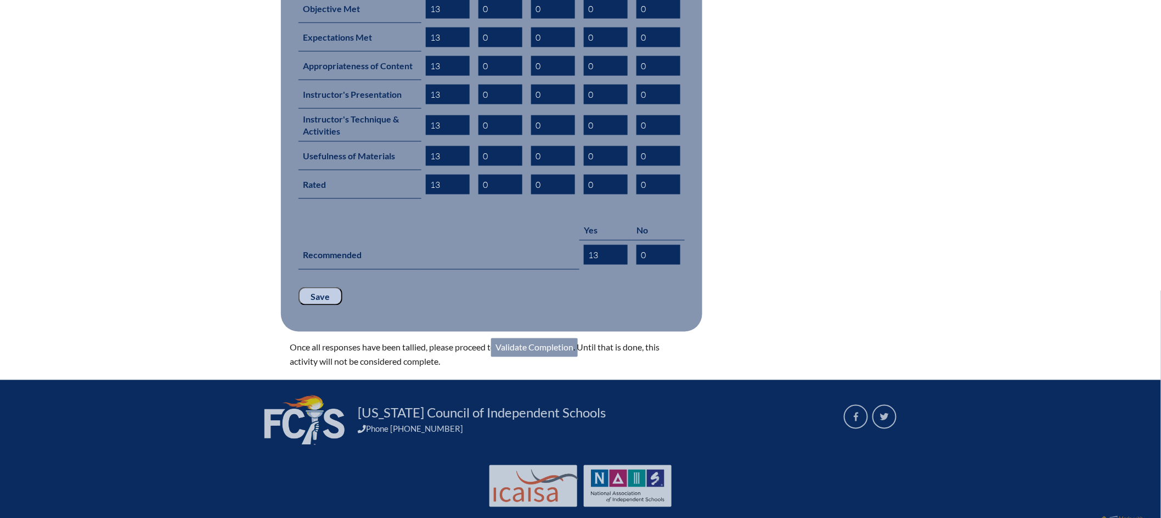
click at [548, 338] on link "Validate Completion" at bounding box center [534, 347] width 87 height 19
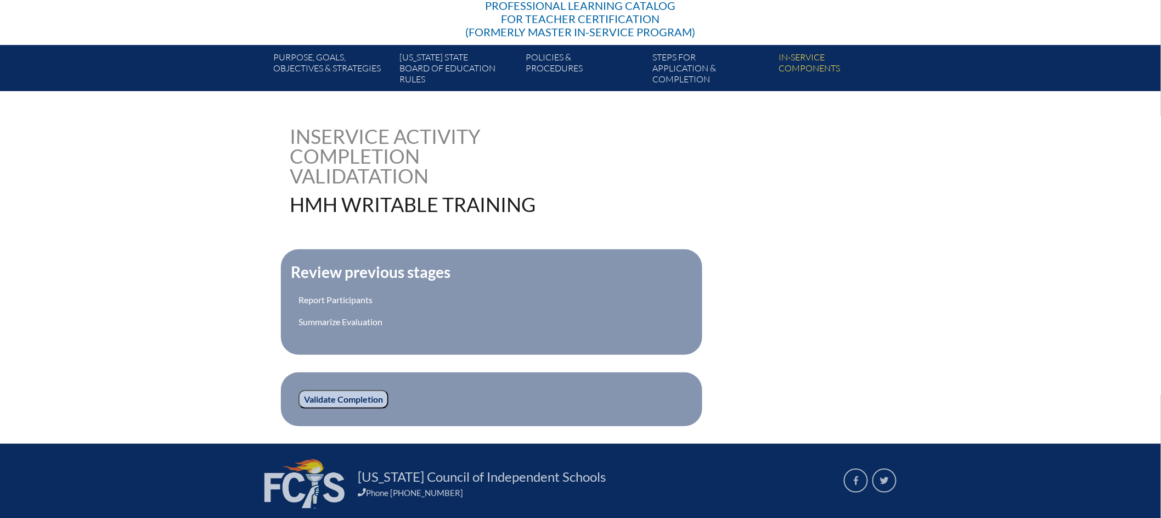
scroll to position [167, 0]
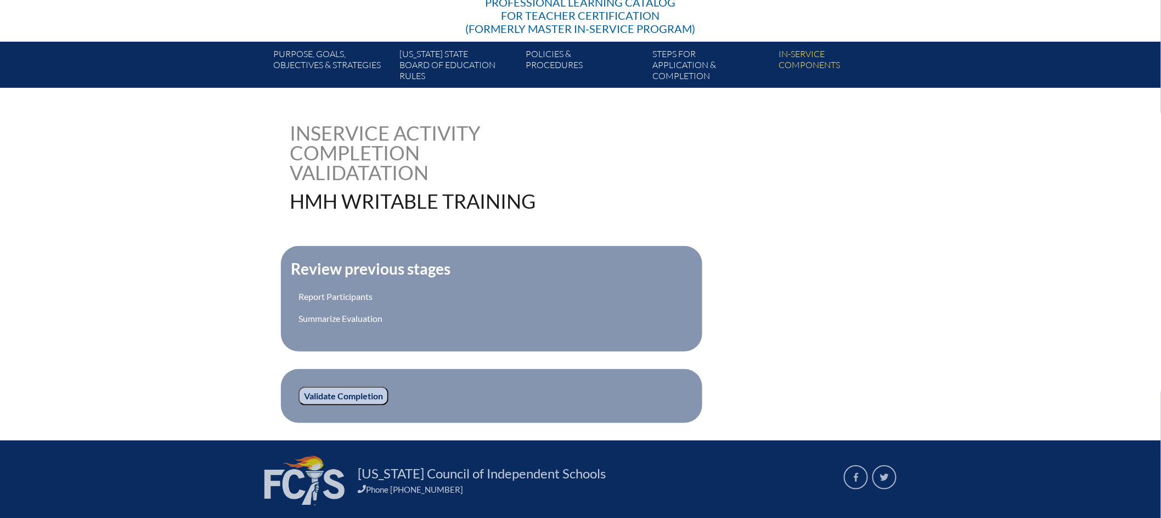
click at [351, 389] on input "Validate Completion" at bounding box center [344, 395] width 90 height 19
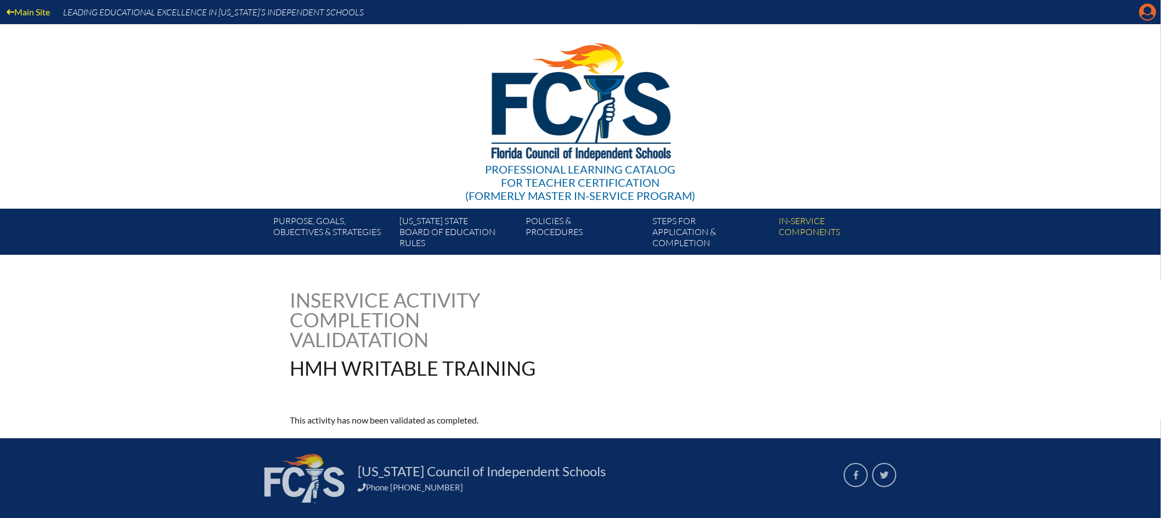
click at [1153, 10] on icon at bounding box center [1148, 12] width 17 height 17
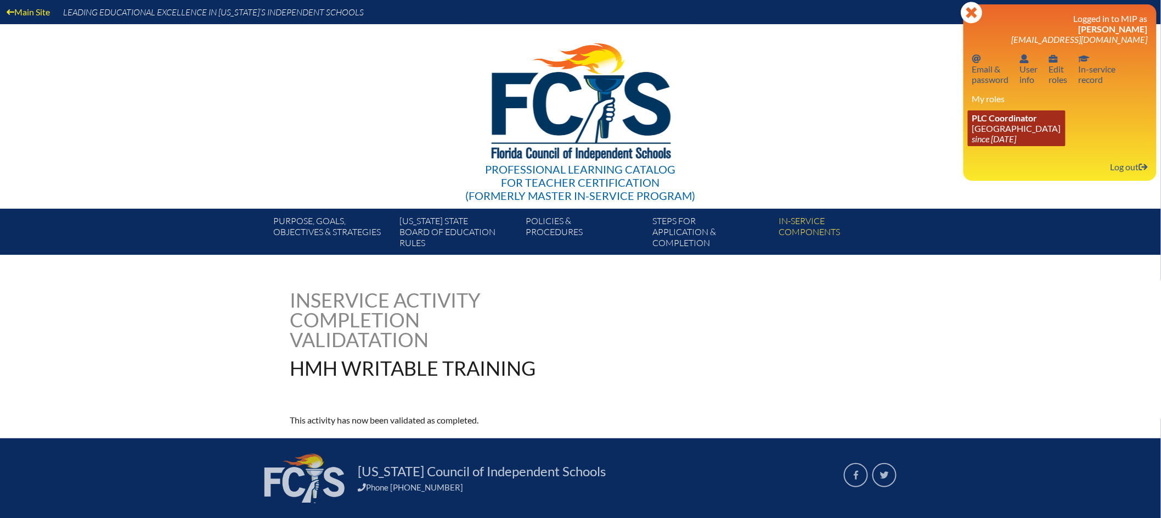
click at [1006, 133] on icon "since [DATE]" at bounding box center [995, 138] width 44 height 10
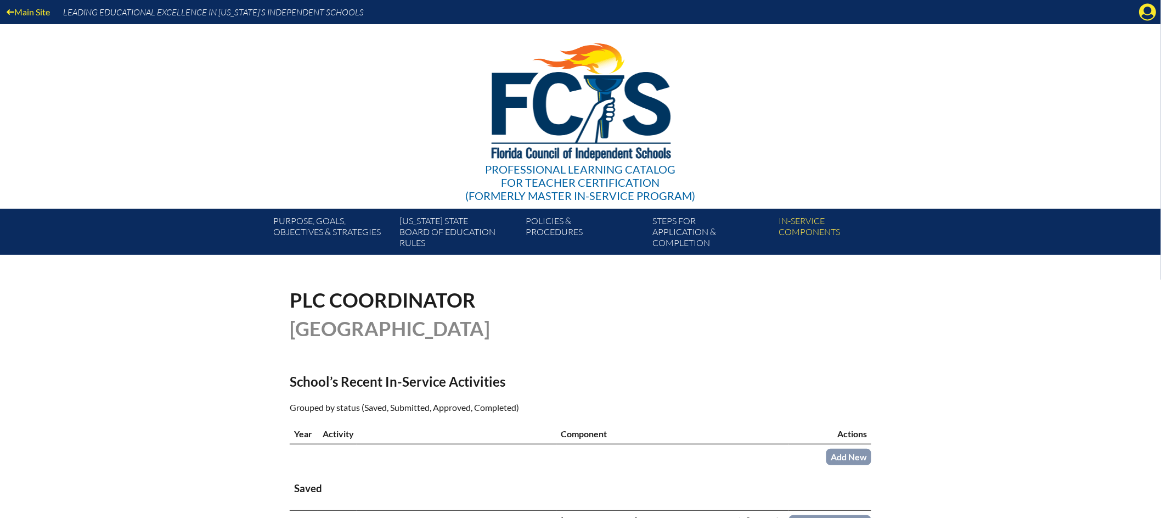
scroll to position [426, 0]
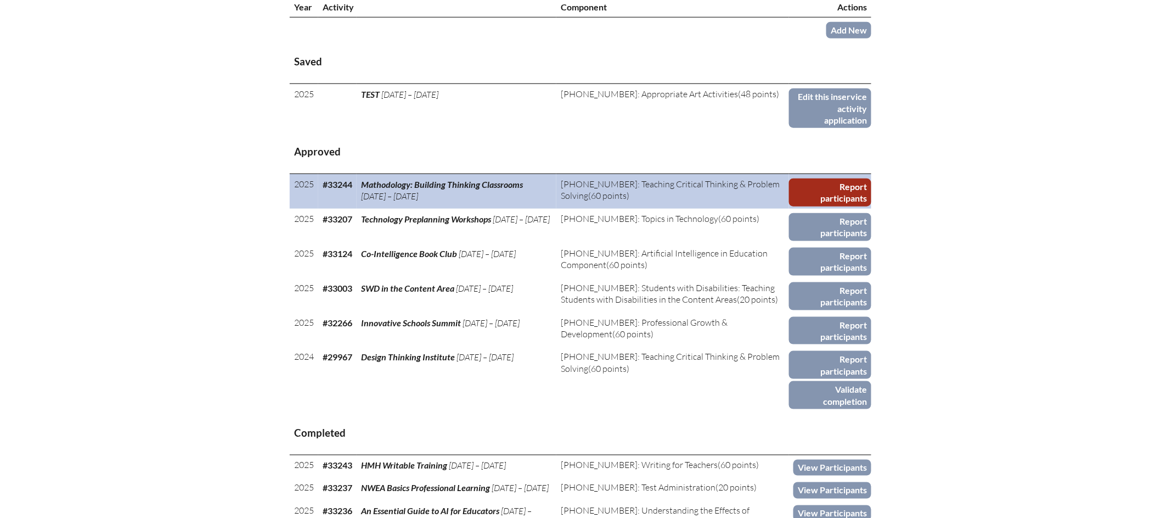
click at [827, 200] on link "Report participants" at bounding box center [830, 192] width 82 height 28
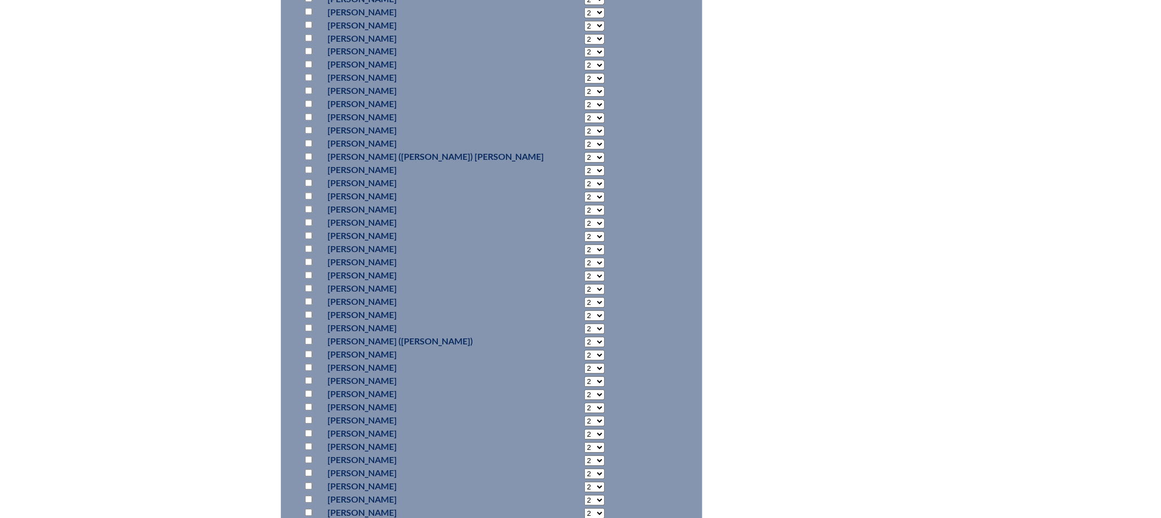
scroll to position [2563, 0]
click at [309, 442] on input "checkbox" at bounding box center [308, 443] width 7 height 7
checkbox input "true"
click at [585, 445] on select "2 3 4 5 6 7 8 9 10 11 12 13 14 15 16 17 18 19 20 21 22 23" at bounding box center [595, 445] width 20 height 10
select select "14"
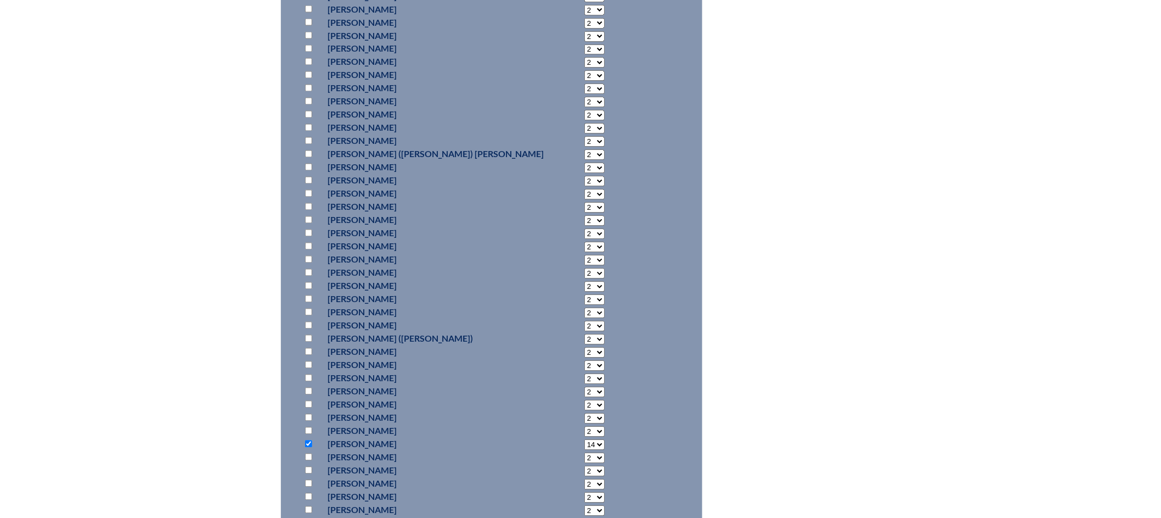
click at [585, 440] on select "2 3 4 5 6 7 8 9 10 11 12 13 14 15 16 17 18 19 20 21 22 23" at bounding box center [595, 445] width 20 height 10
click at [307, 349] on input "checkbox" at bounding box center [308, 351] width 7 height 7
checkbox input "true"
click at [585, 349] on select "2 3 4 5 6 7 8 9 10 11 12 13 14 15 16 17 18 19 20 21 22 23" at bounding box center [595, 352] width 20 height 10
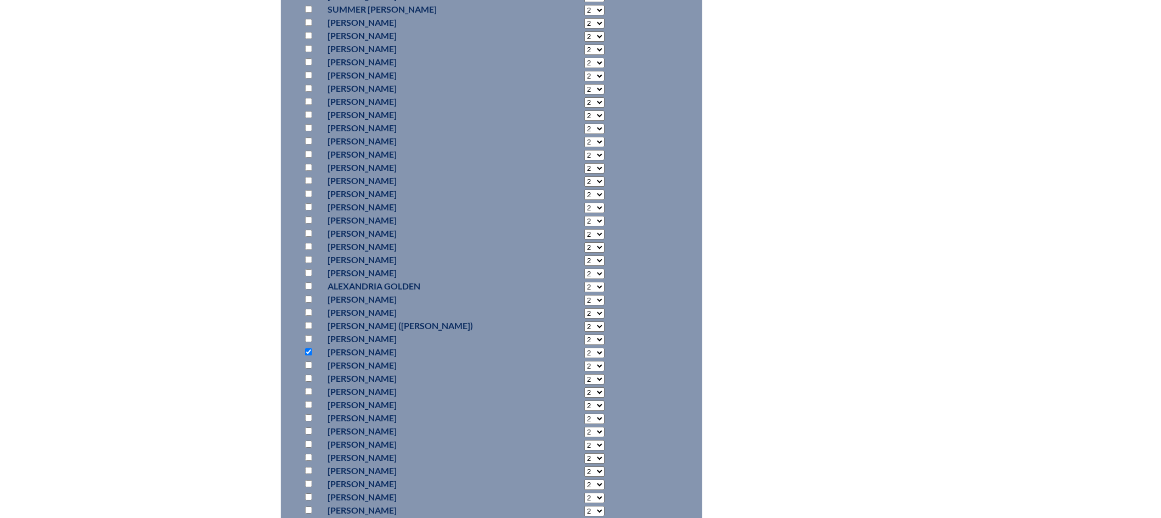
select select "14"
click at [585, 347] on select "2 3 4 5 6 7 8 9 10 11 12 13 14 15 16 17 18 19 20 21 22 23" at bounding box center [595, 352] width 20 height 10
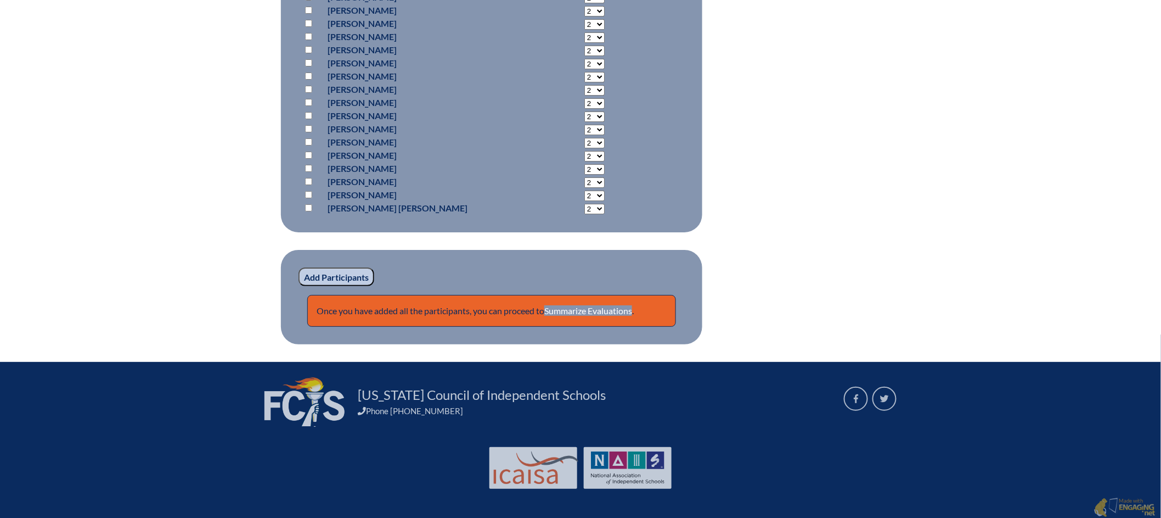
scroll to position [3433, 0]
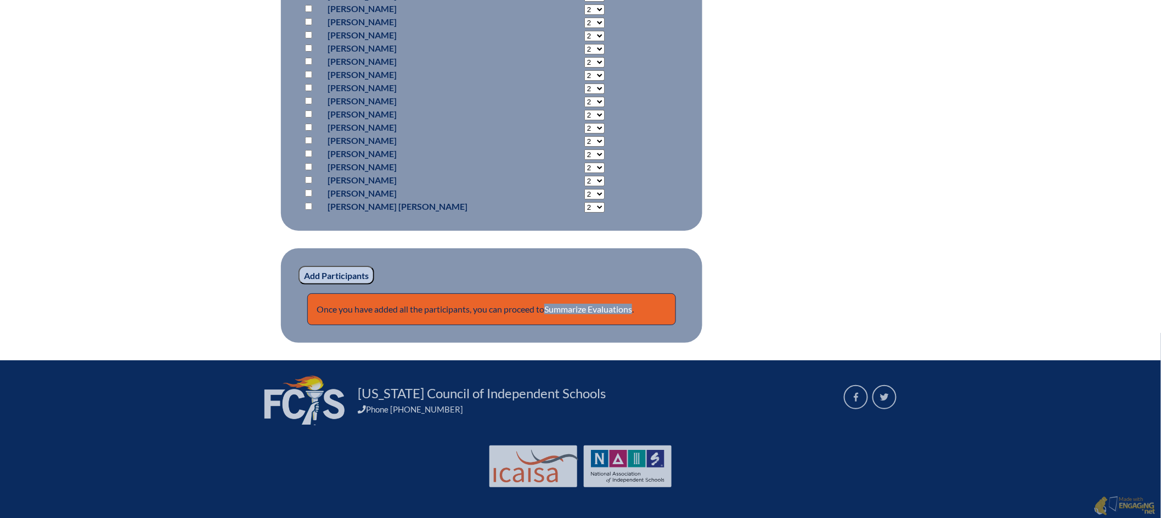
click at [335, 274] on input "Add Participants" at bounding box center [337, 275] width 76 height 19
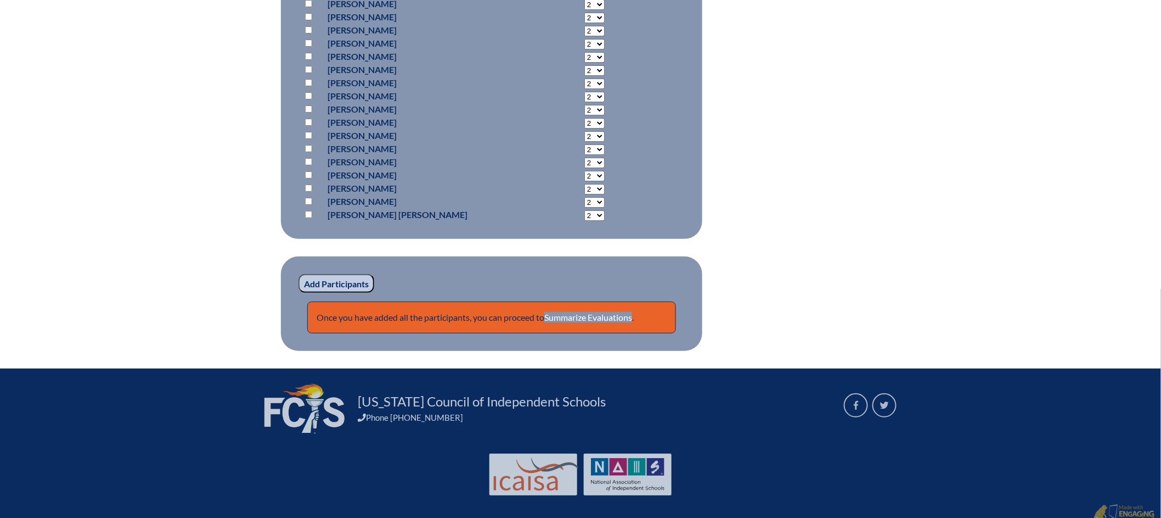
scroll to position [3483, 0]
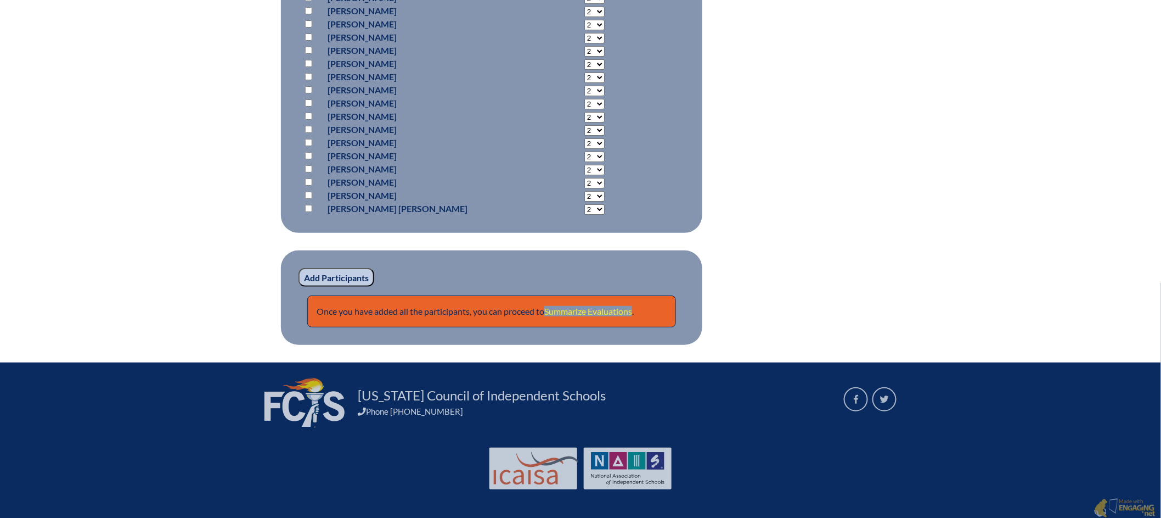
click at [605, 308] on link "Summarize Evaluations" at bounding box center [588, 311] width 88 height 10
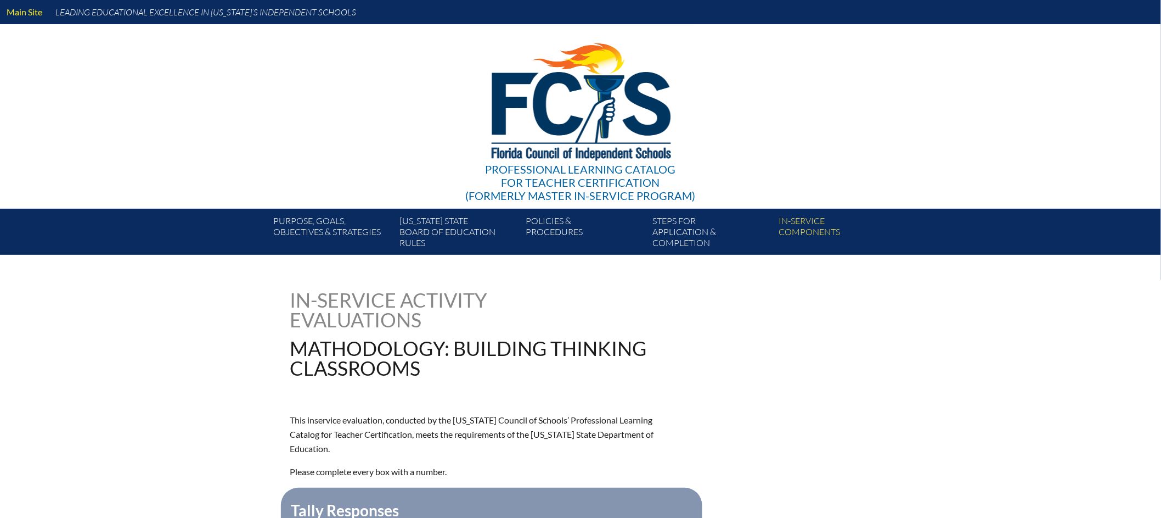
type input "0"
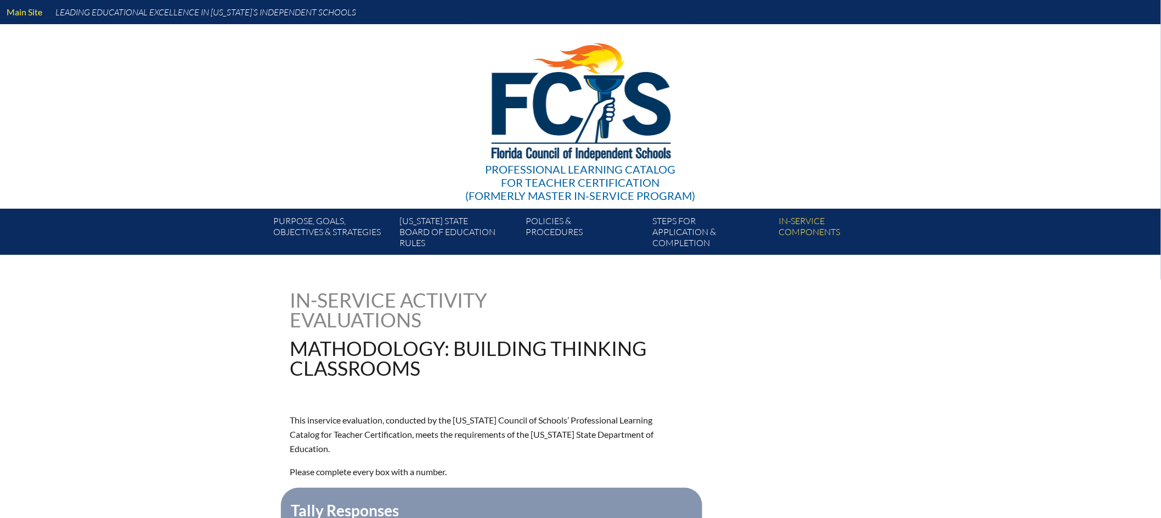
type input "0"
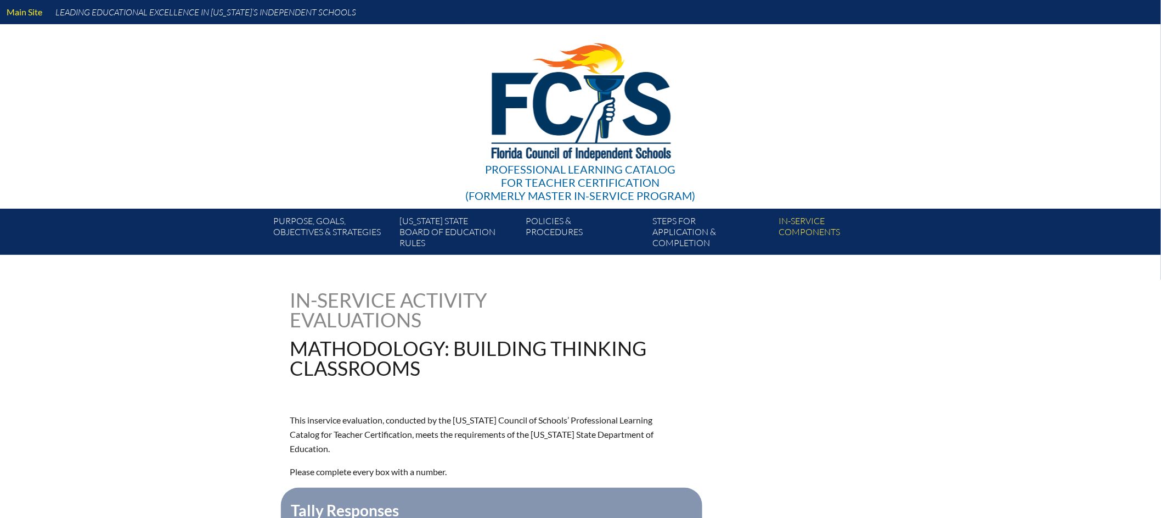
type input "0"
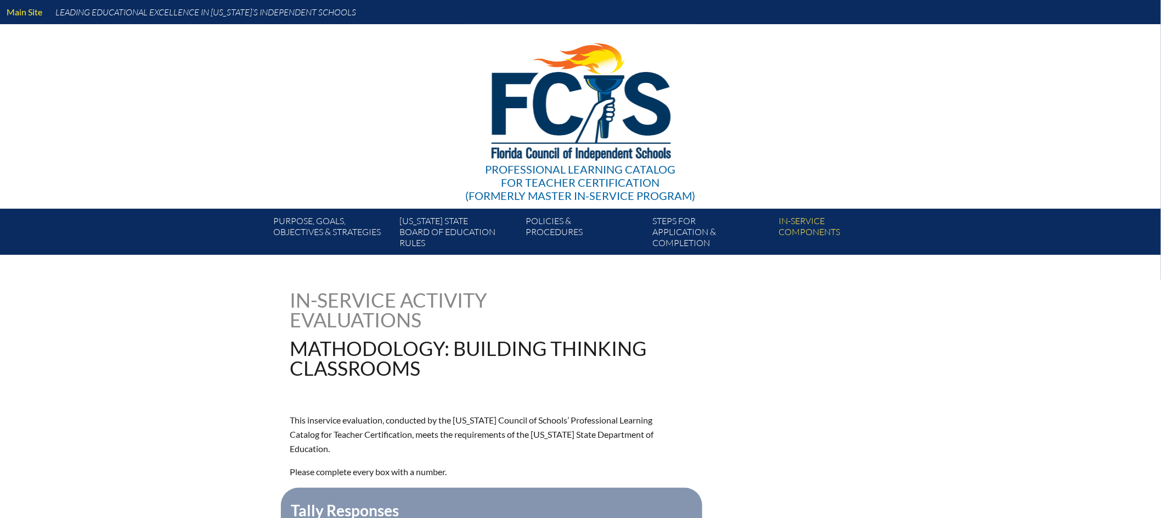
type input "0"
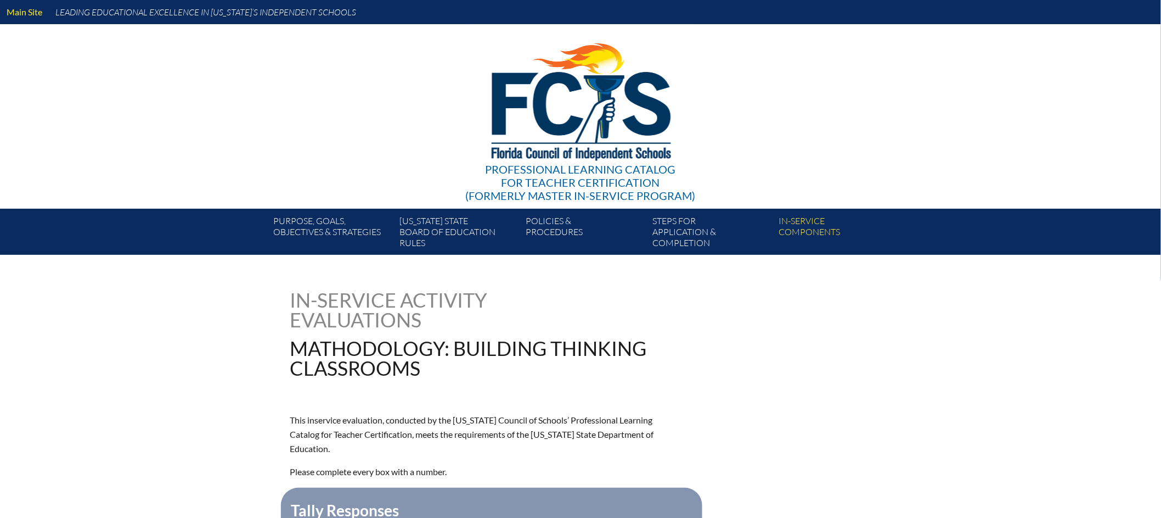
type input "0"
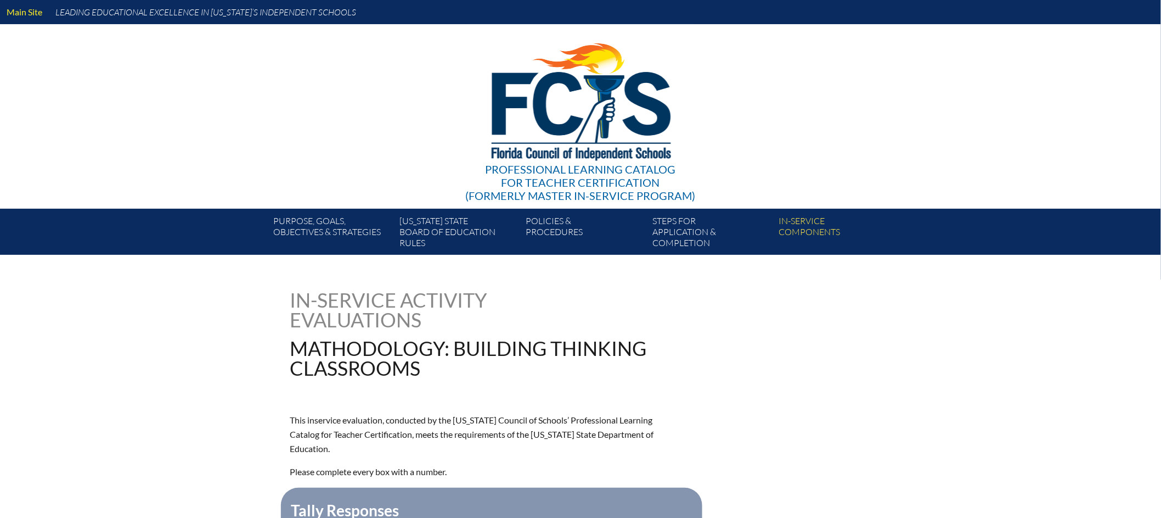
type input "0"
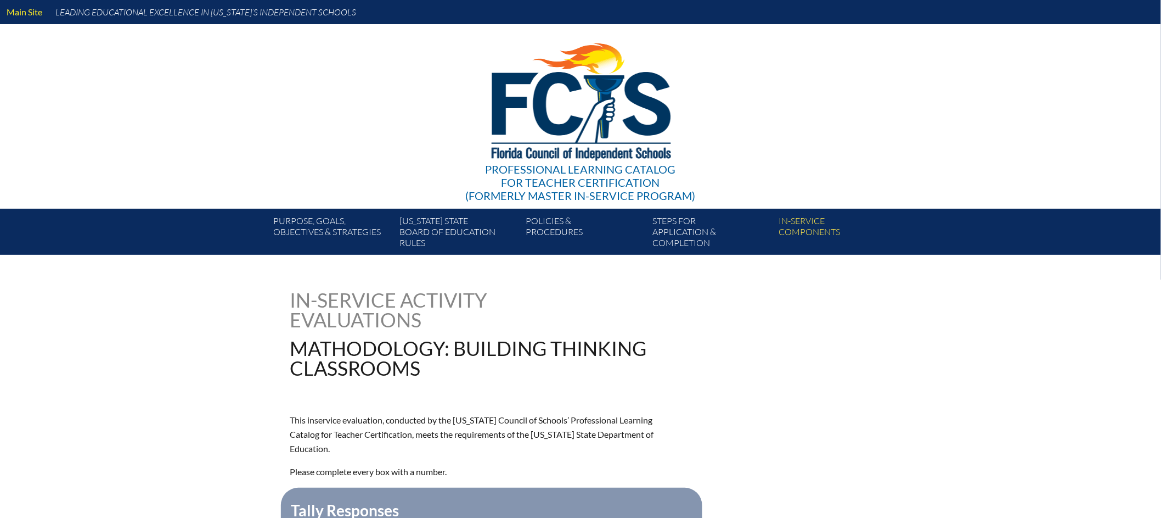
type input "0"
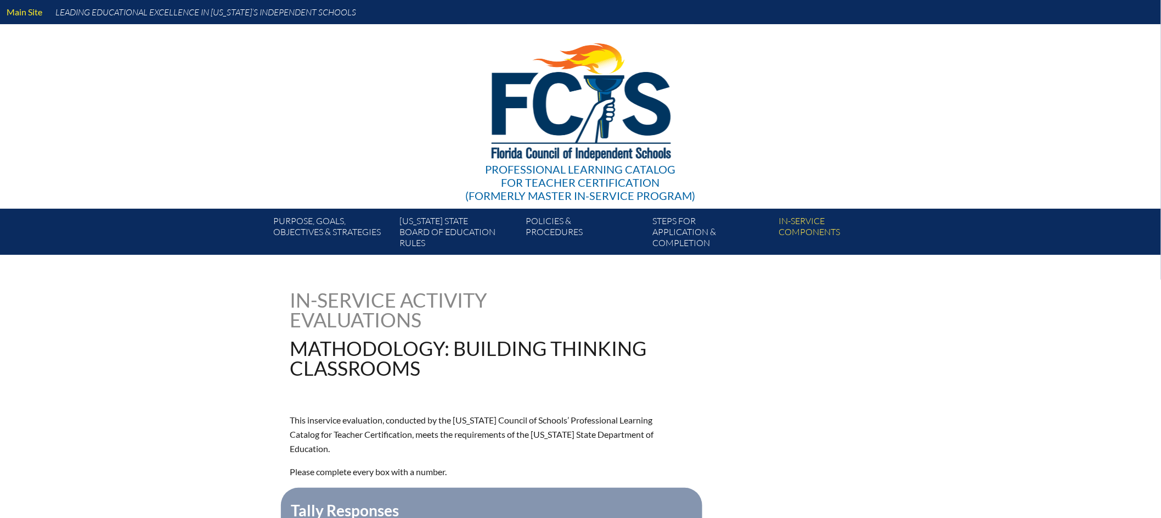
type input "0"
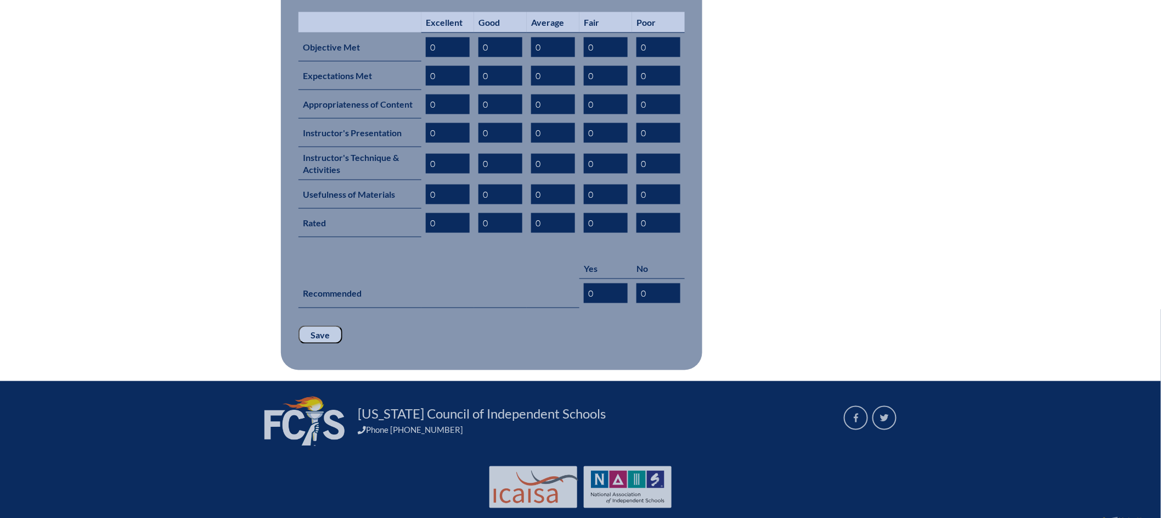
scroll to position [155, 0]
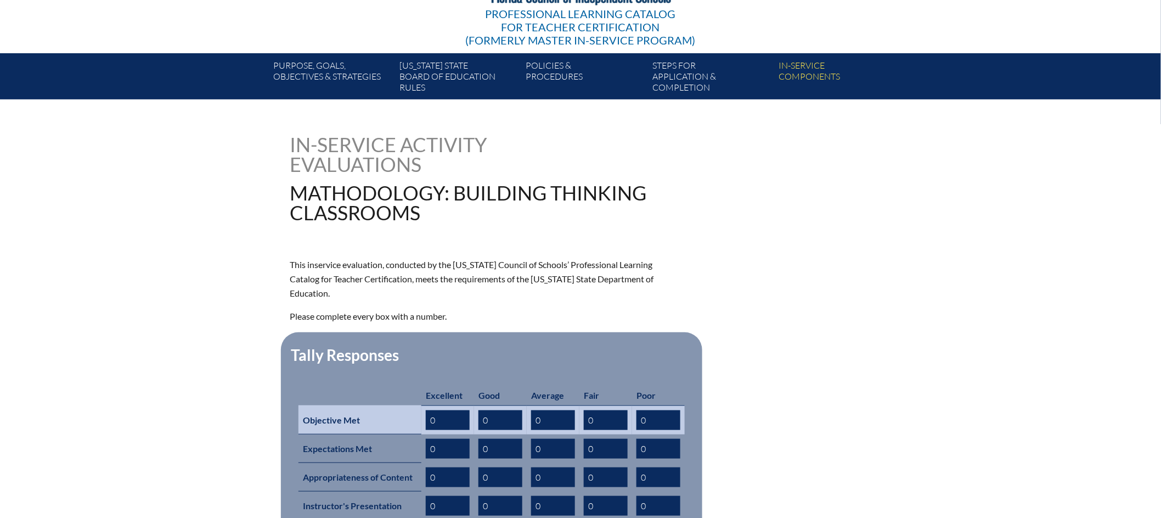
drag, startPoint x: 454, startPoint y: 408, endPoint x: 418, endPoint y: 402, distance: 36.7
click at [418, 405] on tr "Objective Met 0 0 0 0 0" at bounding box center [492, 419] width 386 height 29
click at [446, 410] on input "0" at bounding box center [448, 420] width 44 height 20
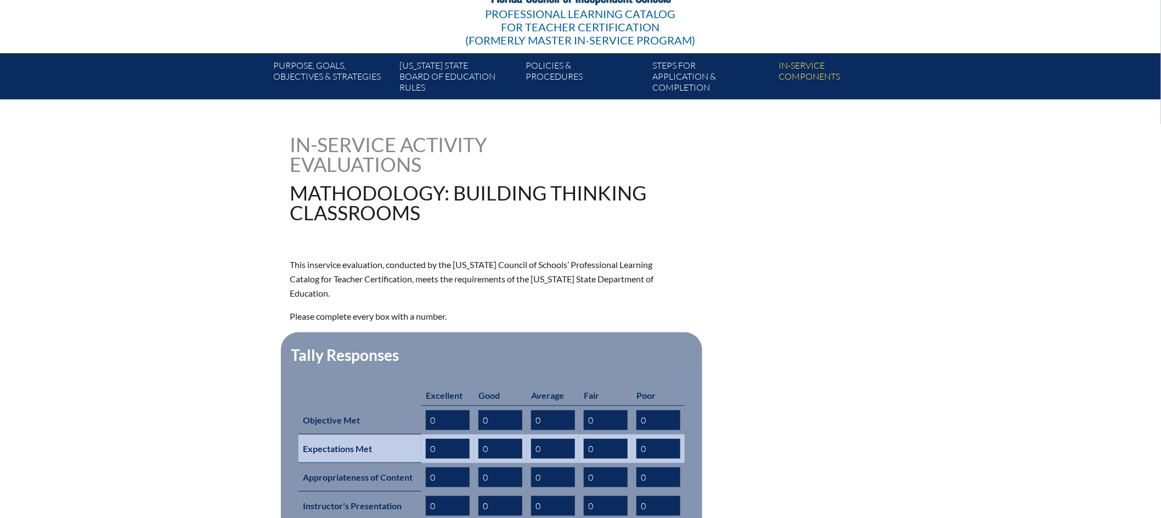
click at [423, 434] on td "0" at bounding box center [448, 448] width 53 height 29
drag, startPoint x: 451, startPoint y: 439, endPoint x: 431, endPoint y: 433, distance: 20.7
click at [425, 434] on td "0" at bounding box center [448, 448] width 53 height 29
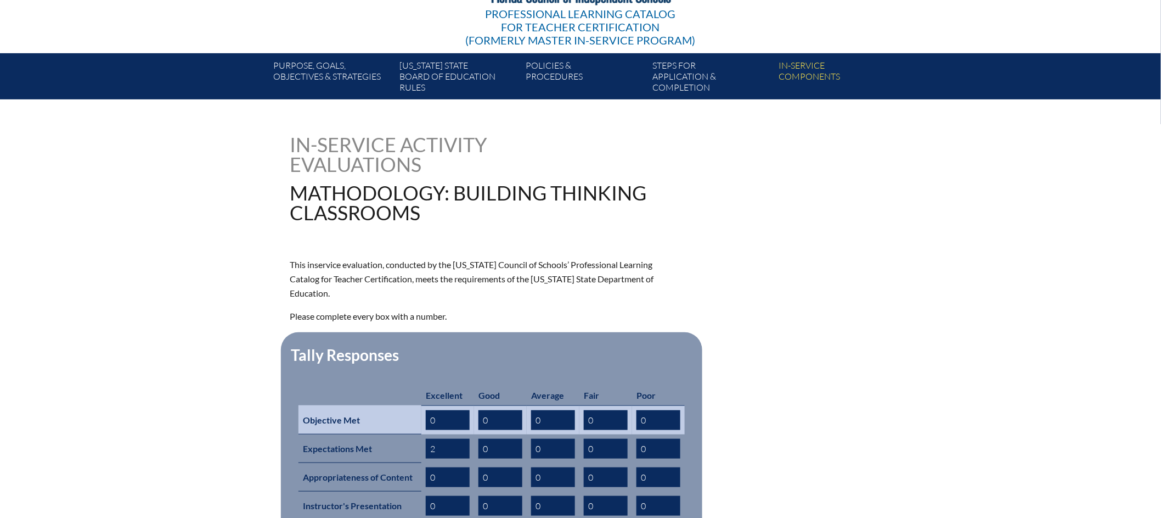
type input "2"
drag, startPoint x: 443, startPoint y: 408, endPoint x: 429, endPoint y: 408, distance: 13.7
click at [429, 410] on input "0" at bounding box center [448, 420] width 44 height 20
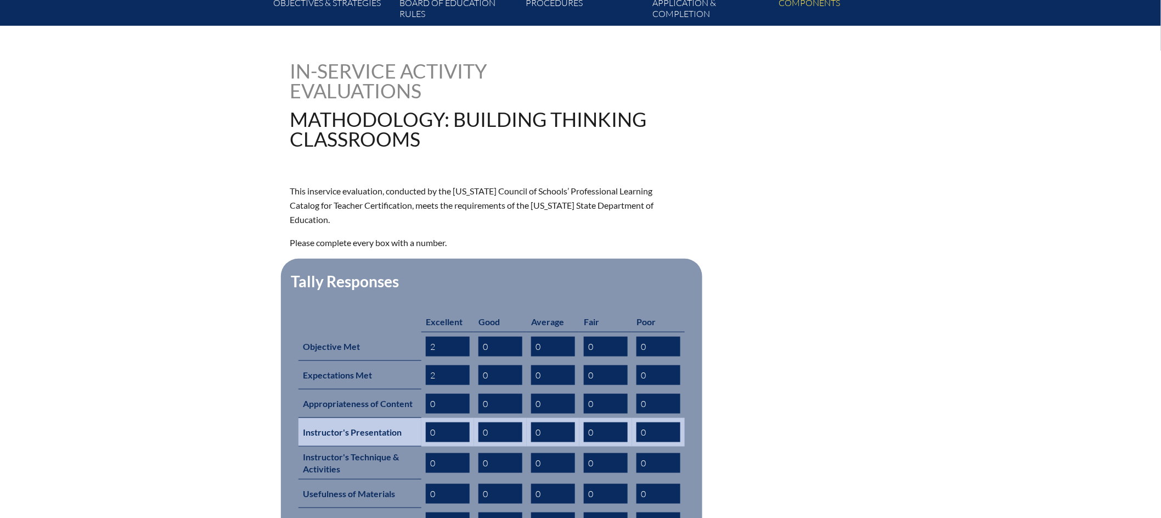
scroll to position [243, 0]
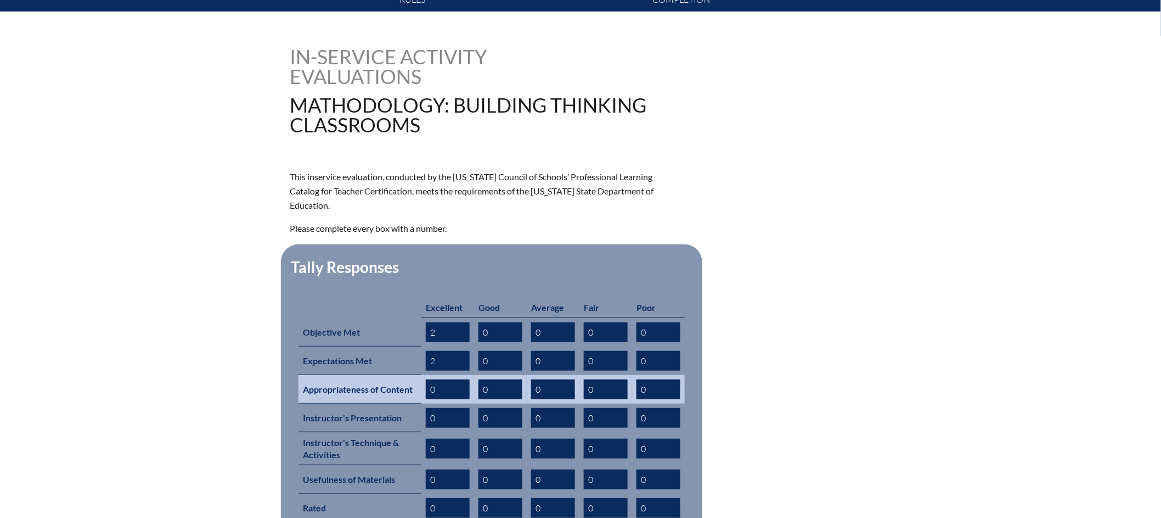
type input "2"
drag, startPoint x: 440, startPoint y: 373, endPoint x: 424, endPoint y: 373, distance: 15.9
click at [424, 375] on td "0" at bounding box center [448, 389] width 53 height 29
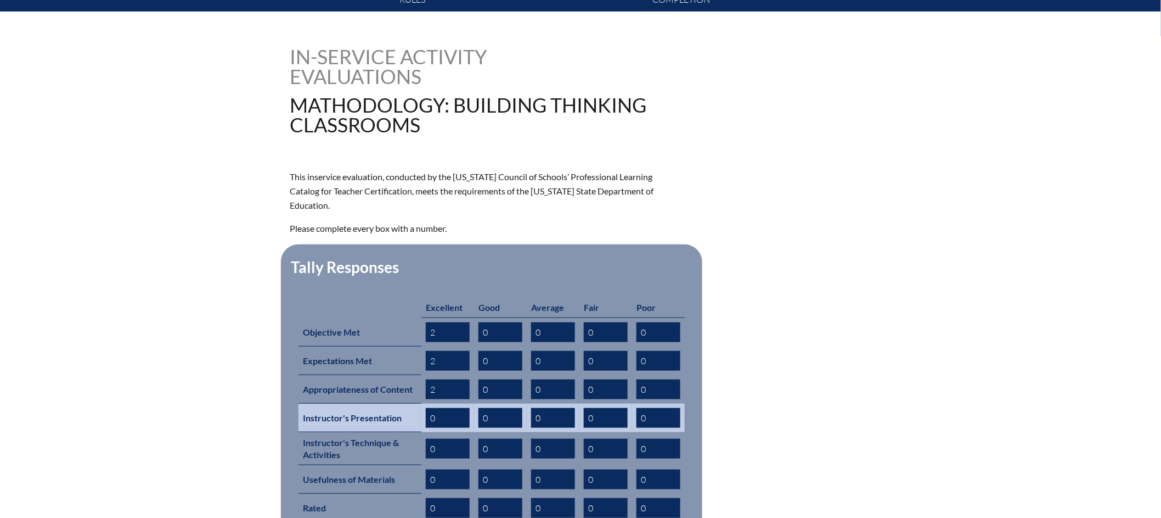
type input "2"
drag, startPoint x: 435, startPoint y: 400, endPoint x: 422, endPoint y: 398, distance: 13.8
click at [422, 403] on td "0" at bounding box center [448, 417] width 53 height 29
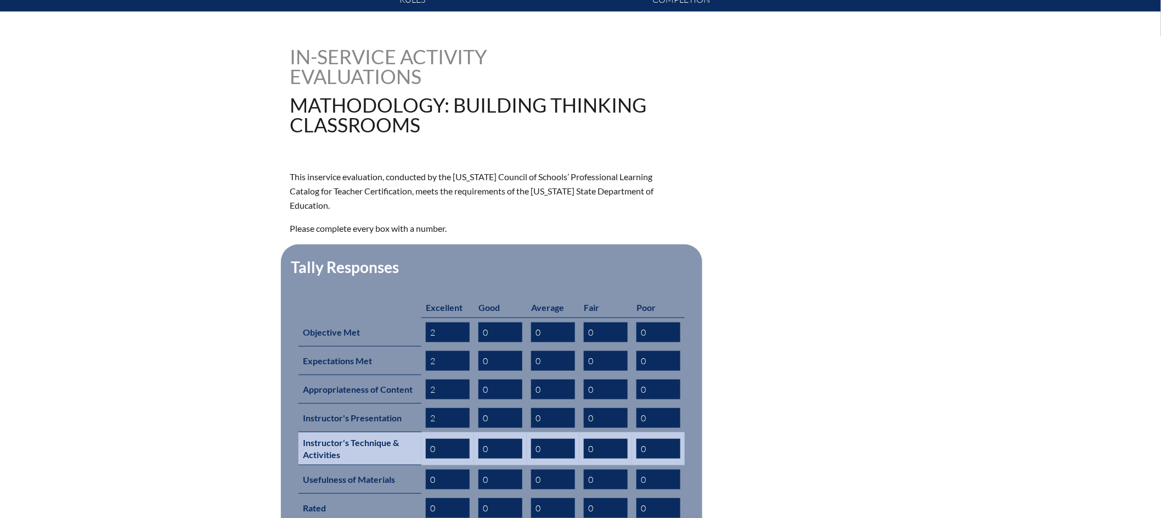
type input "2"
drag, startPoint x: 437, startPoint y: 429, endPoint x: 421, endPoint y: 429, distance: 16.5
click at [422, 432] on td "0" at bounding box center [448, 448] width 53 height 33
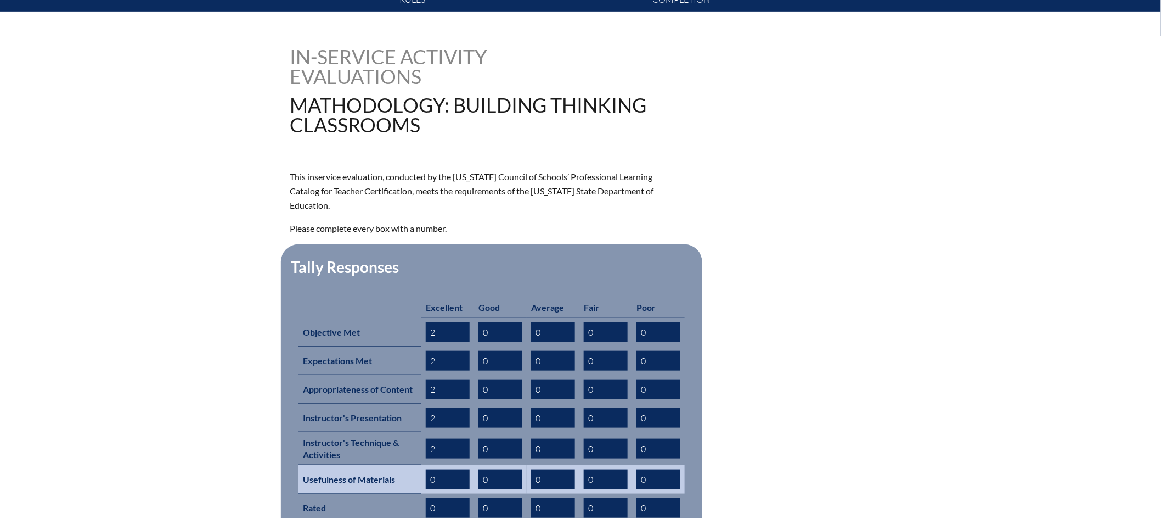
type input "2"
drag, startPoint x: 441, startPoint y: 460, endPoint x: 429, endPoint y: 461, distance: 12.1
click at [429, 469] on input "0" at bounding box center [448, 479] width 44 height 20
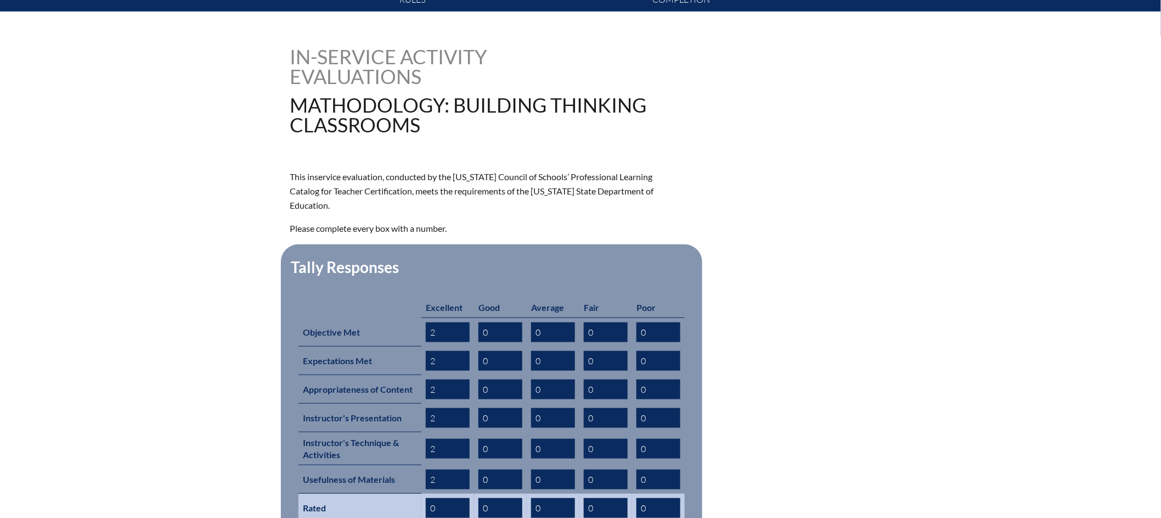
type input "2"
drag, startPoint x: 442, startPoint y: 489, endPoint x: 433, endPoint y: 489, distance: 9.3
click at [430, 498] on input "0" at bounding box center [448, 508] width 44 height 20
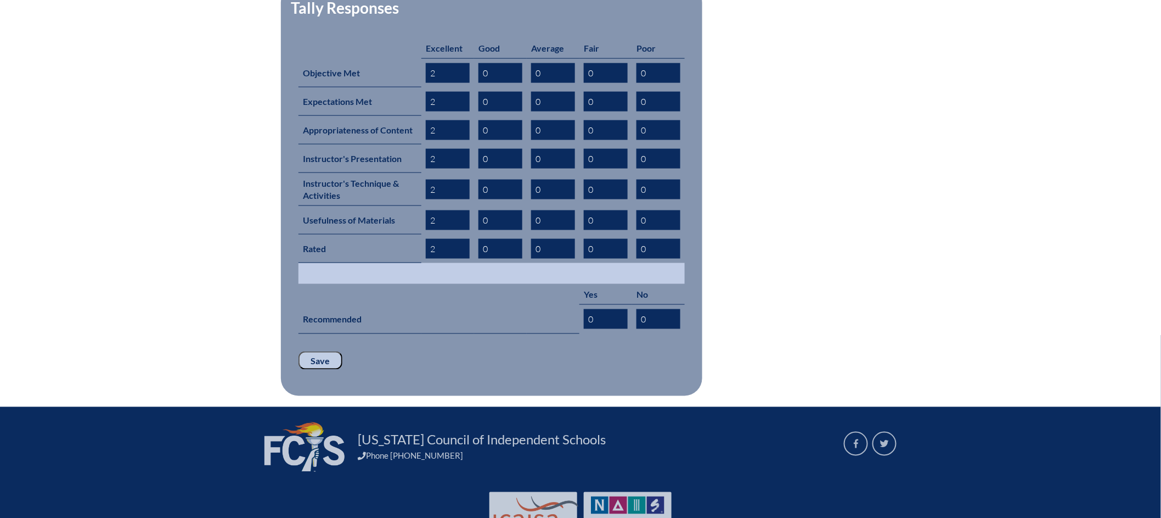
scroll to position [529, 0]
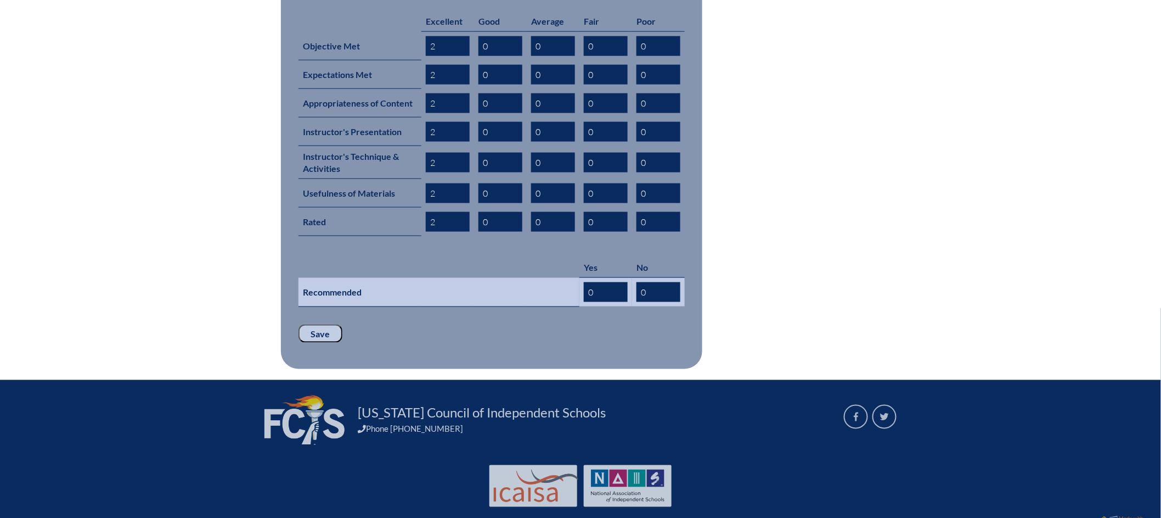
type input "2"
drag, startPoint x: 597, startPoint y: 272, endPoint x: 579, endPoint y: 272, distance: 18.1
click at [579, 278] on tr "Recommended 0 0" at bounding box center [492, 292] width 386 height 29
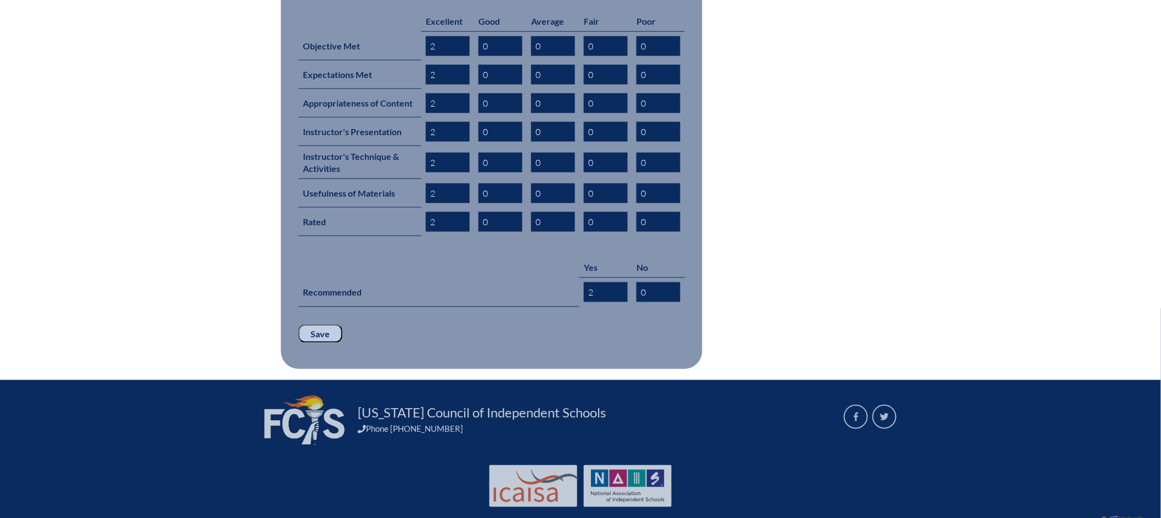
type input "2"
click at [316, 324] on input "Save" at bounding box center [321, 333] width 44 height 19
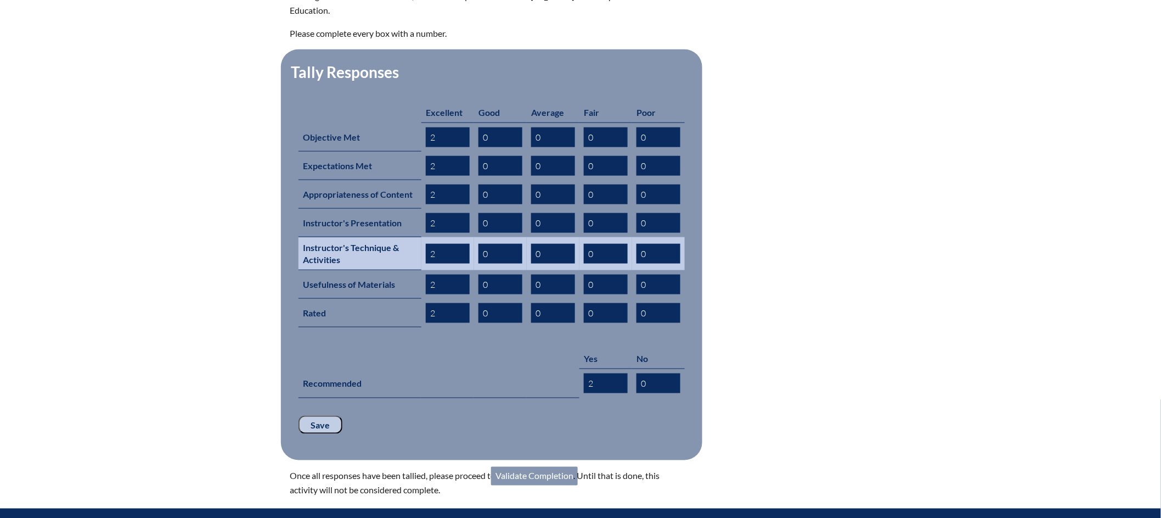
scroll to position [566, 0]
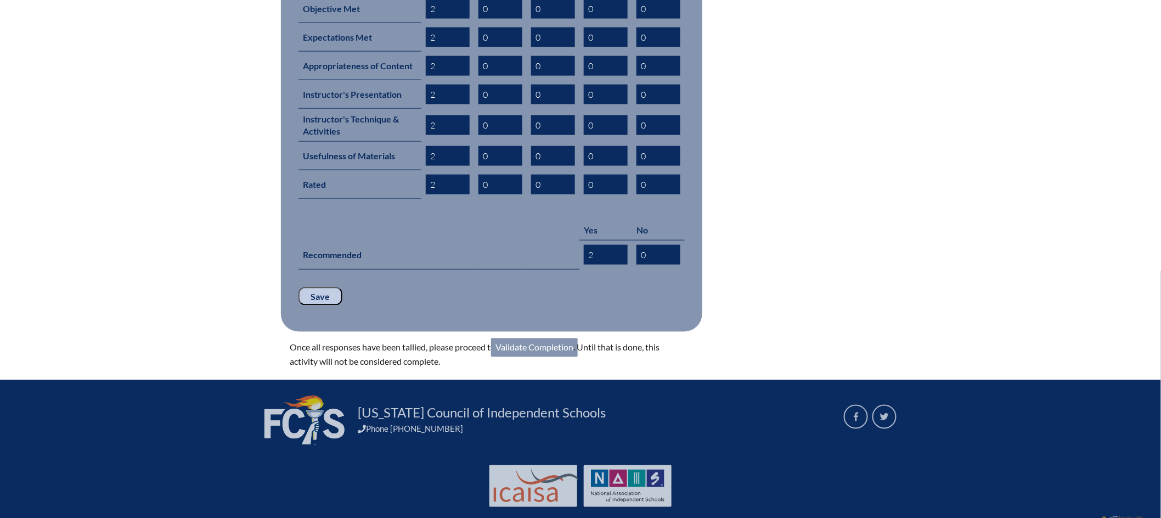
click at [549, 338] on link "Validate Completion" at bounding box center [534, 347] width 87 height 19
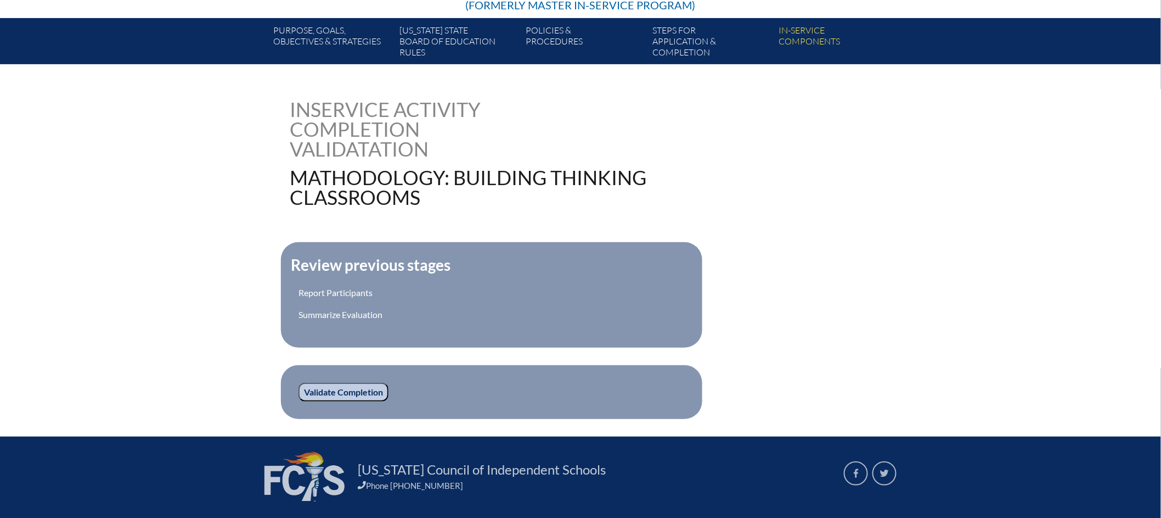
scroll to position [265, 0]
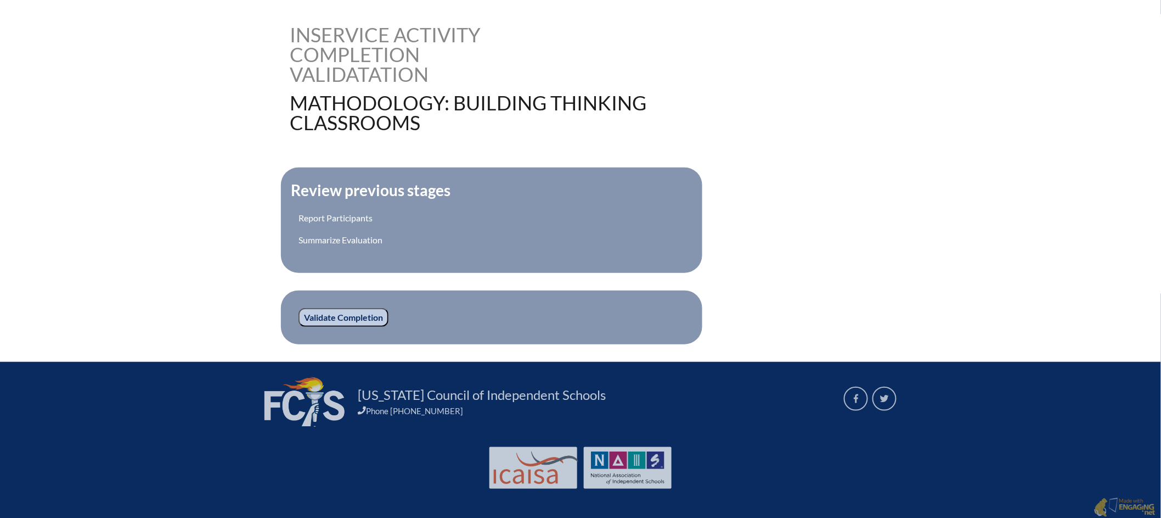
click at [356, 314] on input "Validate Completion" at bounding box center [344, 317] width 90 height 19
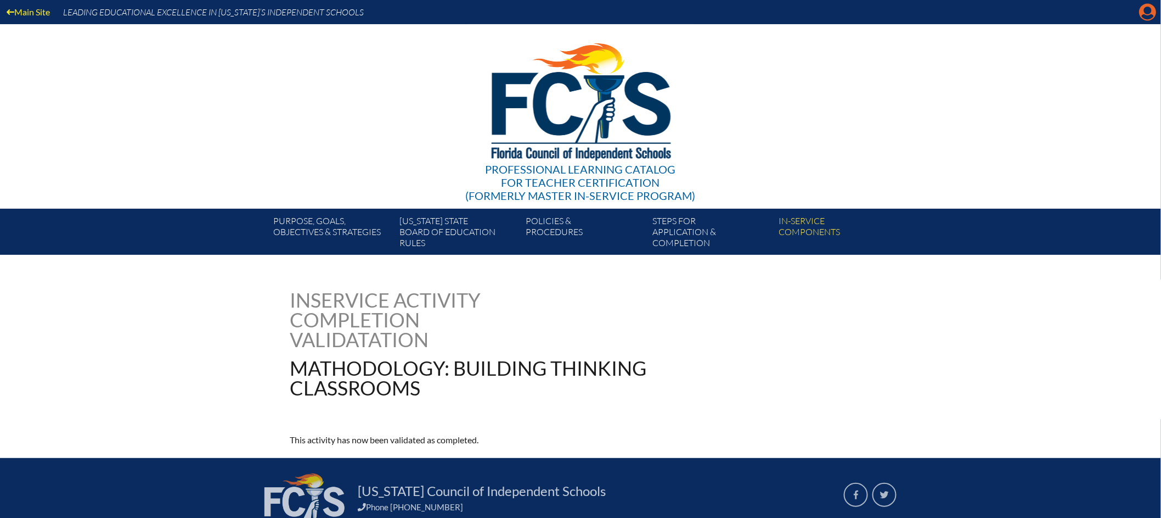
click at [1149, 14] on icon "Manage account" at bounding box center [1148, 12] width 18 height 18
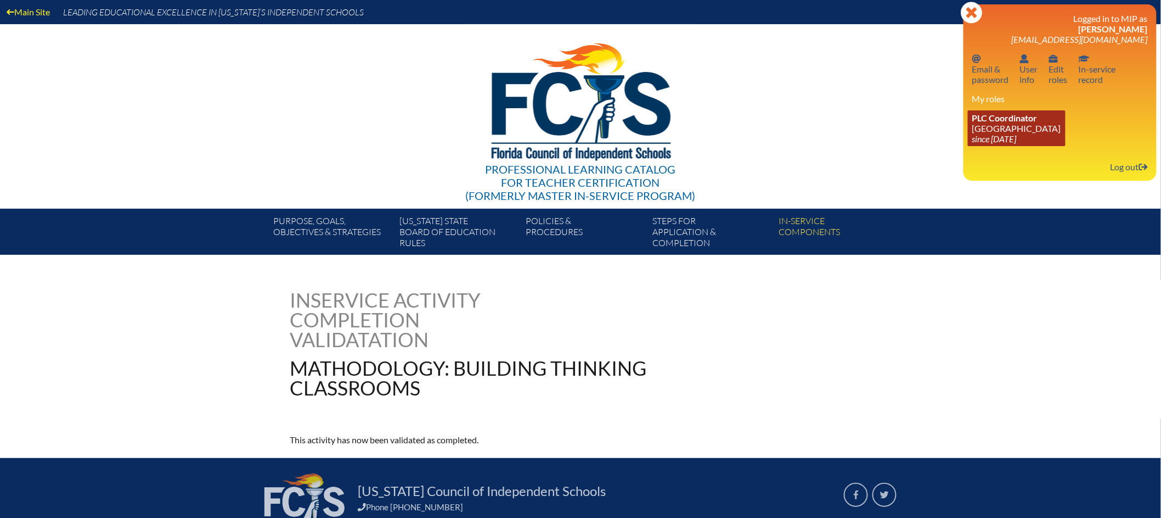
click at [1017, 134] on icon "since [DATE]" at bounding box center [995, 138] width 44 height 10
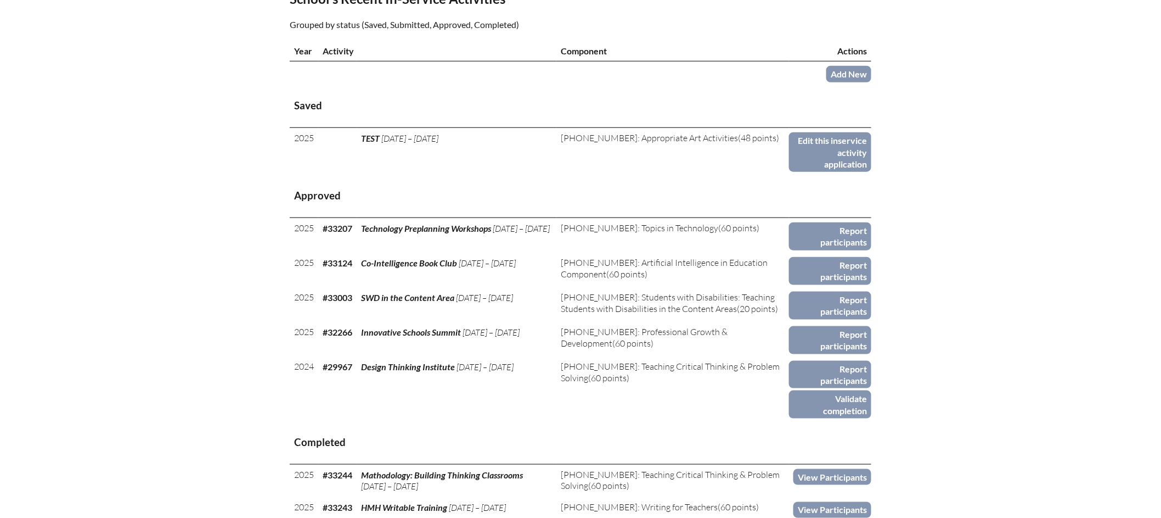
scroll to position [385, 0]
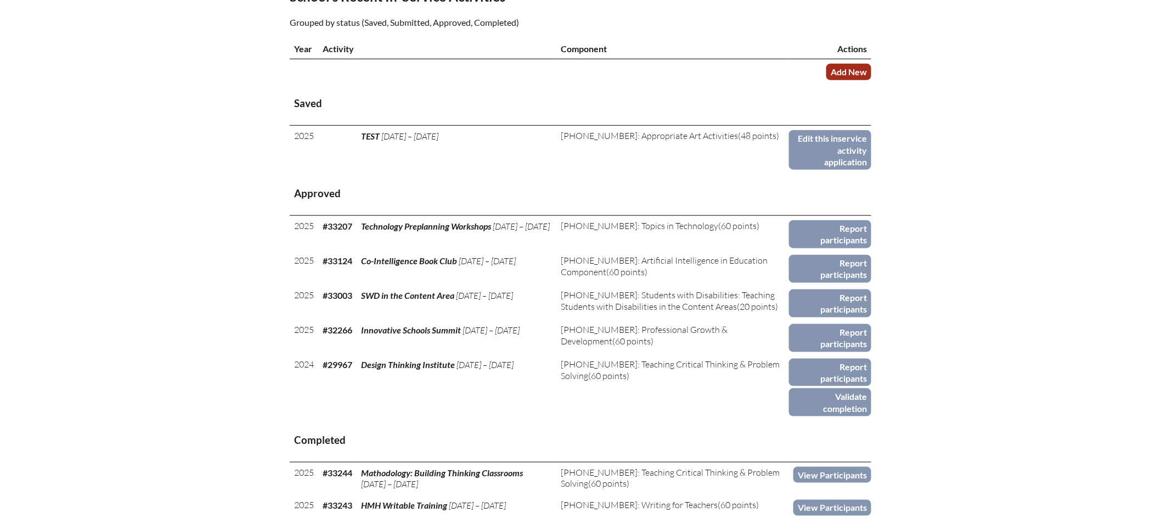
click at [847, 80] on link "Add New" at bounding box center [849, 72] width 45 height 16
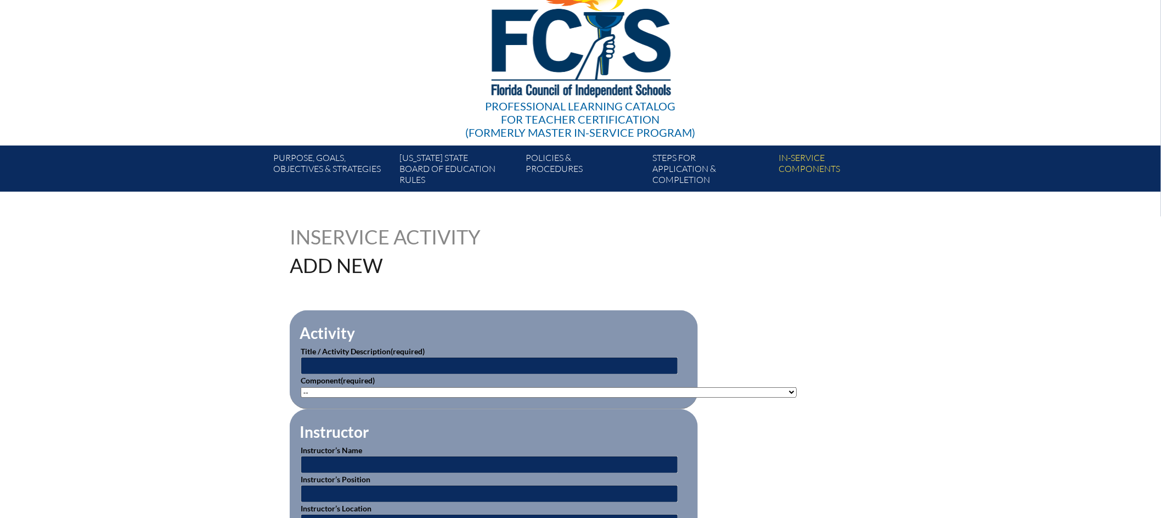
scroll to position [78, 0]
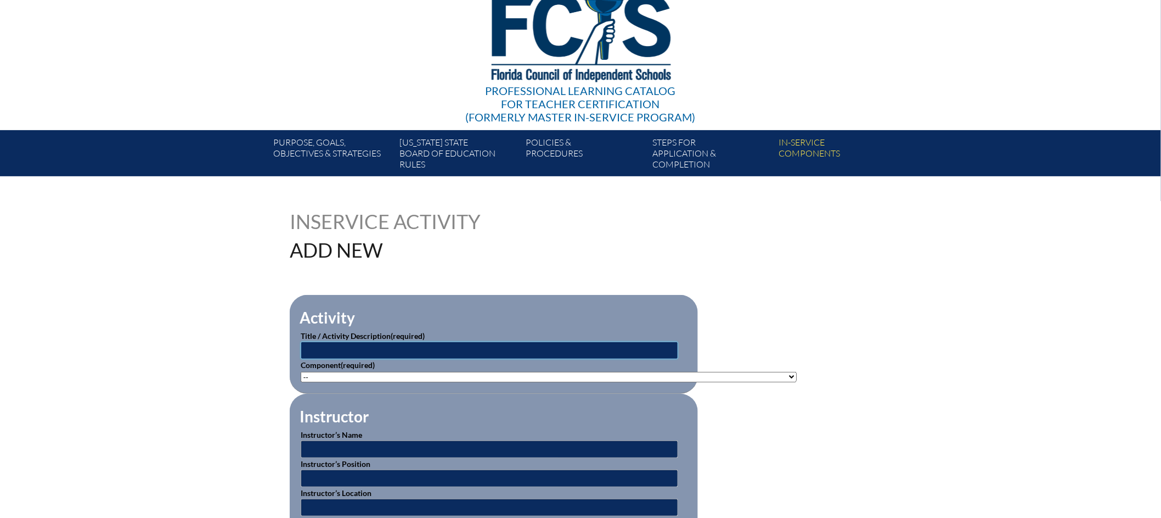
click at [359, 347] on input "text" at bounding box center [490, 350] width 378 height 18
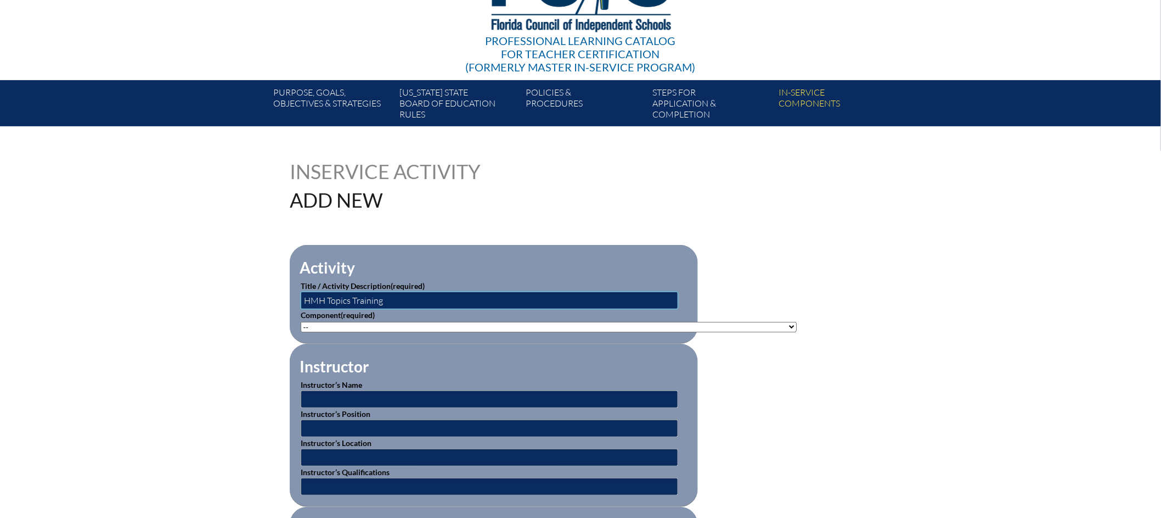
scroll to position [129, 0]
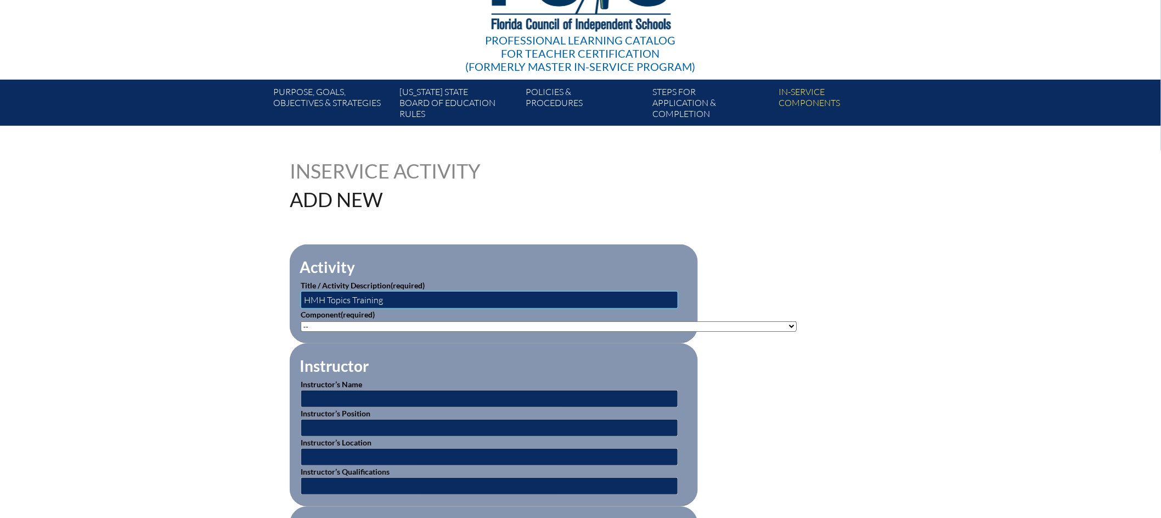
type input "HMH Topics Training"
click at [468, 321] on select"]"] "-- 1-000-001: Appropriate Art Activities 1-000-002: Concept and Art Process for…" at bounding box center [549, 326] width 496 height 10
select select"]"] "20506"
click at [301, 321] on select"]"] "-- 1-000-001: Appropriate Art Activities 1-000-002: Concept and Art Process for…" at bounding box center [549, 326] width 496 height 10
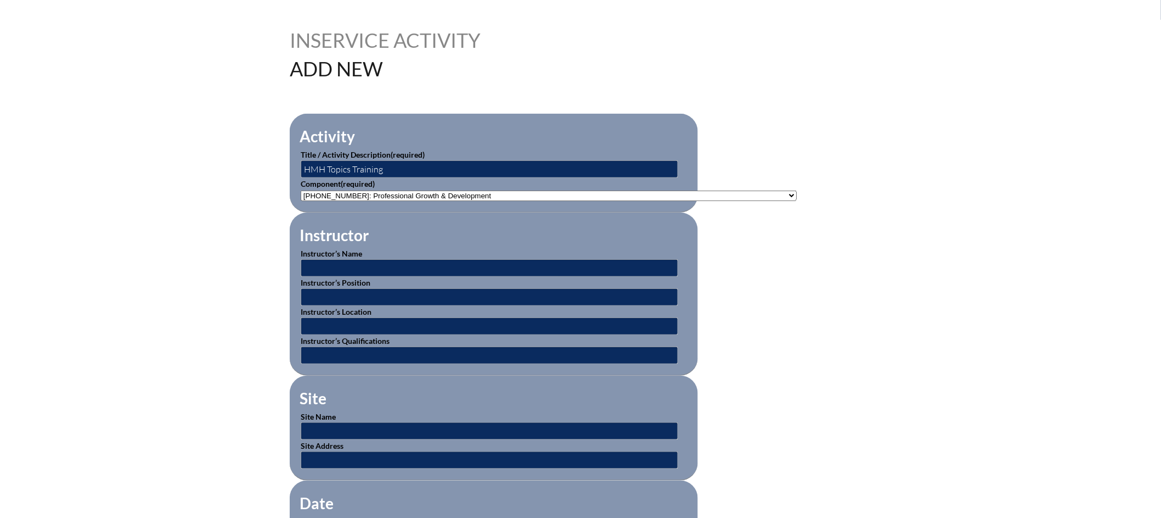
scroll to position [442, 0]
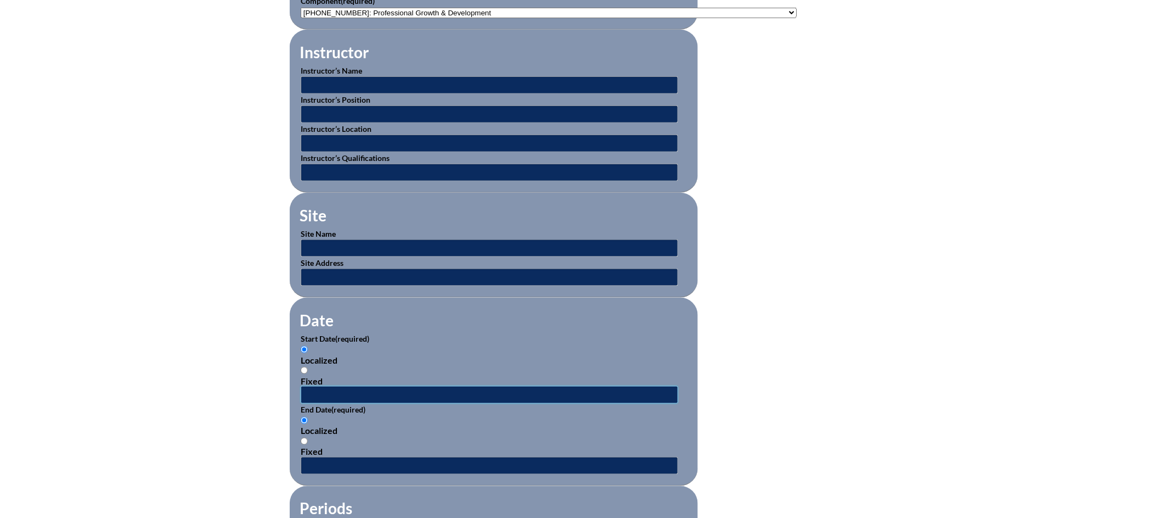
click at [358, 392] on input "text" at bounding box center [490, 395] width 378 height 18
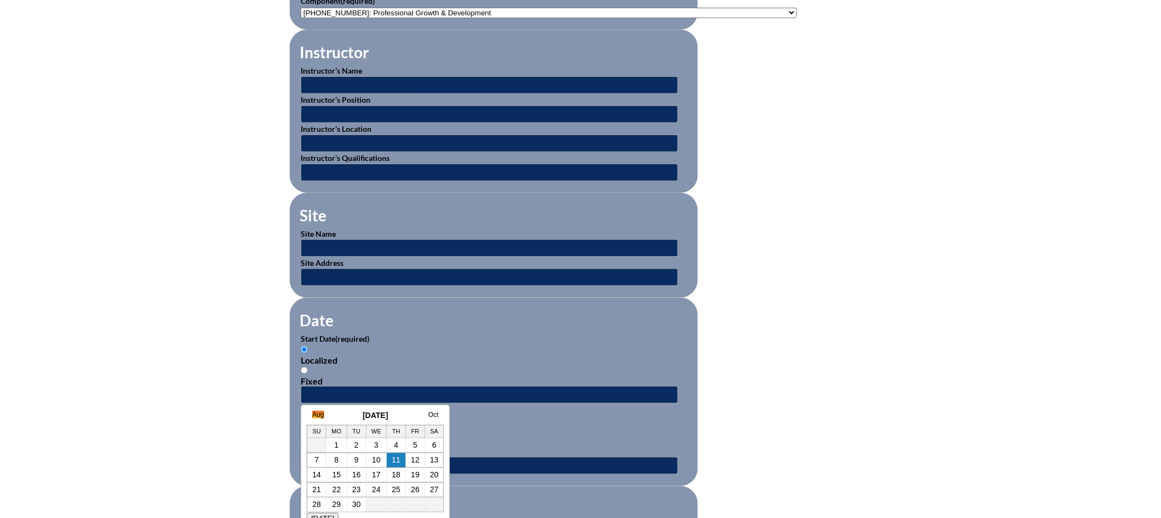
click at [319, 413] on link "Aug" at bounding box center [318, 415] width 12 height 8
click at [310, 505] on td "24" at bounding box center [305, 504] width 19 height 15
click at [310, 507] on link "24" at bounding box center [305, 504] width 9 height 9
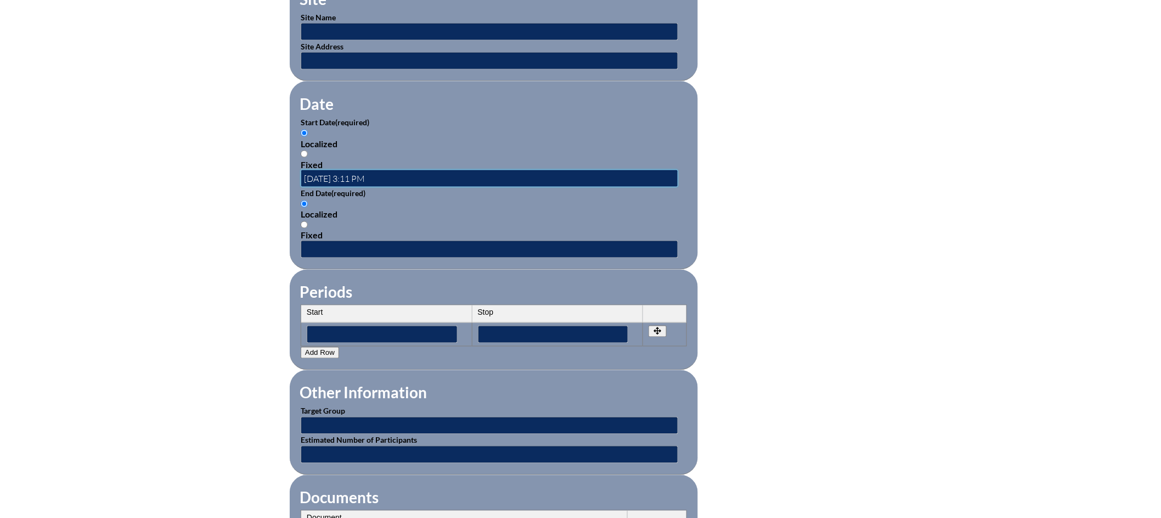
scroll to position [660, 0]
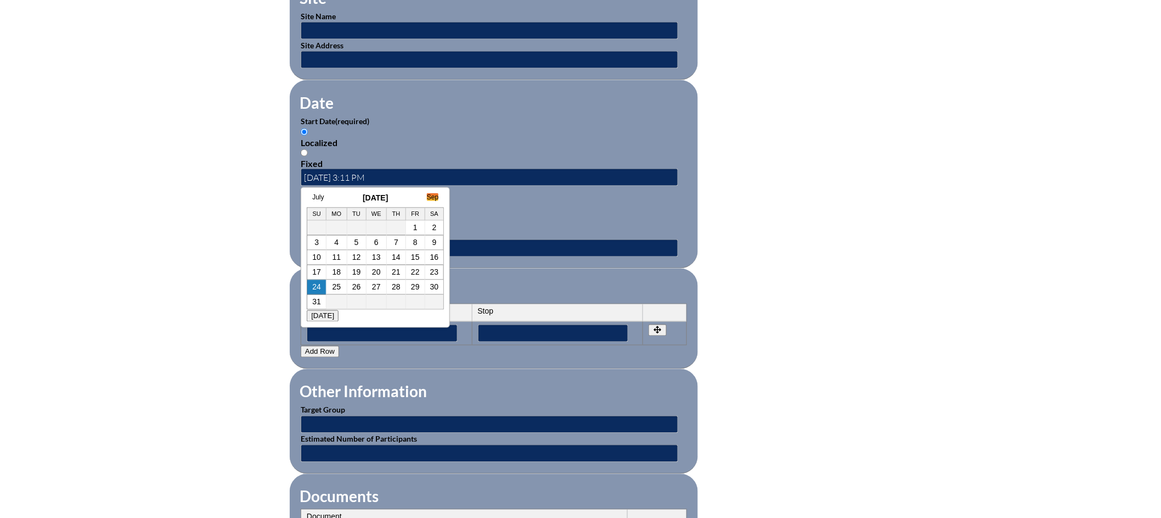
click at [436, 195] on link "Sep" at bounding box center [433, 197] width 12 height 8
click at [318, 244] on link "7" at bounding box center [317, 242] width 4 height 9
type input "2025-09-07 3:12 PM"
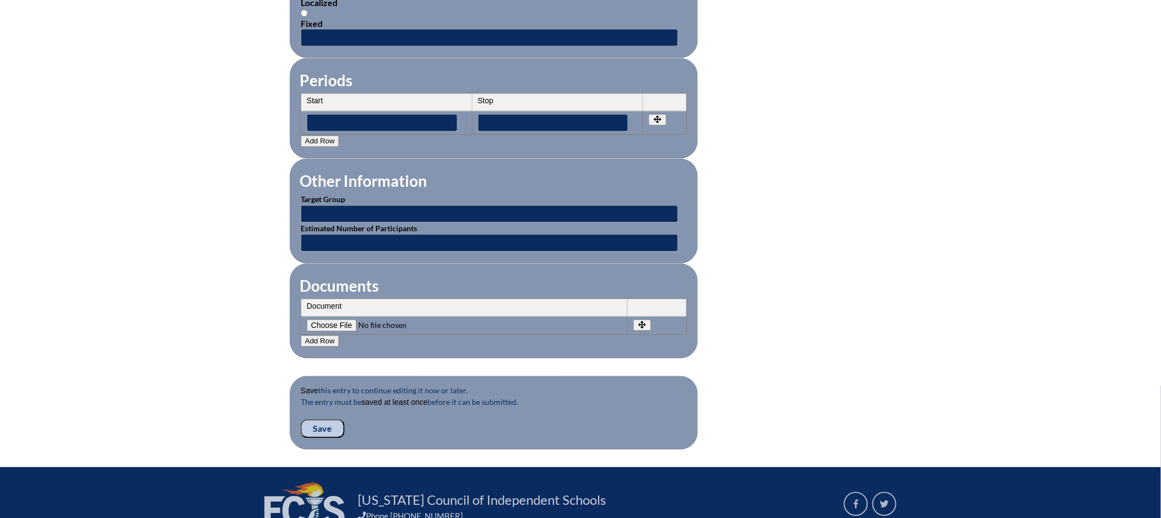
scroll to position [871, 0]
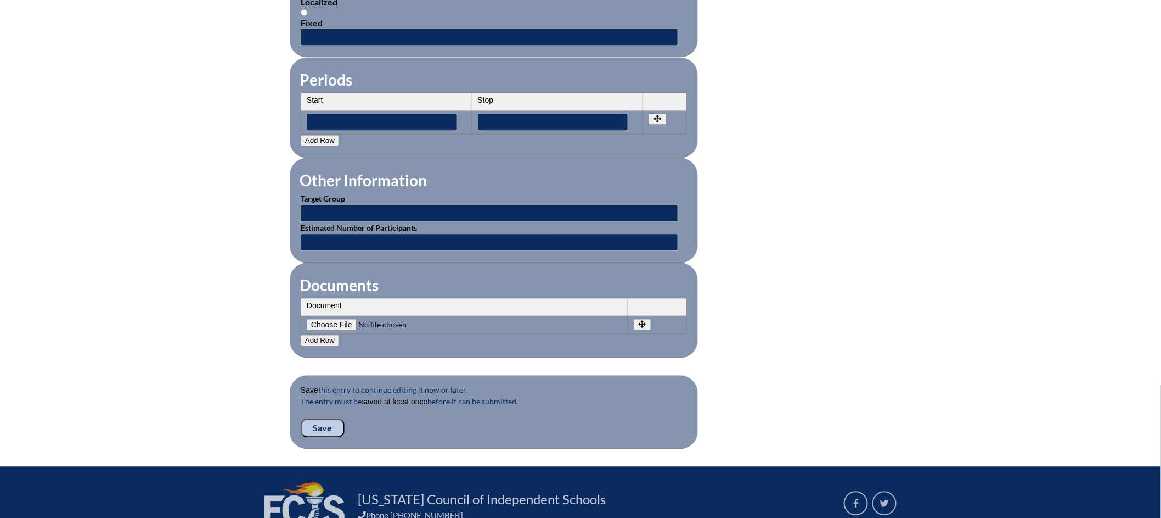
click at [345, 319] on input"] "file" at bounding box center [381, 325] width 149 height 12
type input"] "C:\fakepath\HMH Topic 3 Training - Kimberly Machado.pdf"
click at [326, 335] on button "Add Row" at bounding box center [320, 341] width 38 height 12
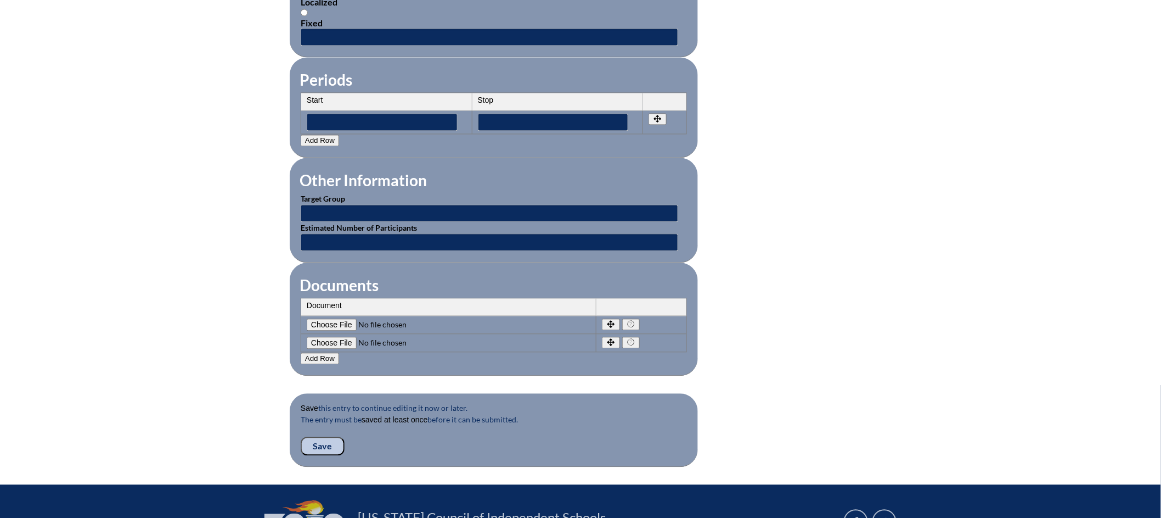
click at [334, 337] on input"] "file" at bounding box center [381, 343] width 149 height 12
type input"] "C:\fakepath\HMH Topics 1 and 2 - Kimberly Machado.pdf"
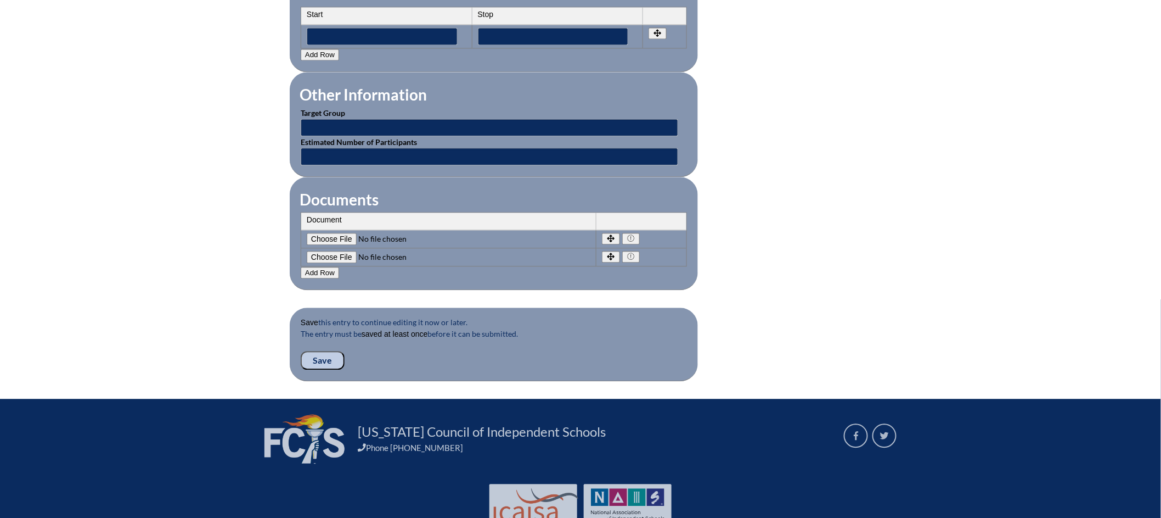
scroll to position [986, 0]
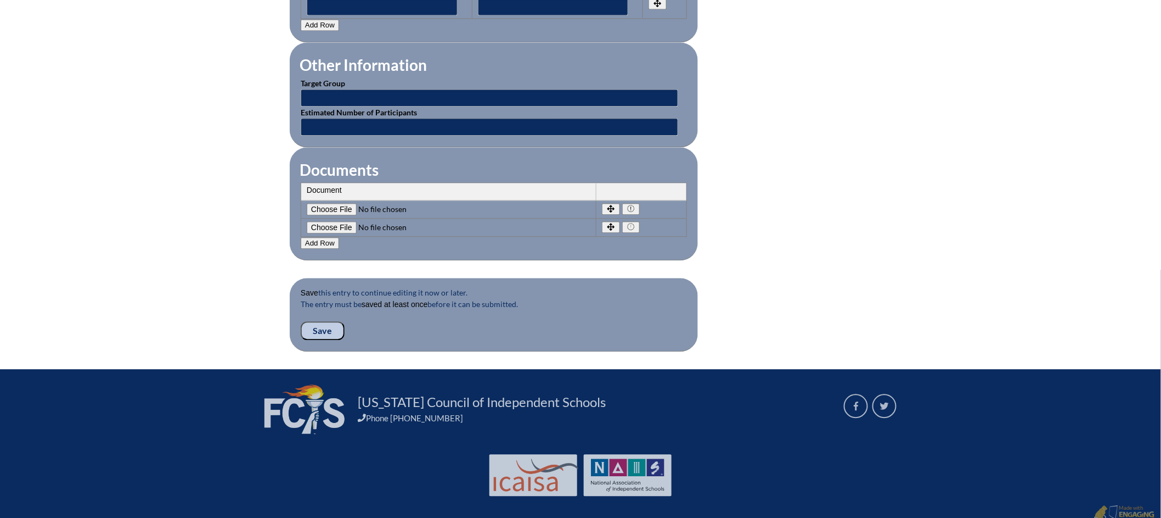
click at [322, 321] on input "Save" at bounding box center [323, 330] width 44 height 19
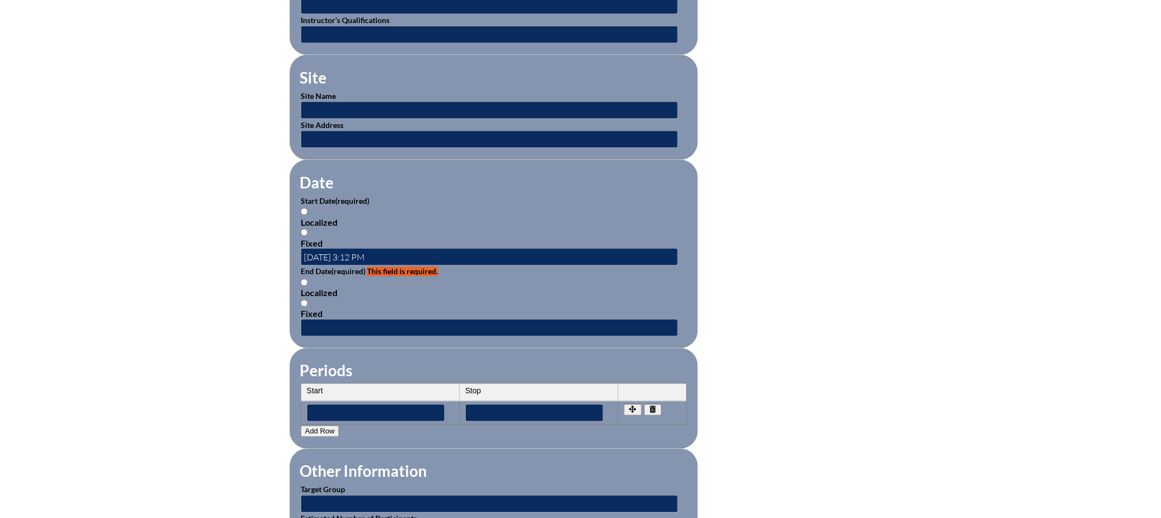
scroll to position [602, 0]
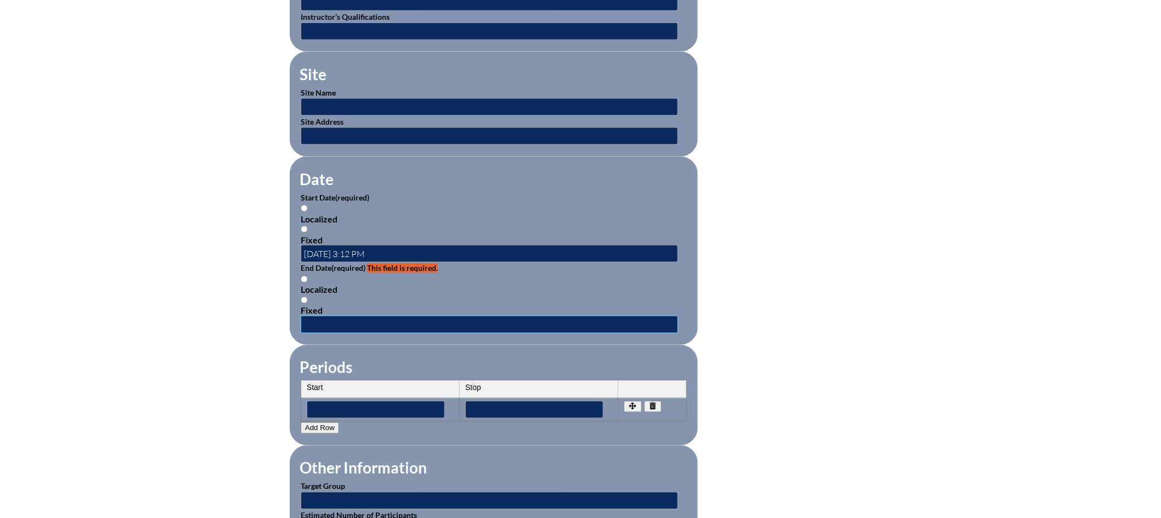
click at [324, 320] on input "text" at bounding box center [490, 325] width 378 height 18
drag, startPoint x: 340, startPoint y: 297, endPoint x: 341, endPoint y: 262, distance: 34.6
click at [340, 297] on div "Localized Fixed" at bounding box center [494, 295] width 386 height 42
click at [364, 247] on input "[DATE] 3:12 PM" at bounding box center [490, 254] width 378 height 18
drag, startPoint x: 401, startPoint y: 247, endPoint x: 358, endPoint y: 247, distance: 42.3
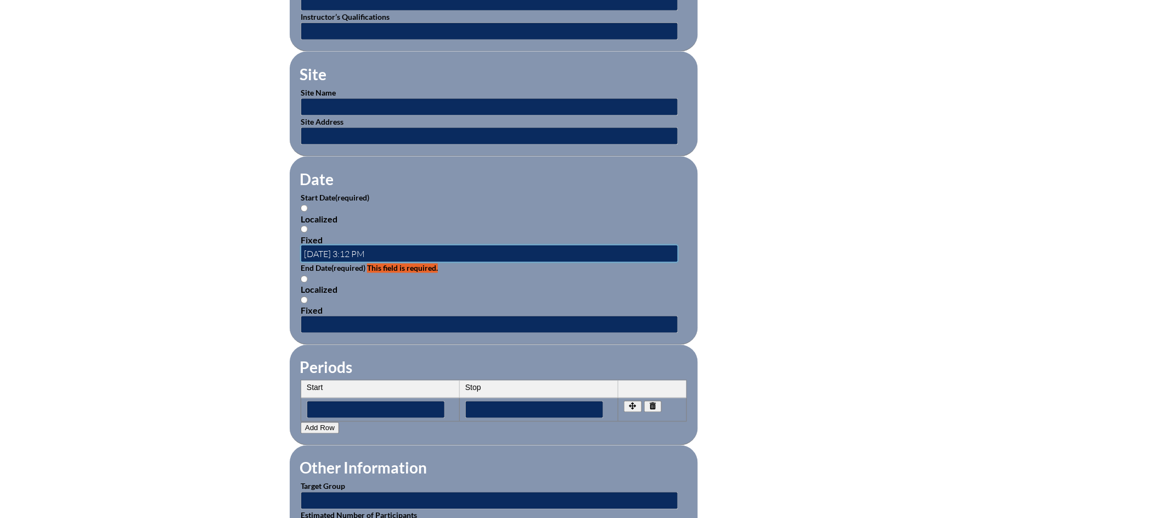
click at [358, 247] on input "[DATE] 3:12 PM" at bounding box center [490, 254] width 378 height 18
click at [394, 248] on input "[DATE] 3:12 PM" at bounding box center [490, 254] width 378 height 18
click at [388, 274] on div "Localized Fixed" at bounding box center [494, 295] width 386 height 42
drag, startPoint x: 400, startPoint y: 249, endPoint x: 324, endPoint y: 247, distance: 75.8
click at [324, 247] on input "[DATE] 3:12 PM" at bounding box center [490, 254] width 378 height 18
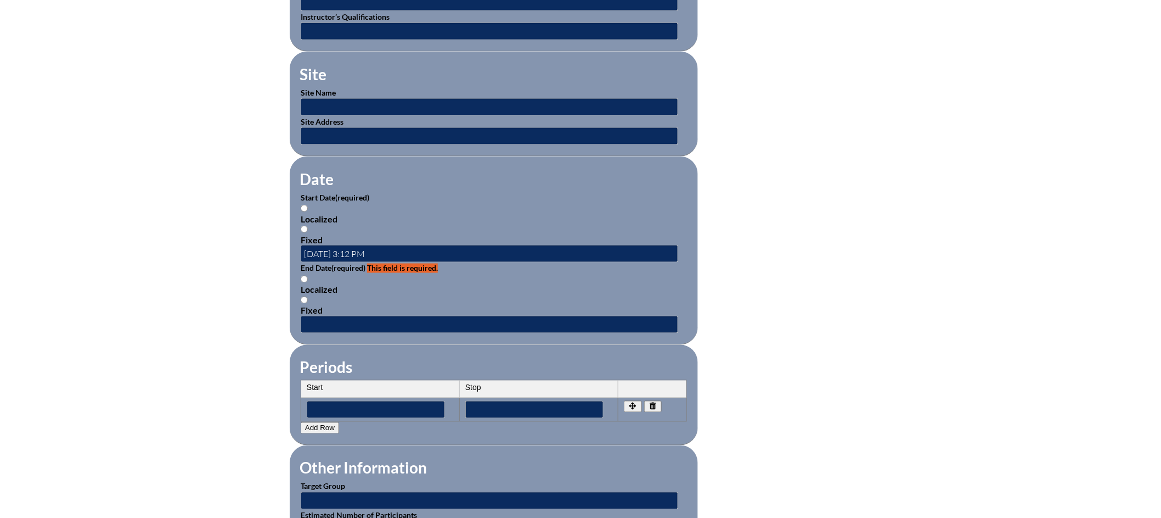
click at [301, 205] on input "Localized" at bounding box center [304, 208] width 7 height 7
radio input "true"
click at [306, 205] on input "Localized" at bounding box center [304, 208] width 7 height 7
click at [304, 226] on input "Fixed" at bounding box center [304, 229] width 7 height 7
radio input "true"
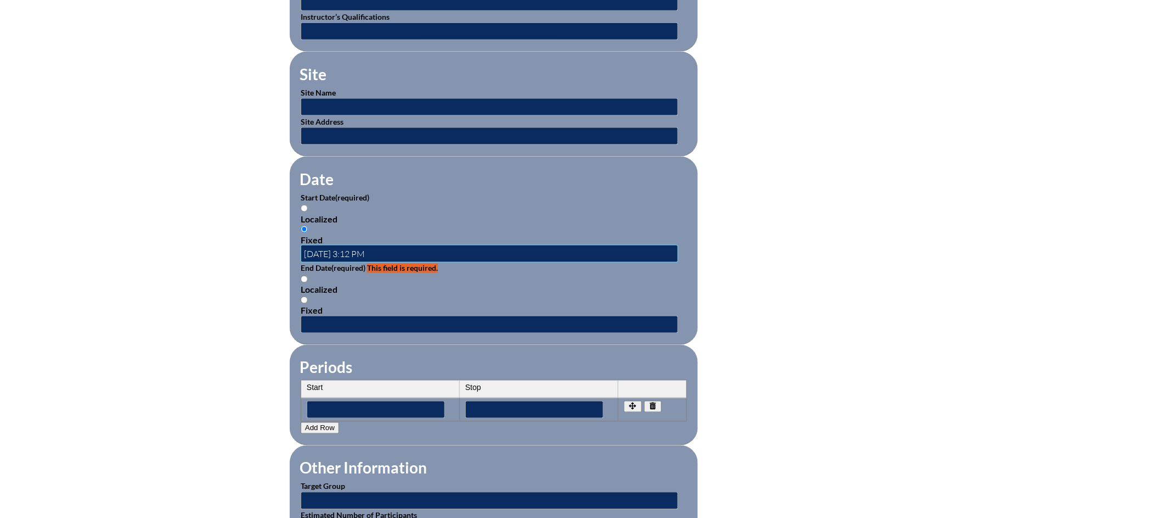
drag, startPoint x: 329, startPoint y: 238, endPoint x: 323, endPoint y: 243, distance: 7.5
click at [328, 245] on input "[DATE] 3:12 PM" at bounding box center [490, 254] width 378 height 18
click at [323, 245] on input "[DATE] 3:12 PM" at bounding box center [490, 254] width 378 height 18
drag, startPoint x: 378, startPoint y: 243, endPoint x: 272, endPoint y: 243, distance: 105.4
click at [272, 243] on div "Inservice Activity Add New Please see errors below: activity_end: This field is…" at bounding box center [580, 334] width 617 height 1292
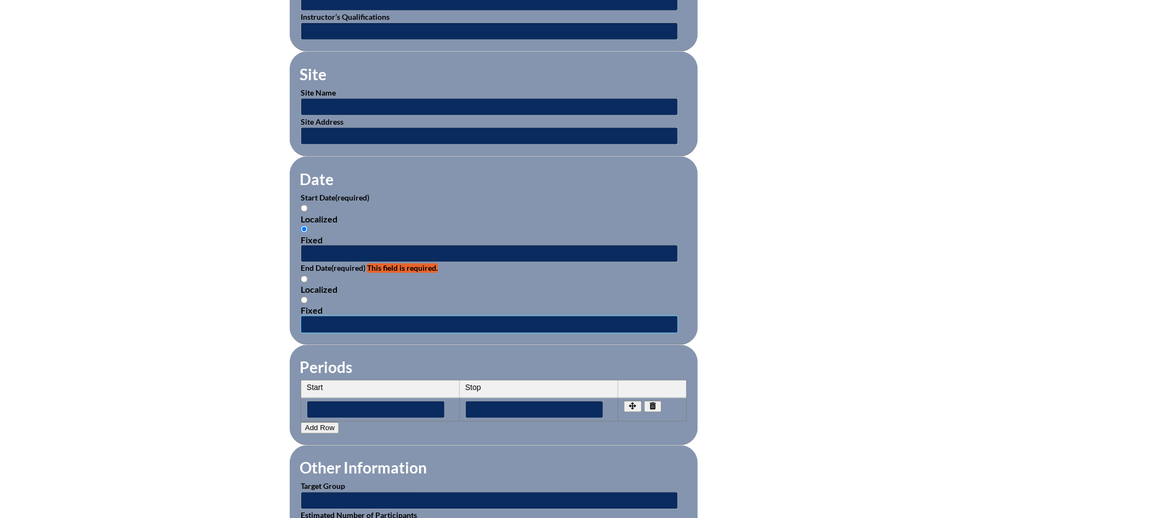
click at [359, 316] on input "text" at bounding box center [490, 325] width 378 height 18
click at [304, 296] on input "Fixed" at bounding box center [304, 299] width 7 height 7
radio input "true"
click at [325, 316] on input "text" at bounding box center [490, 325] width 378 height 18
click at [332, 247] on input "text" at bounding box center [490, 254] width 378 height 18
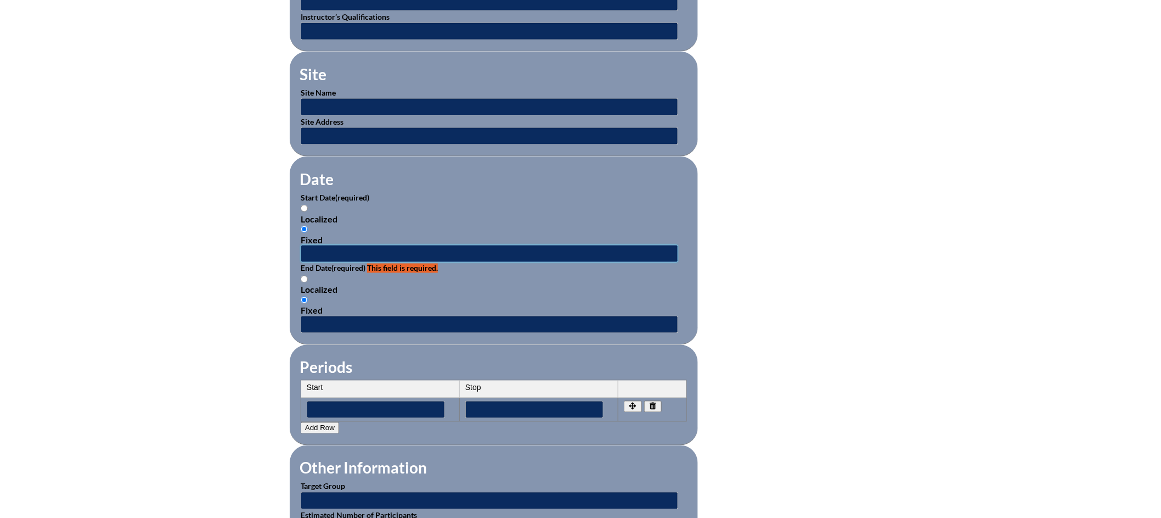
type input "[DATE] 11:38 AM"
click at [346, 322] on input "text" at bounding box center [490, 325] width 378 height 18
drag, startPoint x: 407, startPoint y: 245, endPoint x: 293, endPoint y: 245, distance: 114.2
click at [291, 245] on fieldset "Date Start Date (required) Localized Fixed [DATE] 11:38 AM End Date (required) …" at bounding box center [494, 250] width 408 height 188
click at [357, 104] on input "text" at bounding box center [490, 107] width 378 height 18
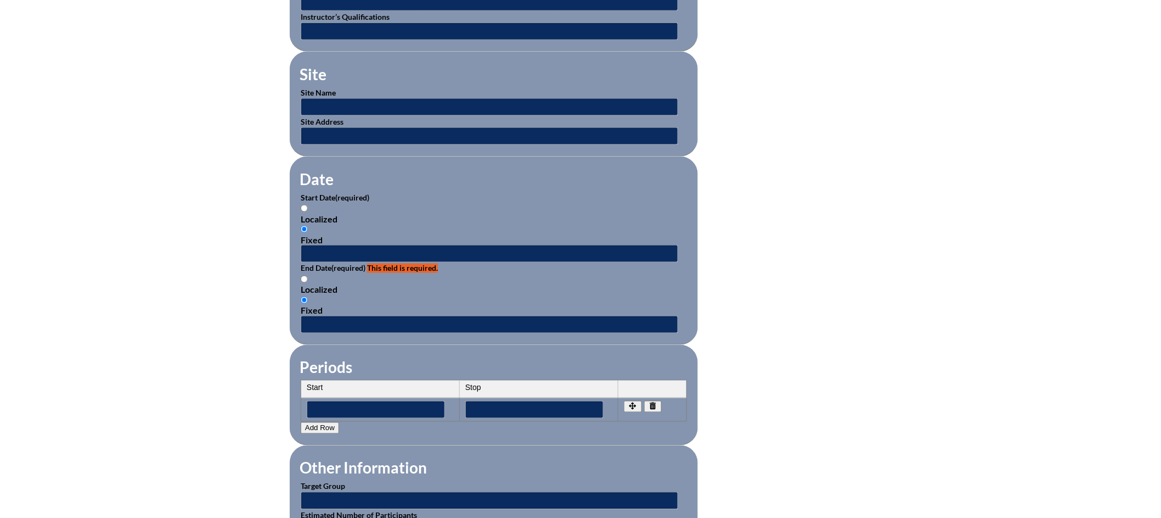
click at [371, 263] on span "This field is required." at bounding box center [402, 267] width 71 height 9
click at [321, 237] on div "Fixed" at bounding box center [494, 239] width 386 height 10
click at [308, 233] on input "Fixed" at bounding box center [304, 229] width 7 height 7
click at [318, 249] on input "text" at bounding box center [490, 254] width 378 height 18
click at [332, 250] on input "text" at bounding box center [490, 254] width 378 height 18
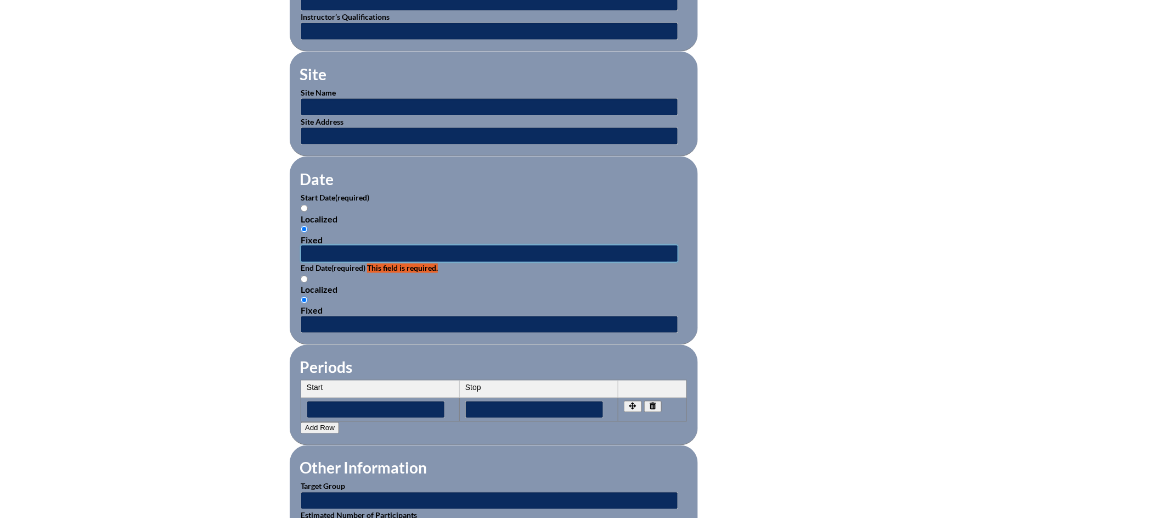
type input "0"
type input "[DATE] 1:21 PM"
click at [366, 321] on input "text" at bounding box center [490, 325] width 378 height 18
type input "[DATE]"
drag, startPoint x: 534, startPoint y: 285, endPoint x: 522, endPoint y: 288, distance: 12.4
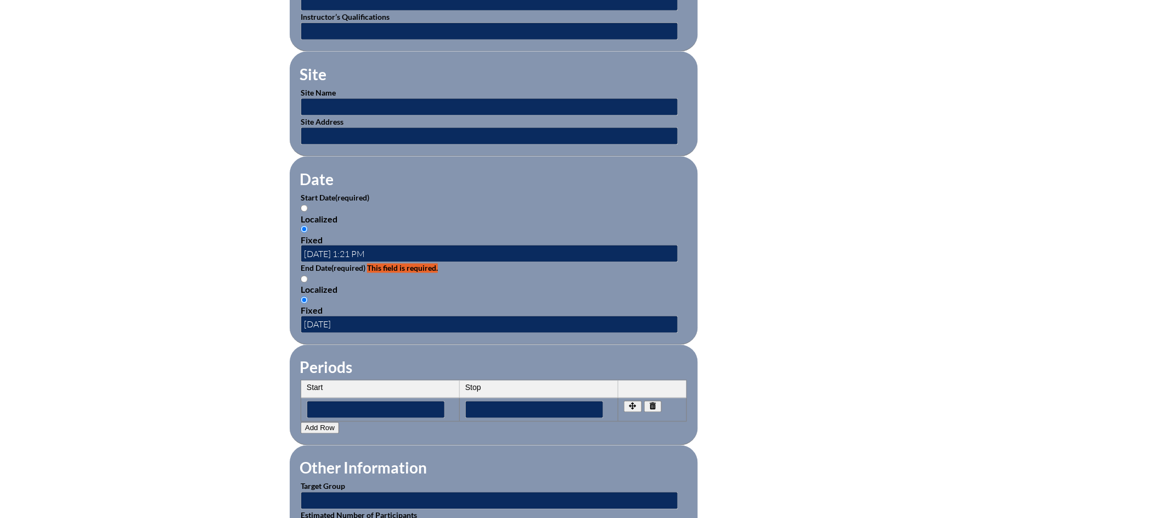
click at [534, 285] on div "Localized" at bounding box center [494, 289] width 386 height 10
click at [308, 283] on input "Localized" at bounding box center [304, 279] width 7 height 7
radio input "true"
click at [468, 316] on input "[DATE]" at bounding box center [490, 325] width 378 height 18
click at [415, 319] on input "[DATE]" at bounding box center [490, 325] width 378 height 18
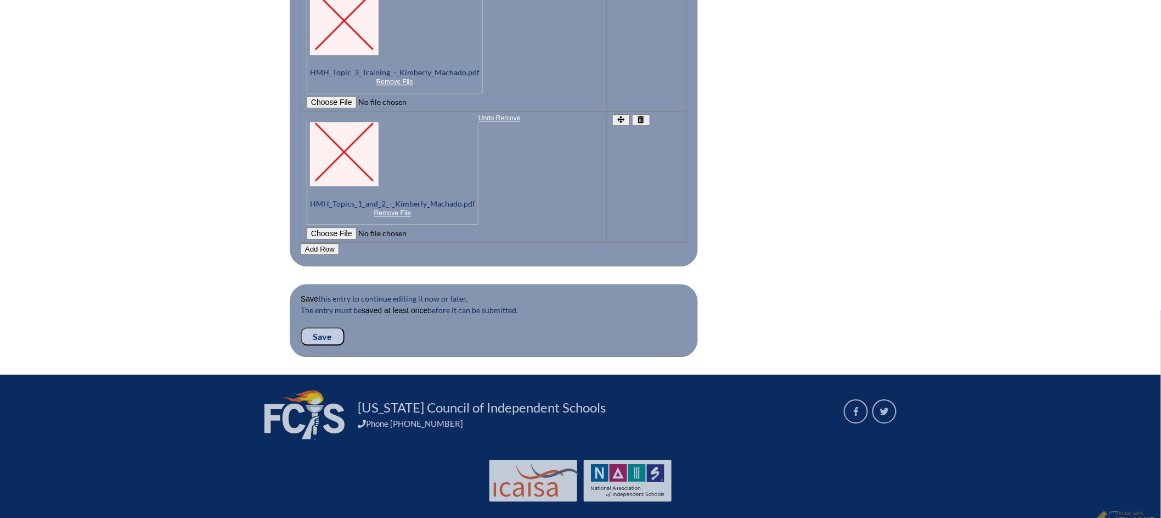
scroll to position [1231, 0]
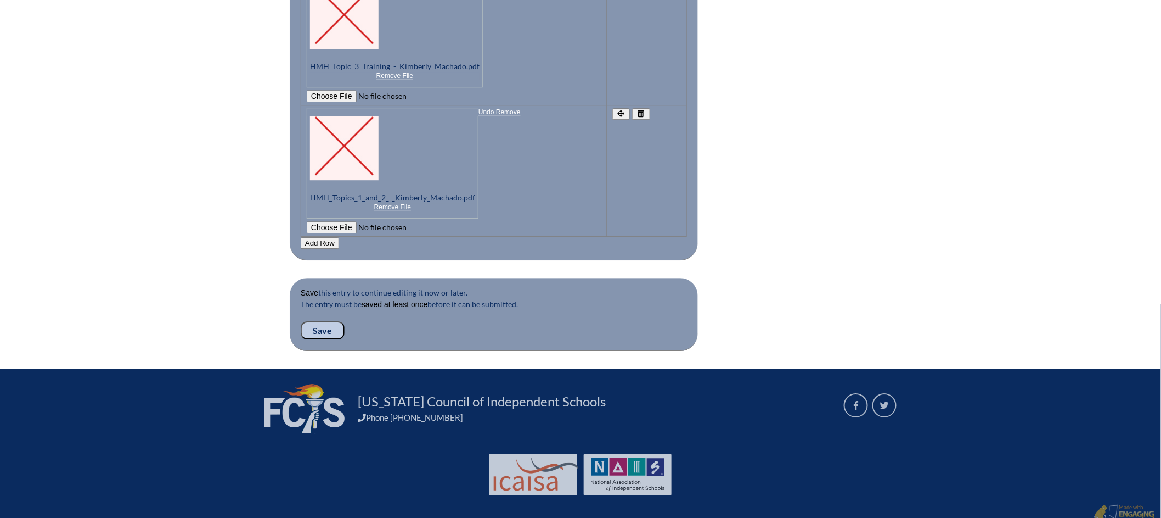
type input "[DATE] 3;25 PM"
click at [333, 321] on input "Save" at bounding box center [323, 330] width 44 height 19
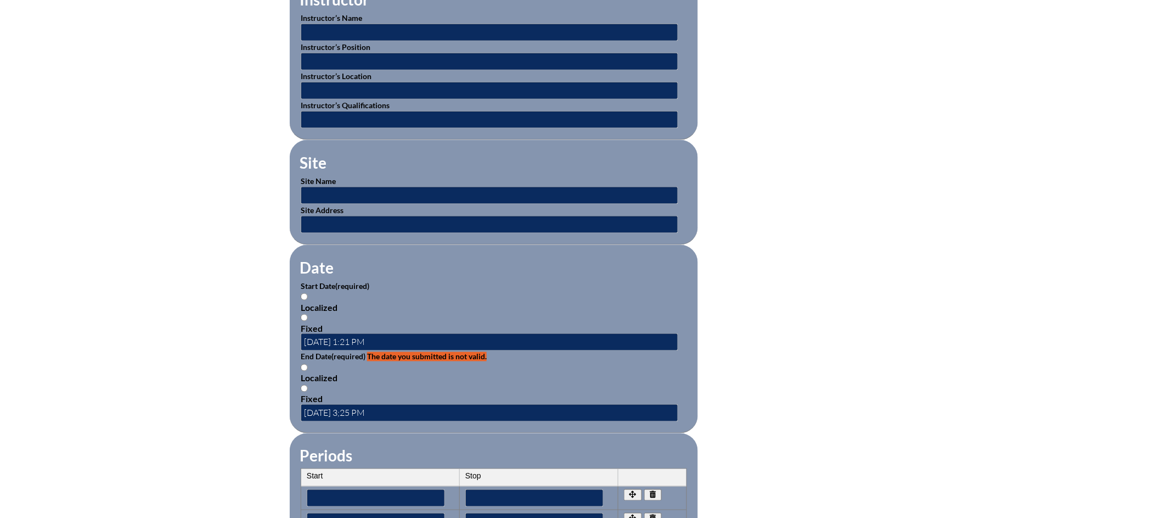
scroll to position [479, 0]
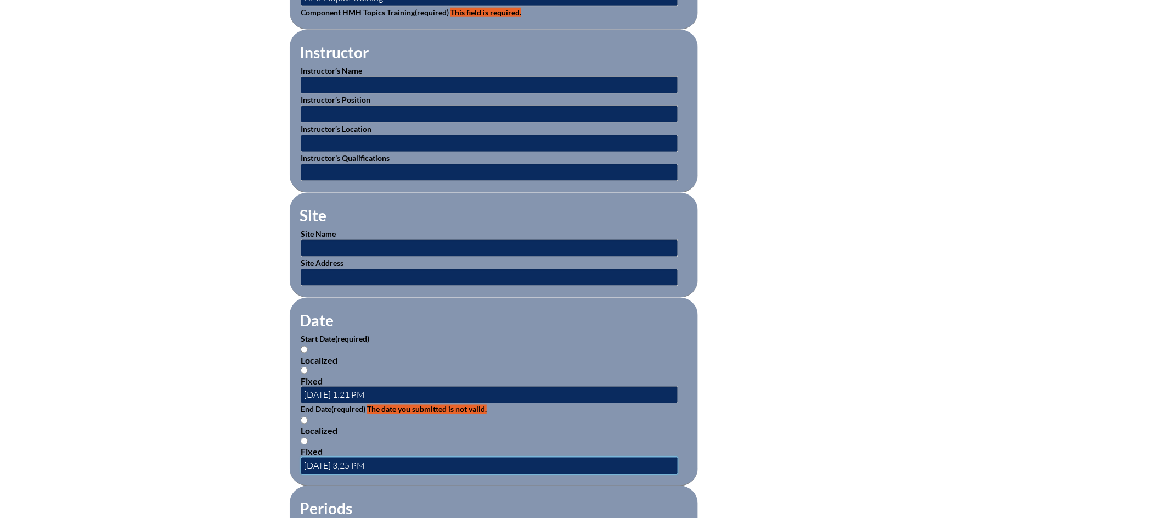
click at [361, 464] on input "[DATE] 3;25 PM" at bounding box center [490, 466] width 378 height 18
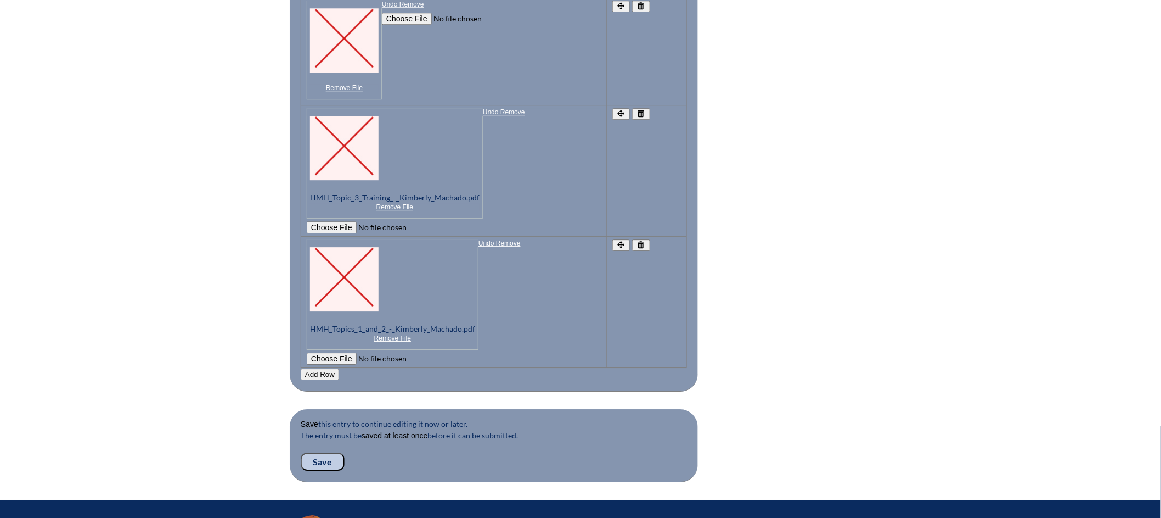
scroll to position [1380, 0]
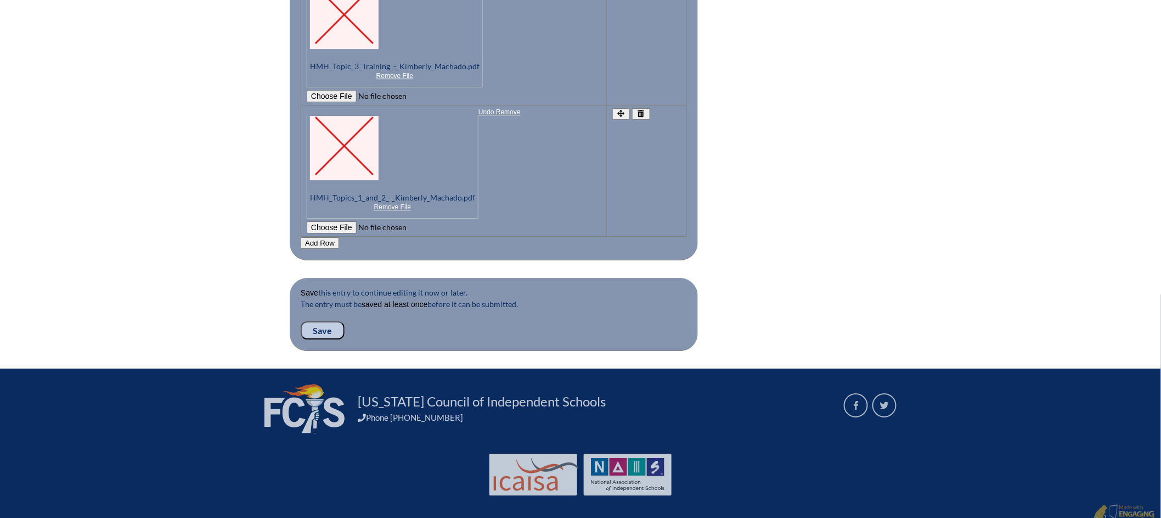
type input "[DATE] 3:25 PM"
click at [329, 321] on input "Save" at bounding box center [323, 330] width 44 height 19
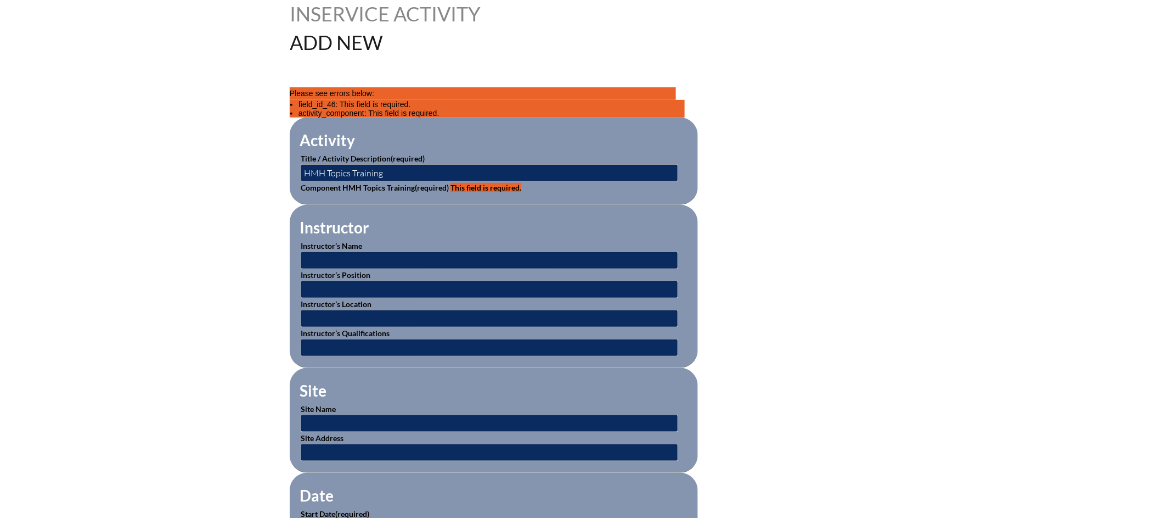
scroll to position [330, 0]
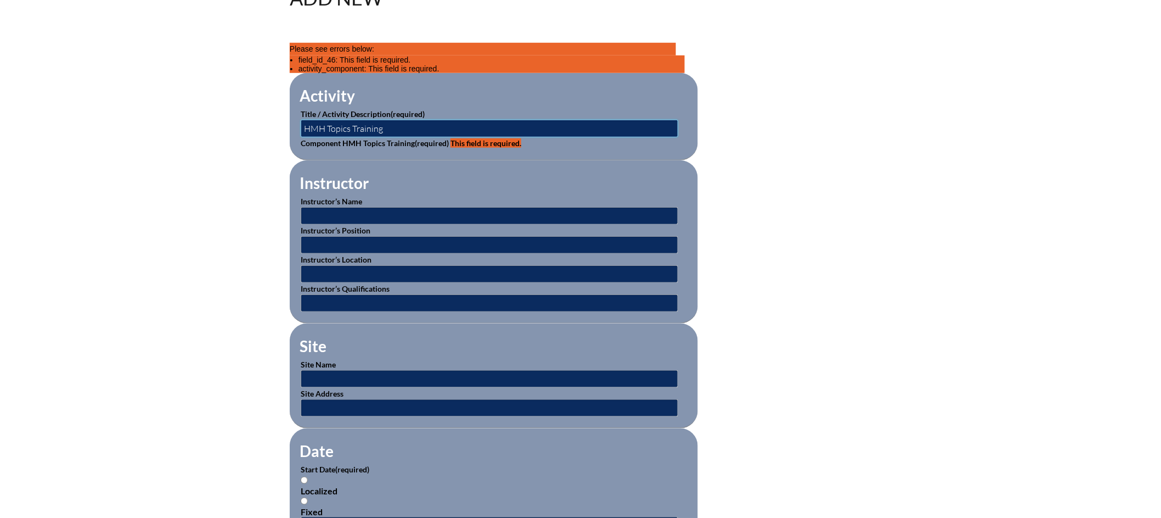
click at [476, 127] on input "HMH Topics Training" at bounding box center [490, 129] width 378 height 18
click at [469, 141] on span "This field is required." at bounding box center [486, 142] width 71 height 9
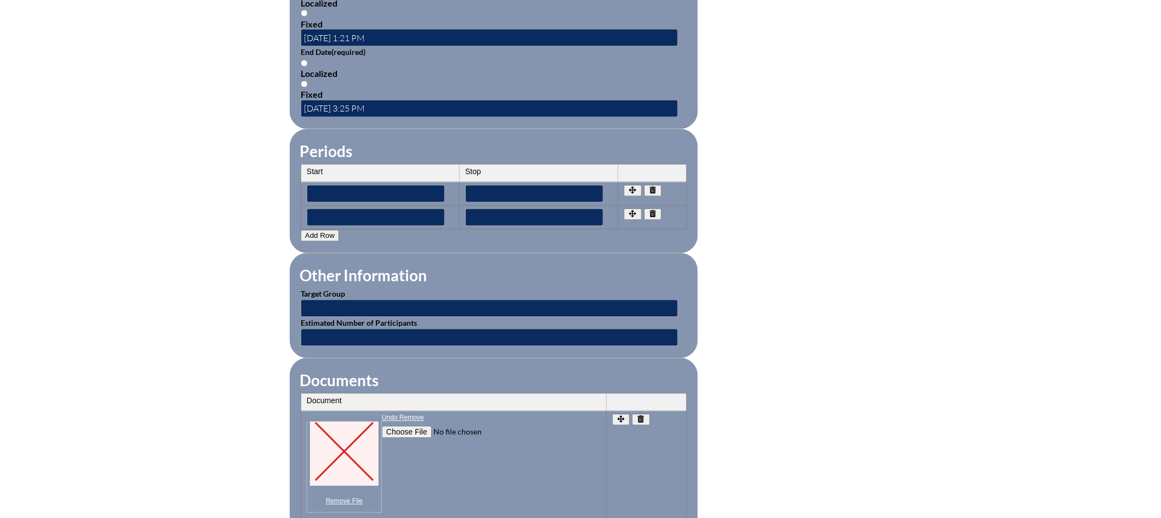
scroll to position [873, 0]
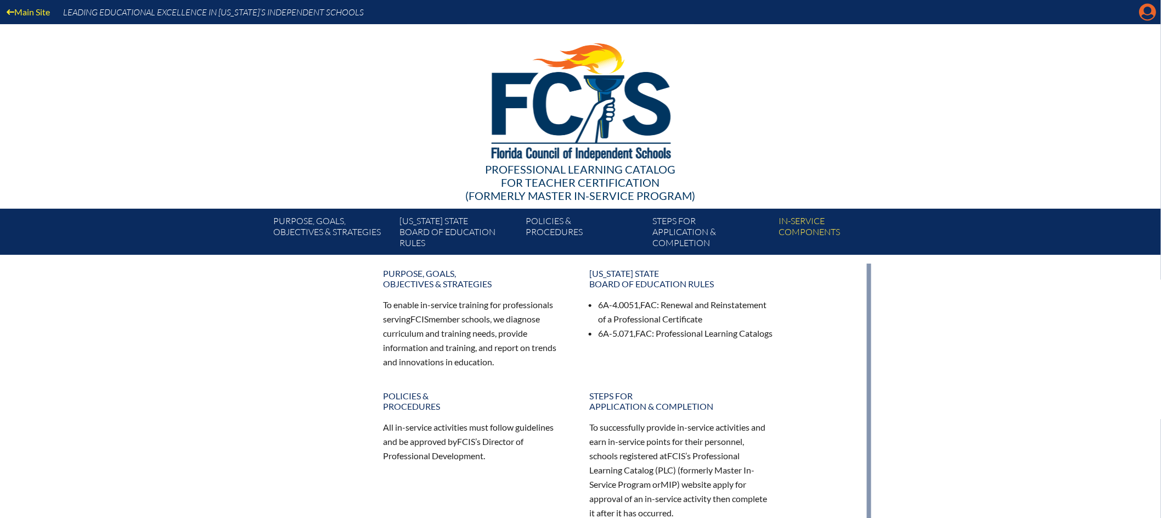
click at [1152, 18] on icon "Manage account" at bounding box center [1148, 12] width 18 height 18
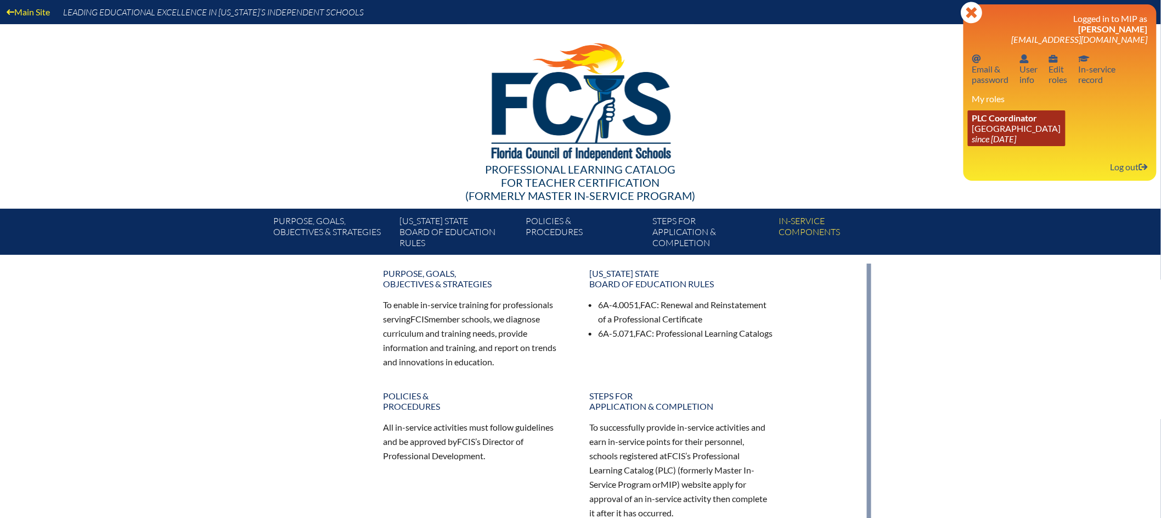
click at [1010, 127] on link "PLC Coordinator Lake Highland Preparatory School since 2023 Jul 30" at bounding box center [1017, 128] width 98 height 36
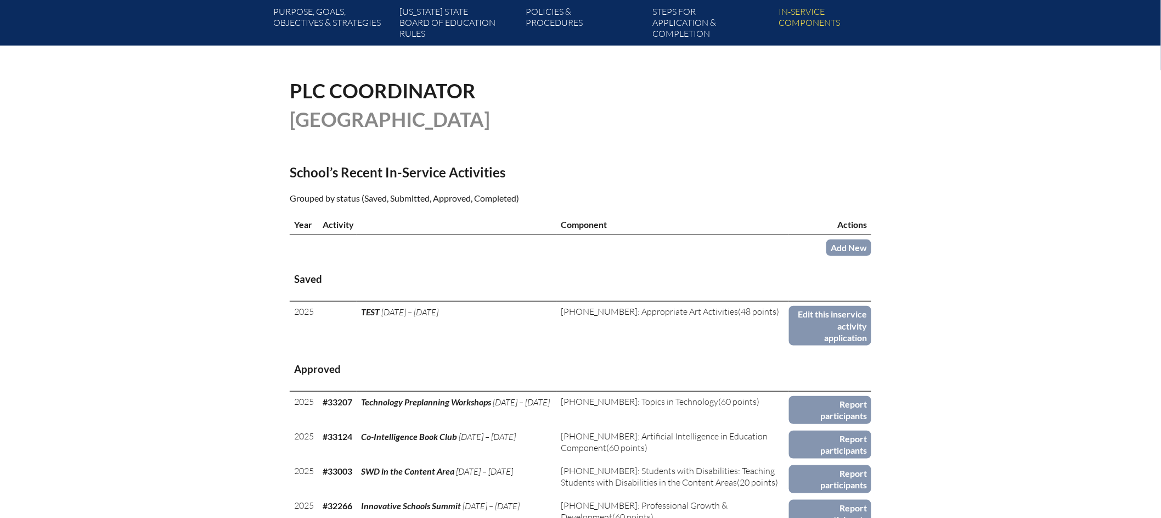
scroll to position [332, 0]
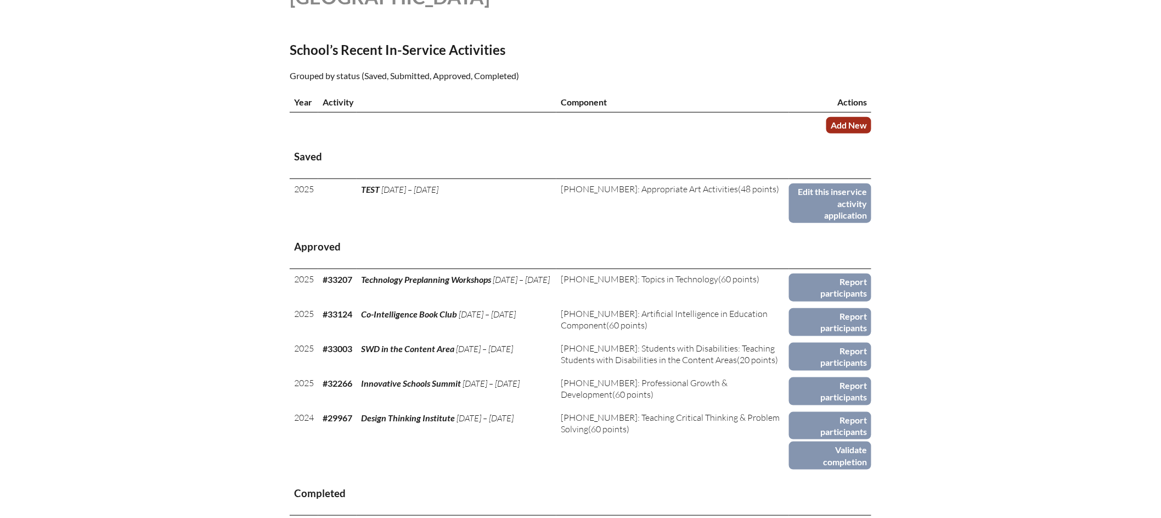
click at [852, 133] on link "Add New" at bounding box center [849, 125] width 45 height 16
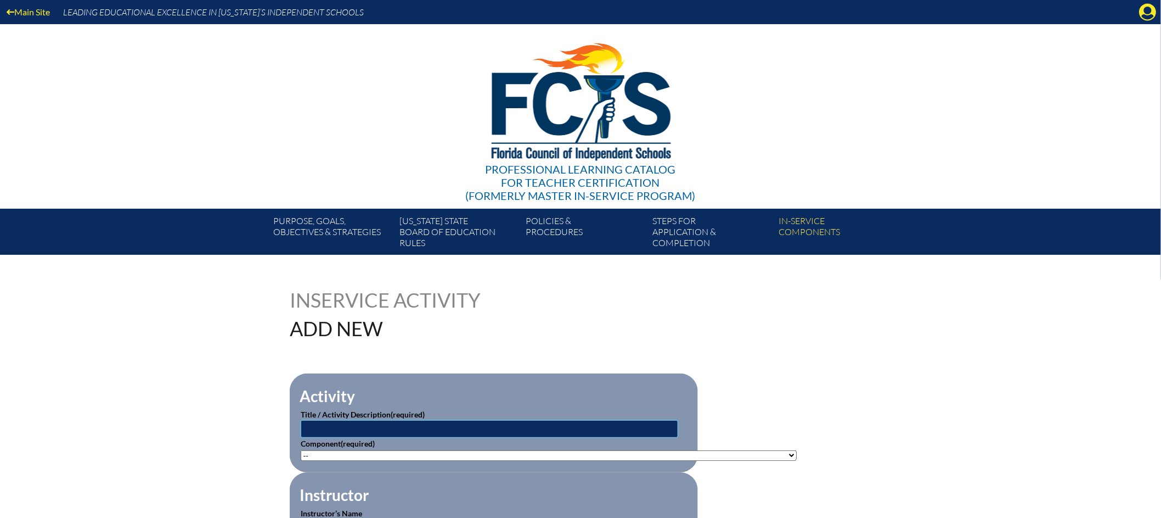
click at [357, 422] on input "text" at bounding box center [490, 429] width 378 height 18
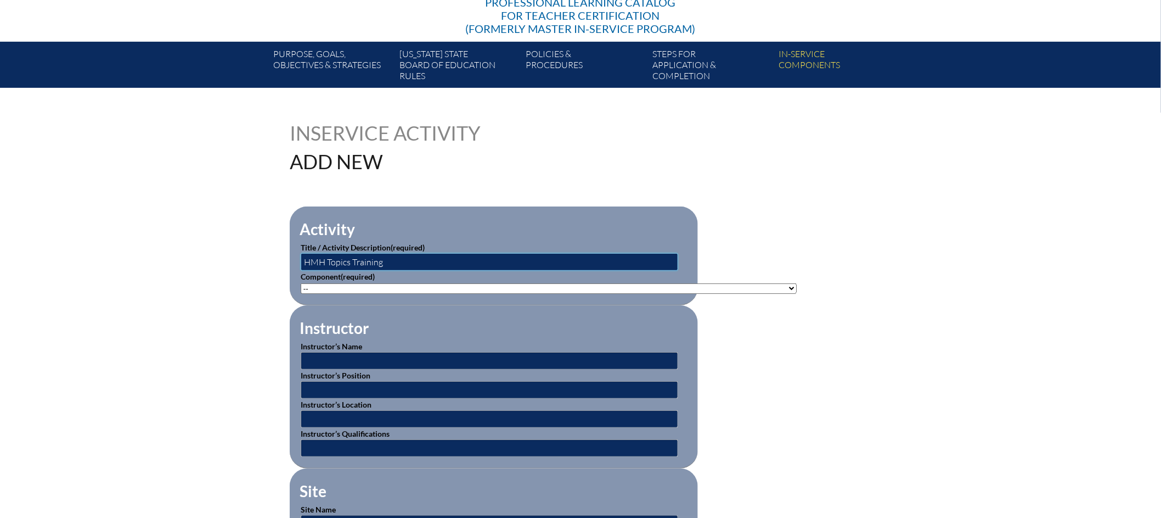
scroll to position [168, 0]
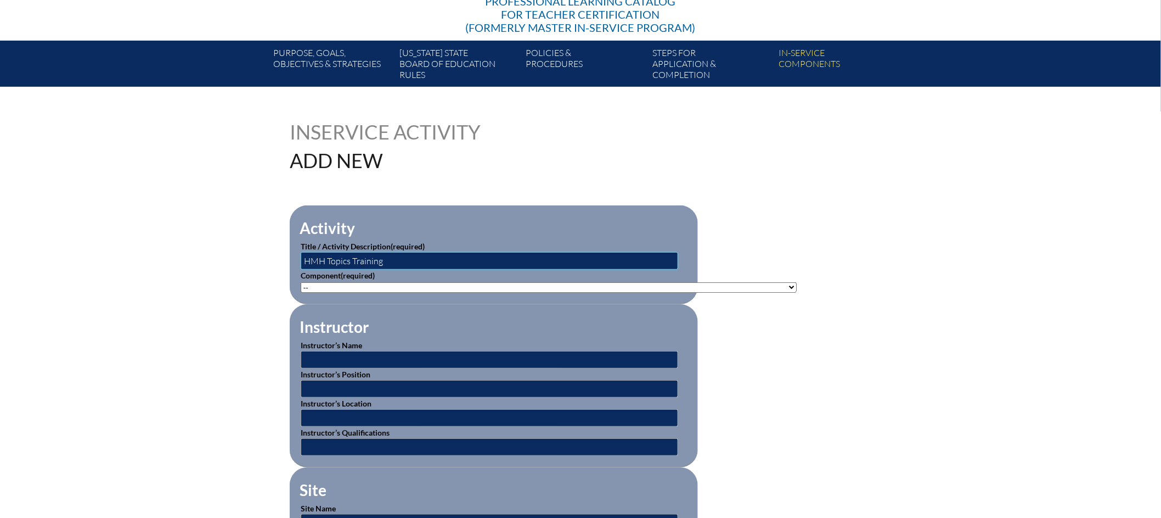
type input "HMH Topics Training"
click at [758, 282] on select"]"] "-- [PHONE_NUMBER]: Appropriate Art Activities [PHONE_NUMBER]: Concept and Art P…" at bounding box center [549, 287] width 496 height 10
select select"]"] "20506"
click at [301, 282] on select"]"] "-- [PHONE_NUMBER]: Appropriate Art Activities [PHONE_NUMBER]: Concept and Art P…" at bounding box center [549, 287] width 496 height 10
click at [529, 327] on fieldset "Instructor Instructor’s Name Instructor’s Position Instructor’s Location Instru…" at bounding box center [494, 385] width 408 height 163
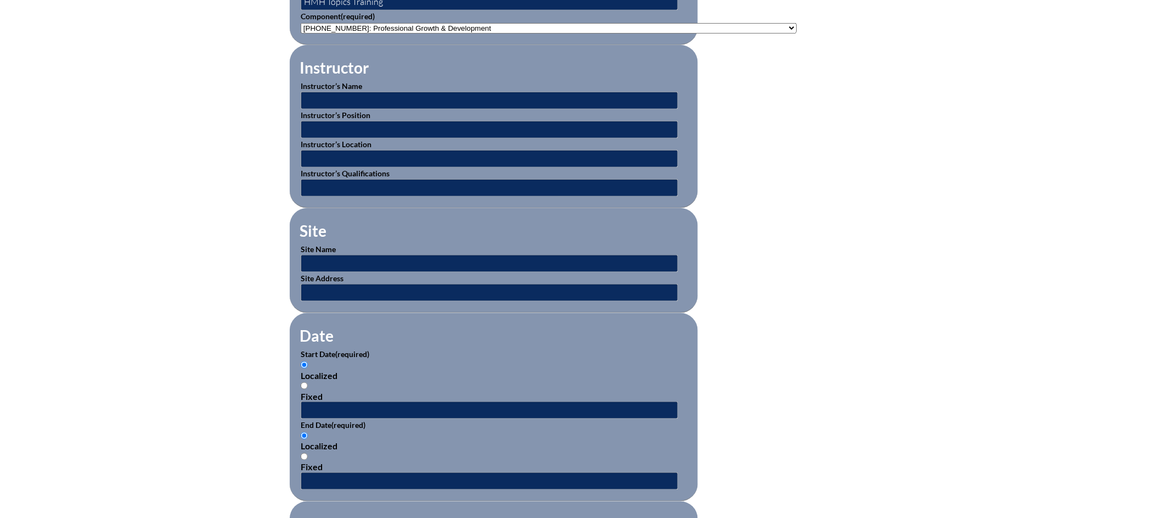
scroll to position [433, 0]
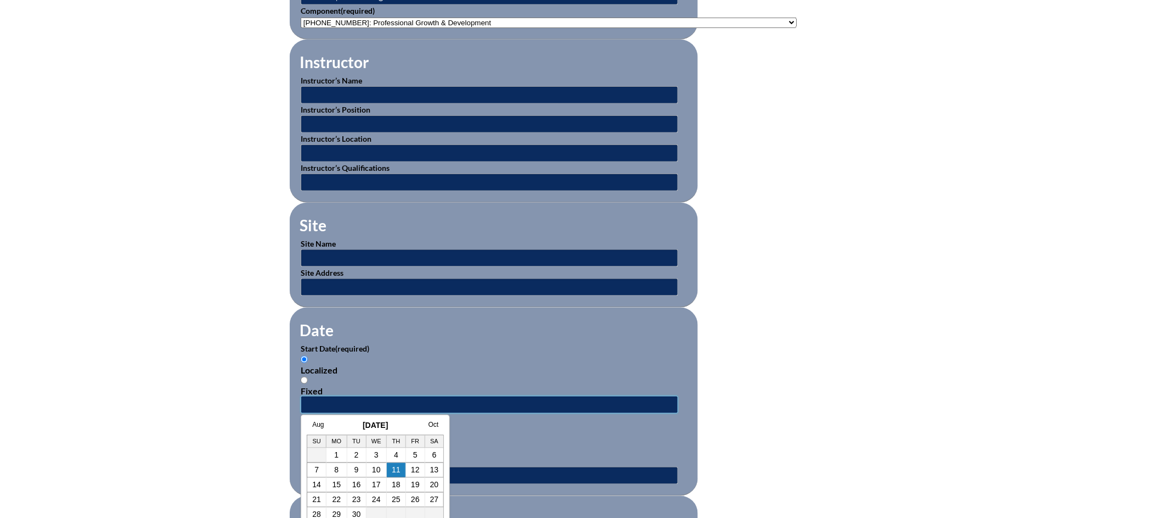
click at [332, 400] on input "text" at bounding box center [490, 405] width 378 height 18
click at [320, 424] on link "Aug" at bounding box center [318, 424] width 12 height 8
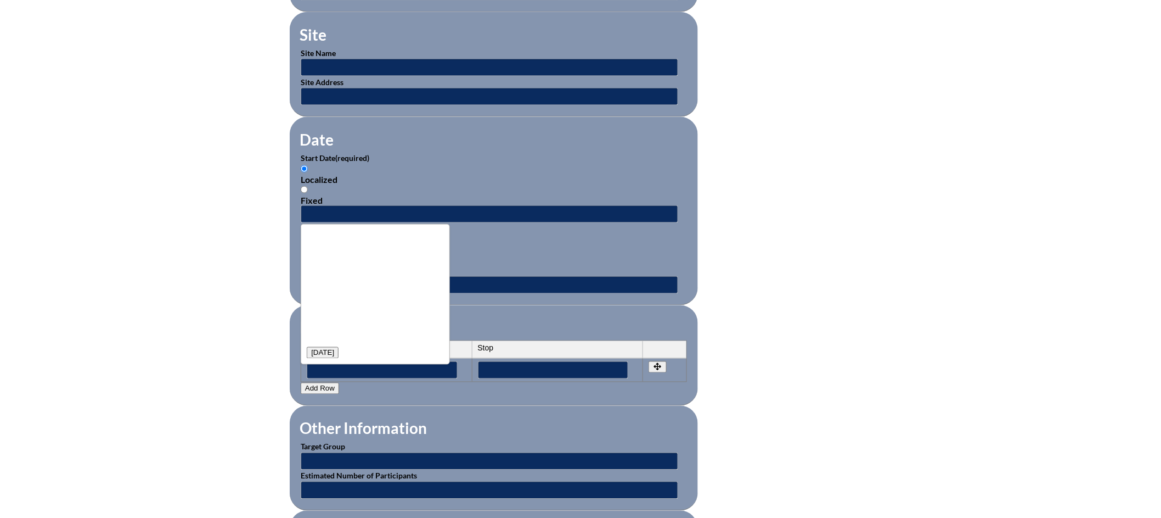
scroll to position [0, 0]
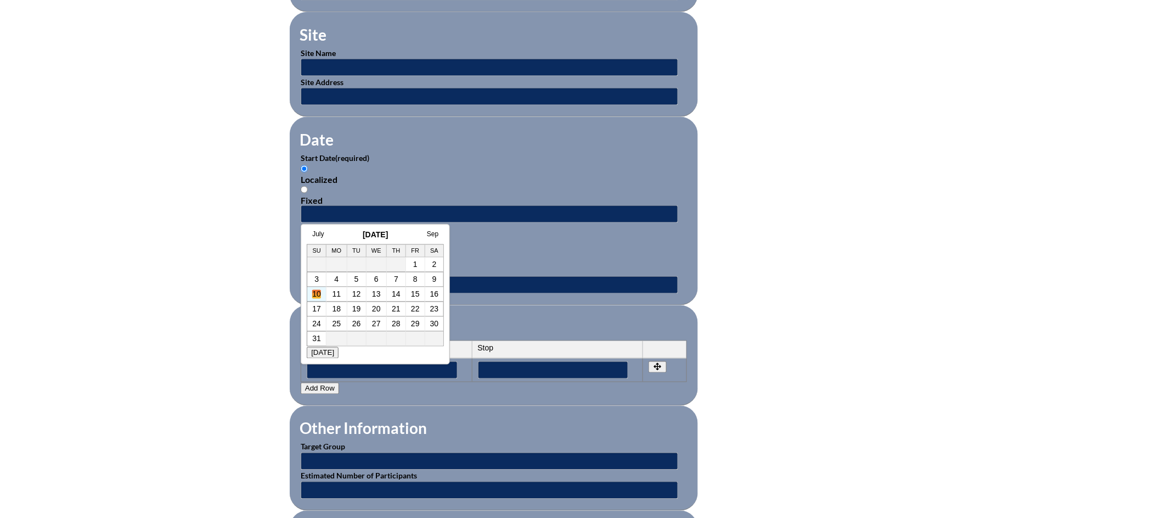
click at [315, 294] on link "10" at bounding box center [316, 294] width 9 height 9
type input "[DATE] 3:17 PM"
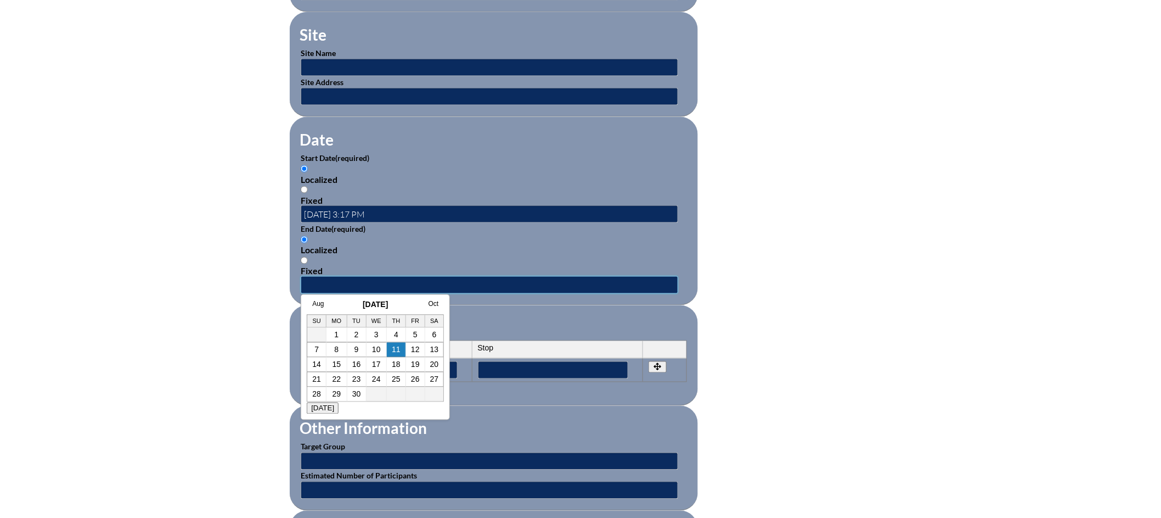
click at [345, 278] on input "text" at bounding box center [490, 285] width 378 height 18
click at [349, 301] on h3 "September 2025" at bounding box center [375, 304] width 137 height 9
click at [315, 352] on link "7" at bounding box center [317, 349] width 4 height 9
type input "[DATE] 3:17 PM"
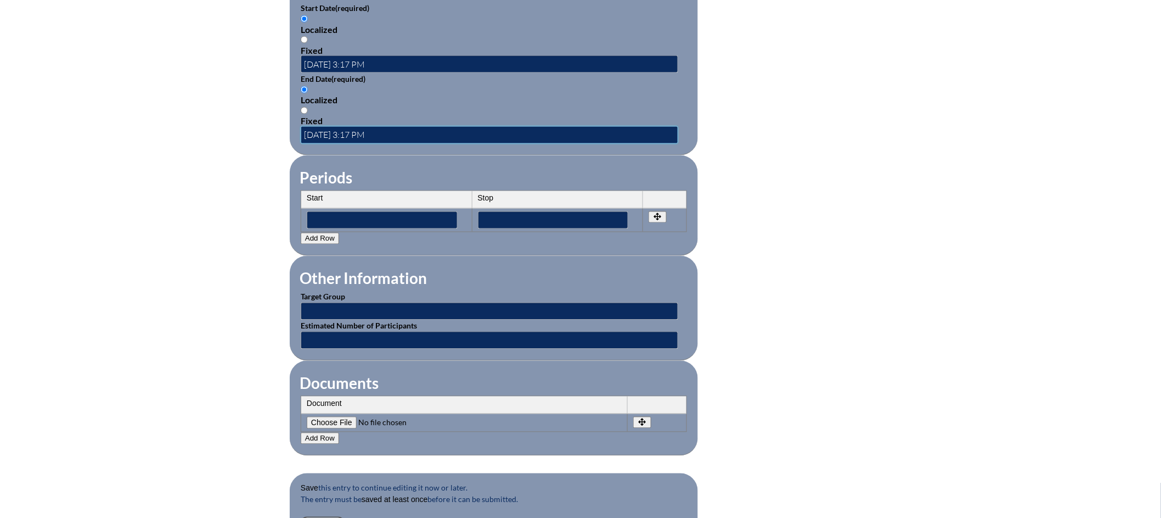
scroll to position [776, 0]
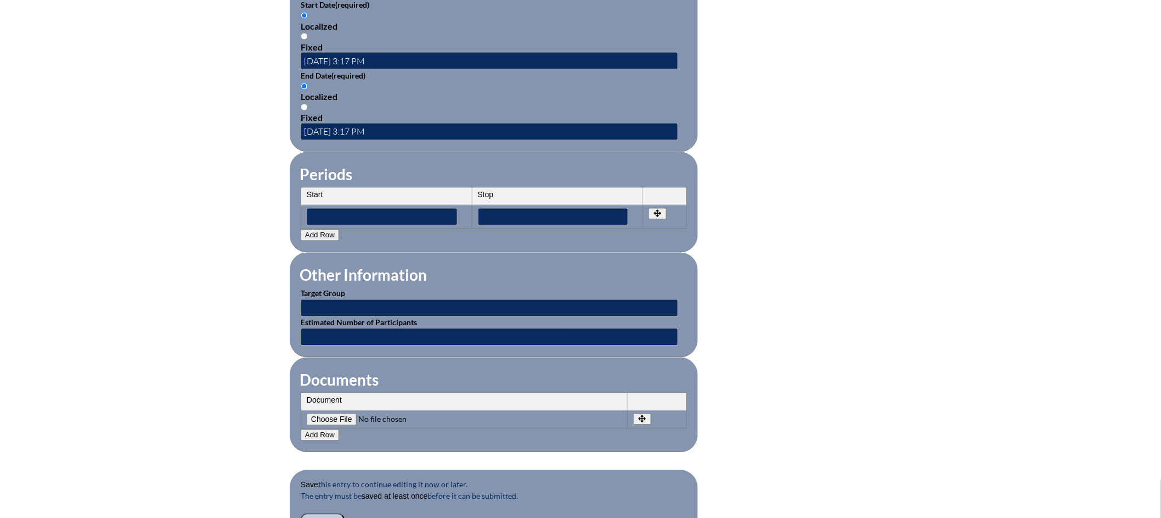
click at [336, 413] on input"] "file" at bounding box center [381, 419] width 149 height 12
type input"] "C:\fakepath\HMH Topic 3 Training - Kimberly Machado.pdf"
click at [317, 429] on button "Add Row" at bounding box center [320, 435] width 38 height 12
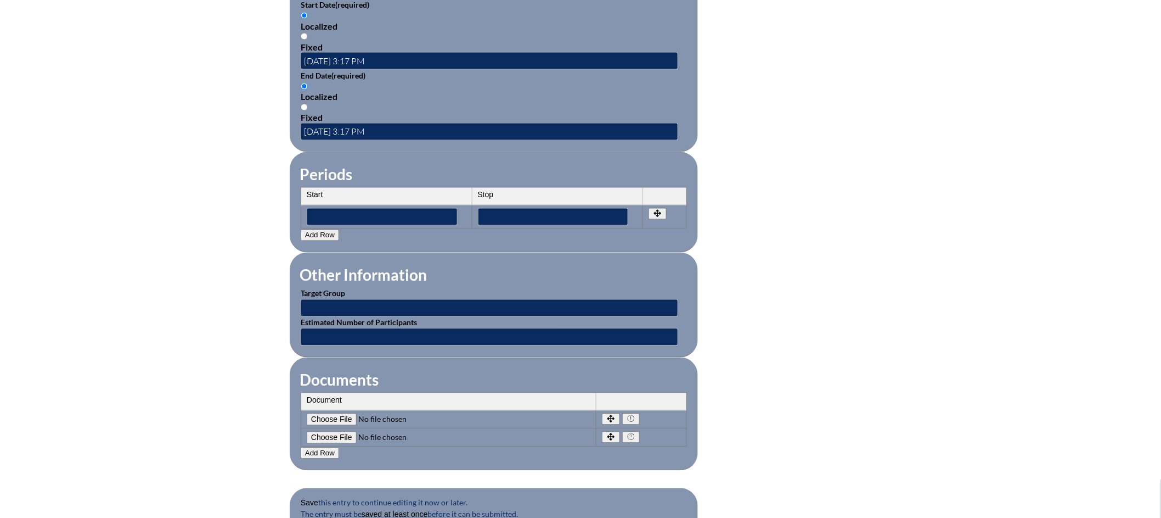
click at [332, 431] on input"] "file" at bounding box center [381, 437] width 149 height 12
type input"] "C:\fakepath\HMH Topics 1 and 2 - Kimberly Machado.pdf"
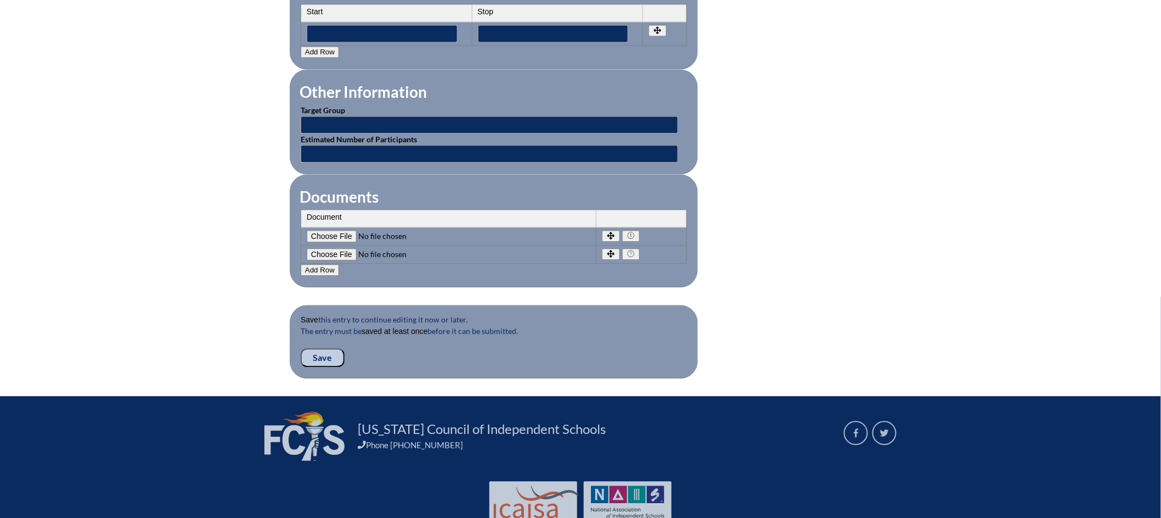
scroll to position [986, 0]
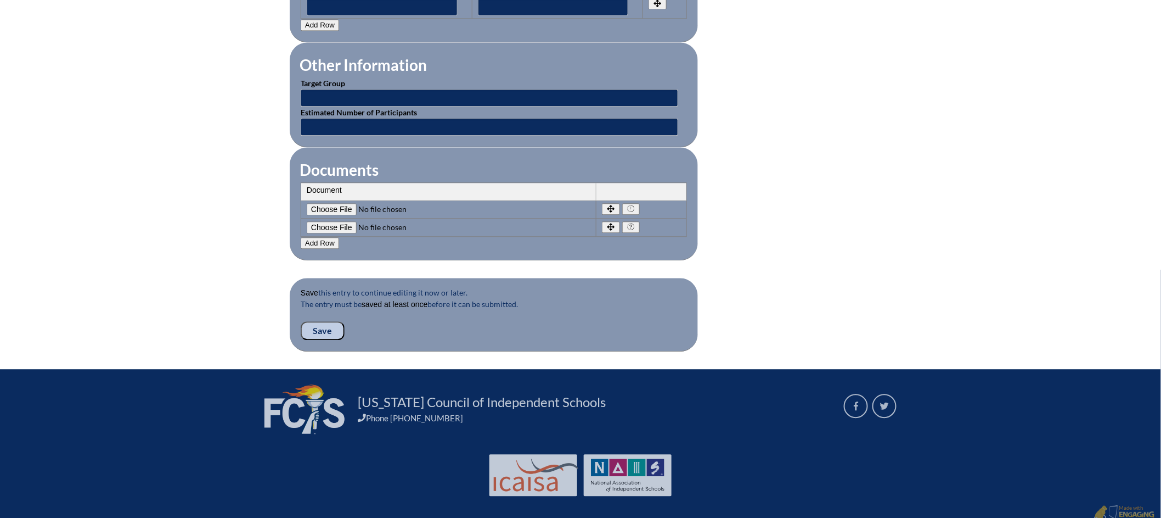
click at [330, 327] on input "Save" at bounding box center [323, 330] width 44 height 19
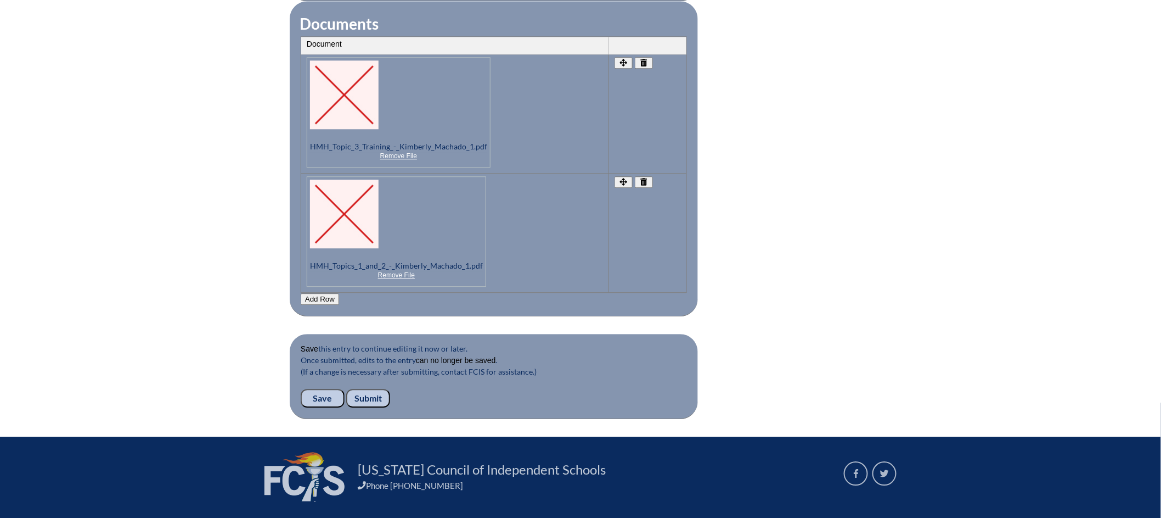
scroll to position [1200, 0]
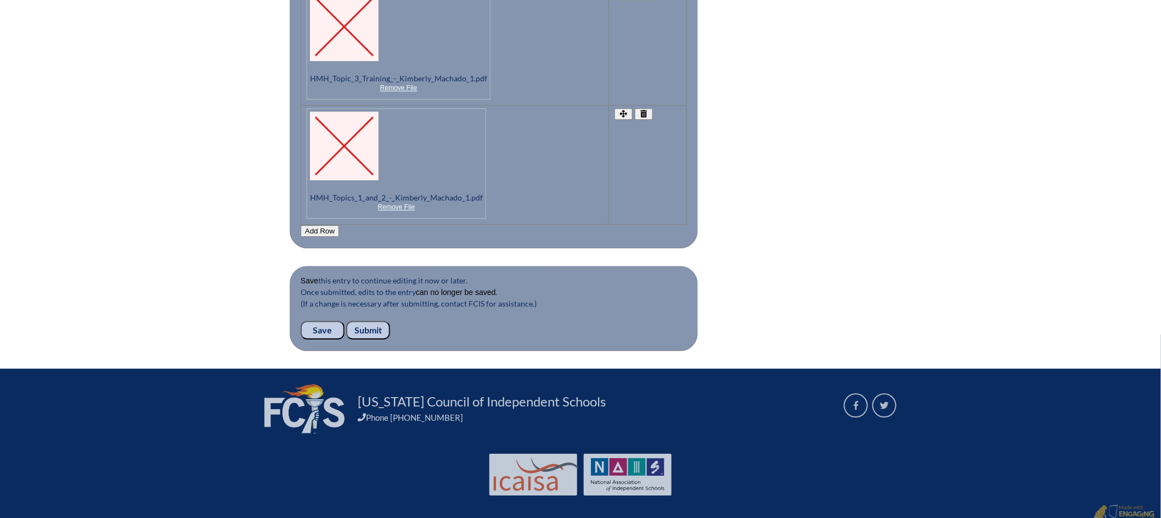
click at [367, 321] on input "Submit" at bounding box center [368, 330] width 44 height 19
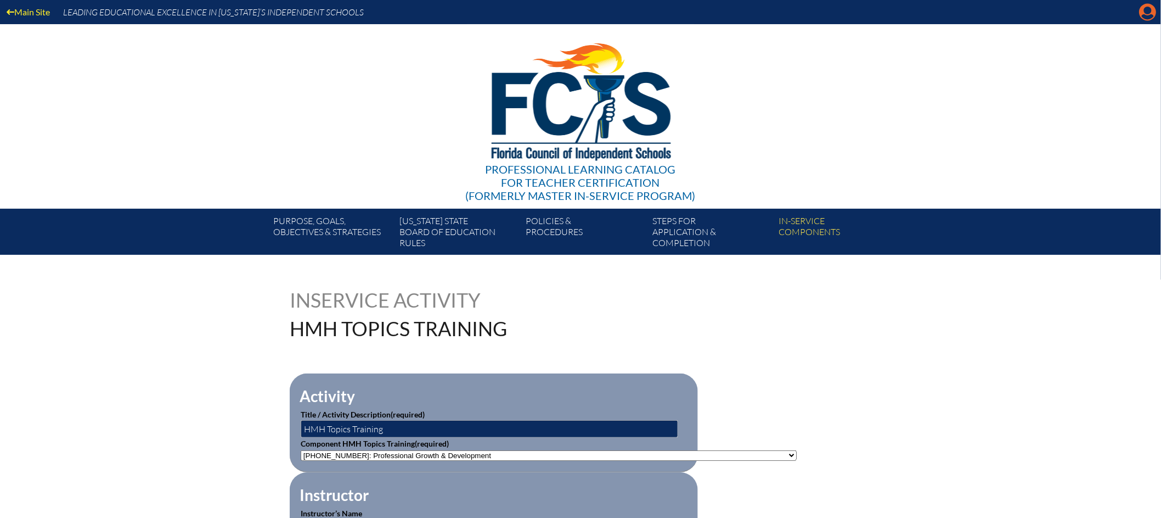
click at [1144, 10] on icon at bounding box center [1148, 12] width 17 height 17
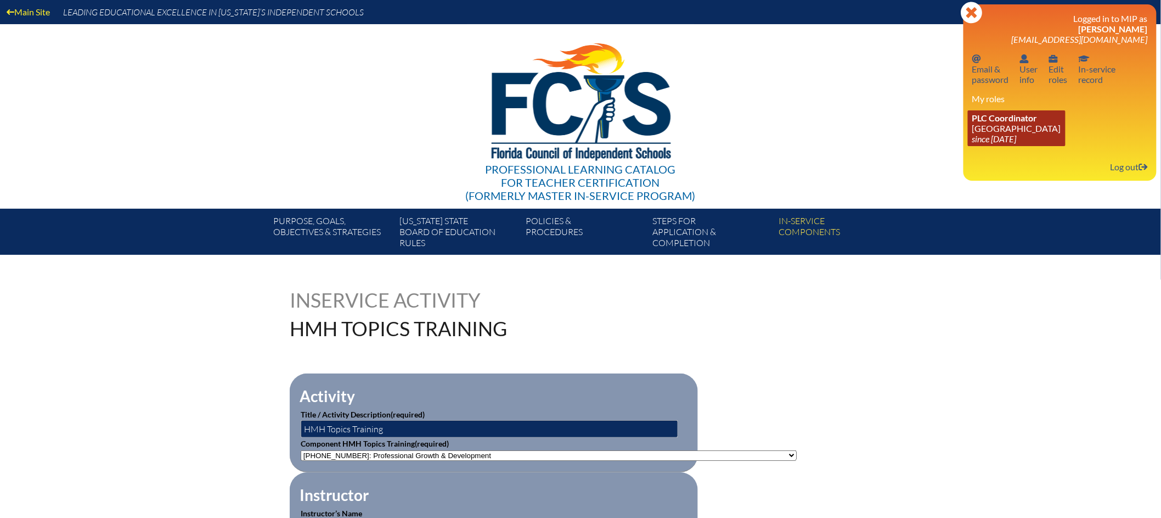
click at [1028, 124] on link "PLC Coordinator [GEOGRAPHIC_DATA] since [DATE]" at bounding box center [1017, 128] width 98 height 36
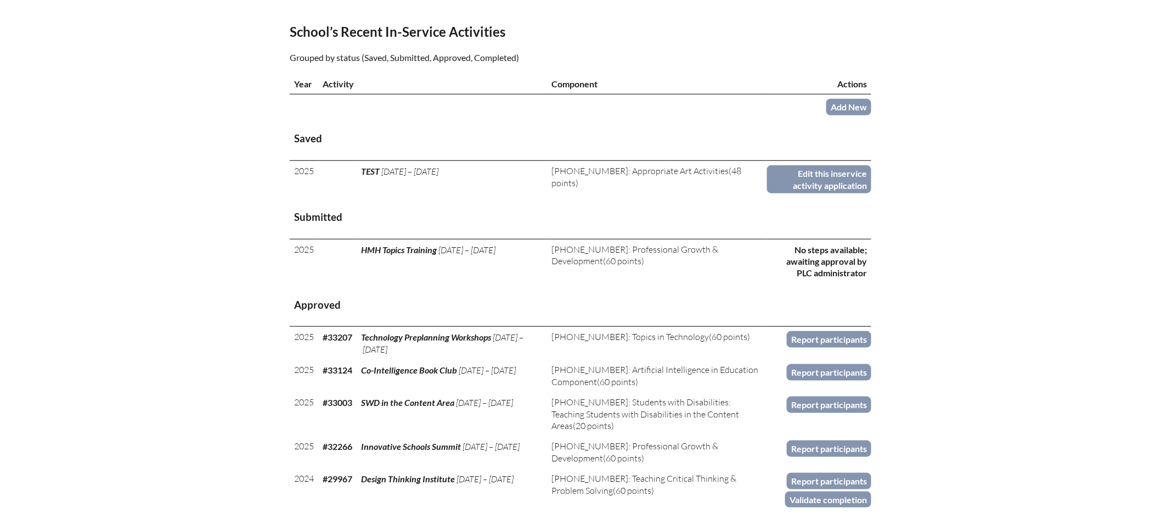
scroll to position [349, 0]
click at [851, 116] on link "Add New" at bounding box center [849, 108] width 45 height 16
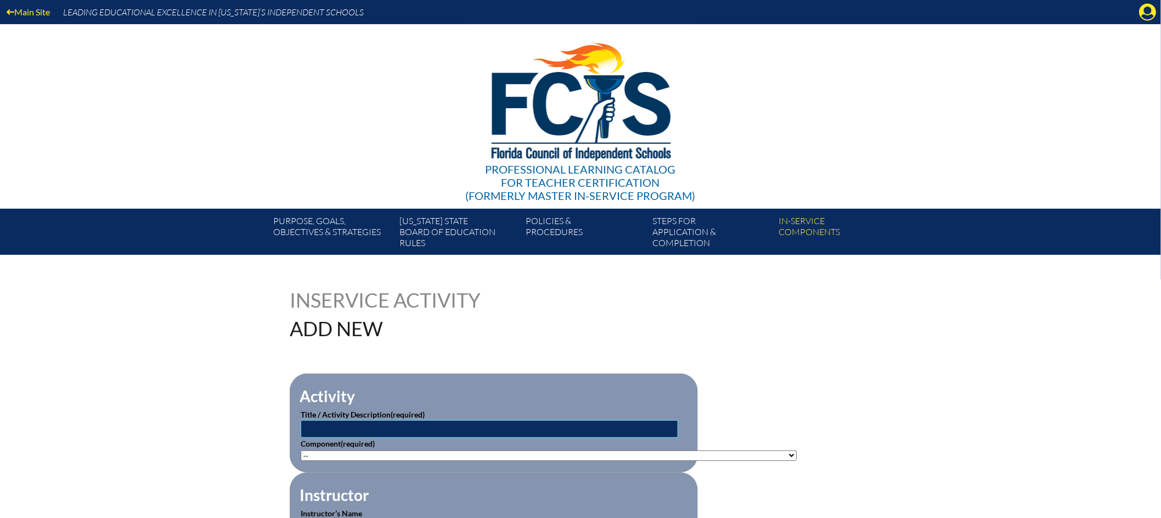
click at [455, 425] on input "text" at bounding box center [490, 429] width 378 height 18
click at [572, 433] on input "[US_STATE] Music Educator's Association Conference 2025" at bounding box center [490, 429] width 378 height 18
type input "[US_STATE] Music Educator's Association Conference 2025"
click at [1147, 14] on icon "Manage account" at bounding box center [1148, 12] width 18 height 18
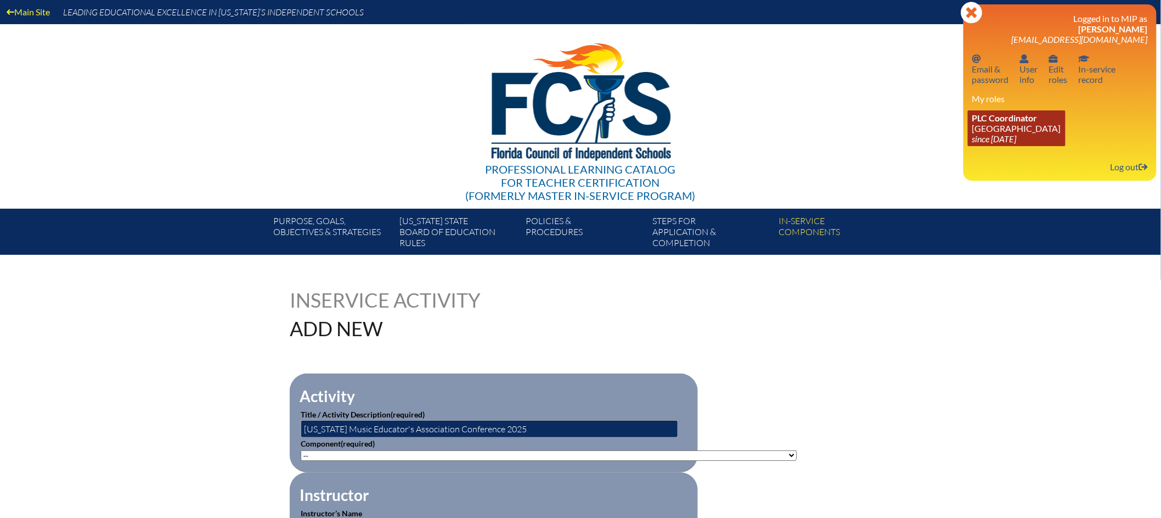
click at [1038, 123] on link "PLC Coordinator [GEOGRAPHIC_DATA] since [DATE]" at bounding box center [1017, 128] width 98 height 36
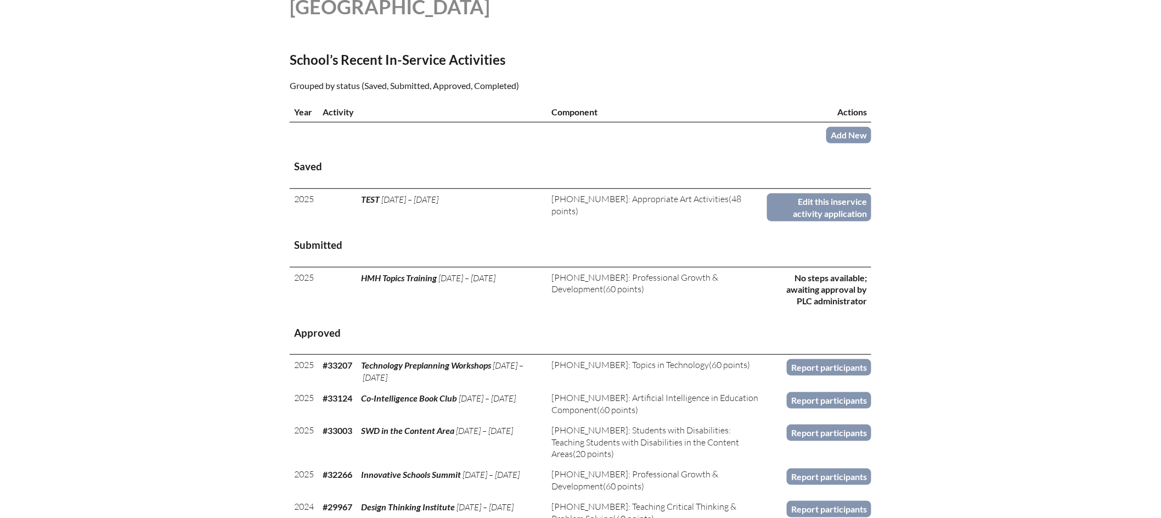
scroll to position [372, 0]
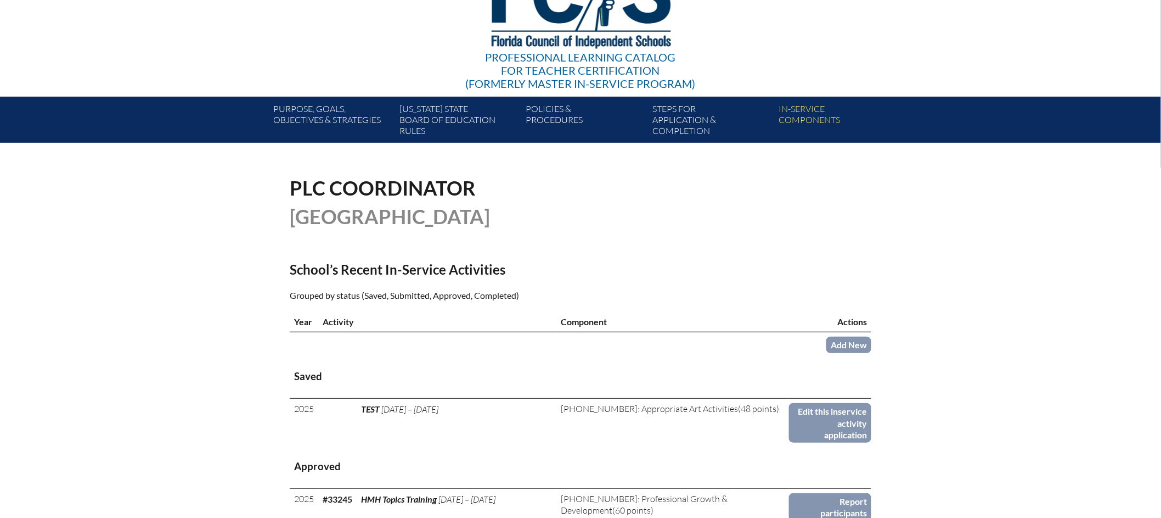
scroll to position [387, 0]
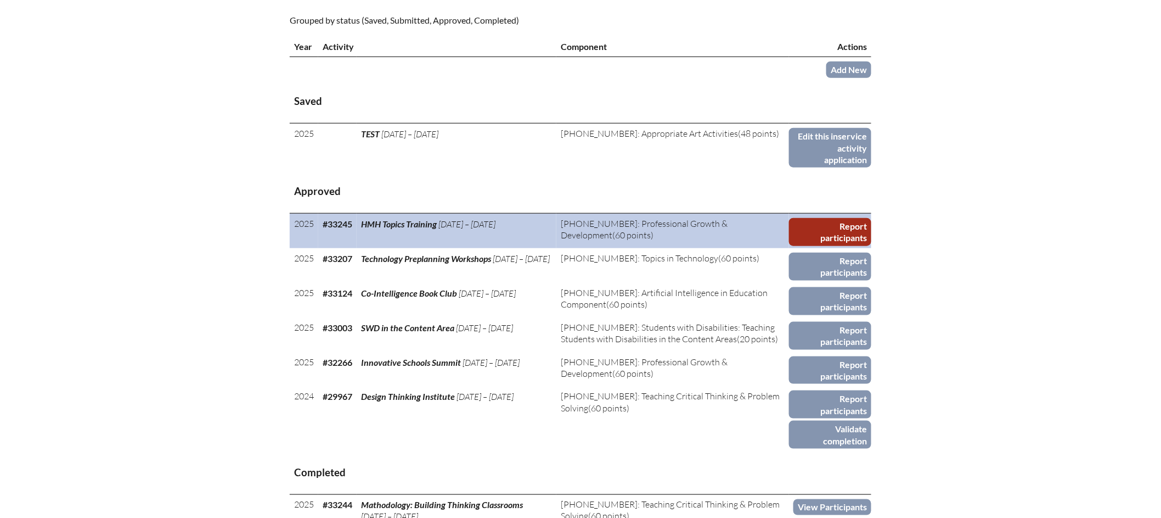
click at [835, 234] on link "Report participants" at bounding box center [830, 232] width 82 height 28
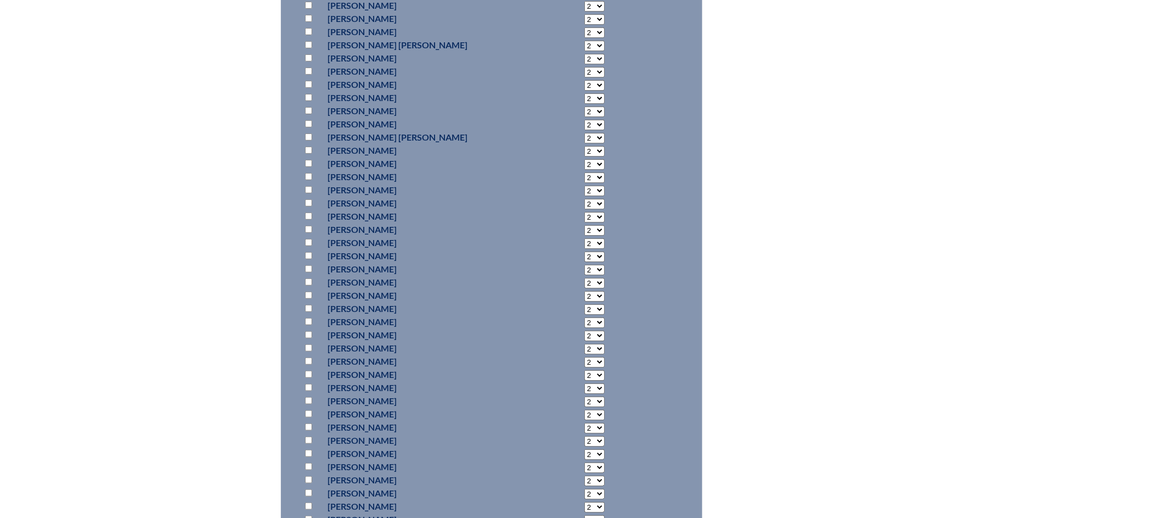
scroll to position [2010, 0]
click at [307, 172] on input "checkbox" at bounding box center [308, 173] width 7 height 7
checkbox input "true"
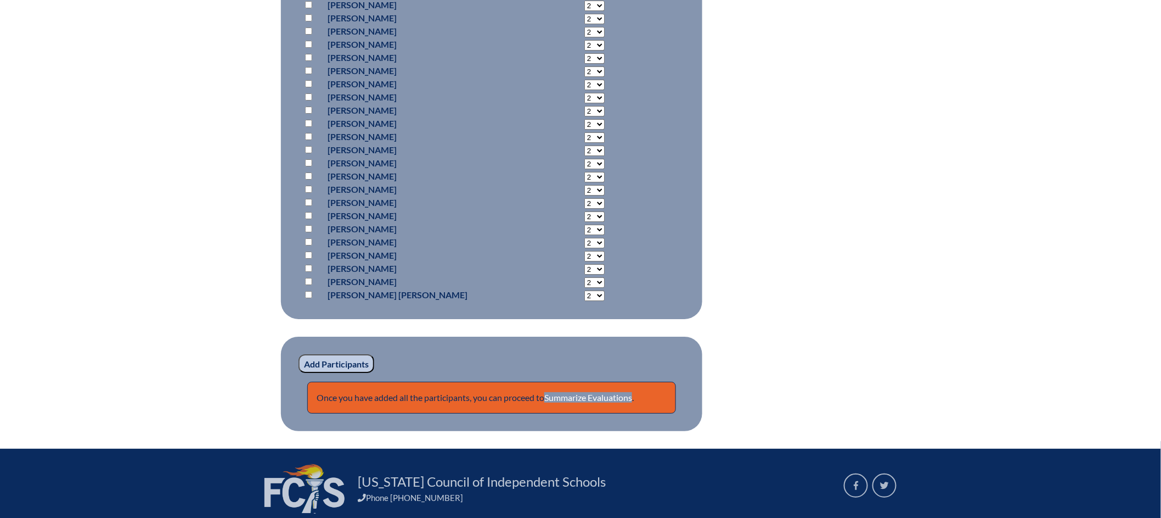
scroll to position [3414, 0]
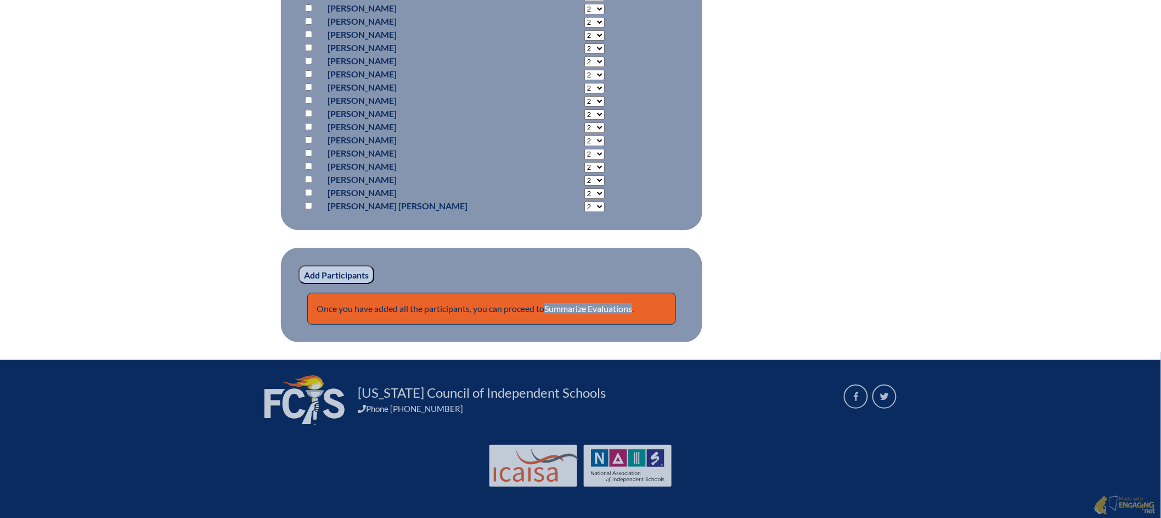
click at [352, 273] on input "Add Participants" at bounding box center [337, 274] width 76 height 19
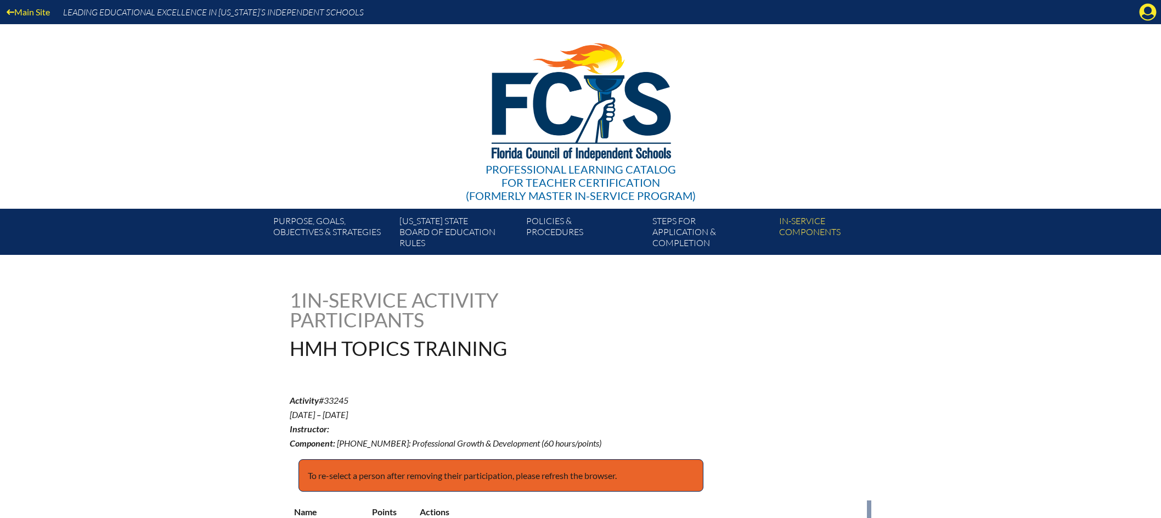
scroll to position [3426, 0]
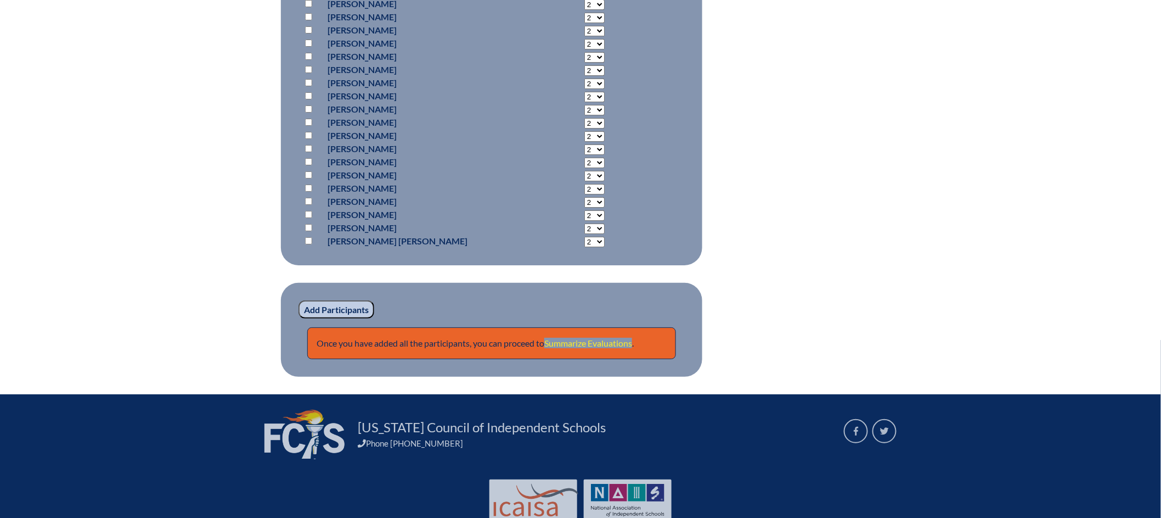
click at [599, 340] on link "Summarize Evaluations" at bounding box center [588, 343] width 88 height 10
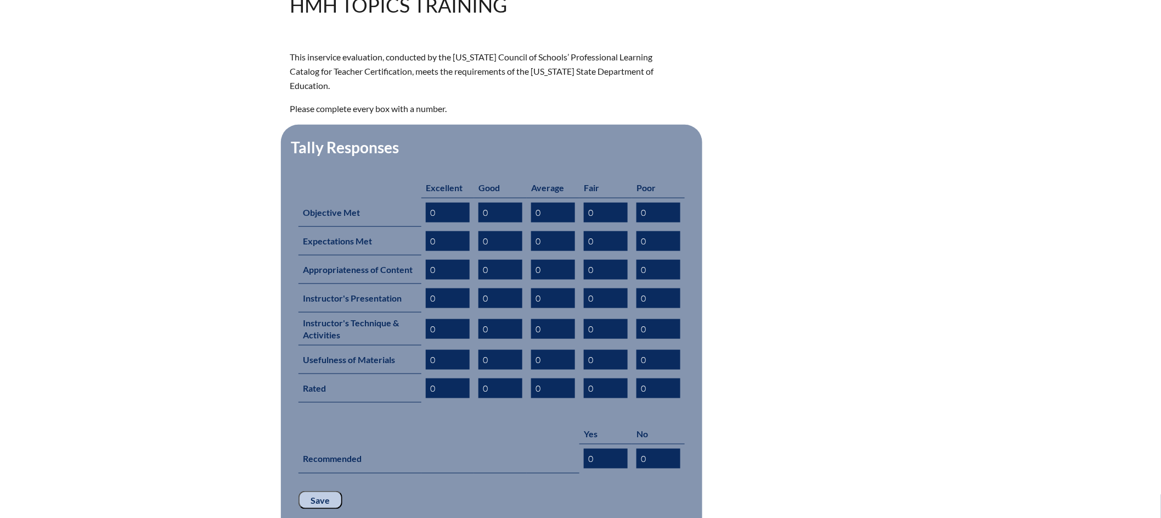
scroll to position [346, 0]
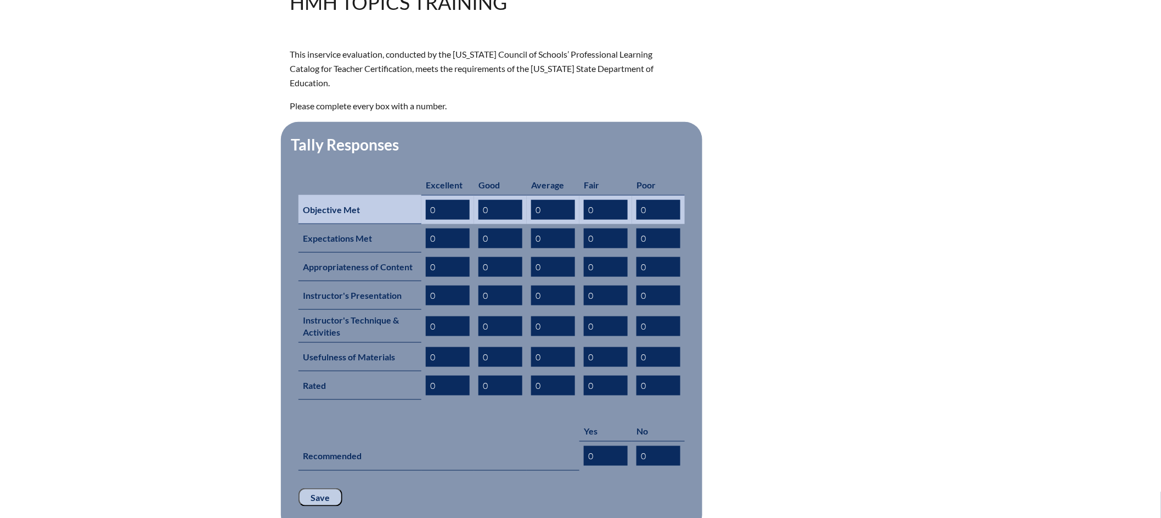
drag, startPoint x: 430, startPoint y: 195, endPoint x: 395, endPoint y: 193, distance: 35.2
click tr "Objective Met 0 0 0 0 0"
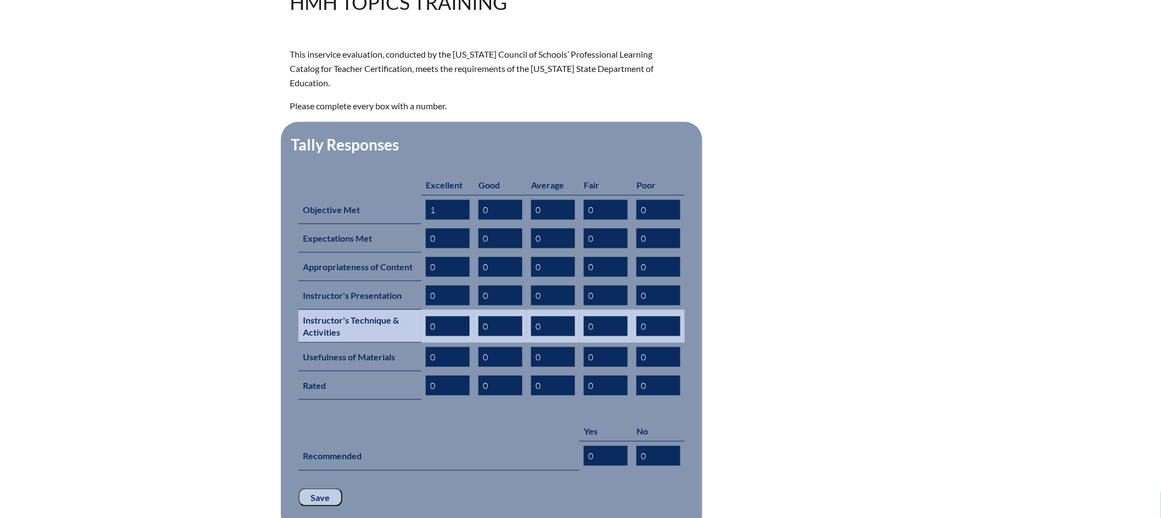
type input "1"
drag, startPoint x: 437, startPoint y: 301, endPoint x: 423, endPoint y: 302, distance: 14.4
click tr "Instructor's Technique & Activities 0 0 0 0 0"
drag, startPoint x: 433, startPoint y: 307, endPoint x: 423, endPoint y: 307, distance: 9.3
click td "0"
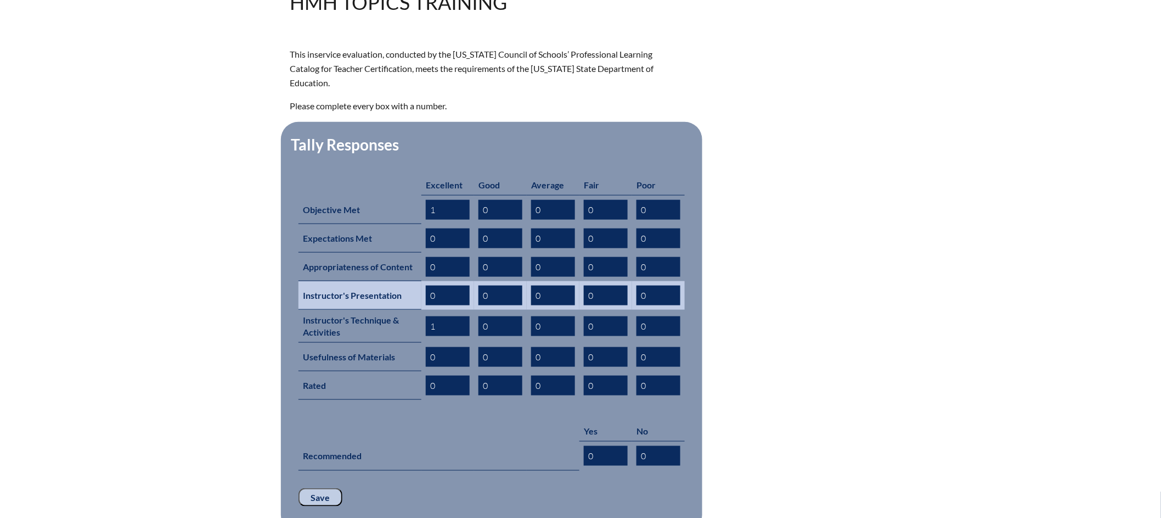
type input "1"
drag, startPoint x: 439, startPoint y: 275, endPoint x: 420, endPoint y: 273, distance: 19.3
click tr "Instructor's Presentation 0 0 0 0 0"
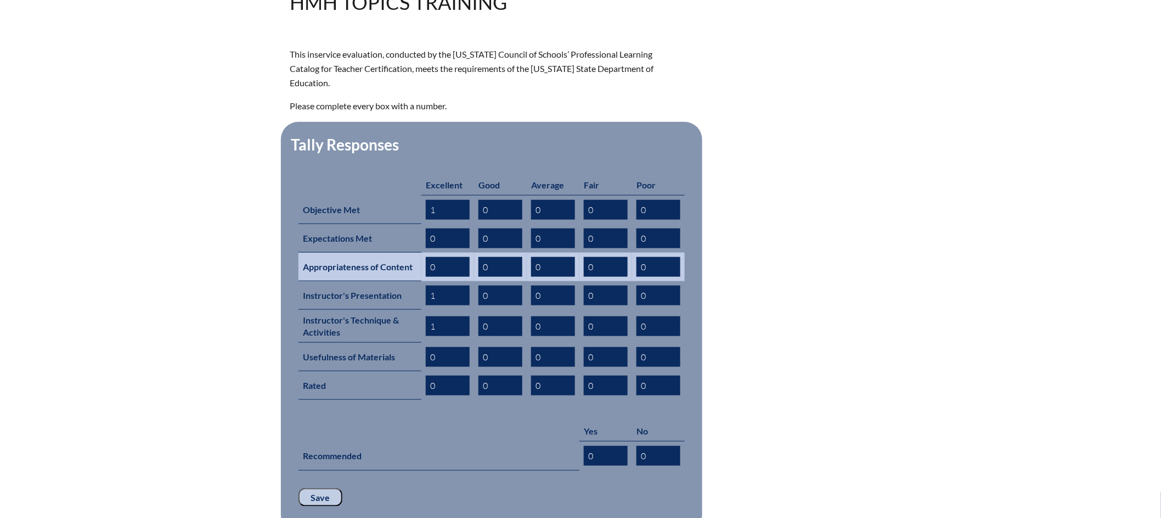
type input "1"
drag, startPoint x: 440, startPoint y: 249, endPoint x: 431, endPoint y: 247, distance: 9.5
click input "0"
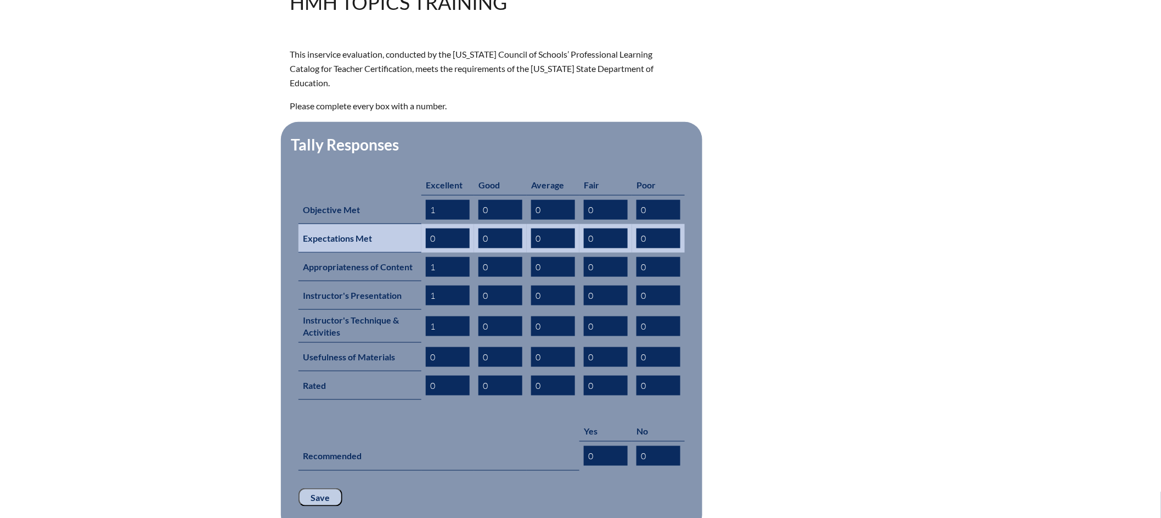
type input "1"
drag, startPoint x: 447, startPoint y: 226, endPoint x: 422, endPoint y: 224, distance: 25.3
click td "0"
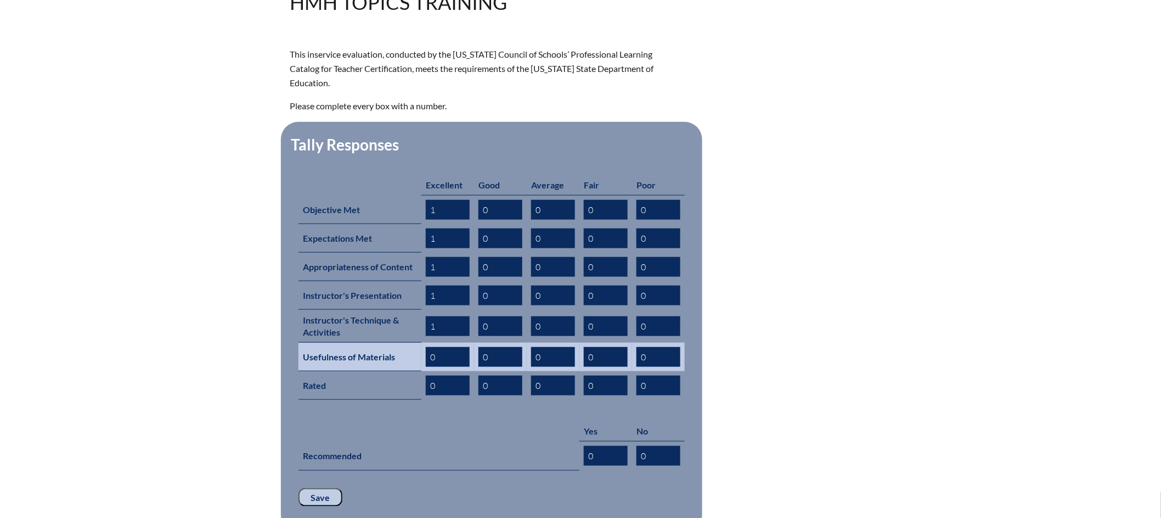
type input "1"
drag, startPoint x: 448, startPoint y: 341, endPoint x: 418, endPoint y: 341, distance: 30.7
click tr "Usefulness of Materials 0 0 0 0 0"
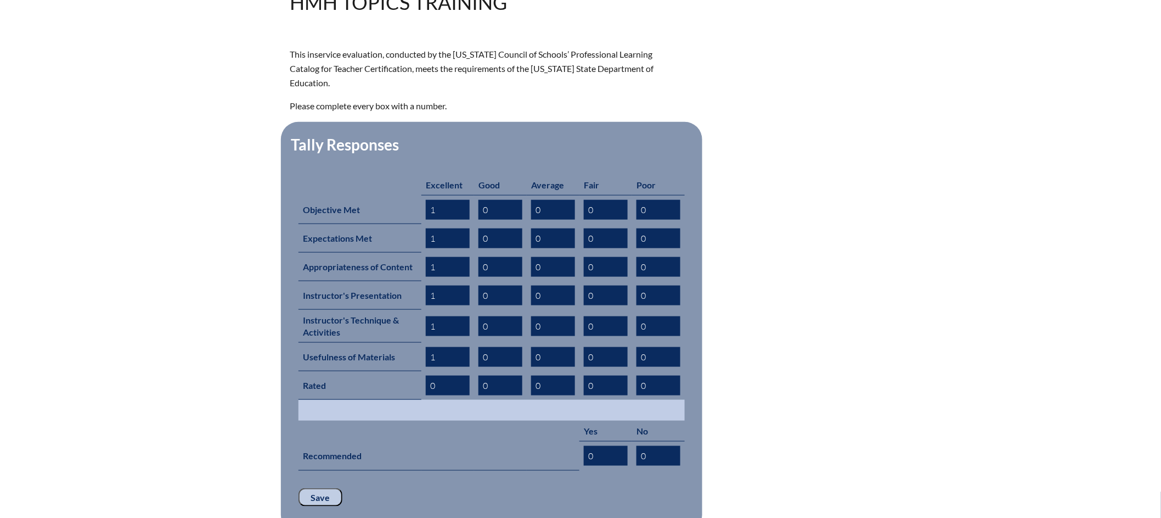
type input "1"
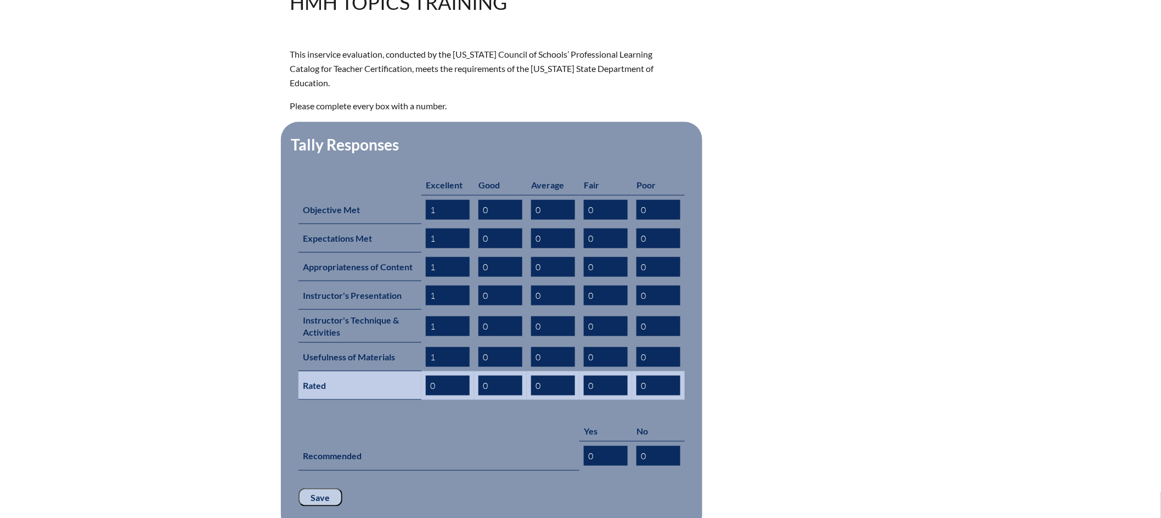
drag, startPoint x: 415, startPoint y: 381, endPoint x: 429, endPoint y: 369, distance: 18.6
click td
drag, startPoint x: 445, startPoint y: 363, endPoint x: 424, endPoint y: 363, distance: 21.4
click td "0"
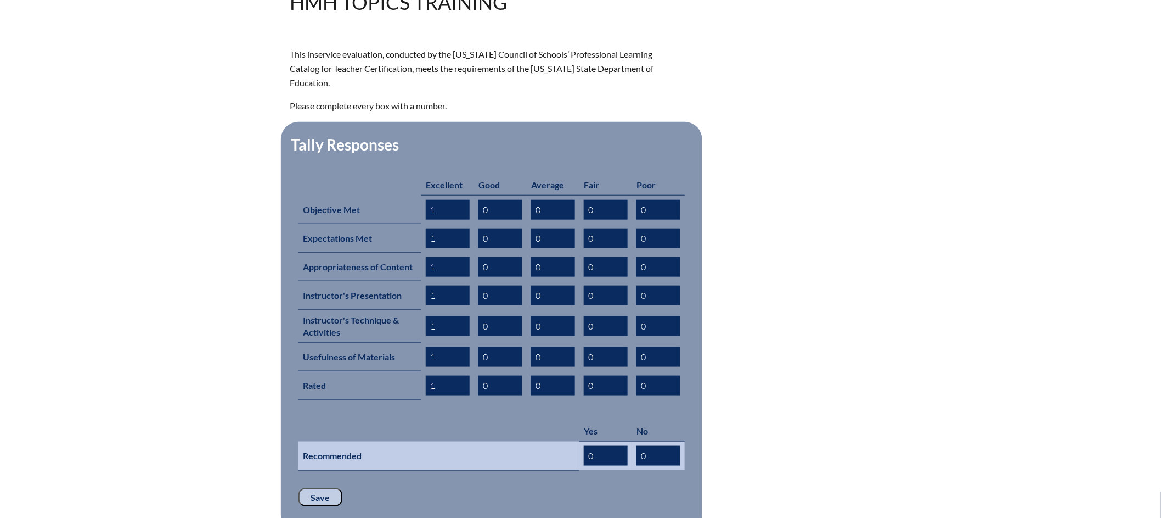
type input "1"
drag, startPoint x: 599, startPoint y: 433, endPoint x: 575, endPoint y: 434, distance: 24.2
click tr "Recommended 0 0"
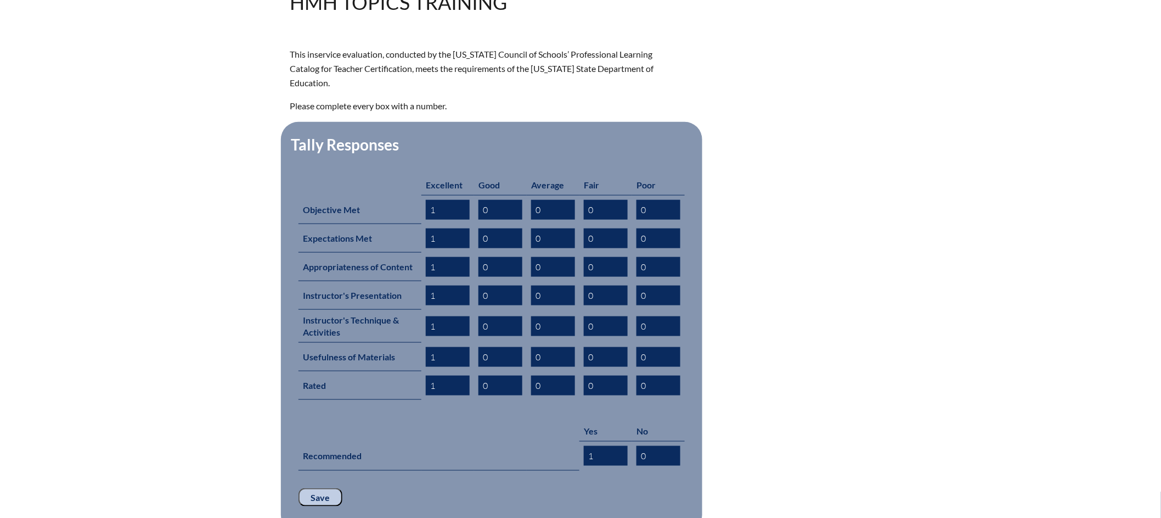
type input "1"
click input "Save"
